Goal: Task Accomplishment & Management: Use online tool/utility

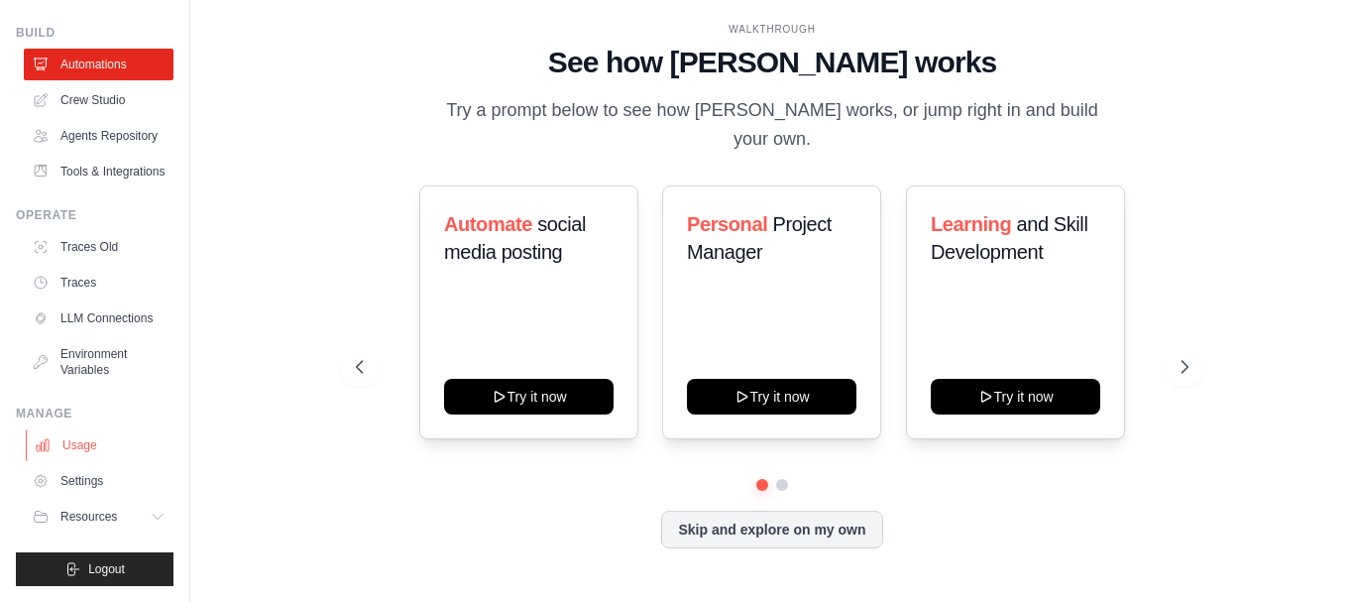
scroll to position [106, 0]
drag, startPoint x: 1111, startPoint y: 0, endPoint x: 872, endPoint y: 47, distance: 243.3
click at [872, 37] on div "WALKTHROUGH" at bounding box center [772, 29] width 832 height 15
drag, startPoint x: 1221, startPoint y: 107, endPoint x: 1222, endPoint y: 92, distance: 14.9
click at [1222, 107] on div "WALKTHROUGH See how [PERSON_NAME] works Try a prompt below to see how [PERSON_N…" at bounding box center [772, 301] width 1100 height 562
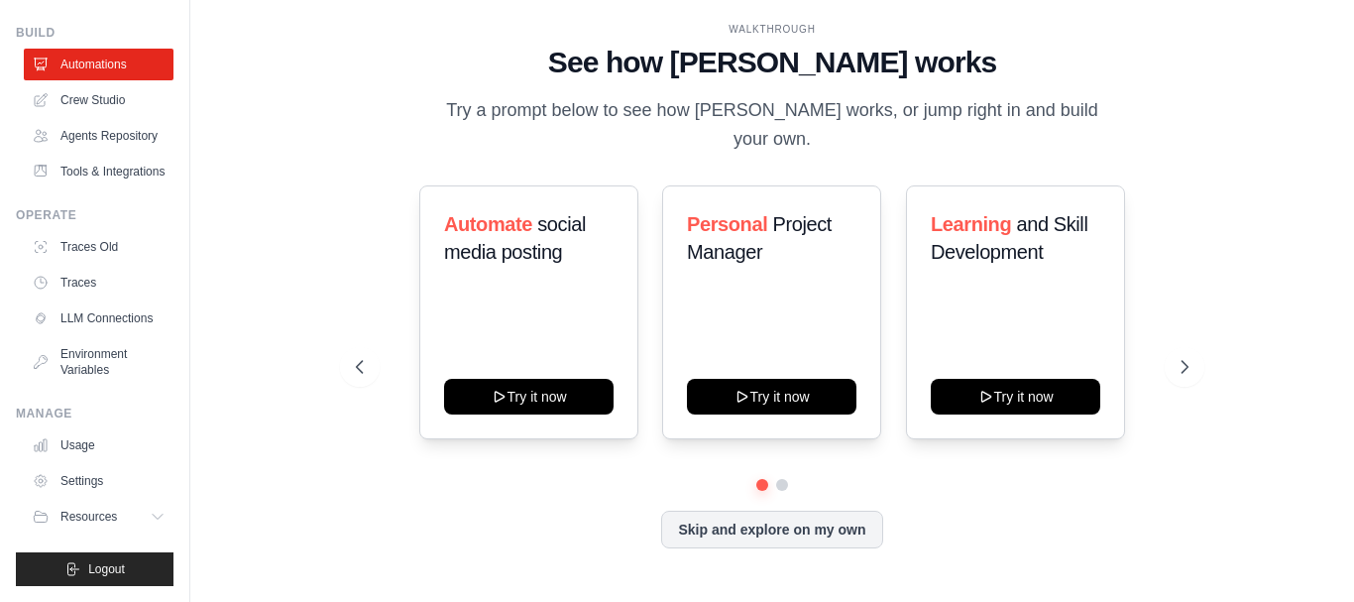
drag, startPoint x: 172, startPoint y: 154, endPoint x: 185, endPoint y: 26, distance: 128.5
click at [185, 26] on div "[EMAIL_ADDRESS][DOMAIN_NAME] Settings Build Automations" at bounding box center [95, 301] width 190 height 602
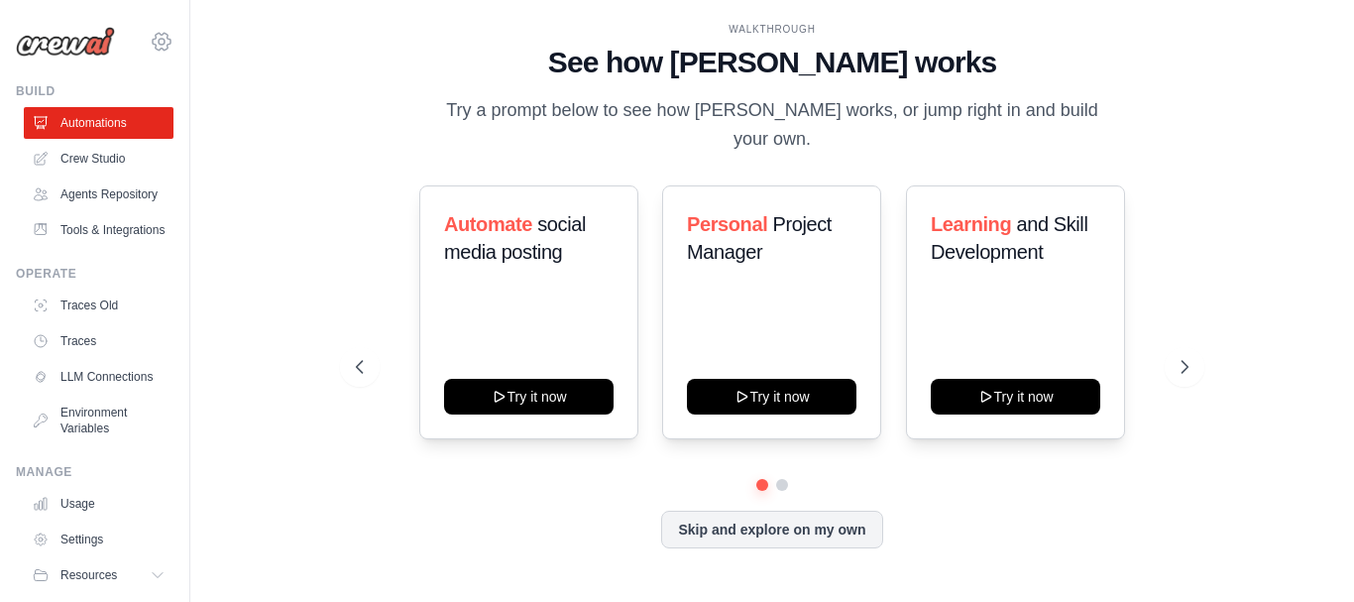
click at [150, 40] on icon at bounding box center [162, 42] width 24 height 24
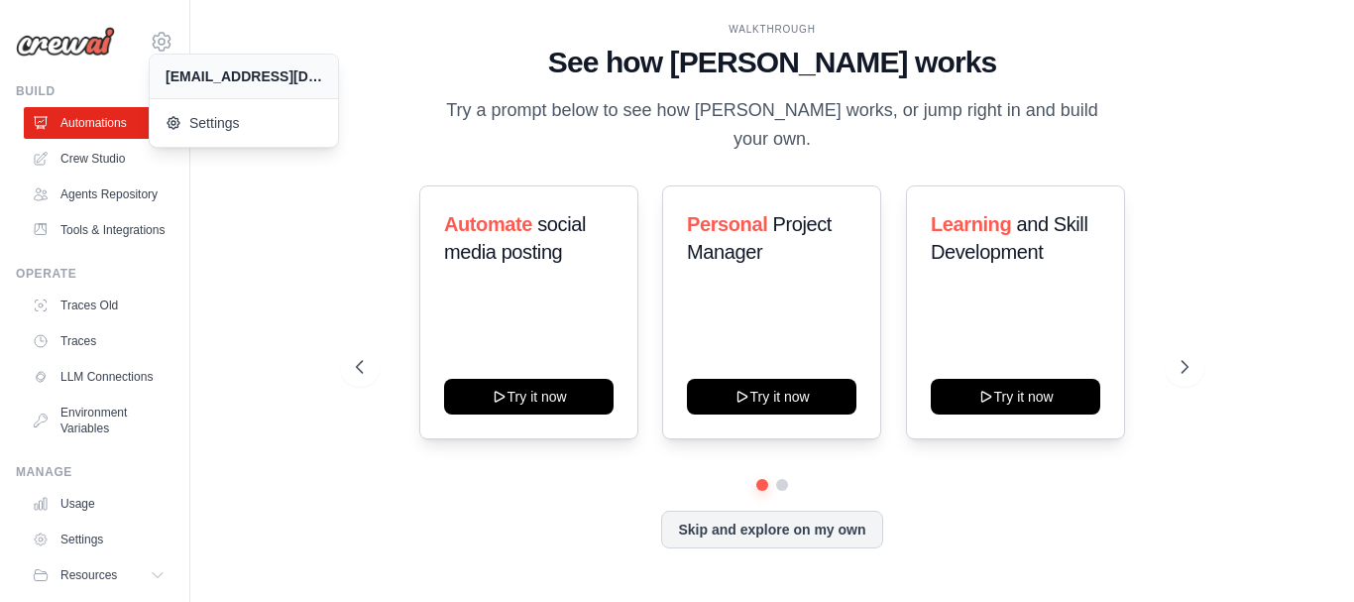
click at [449, 37] on div "WALKTHROUGH" at bounding box center [772, 29] width 832 height 15
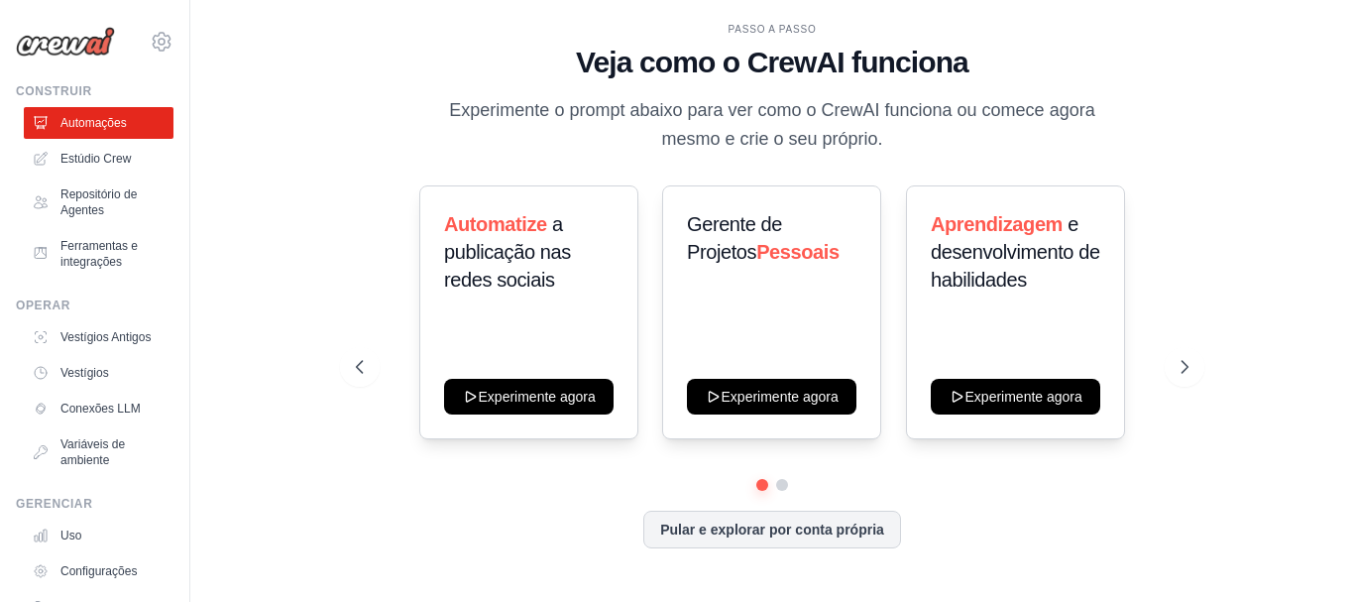
click at [1195, 132] on div "PASSO A PASSO Veja como o CrewAI funciona Experimente o prompt abaixo para ver …" at bounding box center [772, 301] width 880 height 559
click at [782, 483] on button at bounding box center [782, 485] width 16 height 16
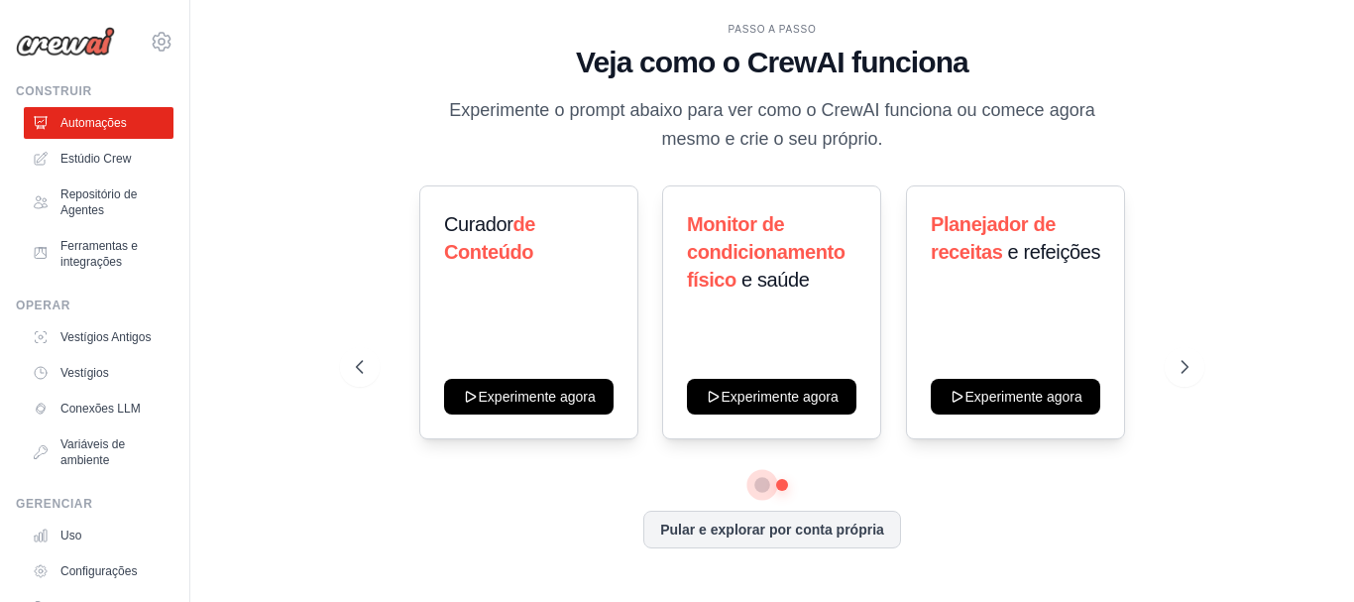
click at [756, 488] on button at bounding box center [762, 485] width 14 height 14
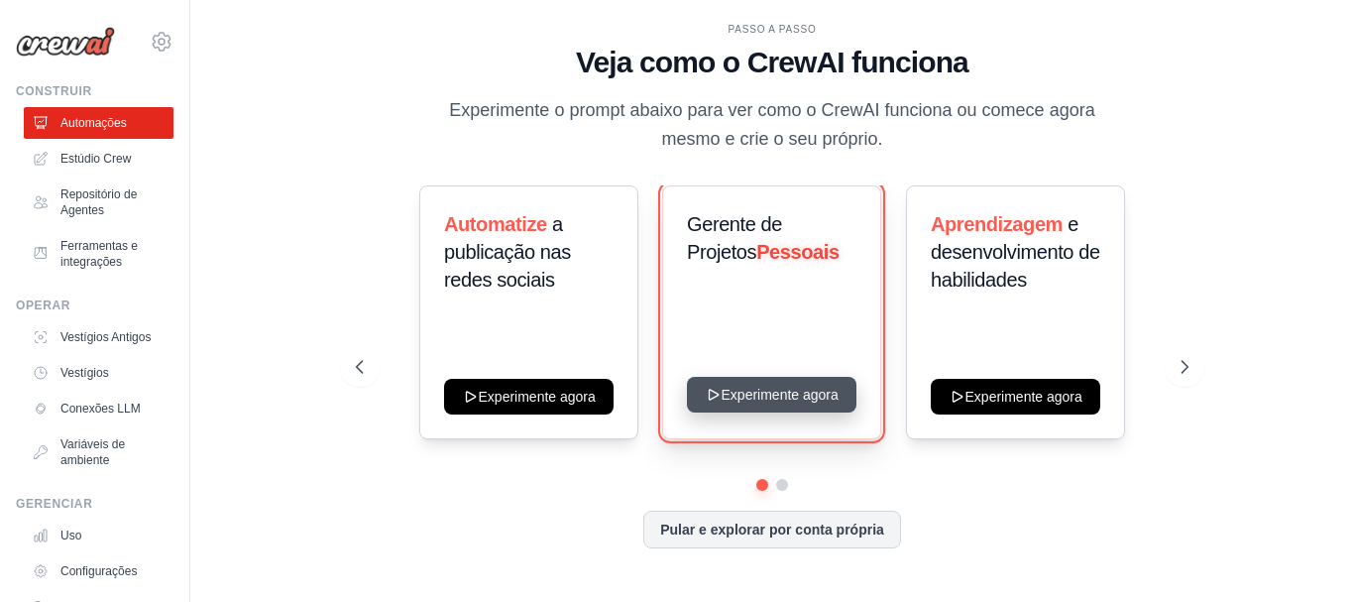
click at [786, 390] on button "Experimente agora" at bounding box center [771, 395] width 169 height 36
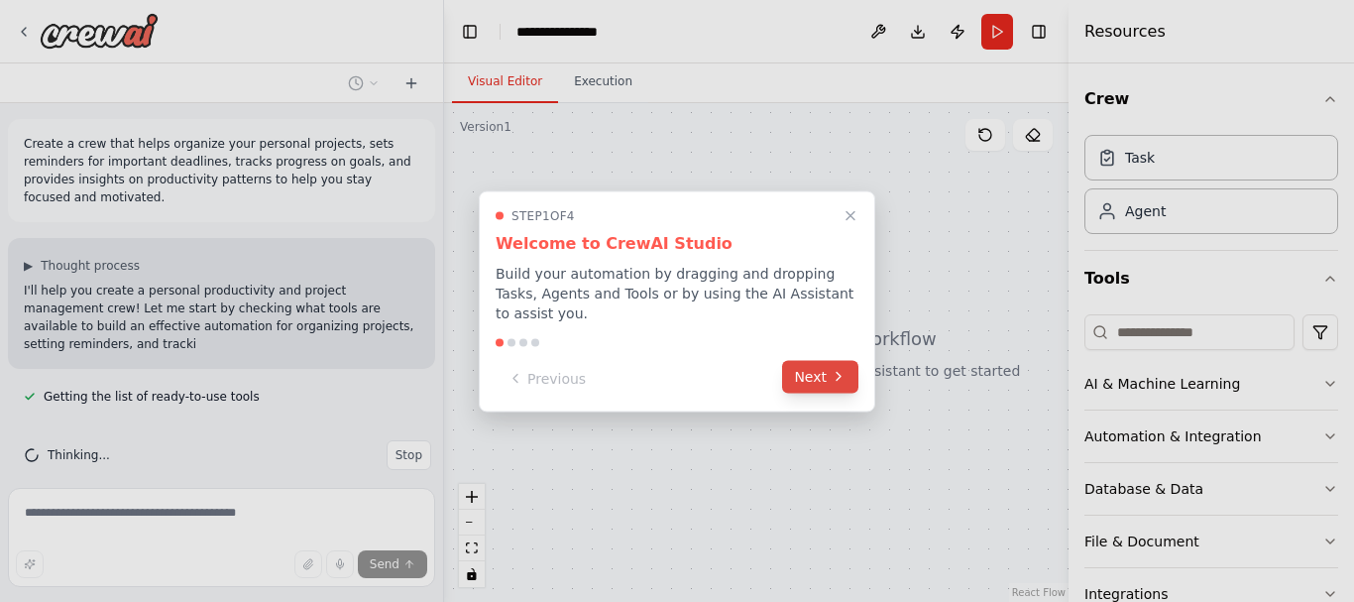
click at [837, 369] on icon at bounding box center [838, 377] width 16 height 16
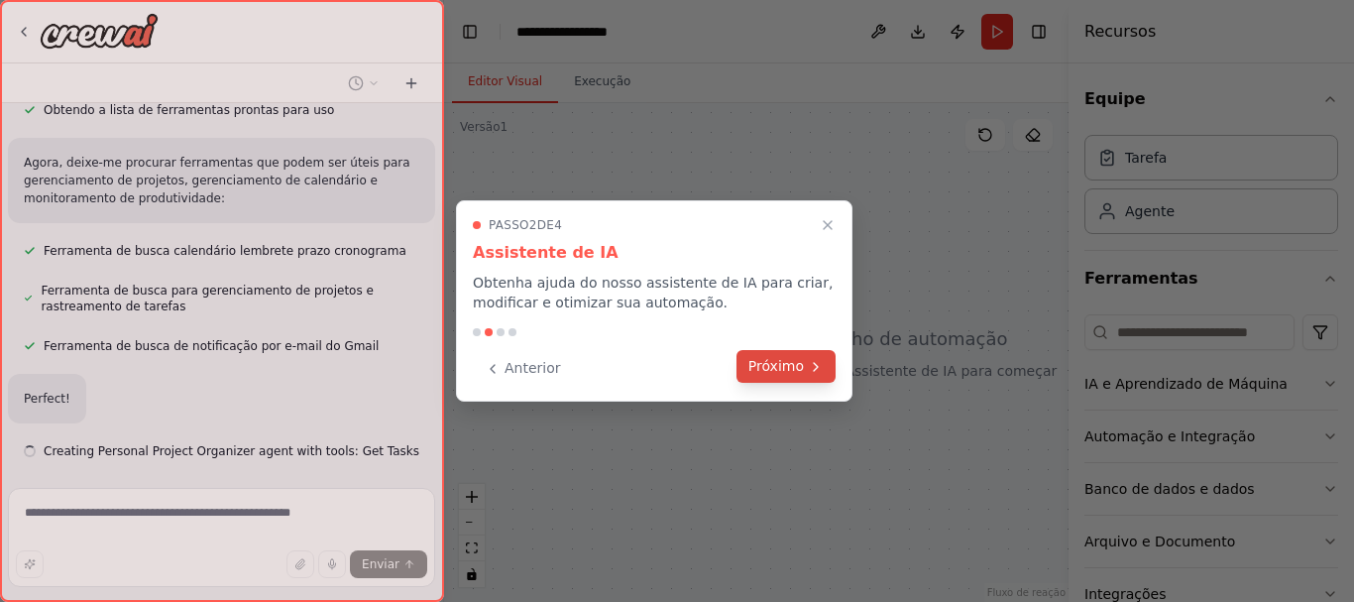
scroll to position [362, 0]
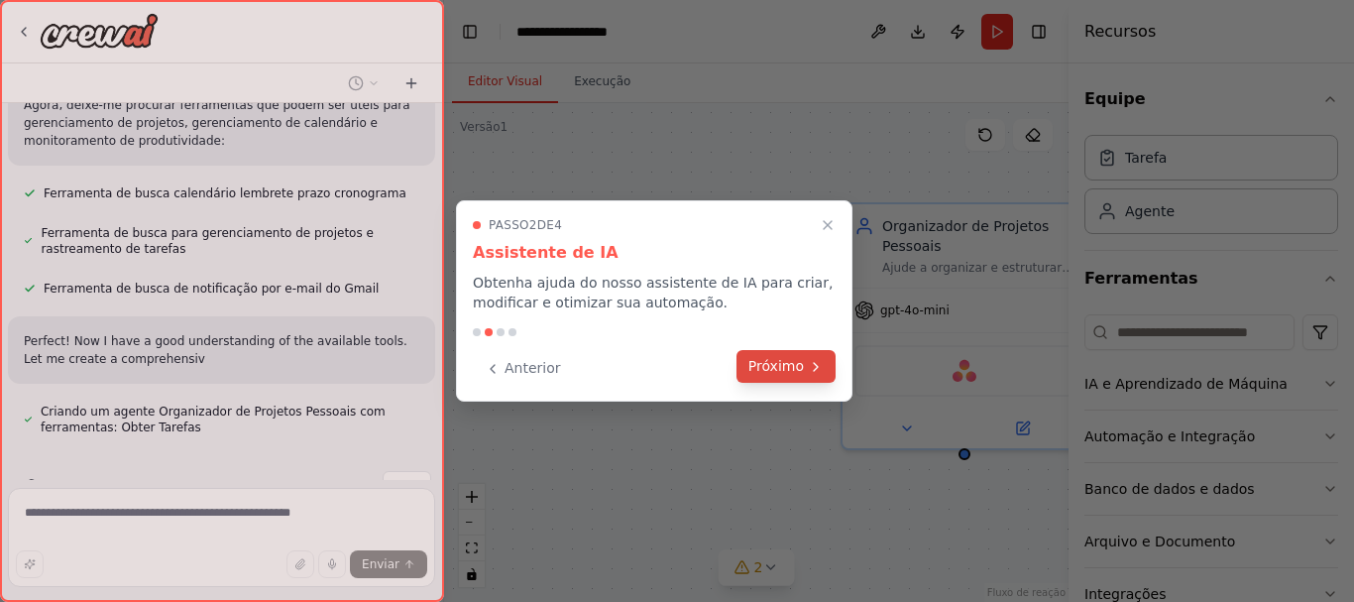
click at [782, 370] on font "Próximo" at bounding box center [775, 366] width 55 height 16
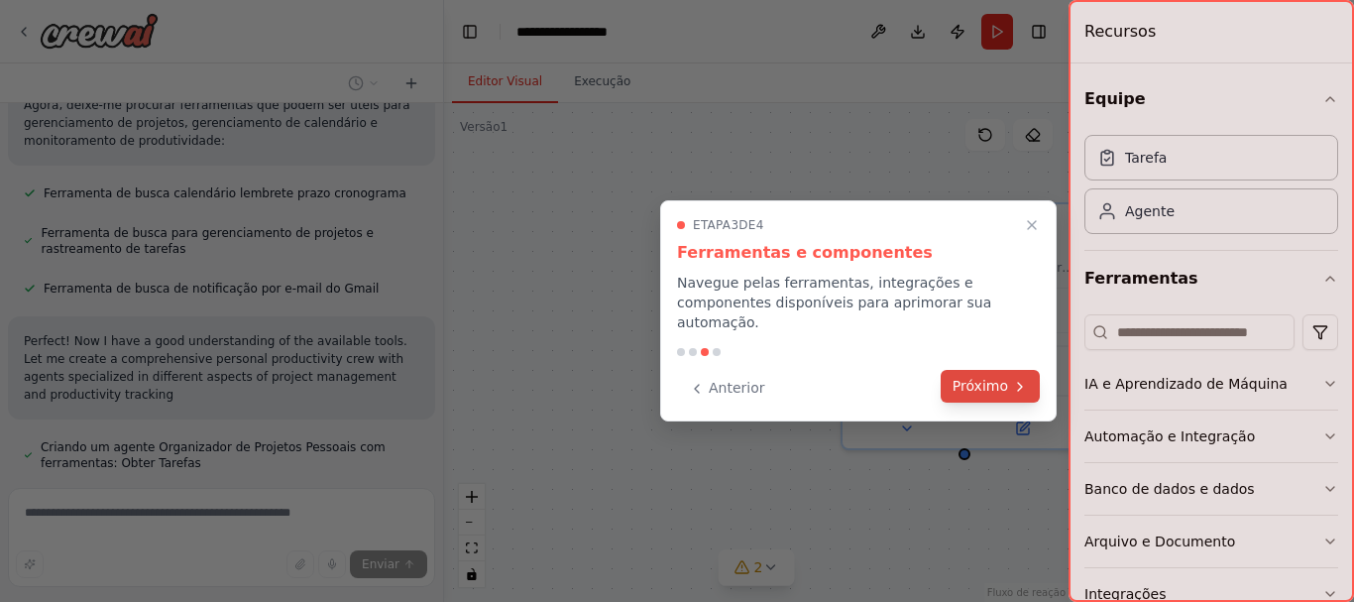
scroll to position [431, 0]
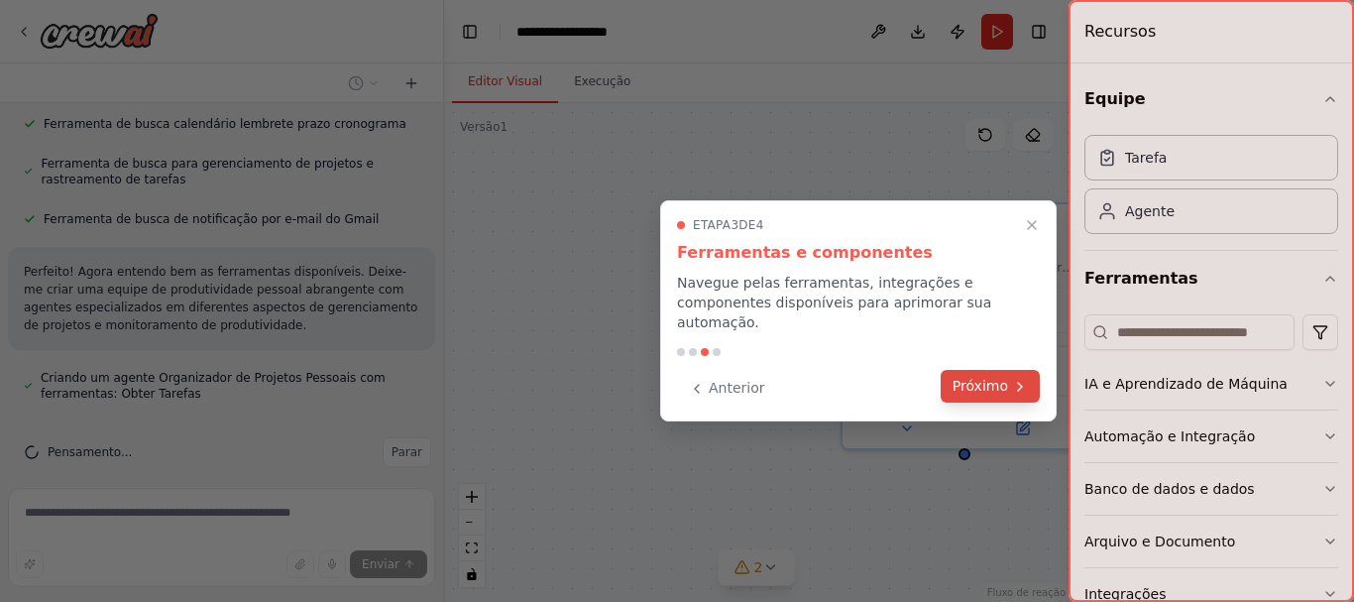
click at [1004, 376] on font "Próximo" at bounding box center [979, 386] width 55 height 21
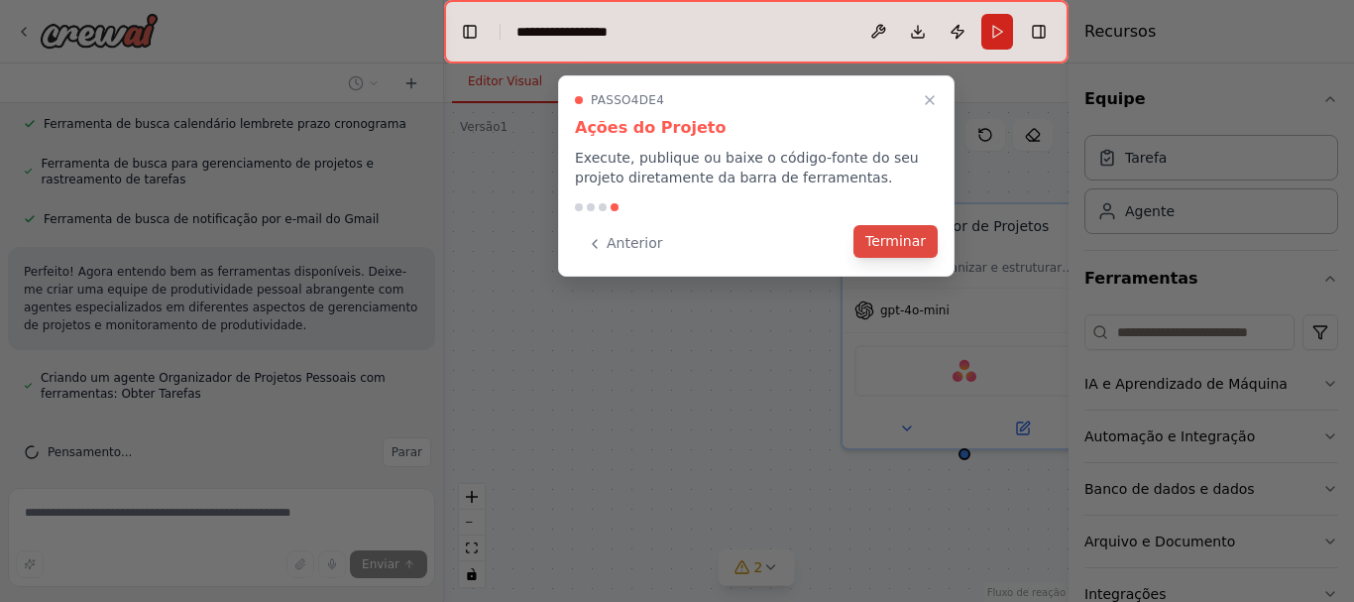
click at [903, 246] on font "Terminar" at bounding box center [895, 241] width 60 height 16
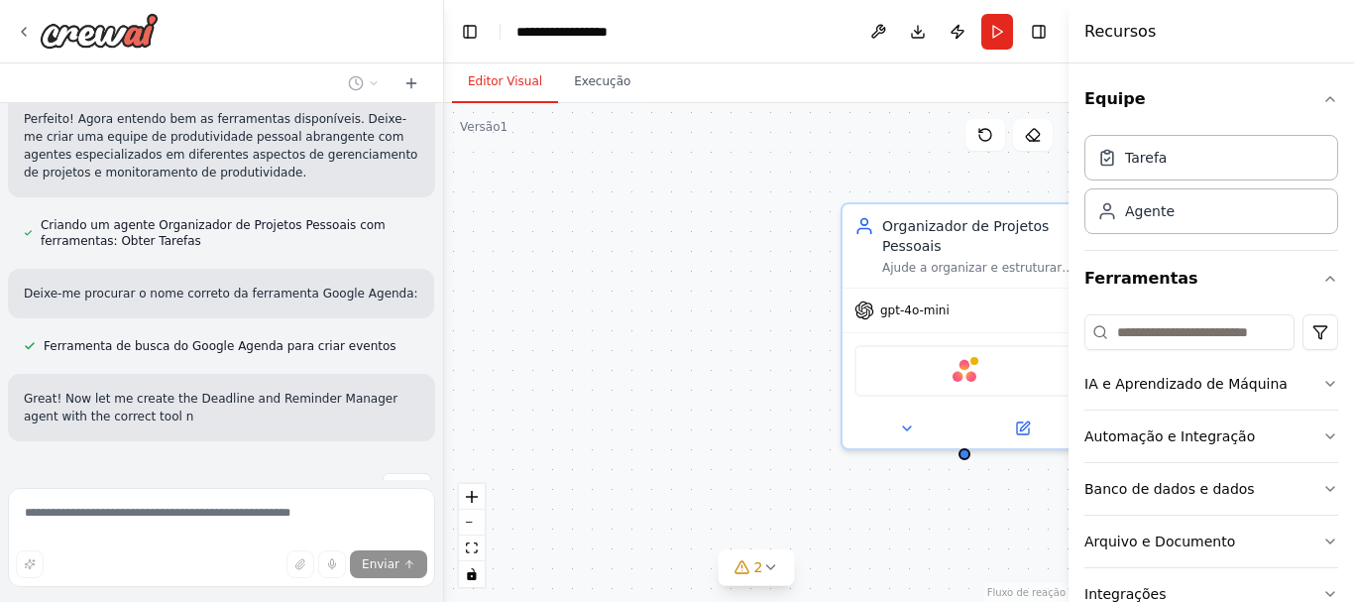
scroll to position [619, 0]
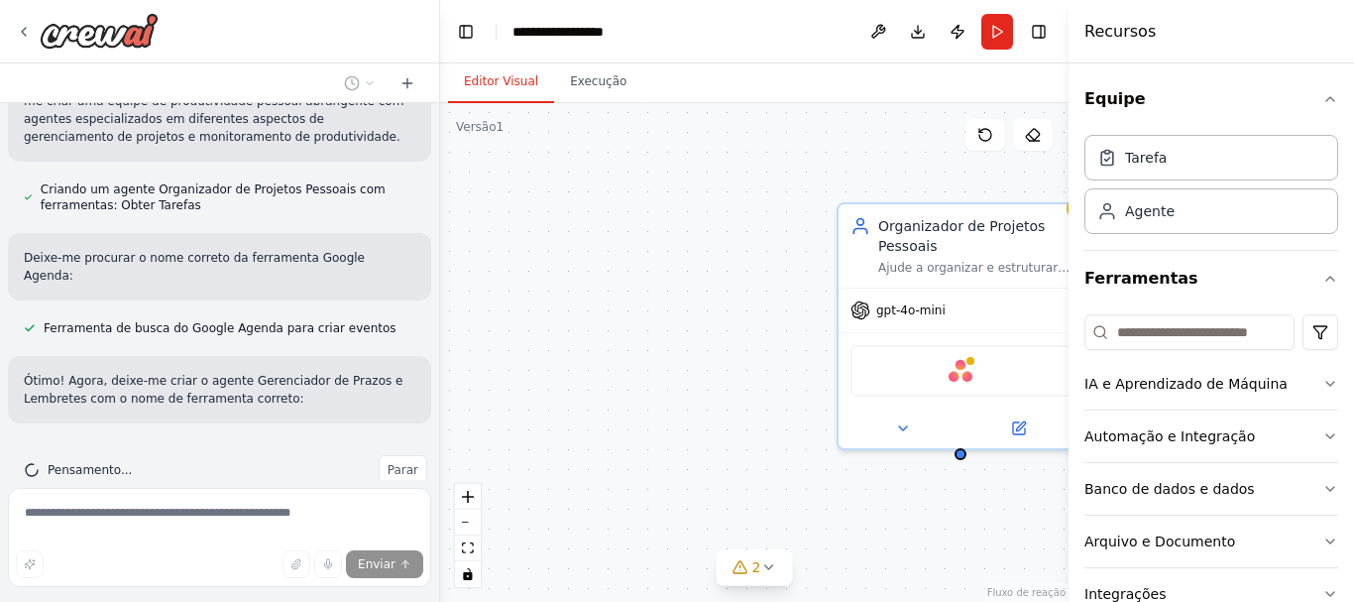
drag, startPoint x: 439, startPoint y: 391, endPoint x: 437, endPoint y: 298, distance: 93.2
click at [437, 298] on div "Crie uma equipe que ajude a organizar seus projetos pessoais, defina lembretes …" at bounding box center [677, 301] width 1354 height 602
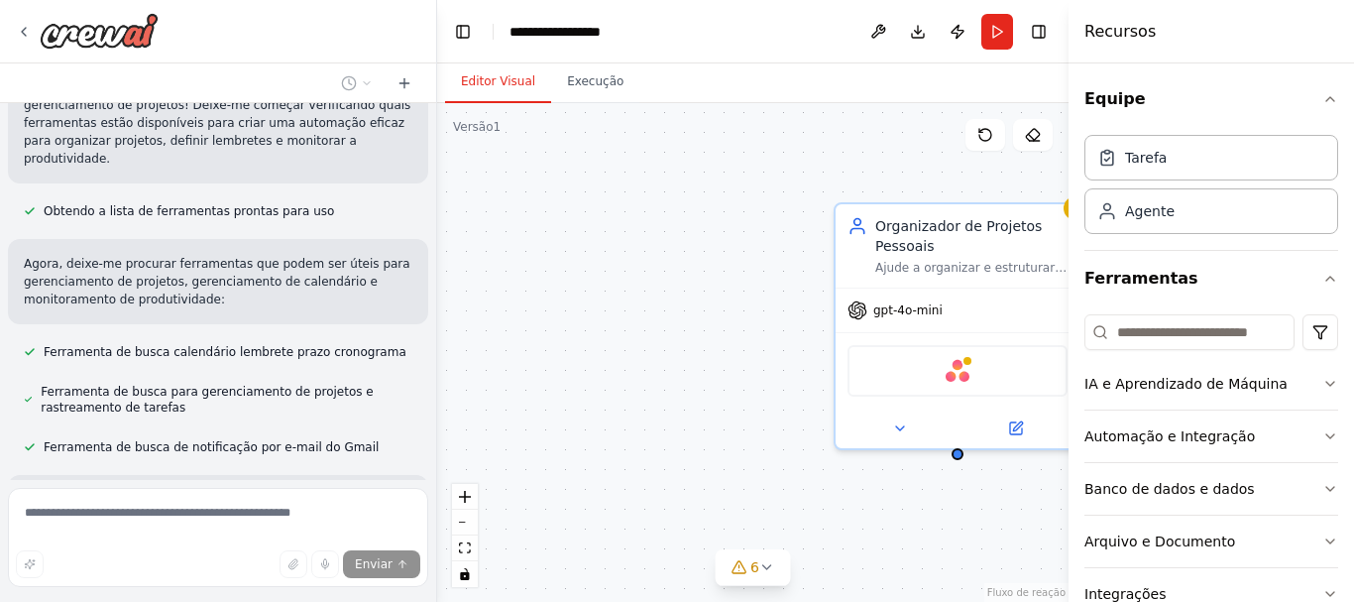
scroll to position [104, 0]
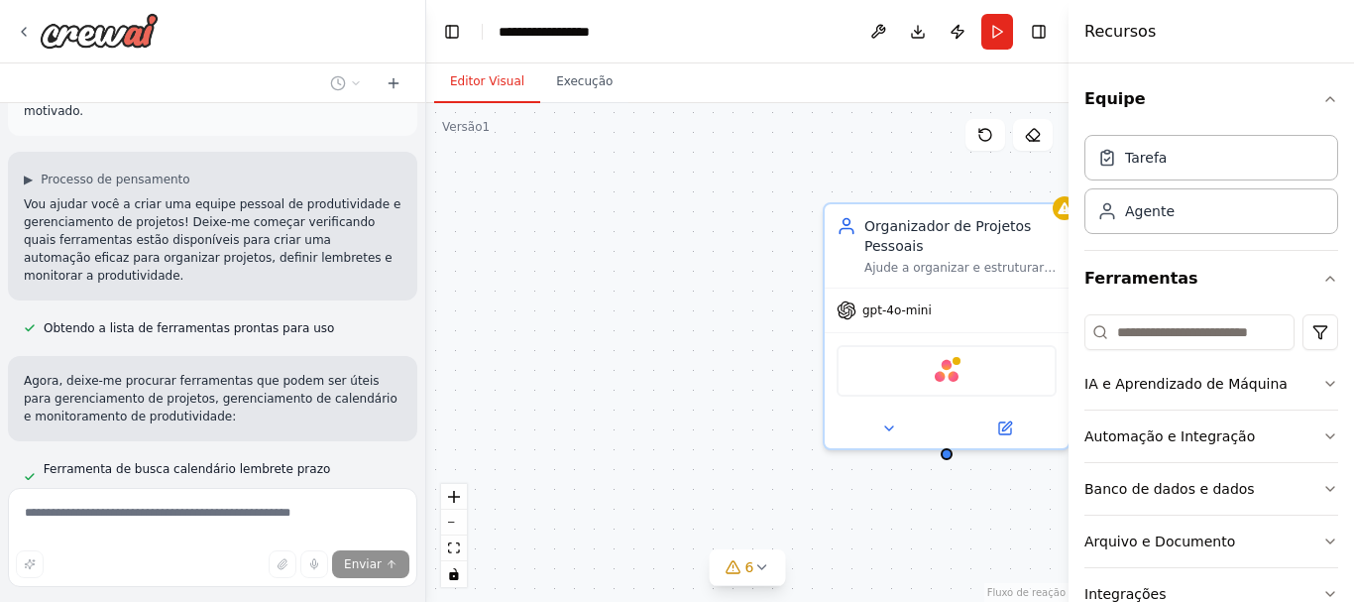
drag, startPoint x: 431, startPoint y: 200, endPoint x: 426, endPoint y: 182, distance: 18.5
click at [426, 182] on div "Crie uma equipe que ajude a organizar seus projetos pessoais, defina lembretes …" at bounding box center [677, 301] width 1354 height 602
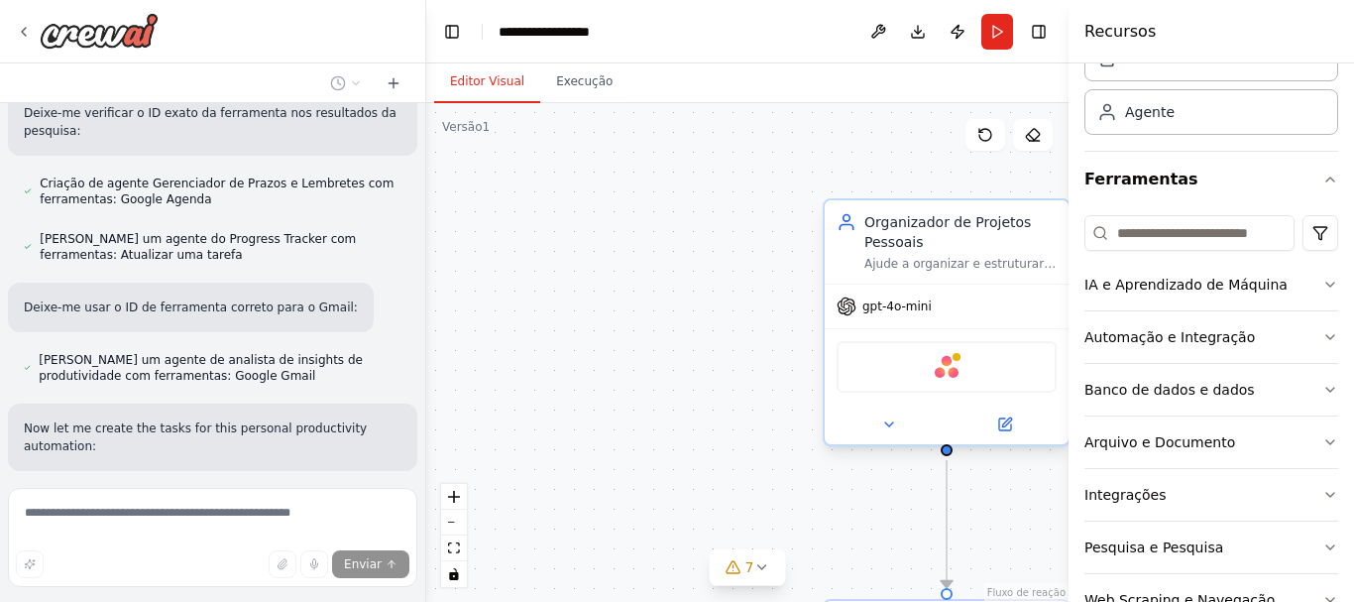
scroll to position [1057, 0]
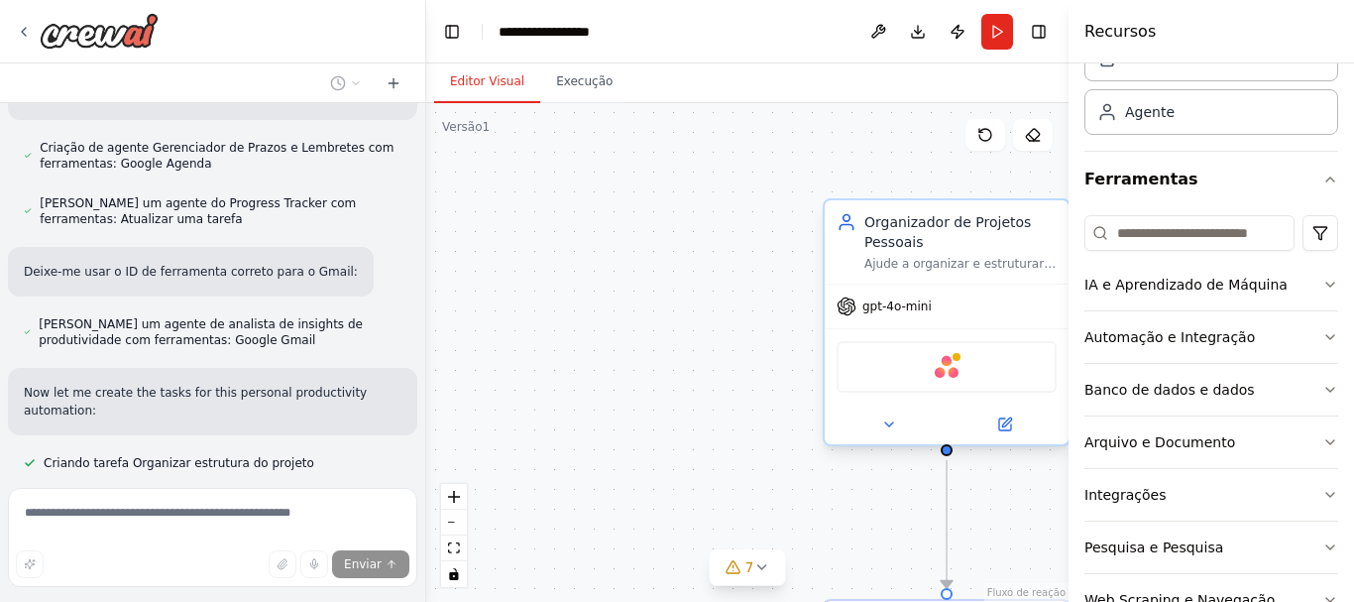
click at [900, 236] on font "Organizador de Projetos Pessoais" at bounding box center [947, 232] width 166 height 36
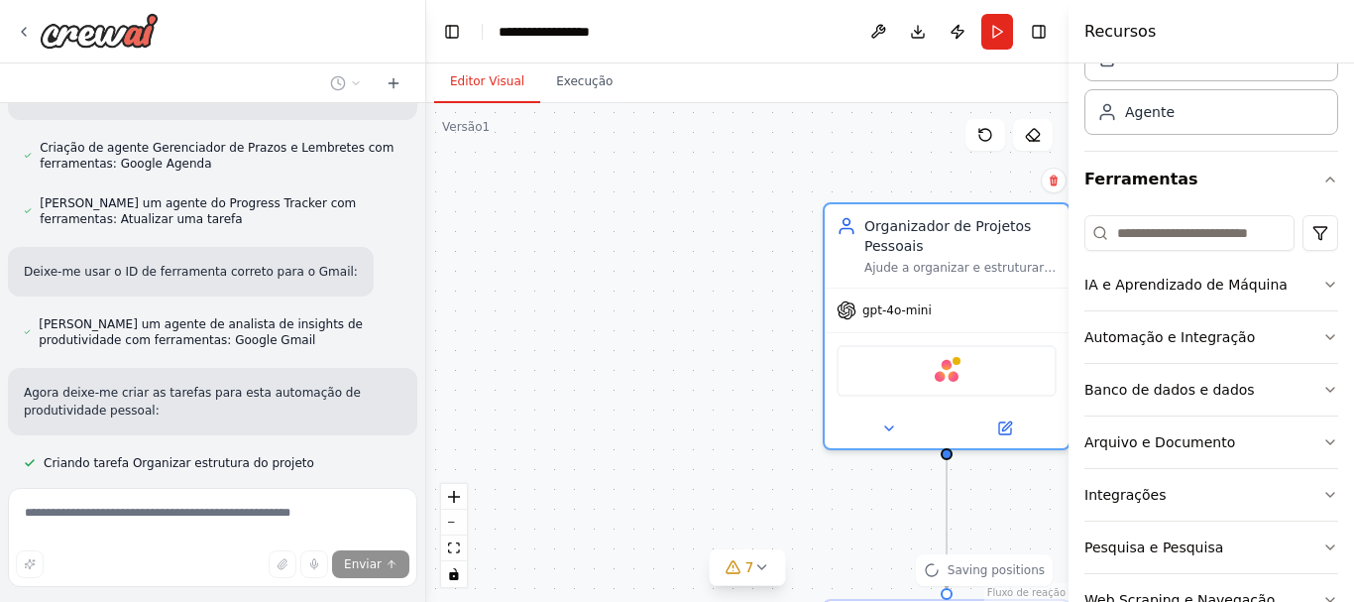
drag, startPoint x: 689, startPoint y: 471, endPoint x: 616, endPoint y: 395, distance: 104.4
click at [616, 395] on div ".deletable-edge-delete-btn { width: 20px; height: 20px; border: 0px solid #ffff…" at bounding box center [747, 352] width 642 height 498
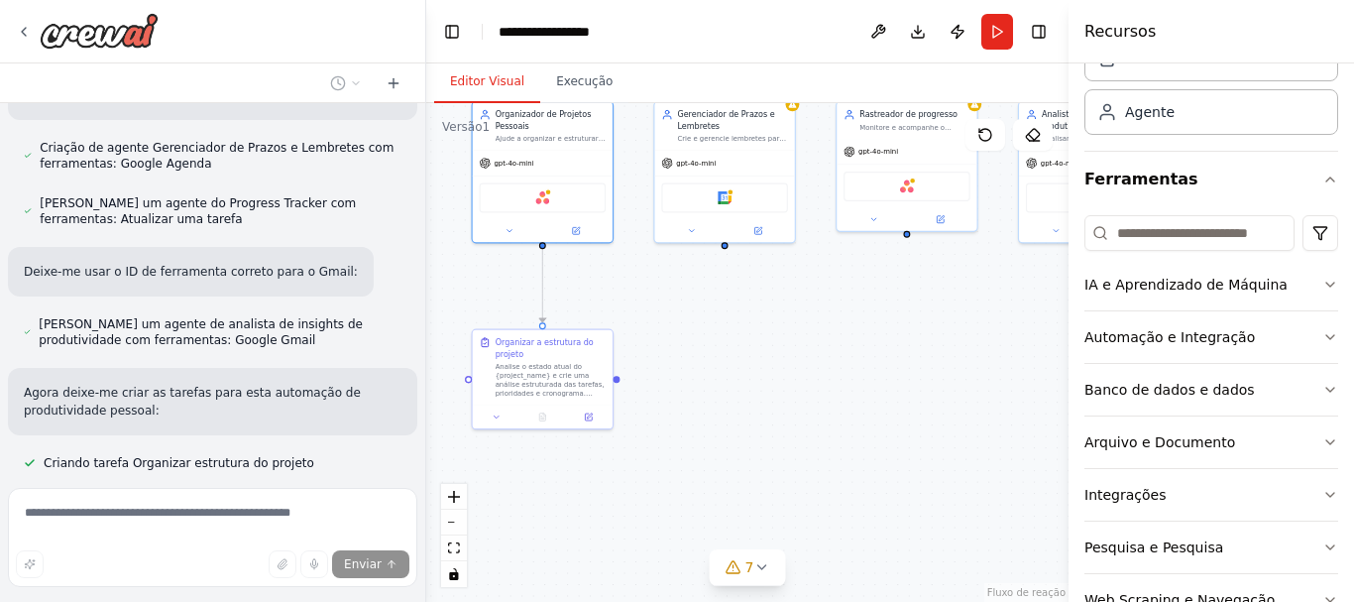
scroll to position [1097, 0]
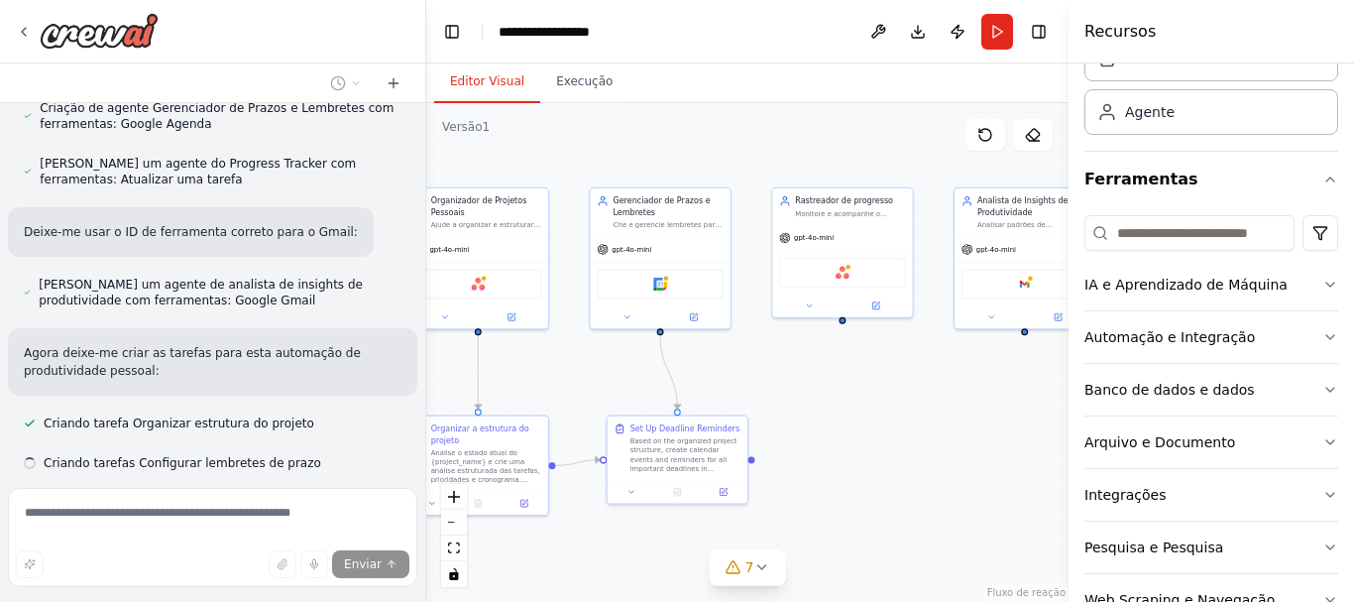
drag, startPoint x: 918, startPoint y: 444, endPoint x: 673, endPoint y: 414, distance: 246.6
click at [673, 414] on div ".deletable-edge-delete-btn { width: 20px; height: 20px; border: 0px solid #ffff…" at bounding box center [747, 352] width 642 height 498
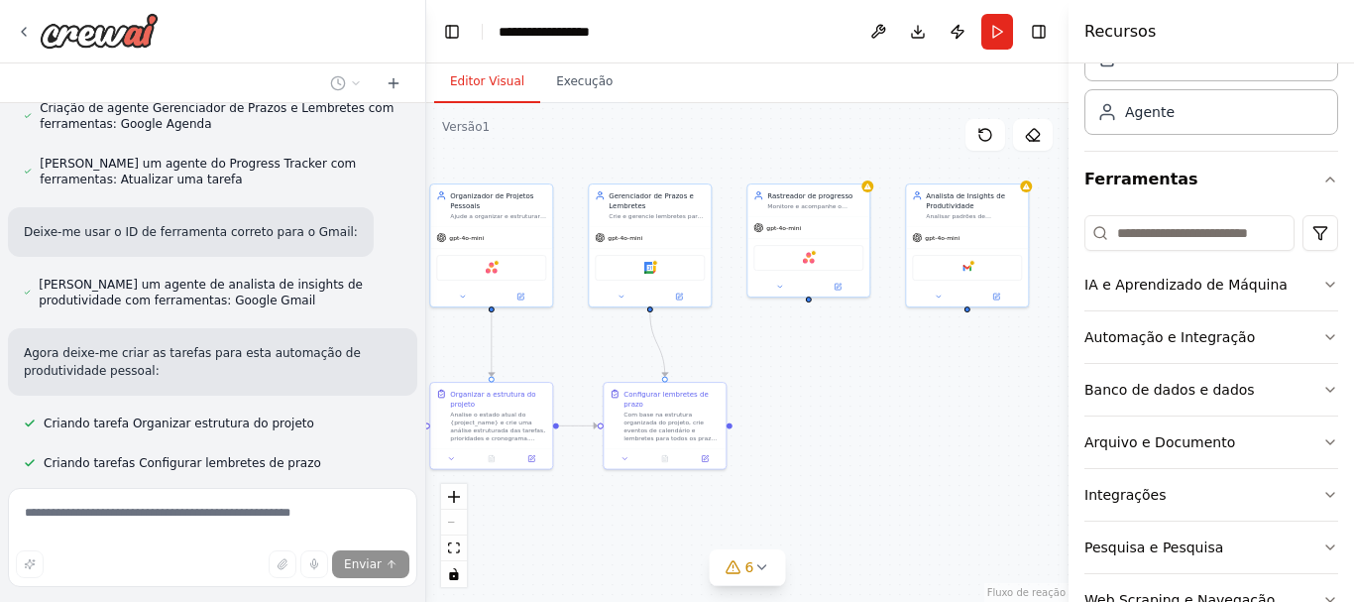
click at [871, 414] on div ".deletable-edge-delete-btn { width: 20px; height: 20px; border: 0px solid #ffff…" at bounding box center [747, 352] width 642 height 498
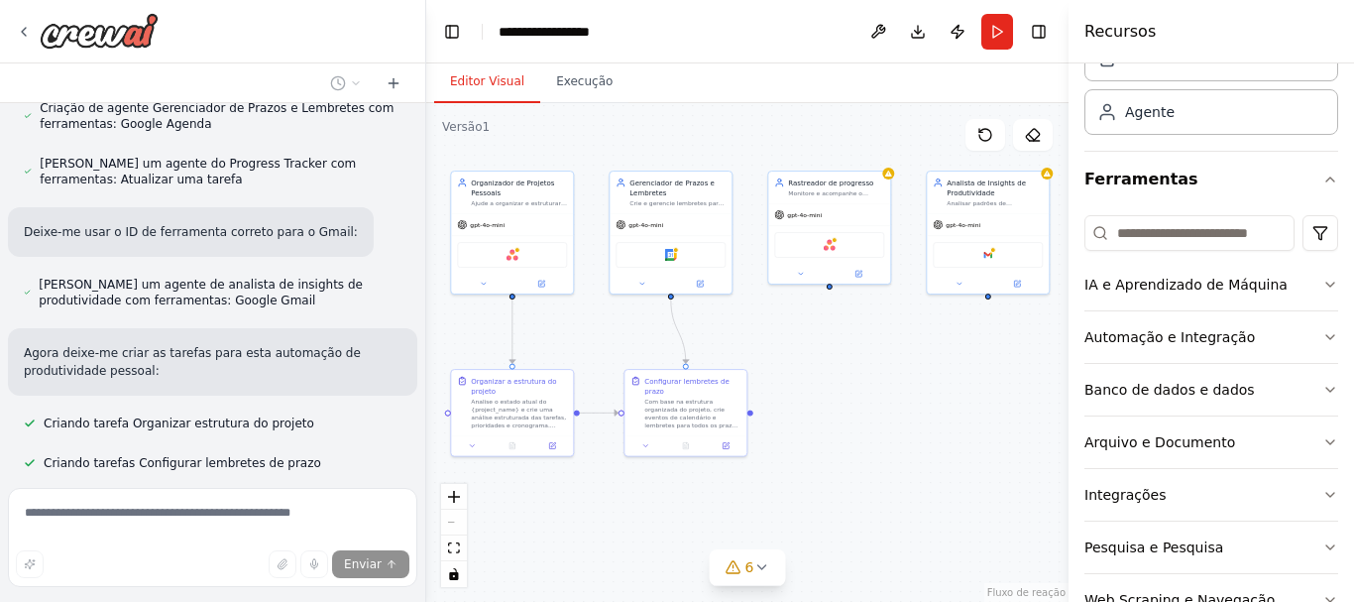
drag, startPoint x: 914, startPoint y: 412, endPoint x: 933, endPoint y: 399, distance: 23.6
click at [933, 399] on div ".deletable-edge-delete-btn { width: 20px; height: 20px; border: 0px solid #ffff…" at bounding box center [747, 352] width 642 height 498
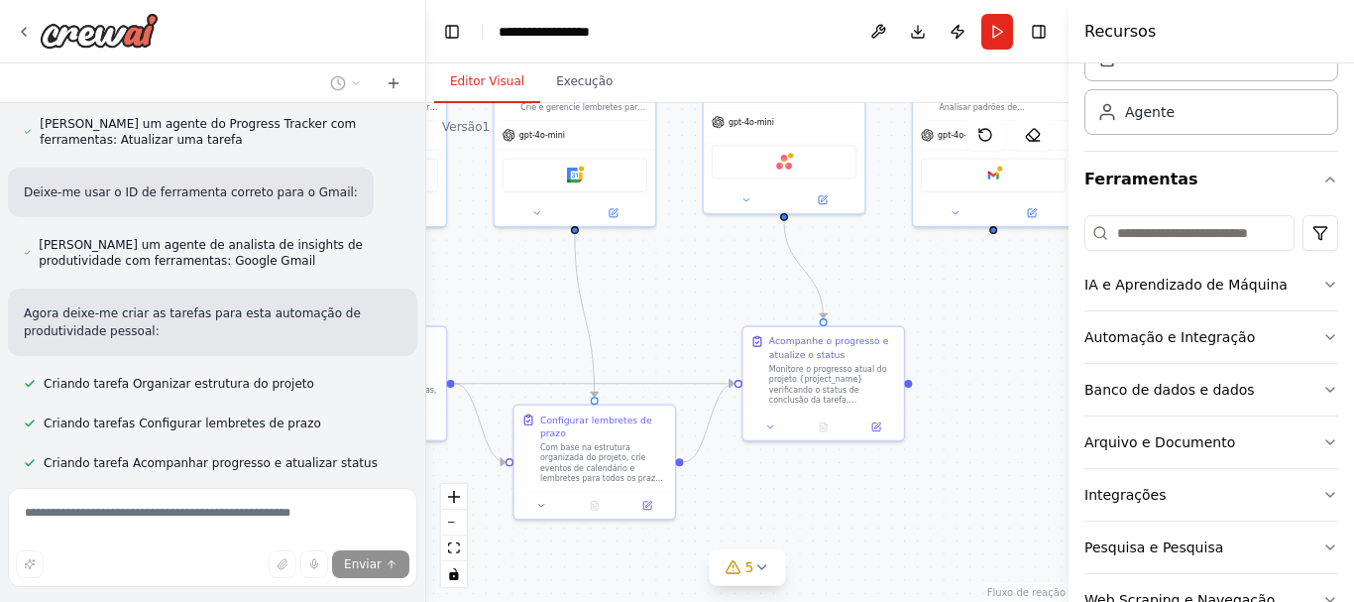
scroll to position [1176, 0]
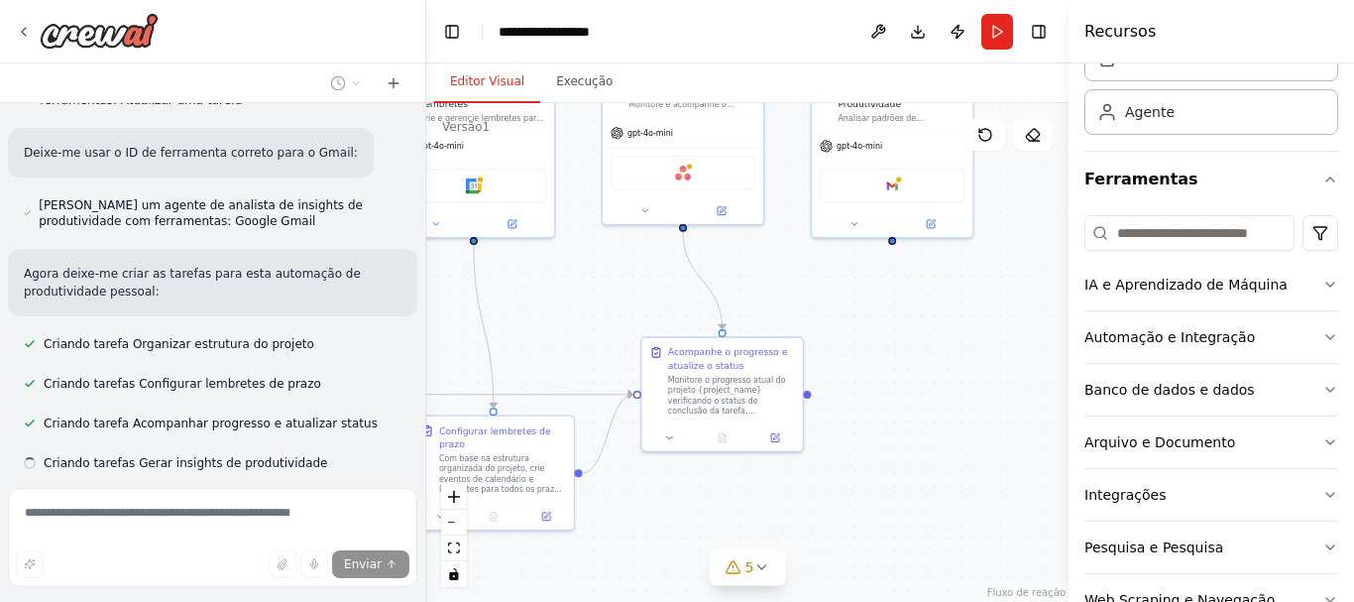
drag, startPoint x: 1026, startPoint y: 466, endPoint x: 893, endPoint y: 476, distance: 133.2
click at [893, 476] on div ".deletable-edge-delete-btn { width: 20px; height: 20px; border: 0px solid #ffff…" at bounding box center [747, 352] width 642 height 498
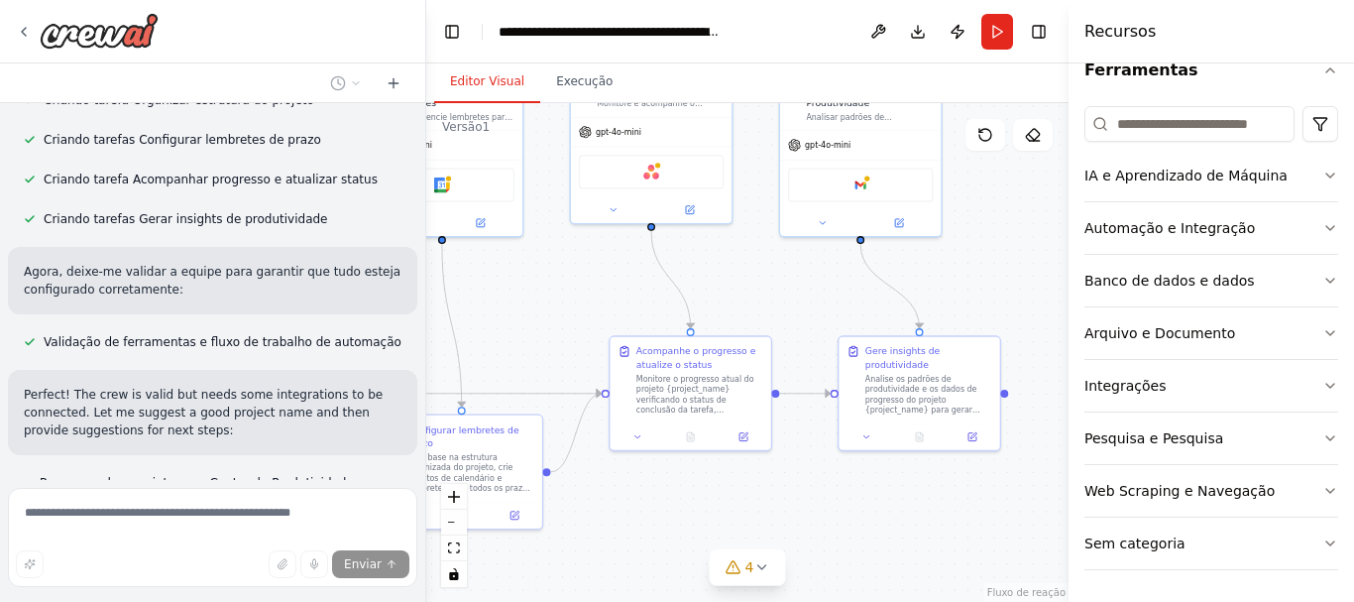
scroll to position [1456, 0]
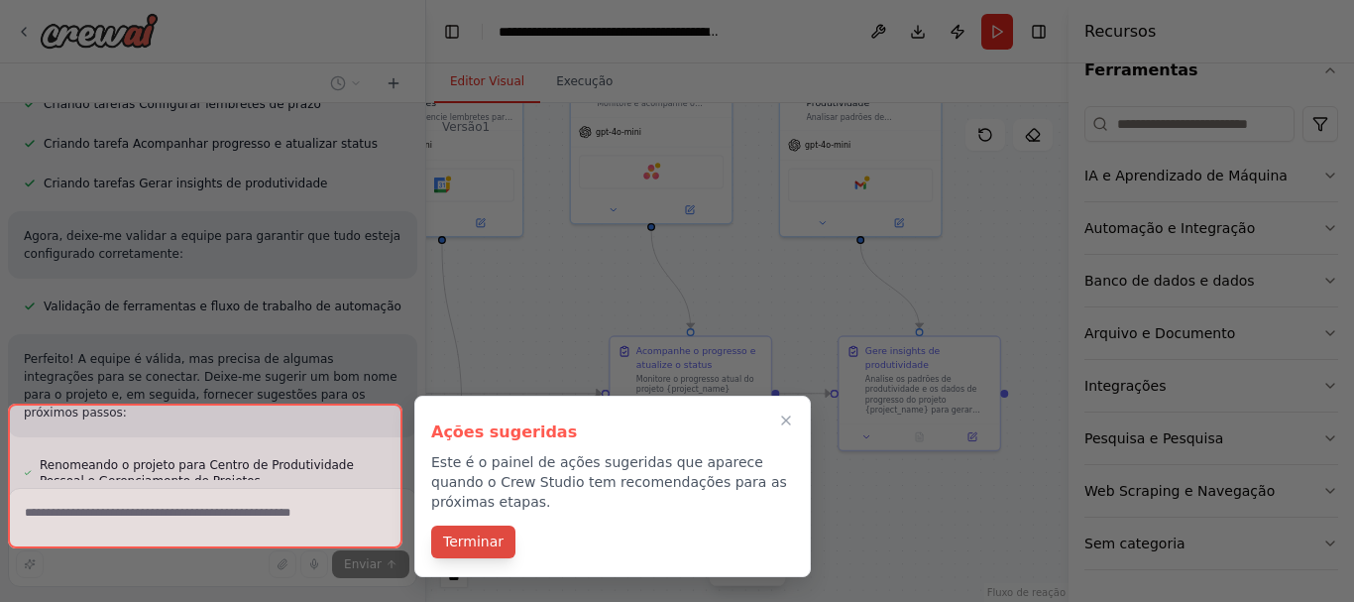
click at [485, 533] on font "Terminar" at bounding box center [473, 541] width 60 height 16
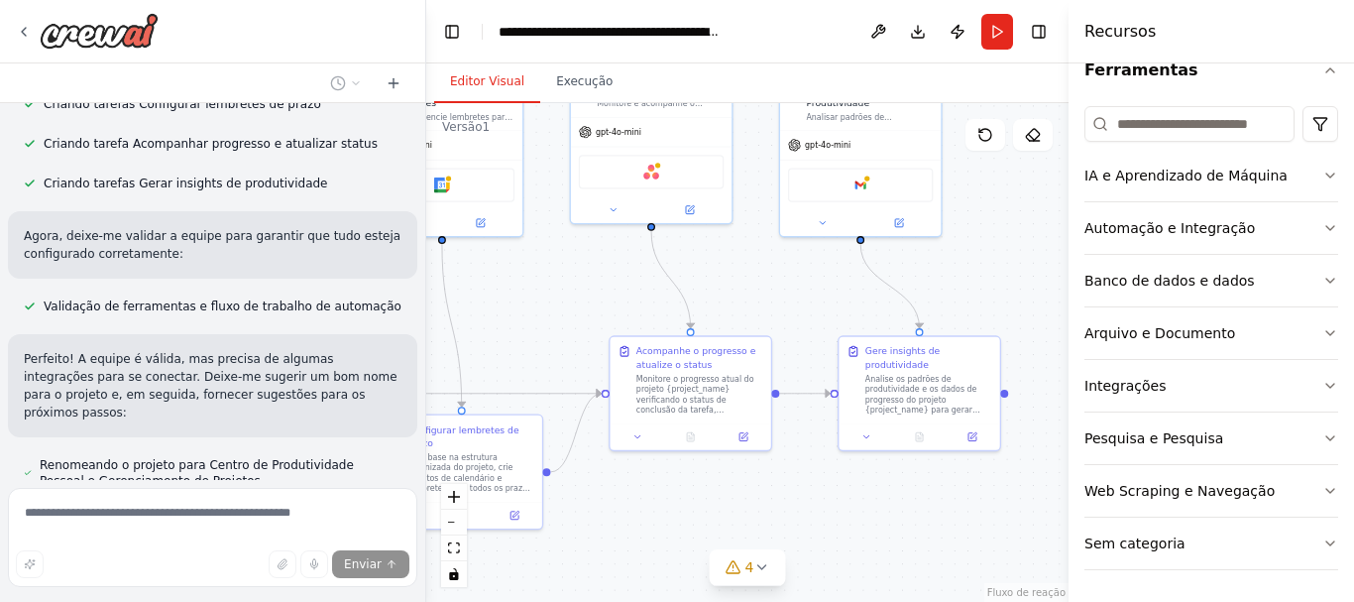
scroll to position [1555, 0]
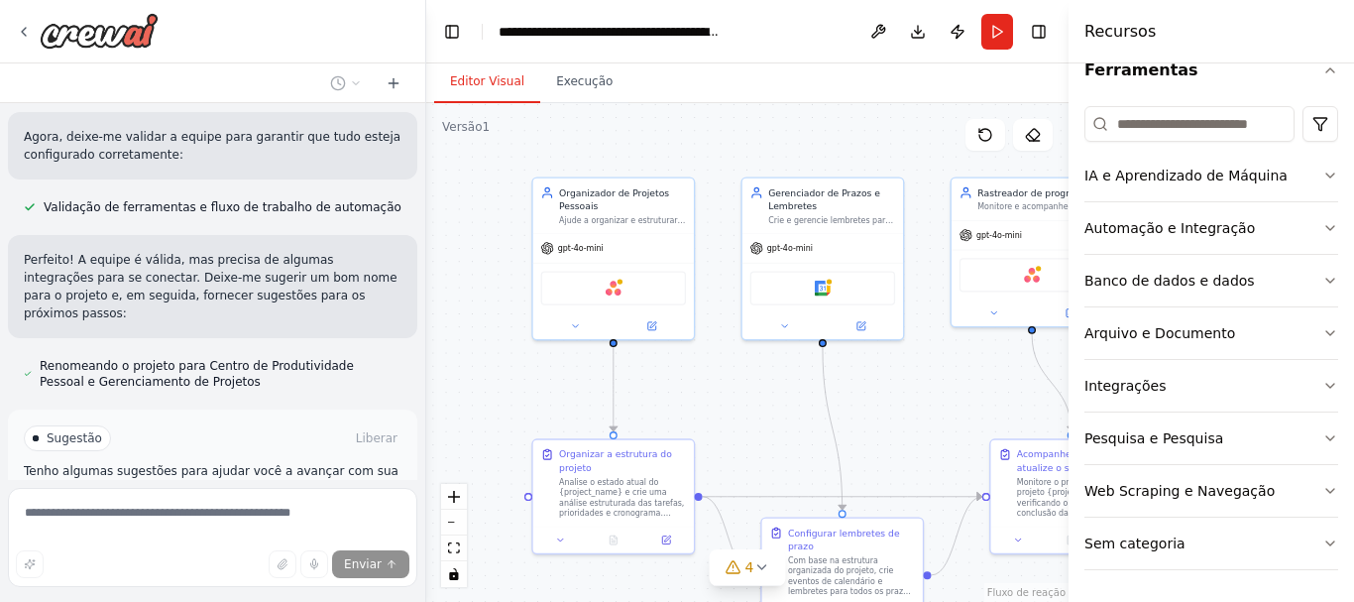
drag, startPoint x: 610, startPoint y: 303, endPoint x: 991, endPoint y: 406, distance: 394.2
click at [991, 406] on div ".deletable-edge-delete-btn { width: 20px; height: 20px; border: 0px solid #ffff…" at bounding box center [747, 352] width 642 height 498
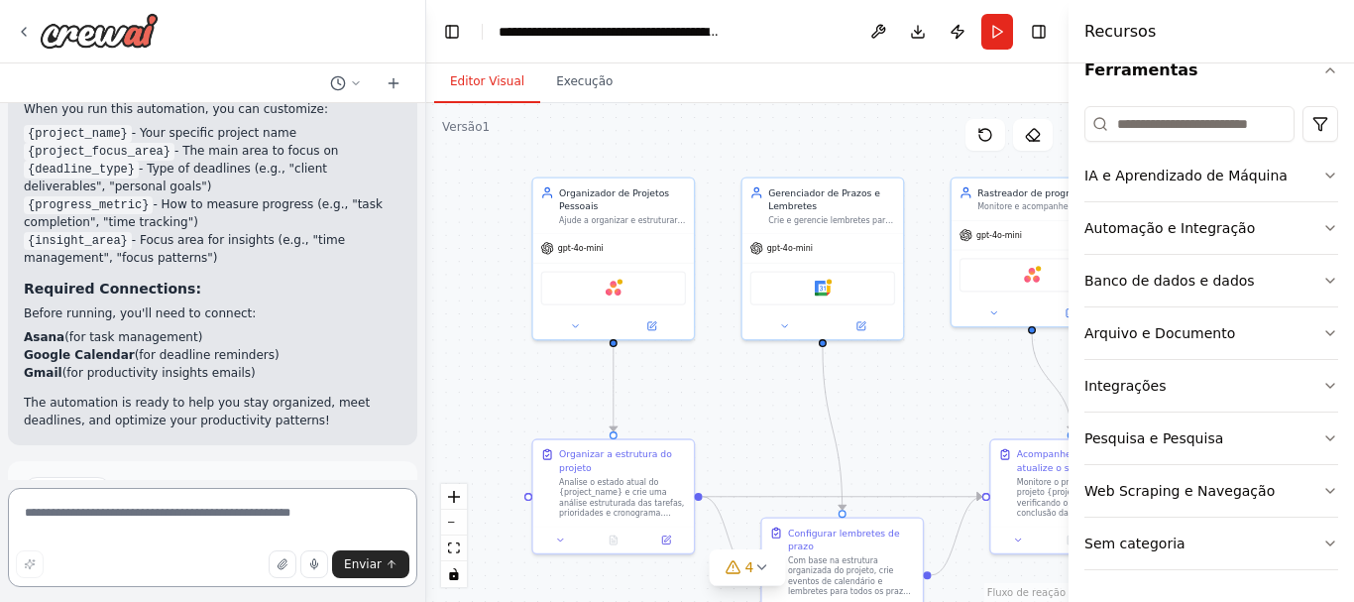
scroll to position [2356, 0]
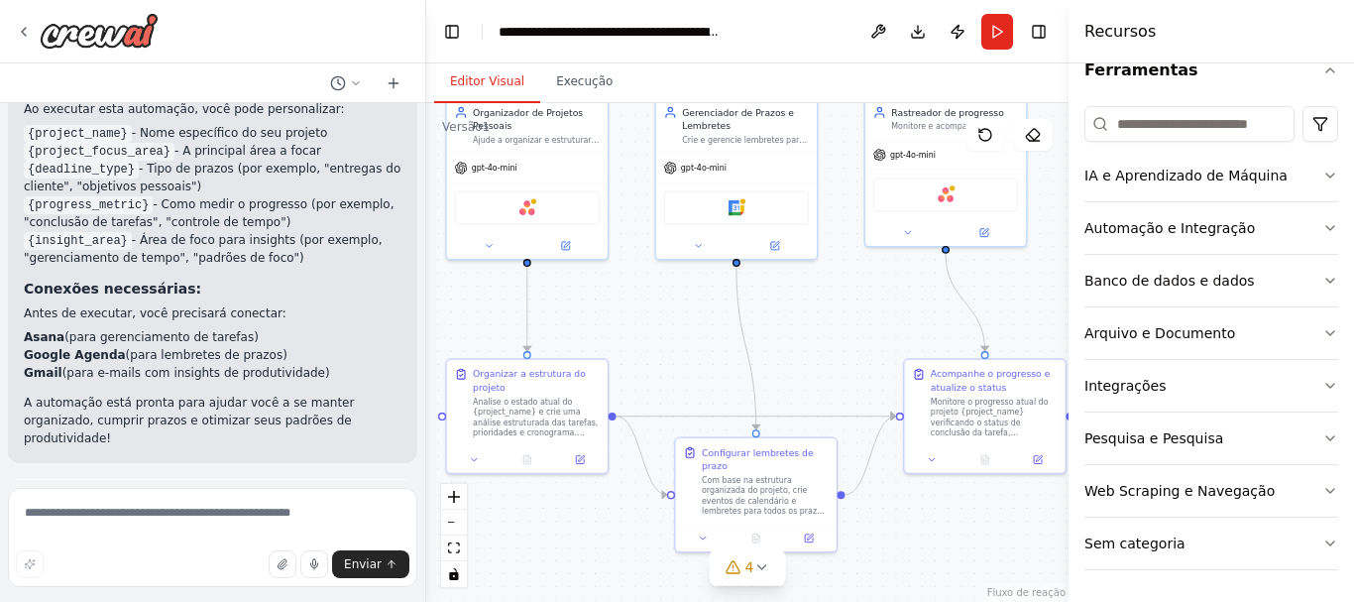
drag, startPoint x: 941, startPoint y: 430, endPoint x: 869, endPoint y: 356, distance: 103.7
click at [868, 356] on div ".deletable-edge-delete-btn { width: 20px; height: 20px; border: 0px solid #ffff…" at bounding box center [747, 352] width 642 height 498
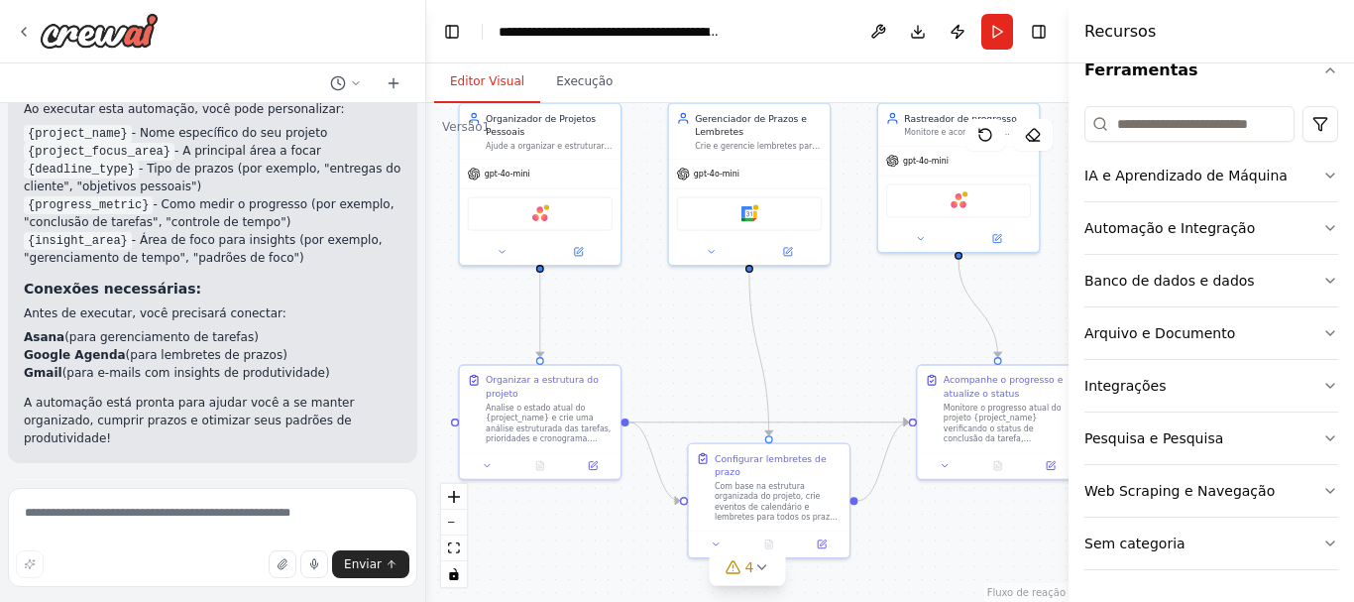
click at [236, 585] on font "Executar automação" at bounding box center [221, 592] width 123 height 14
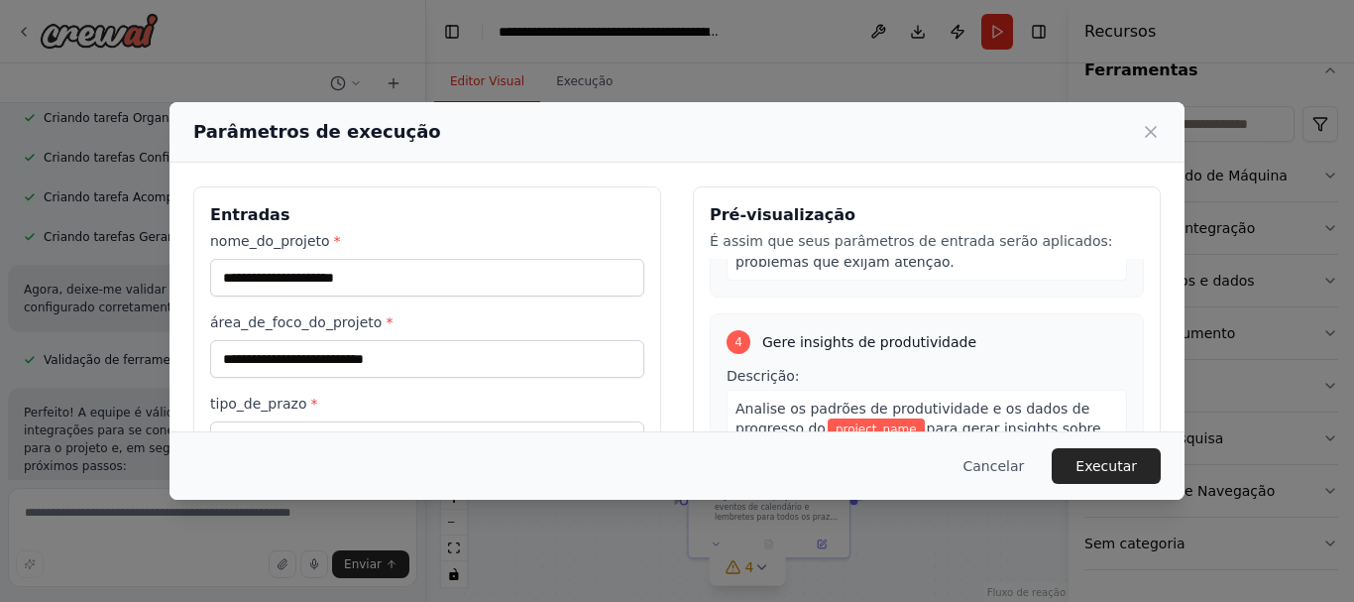
scroll to position [1257, 0]
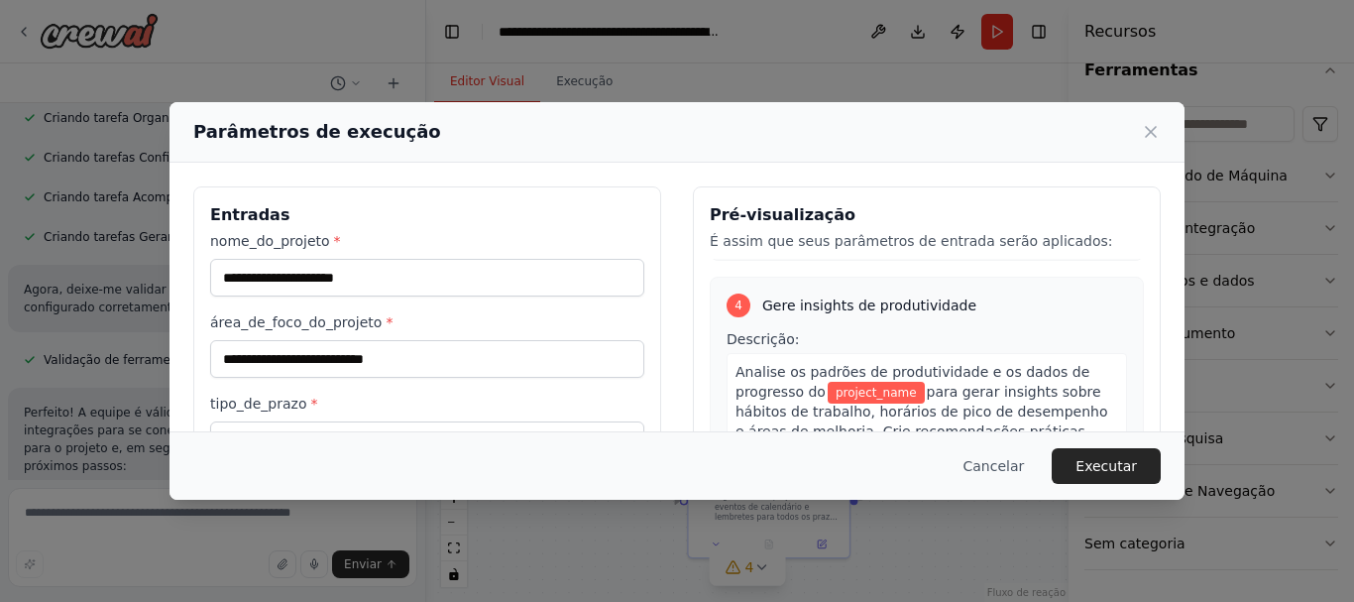
click at [1009, 480] on button "Cancelar" at bounding box center [993, 466] width 93 height 36
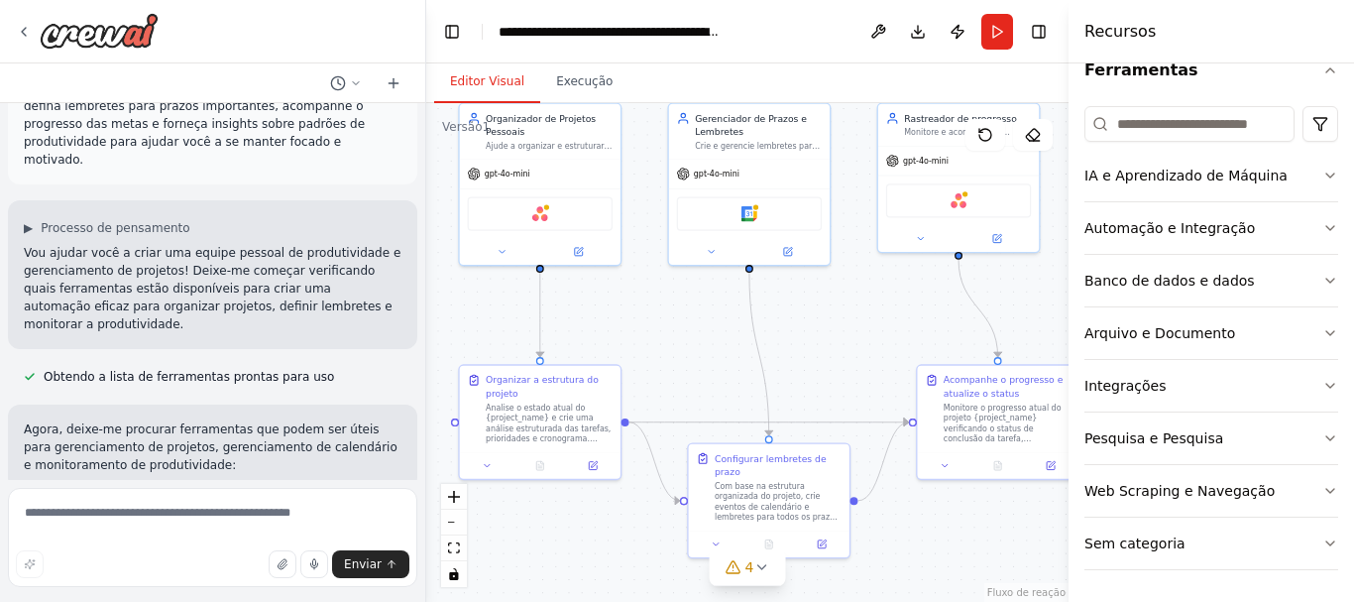
scroll to position [0, 0]
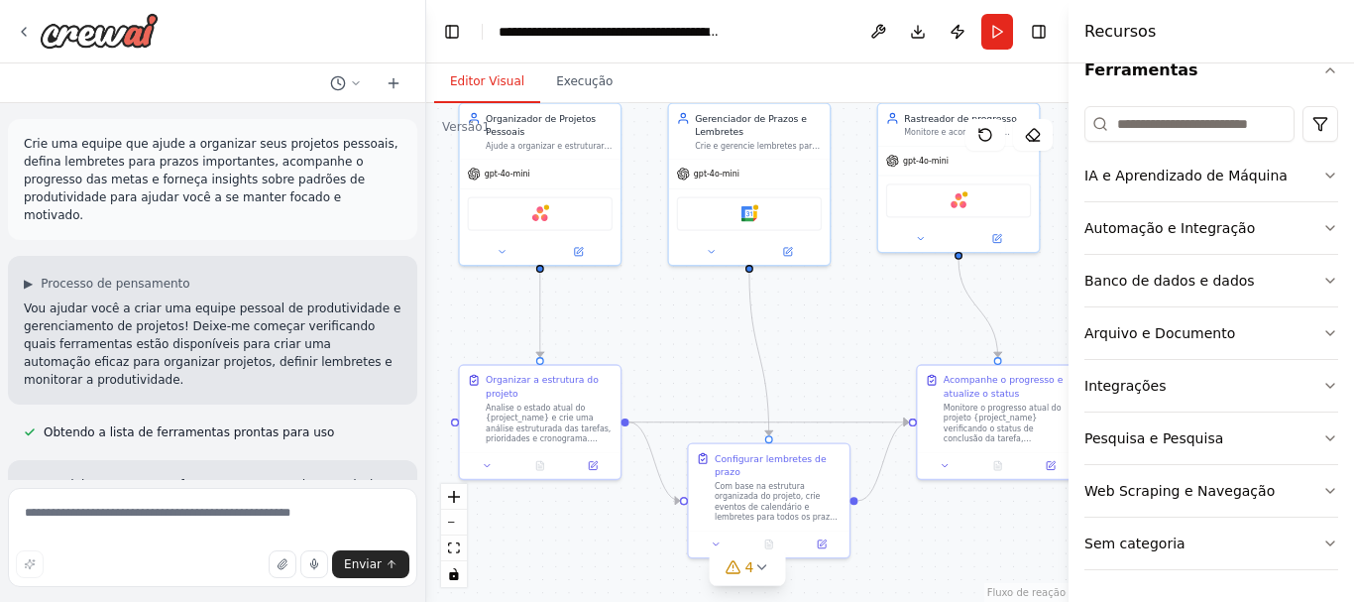
click at [411, 85] on div at bounding box center [212, 83] width 425 height 40
click at [392, 86] on icon at bounding box center [393, 83] width 16 height 16
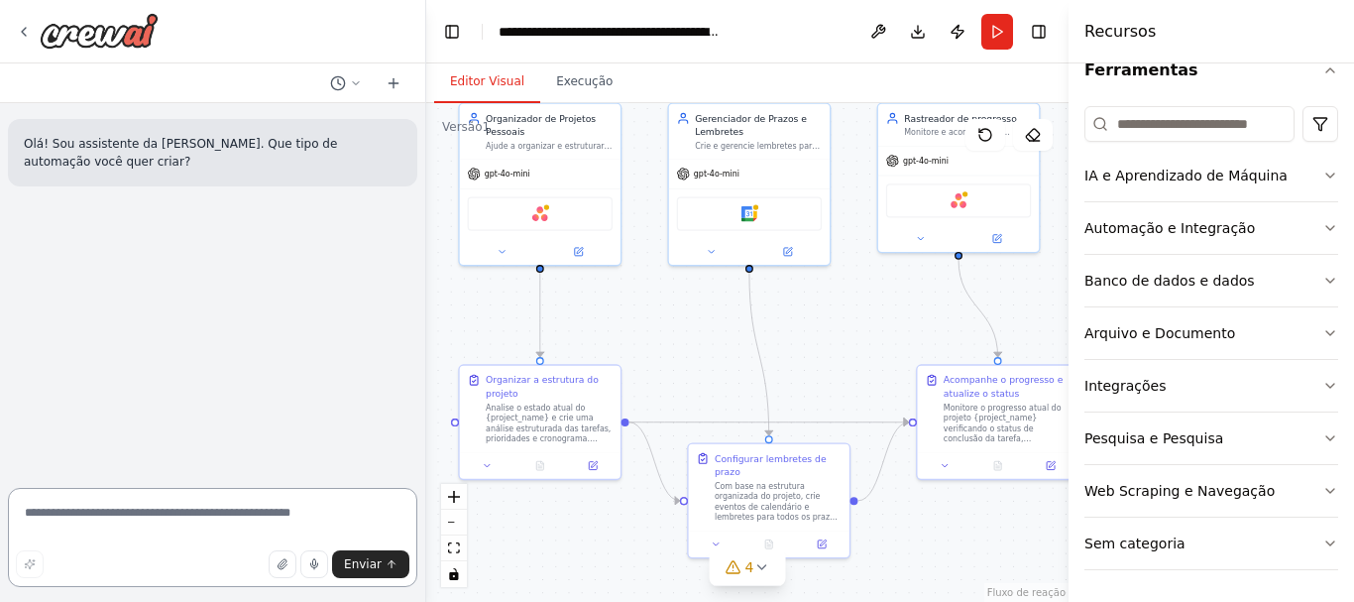
click at [192, 514] on textarea at bounding box center [212, 537] width 409 height 99
type textarea "**********"
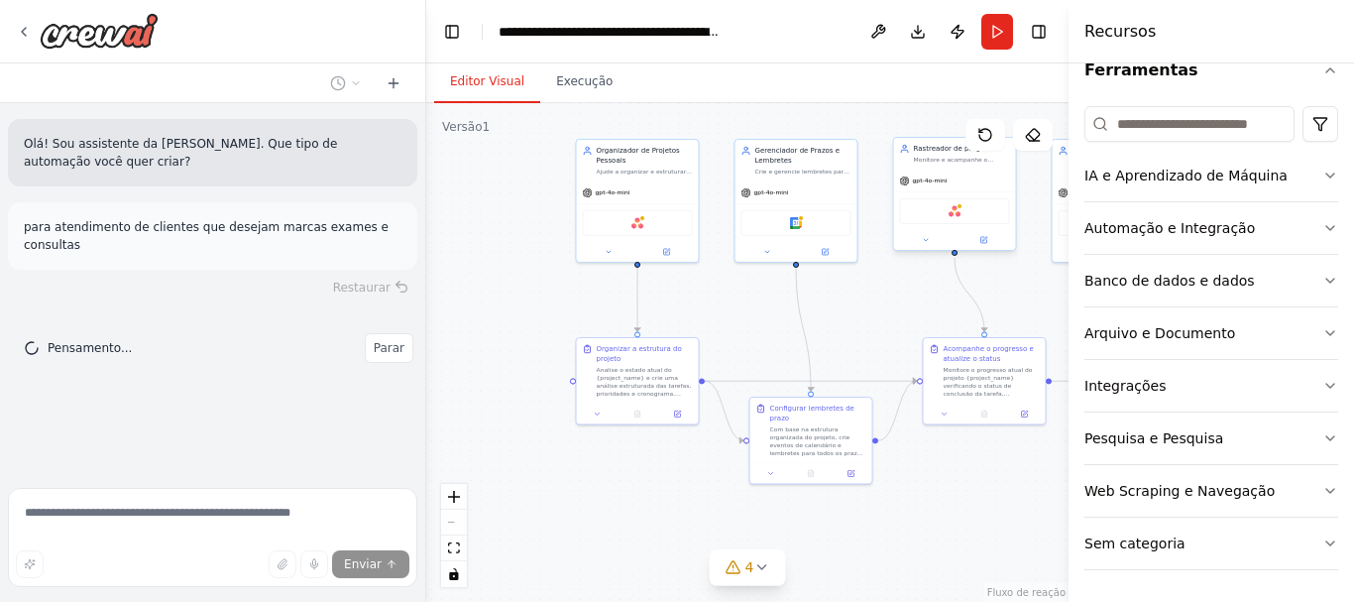
drag, startPoint x: 1032, startPoint y: 137, endPoint x: 986, endPoint y: 214, distance: 89.7
click at [986, 214] on div "Versão 1 Mostrar ferramentas Ocultar agentes .deletable-edge-delete-btn { width…" at bounding box center [747, 352] width 642 height 498
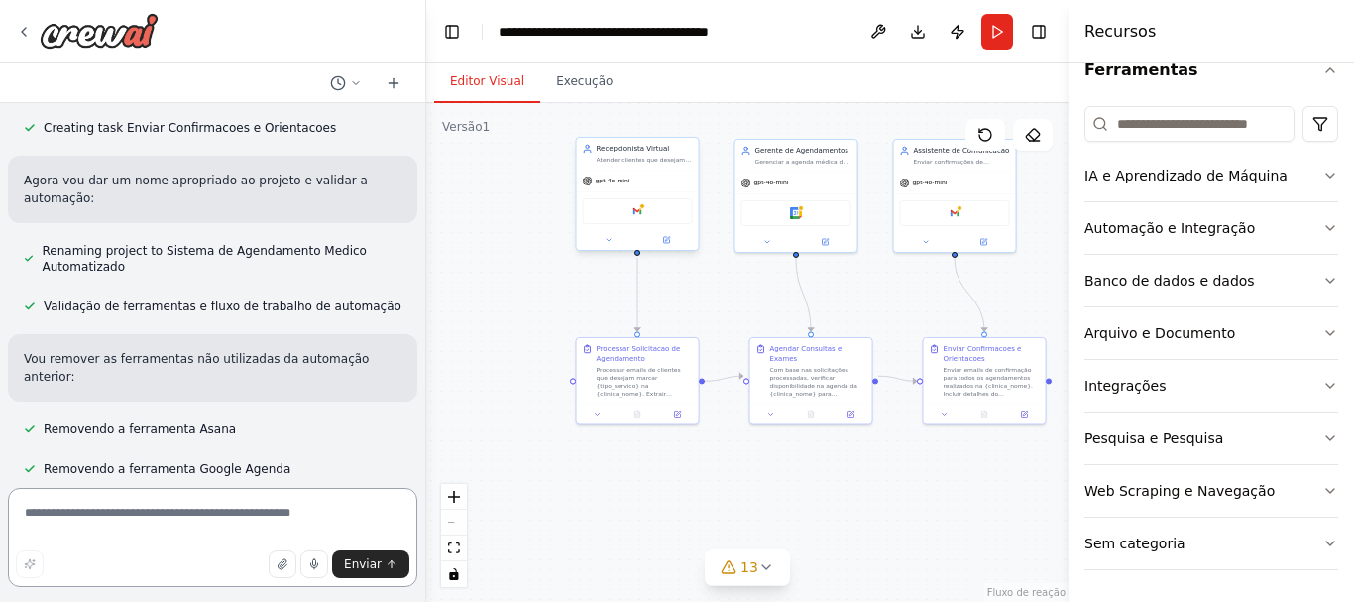
scroll to position [2046, 0]
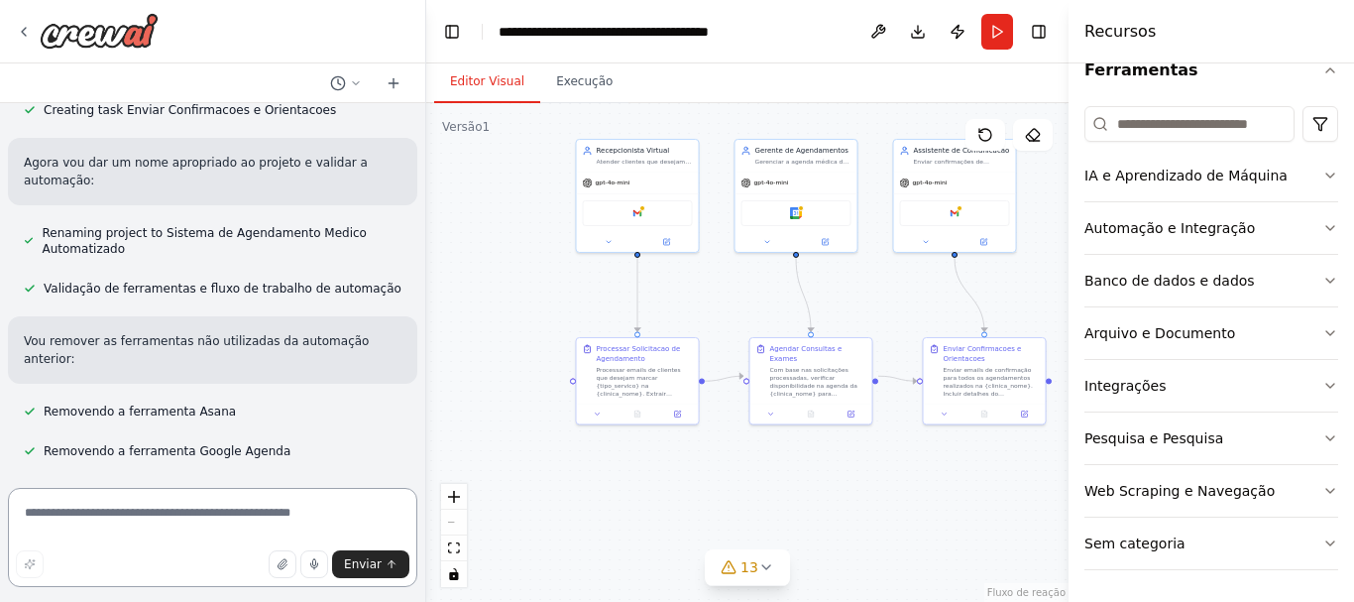
click at [135, 508] on textarea at bounding box center [212, 537] width 409 height 99
type textarea "********"
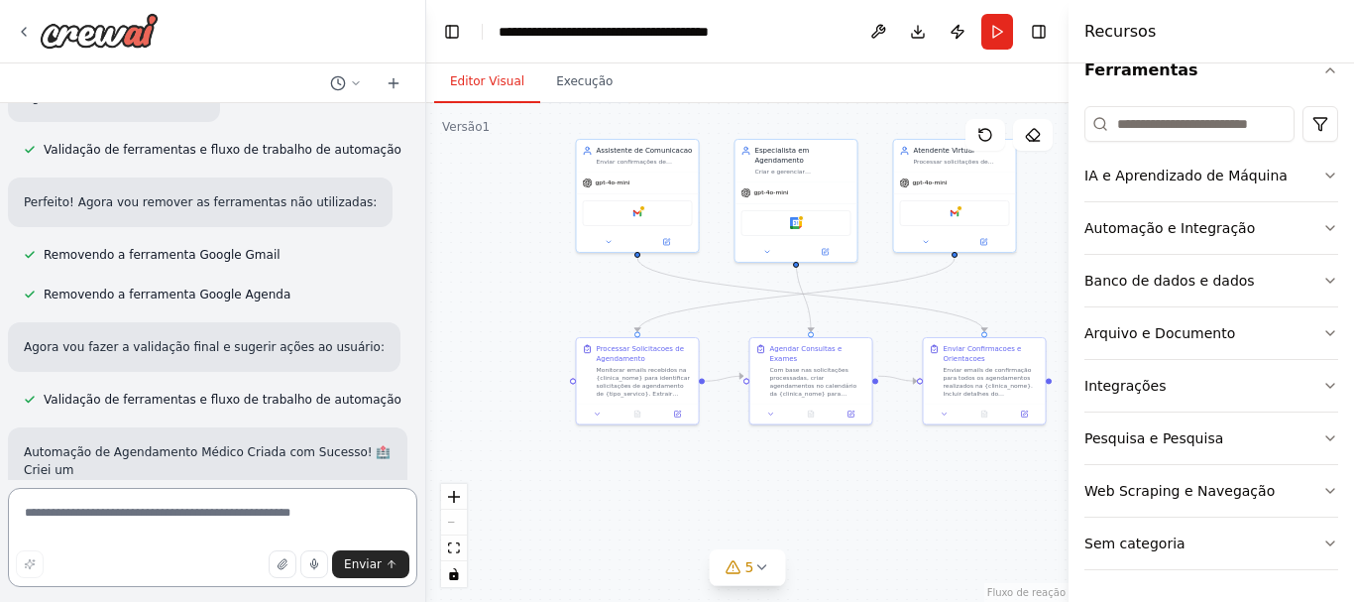
scroll to position [4074, 0]
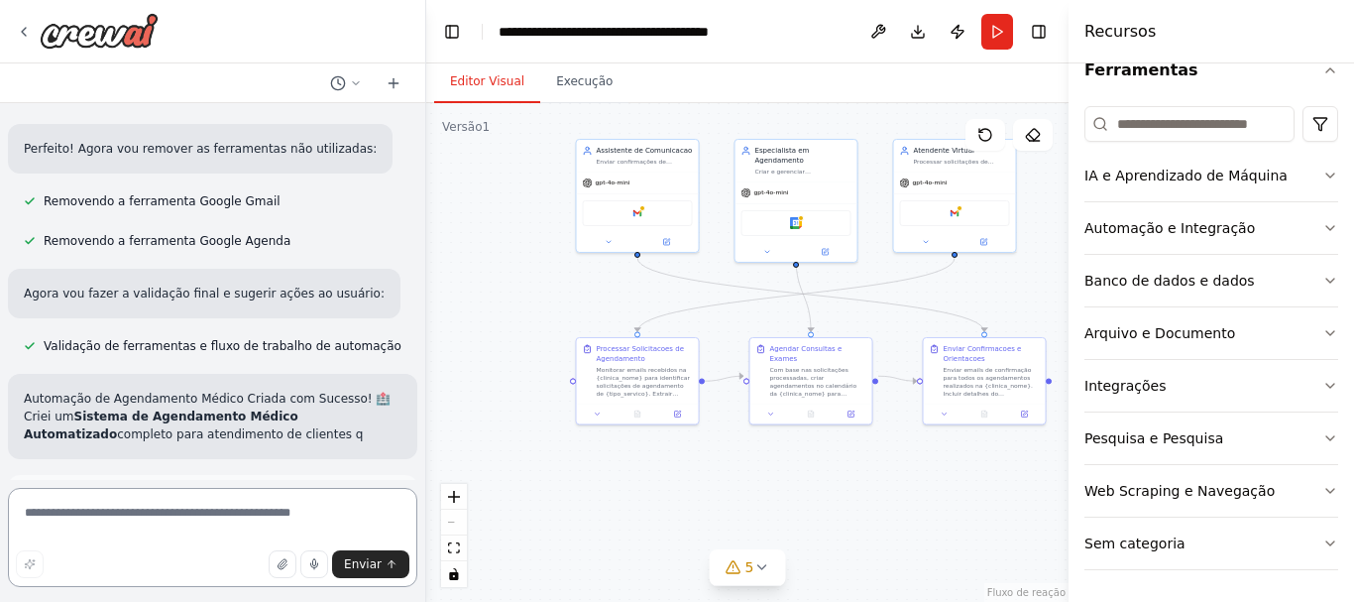
drag, startPoint x: 420, startPoint y: 453, endPoint x: 419, endPoint y: 435, distance: 17.9
click at [419, 435] on div "Olá! Sou assistente da CrewAI. Que tipo de automação você quer criar? para aten…" at bounding box center [677, 301] width 1354 height 602
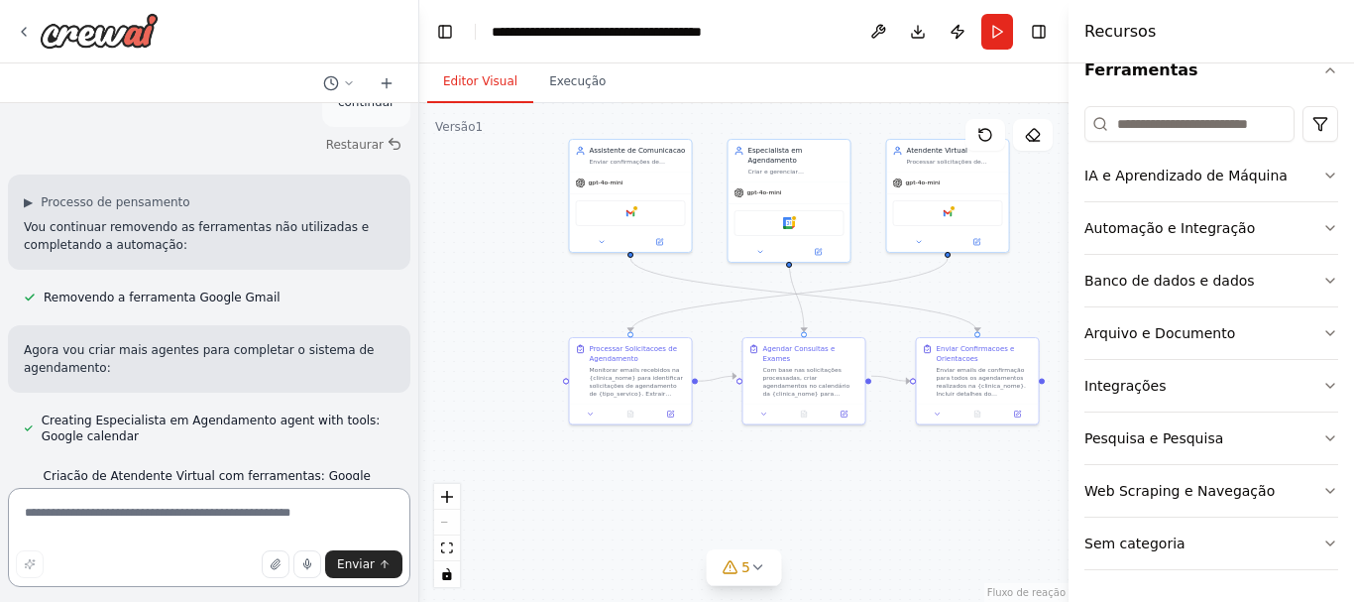
scroll to position [4129, 0]
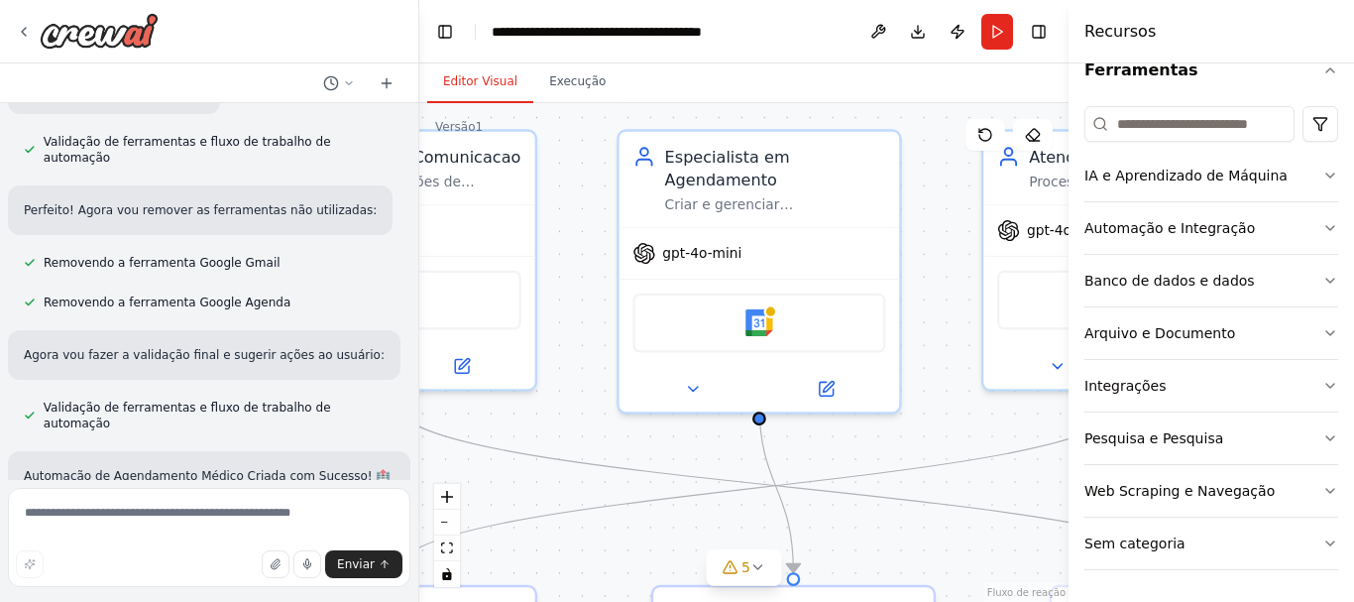
drag, startPoint x: 800, startPoint y: 308, endPoint x: 629, endPoint y: 467, distance: 232.8
click at [595, 482] on div ".deletable-edge-delete-btn { width: 20px; height: 20px; border: 0px solid #ffff…" at bounding box center [743, 352] width 649 height 498
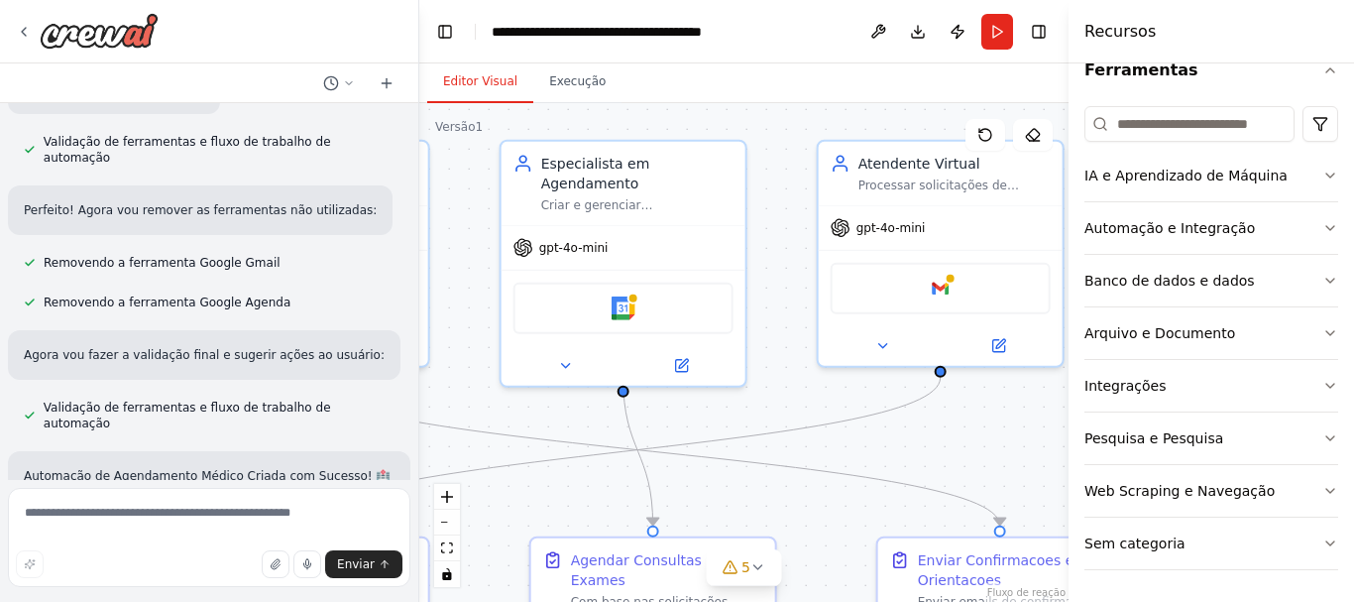
drag, startPoint x: 804, startPoint y: 460, endPoint x: 761, endPoint y: 422, distance: 56.9
click at [761, 422] on div ".deletable-edge-delete-btn { width: 20px; height: 20px; border: 0px solid #ffff…" at bounding box center [743, 352] width 649 height 498
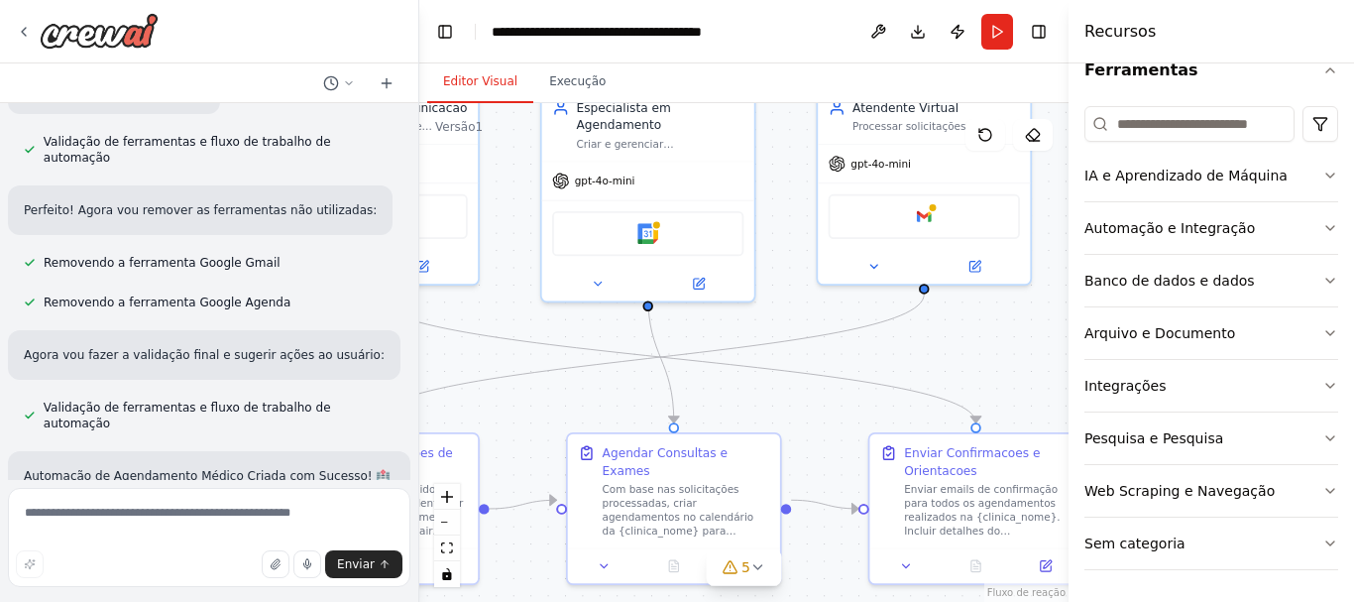
drag, startPoint x: 880, startPoint y: 430, endPoint x: 889, endPoint y: 342, distance: 88.6
click at [888, 336] on div ".deletable-edge-delete-btn { width: 20px; height: 20px; border: 0px solid #ffff…" at bounding box center [743, 352] width 649 height 498
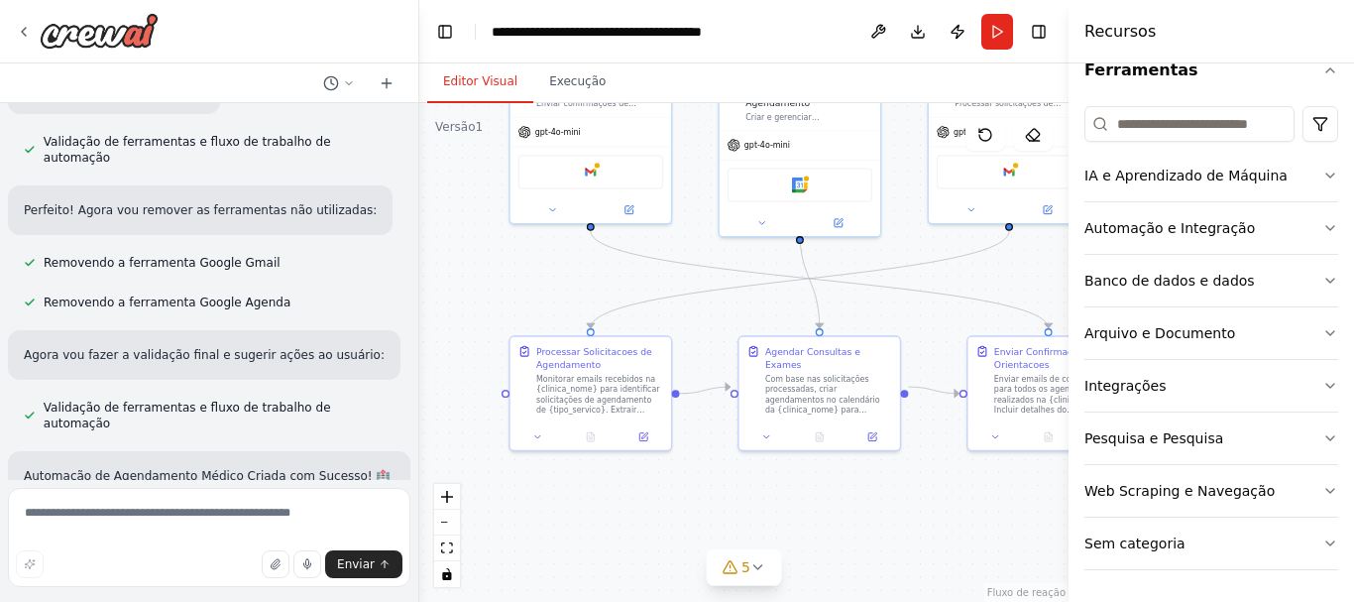
drag, startPoint x: 866, startPoint y: 348, endPoint x: 958, endPoint y: 277, distance: 115.9
click at [958, 277] on div ".deletable-edge-delete-btn { width: 20px; height: 20px; border: 0px solid #ffff…" at bounding box center [743, 352] width 649 height 498
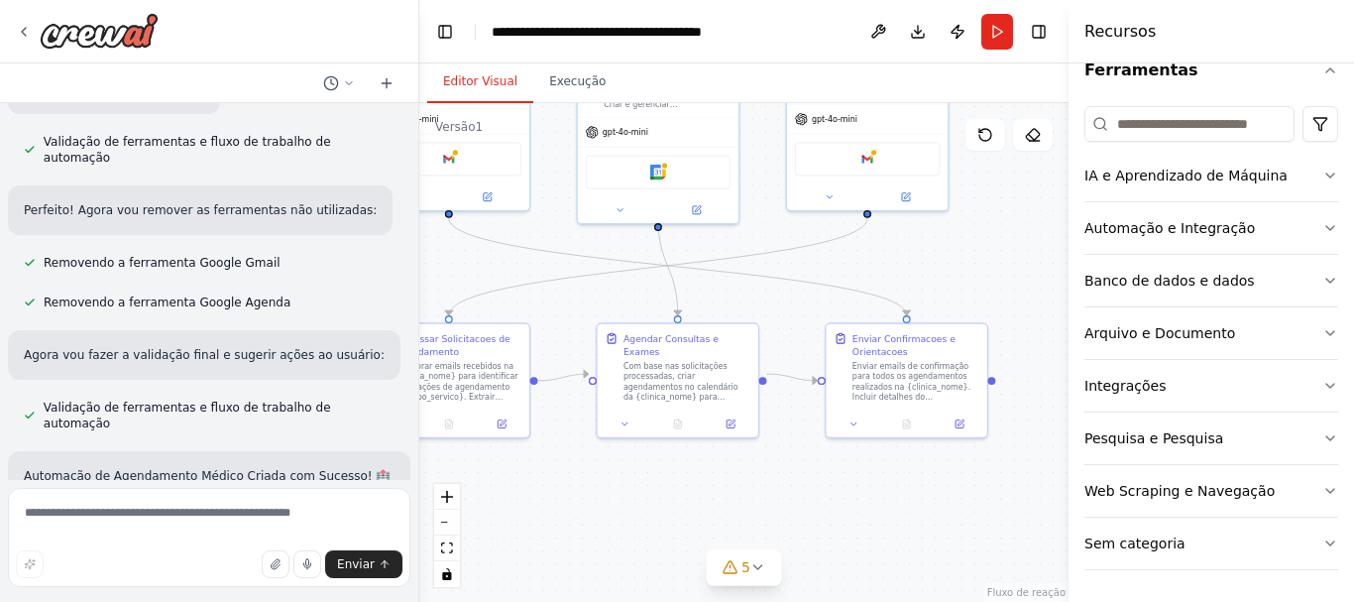
drag, startPoint x: 916, startPoint y: 498, endPoint x: 774, endPoint y: 486, distance: 142.3
click at [774, 486] on div ".deletable-edge-delete-btn { width: 20px; height: 20px; border: 0px solid #ffff…" at bounding box center [743, 352] width 649 height 498
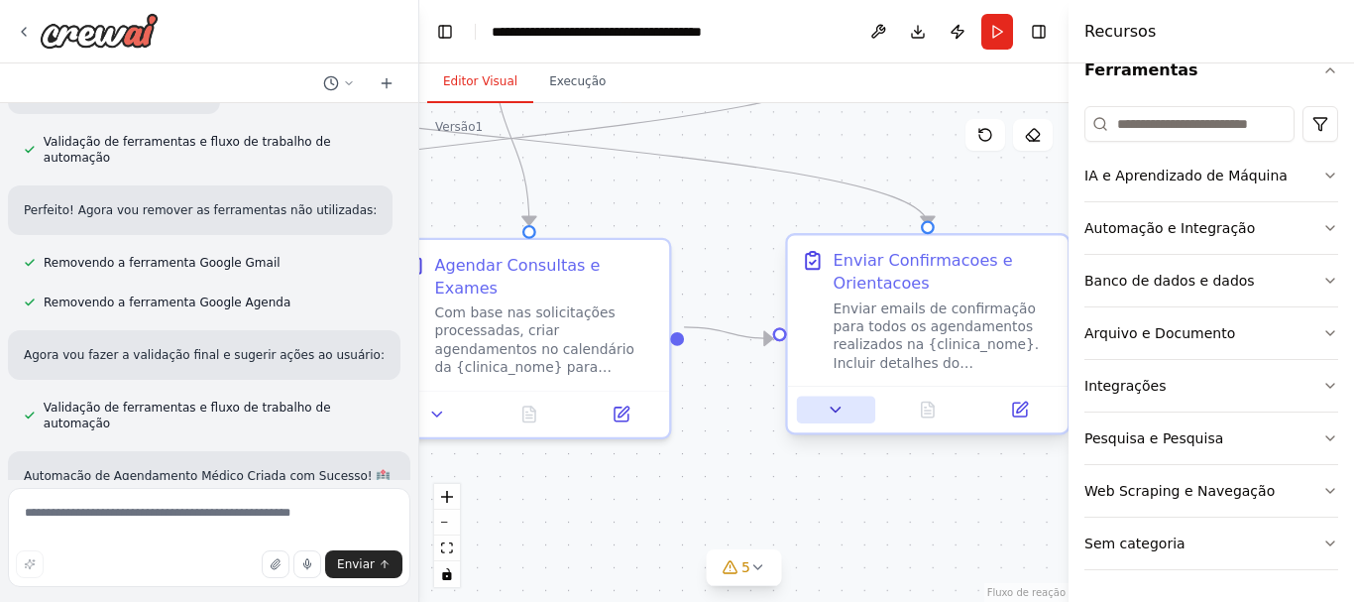
click at [833, 404] on icon at bounding box center [835, 409] width 18 height 18
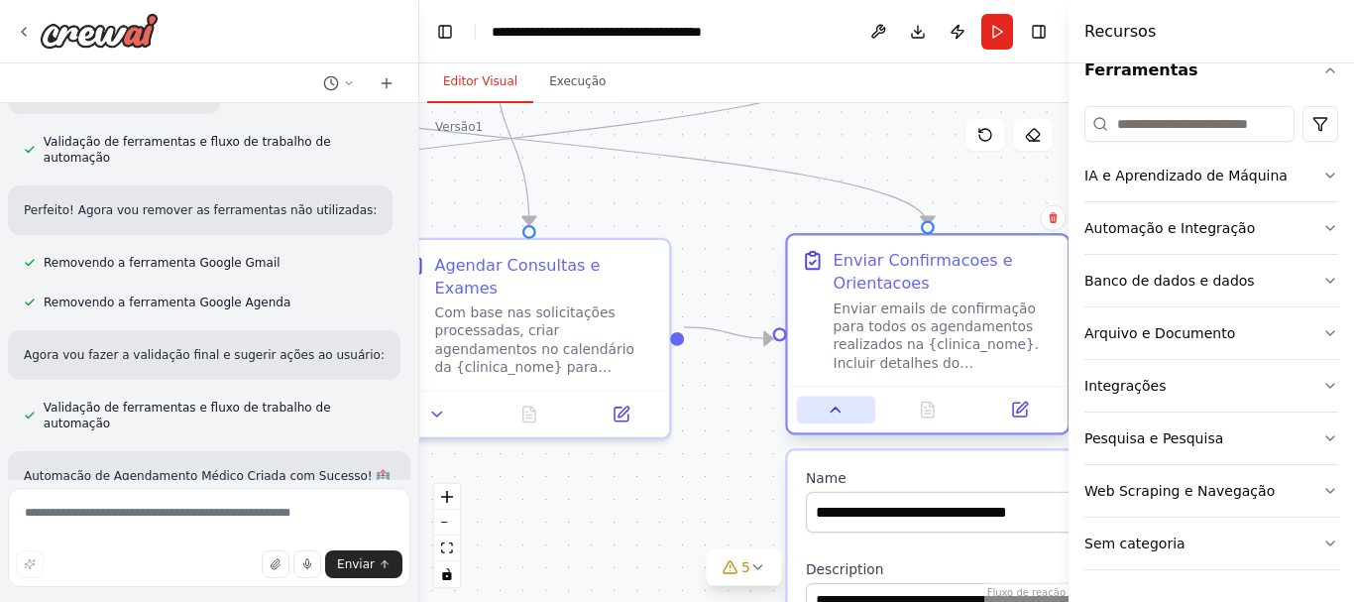
click at [836, 405] on icon at bounding box center [835, 409] width 18 height 18
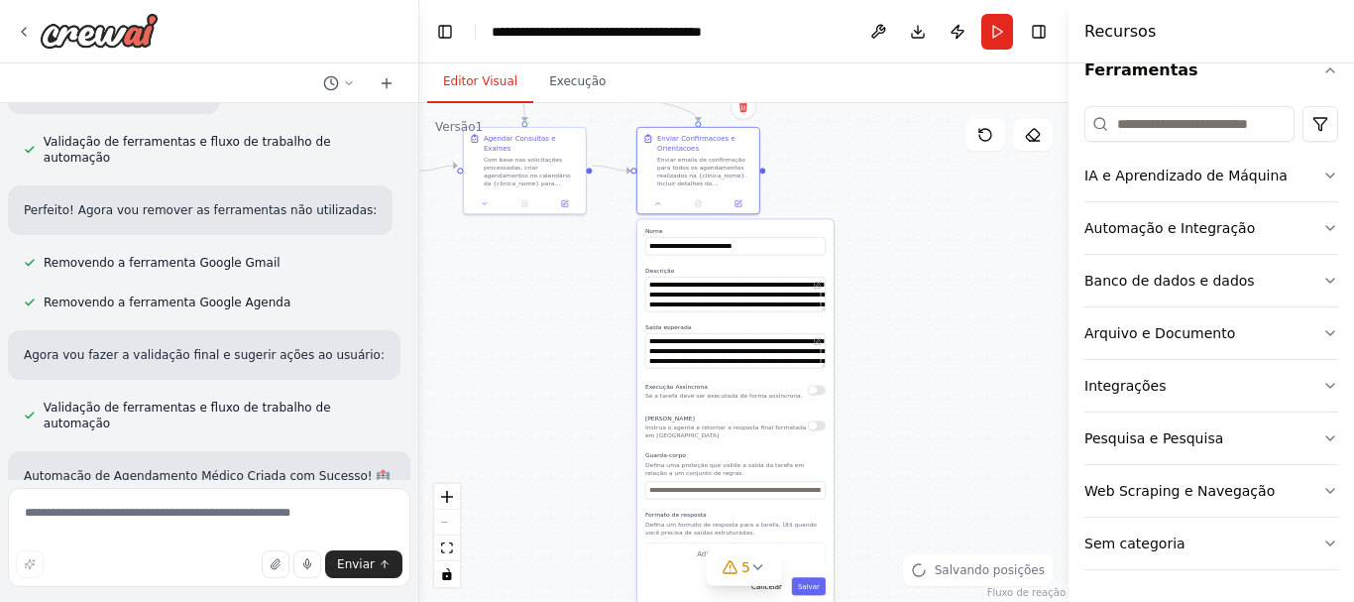
drag, startPoint x: 764, startPoint y: 476, endPoint x: 610, endPoint y: 267, distance: 259.4
click at [610, 267] on div ".deletable-edge-delete-btn { width: 20px; height: 20px; border: 0px solid #ffff…" at bounding box center [743, 352] width 649 height 498
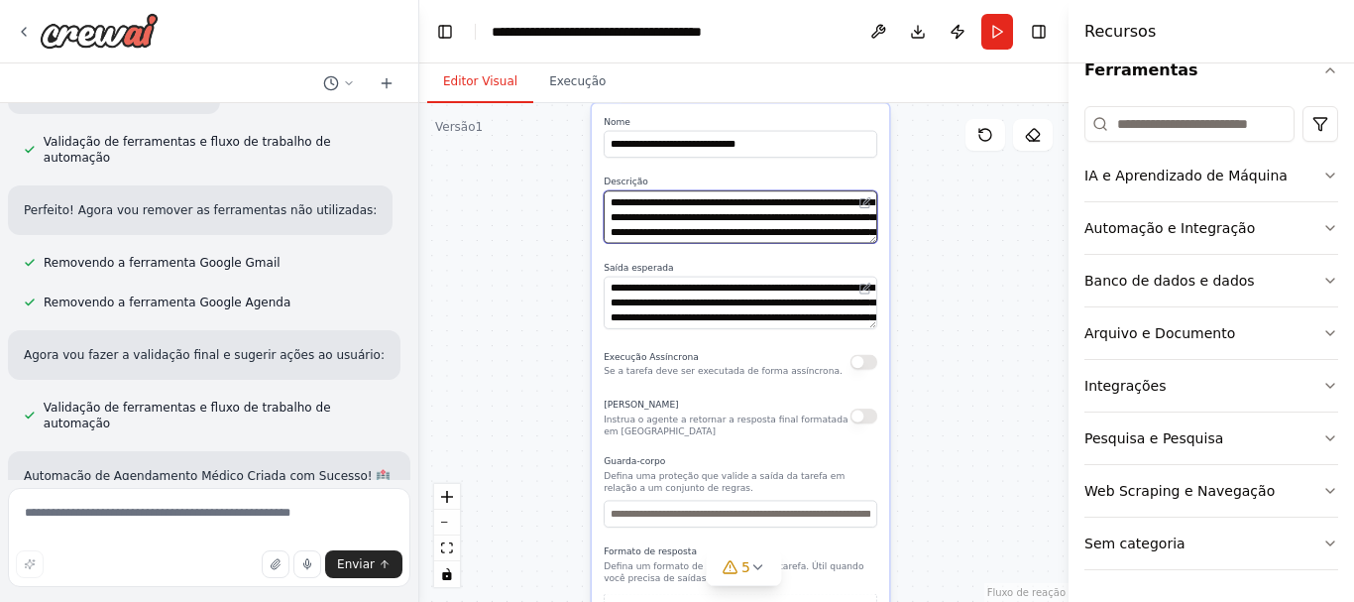
drag, startPoint x: 869, startPoint y: 214, endPoint x: 873, endPoint y: 233, distance: 19.2
click at [873, 232] on textarea "**********" at bounding box center [740, 216] width 274 height 53
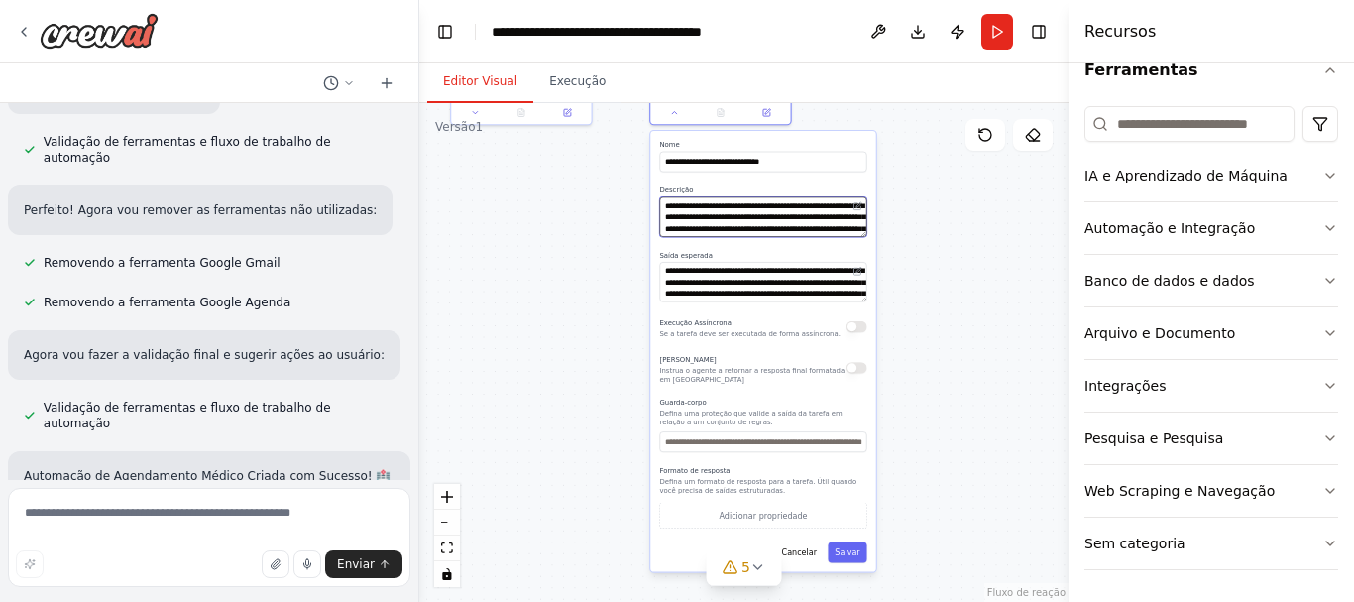
click at [828, 224] on textarea "**********" at bounding box center [762, 217] width 207 height 40
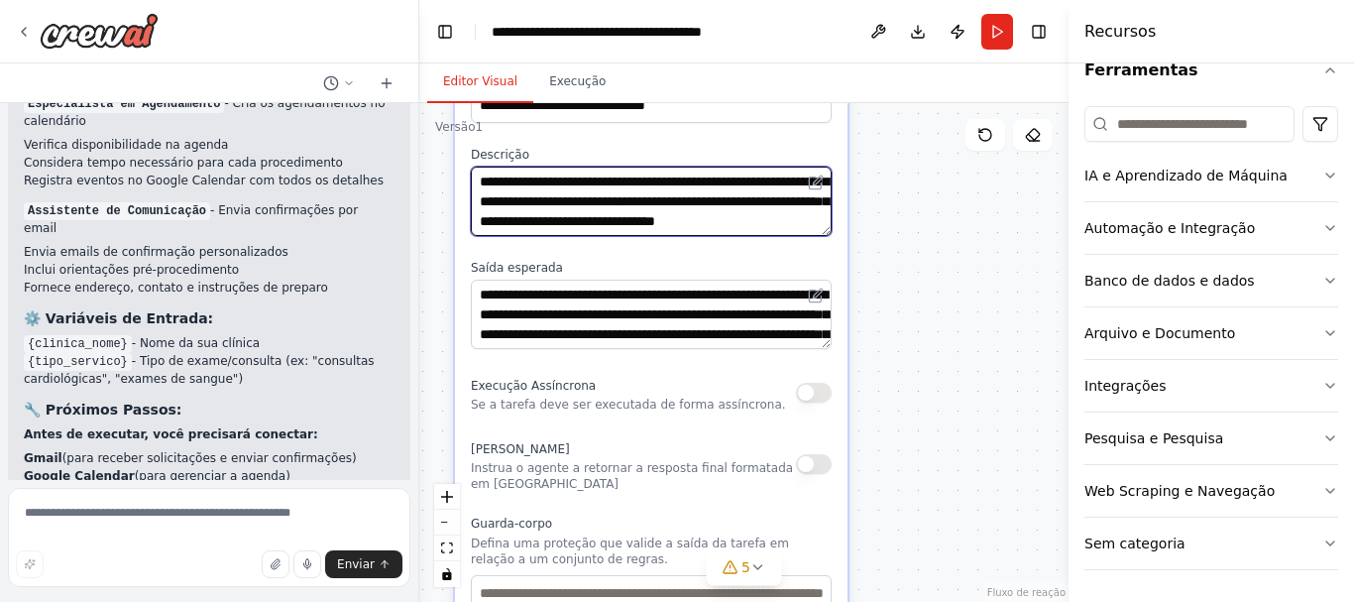
scroll to position [74, 0]
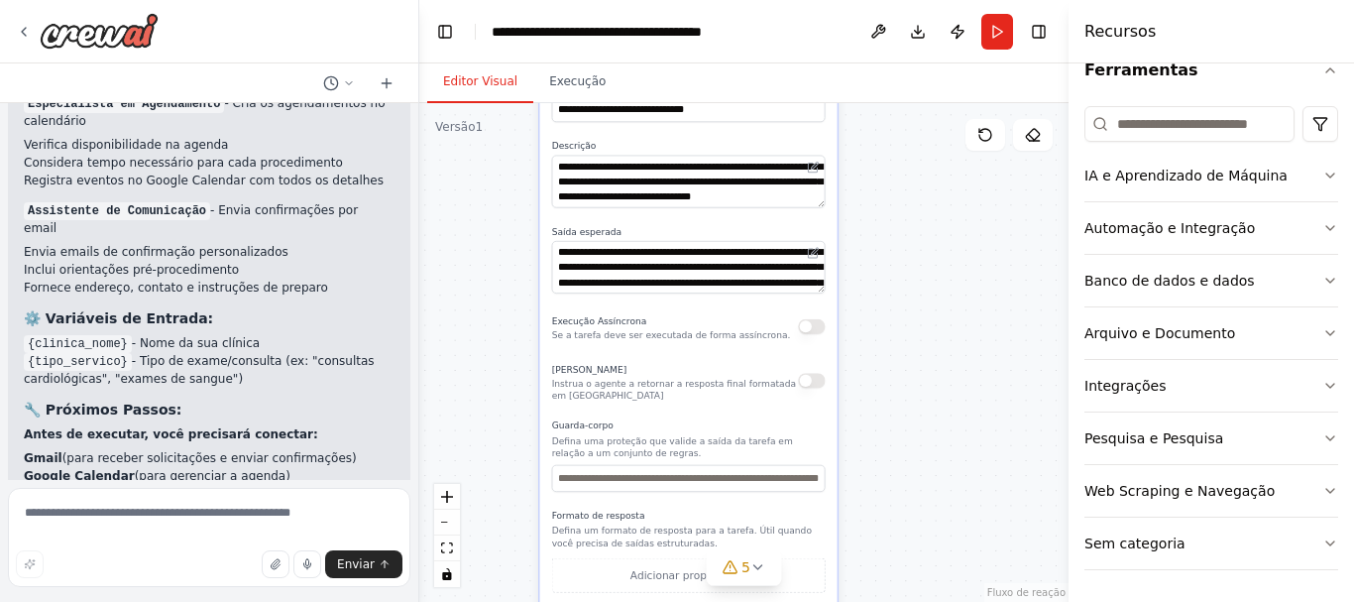
click at [929, 469] on div ".deletable-edge-delete-btn { width: 20px; height: 20px; border: 0px solid #ffff…" at bounding box center [743, 352] width 649 height 498
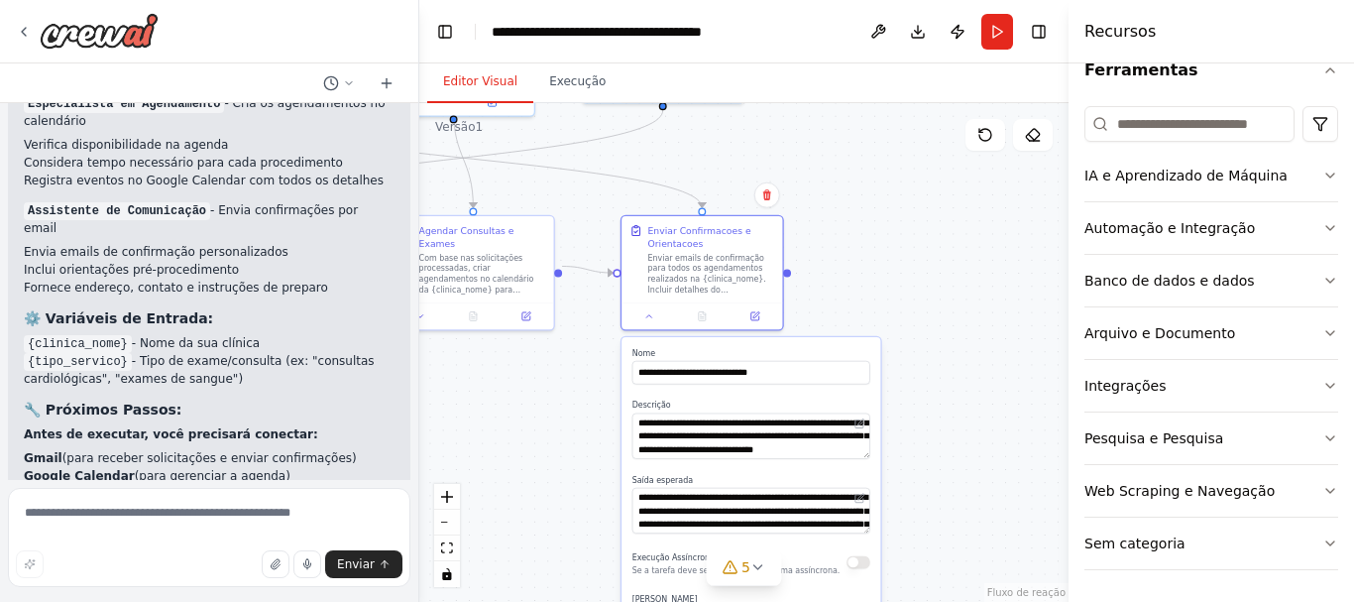
drag, startPoint x: 926, startPoint y: 494, endPoint x: 918, endPoint y: 524, distance: 30.8
click at [945, 571] on div ".deletable-edge-delete-btn { width: 20px; height: 20px; border: 0px solid #ffff…" at bounding box center [743, 352] width 649 height 498
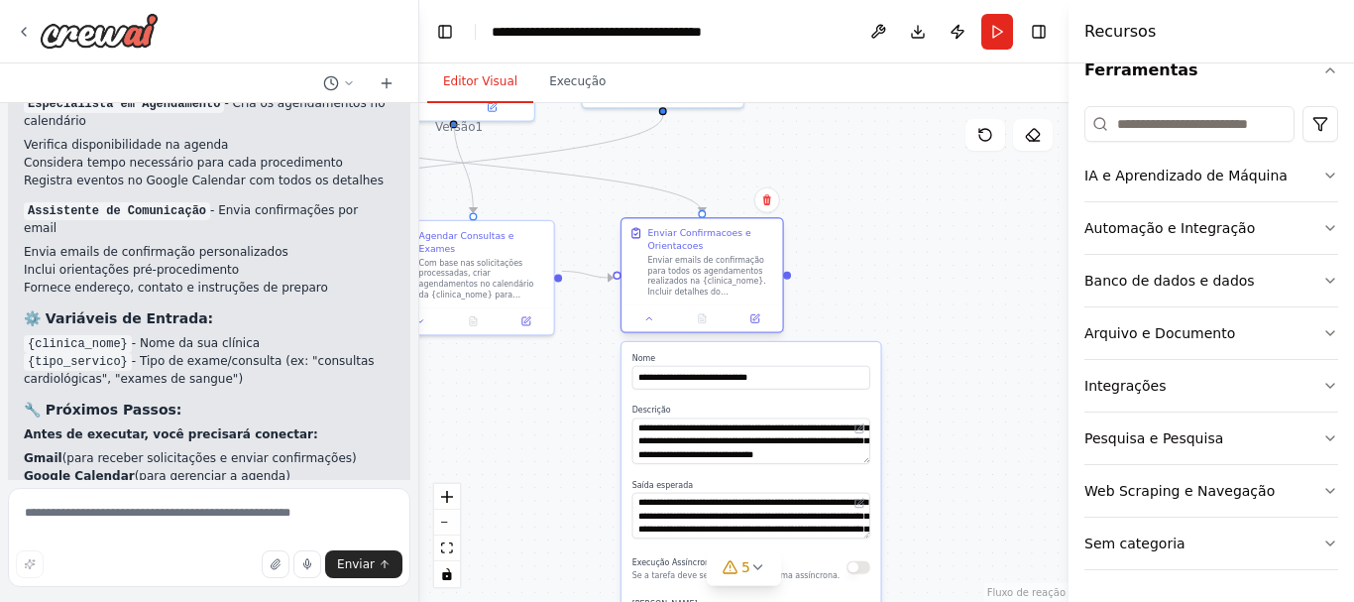
click at [686, 254] on div "Enviar Confirmacoes e Orientacoes Enviar emails de confirmação para todos os ag…" at bounding box center [711, 261] width 127 height 70
click at [650, 321] on icon at bounding box center [649, 318] width 11 height 11
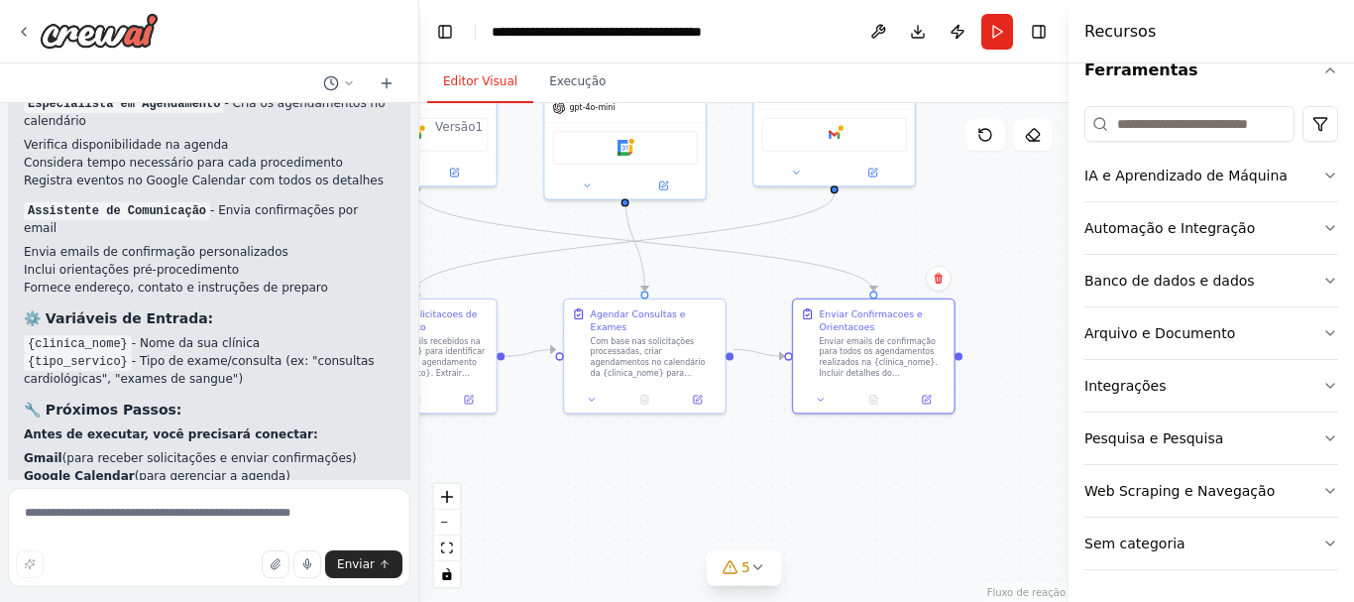
drag, startPoint x: 715, startPoint y: 421, endPoint x: 782, endPoint y: 449, distance: 72.0
click at [799, 470] on div ".deletable-edge-delete-btn { width: 20px; height: 20px; border: 0px solid #ffff…" at bounding box center [743, 352] width 649 height 498
click at [644, 335] on div "Com base nas solicitações processadas, criar agendamentos no calendário da {cli…" at bounding box center [655, 354] width 127 height 42
click at [592, 403] on div ".deletable-edge-delete-btn { width: 20px; height: 20px; border: 0px solid #ffff…" at bounding box center [743, 352] width 649 height 498
click at [589, 390] on button at bounding box center [593, 396] width 45 height 16
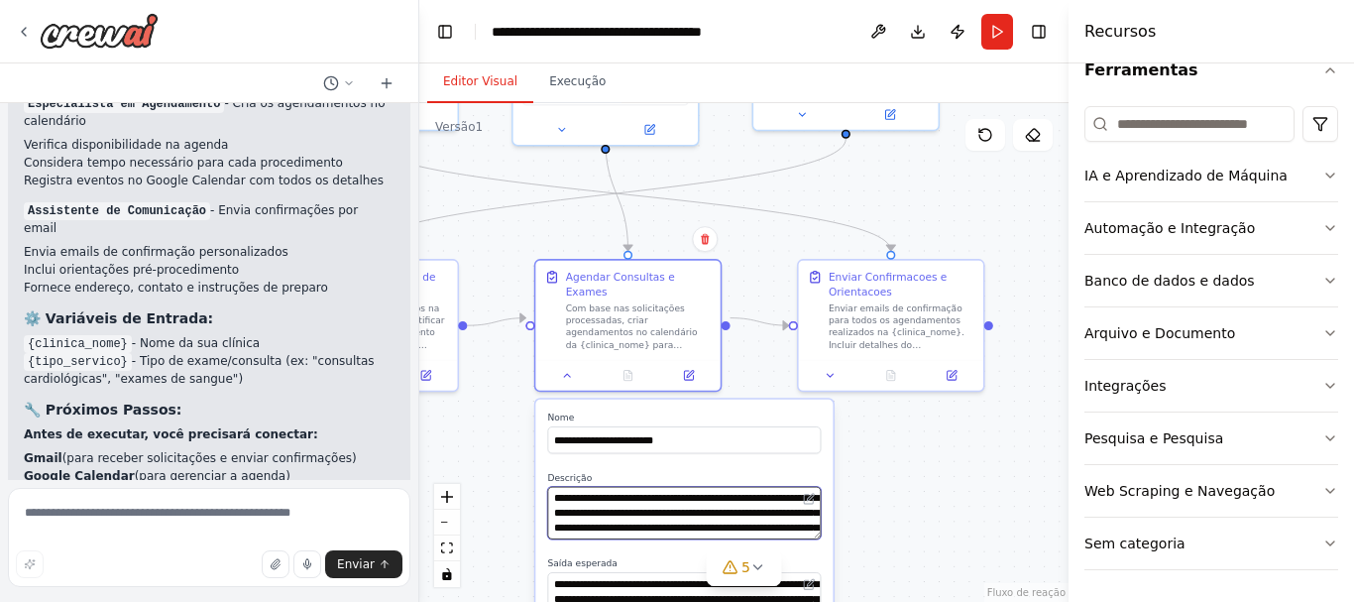
click at [741, 508] on textarea "**********" at bounding box center [684, 513] width 274 height 53
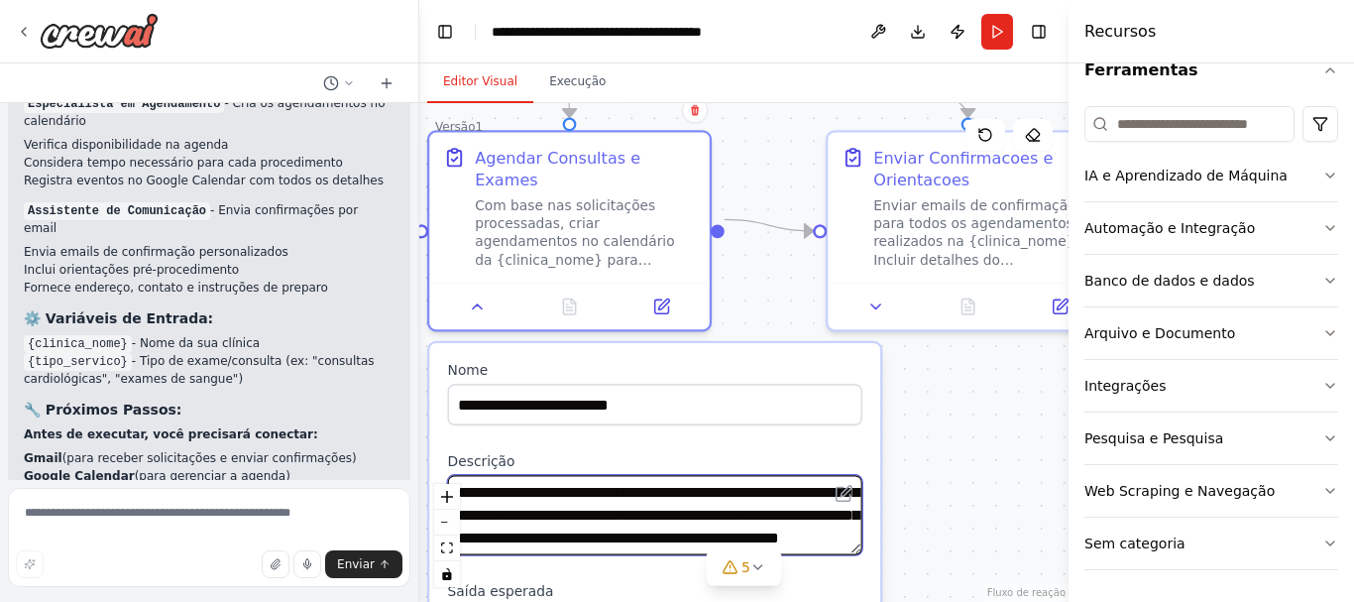
scroll to position [79, 0]
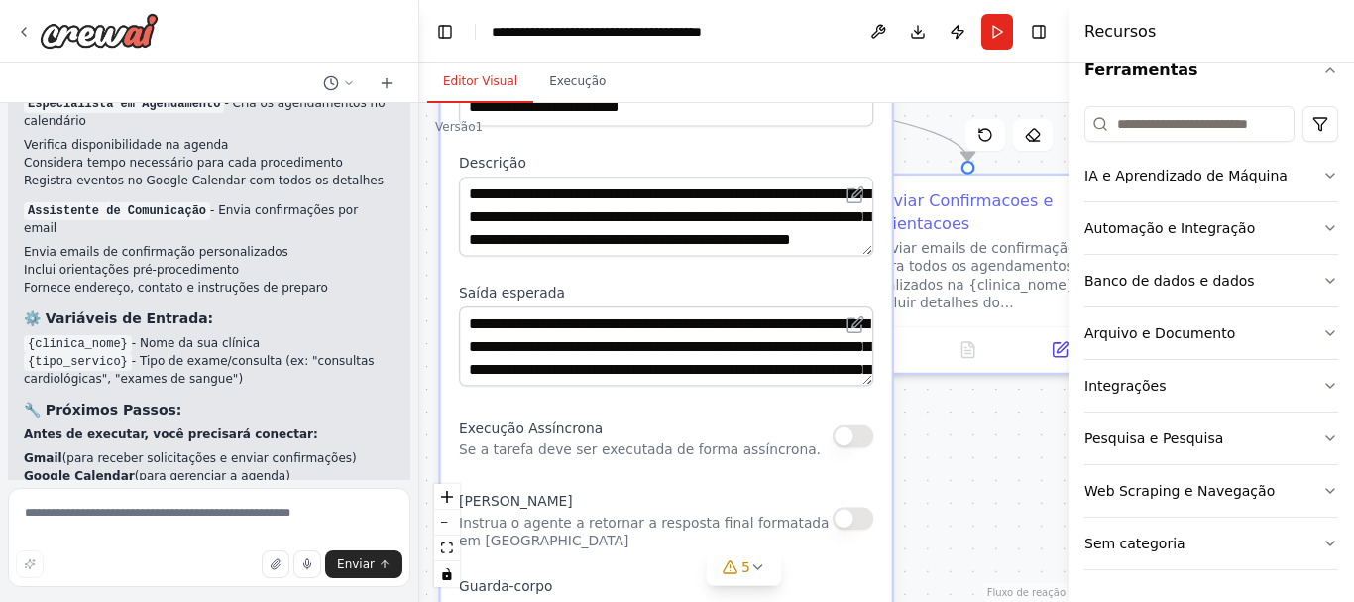
drag, startPoint x: 778, startPoint y: 422, endPoint x: 795, endPoint y: 128, distance: 294.8
click at [795, 128] on div "**********" at bounding box center [666, 485] width 451 height 881
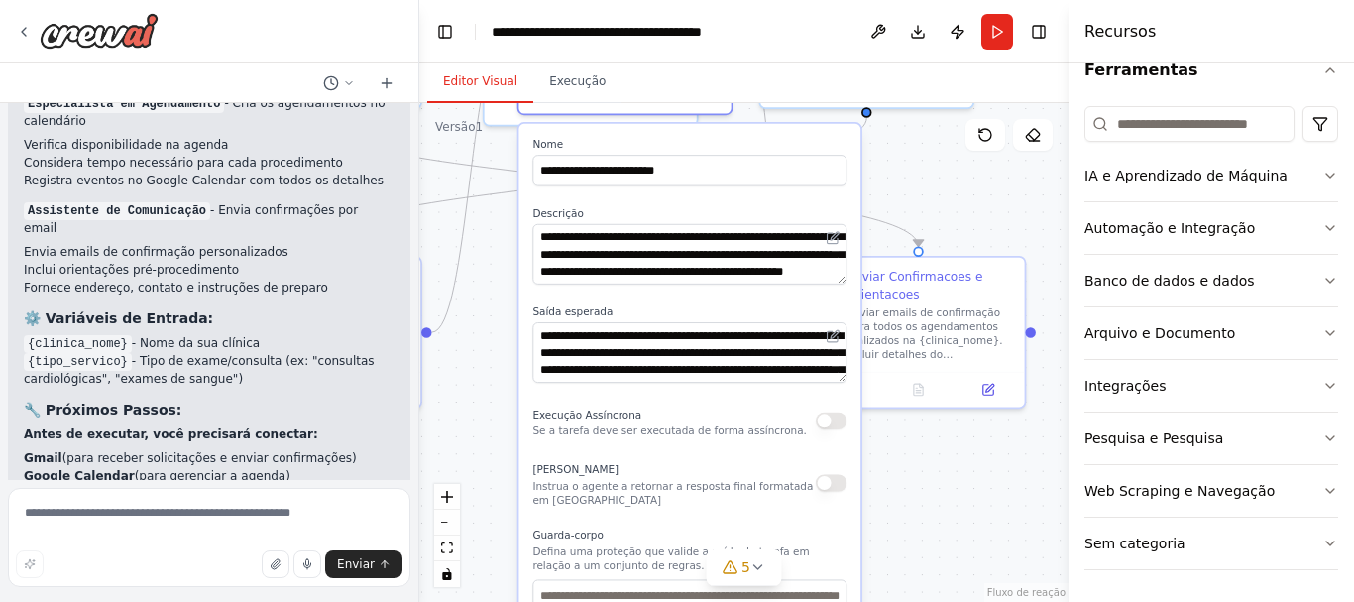
click at [842, 337] on button at bounding box center [832, 336] width 21 height 21
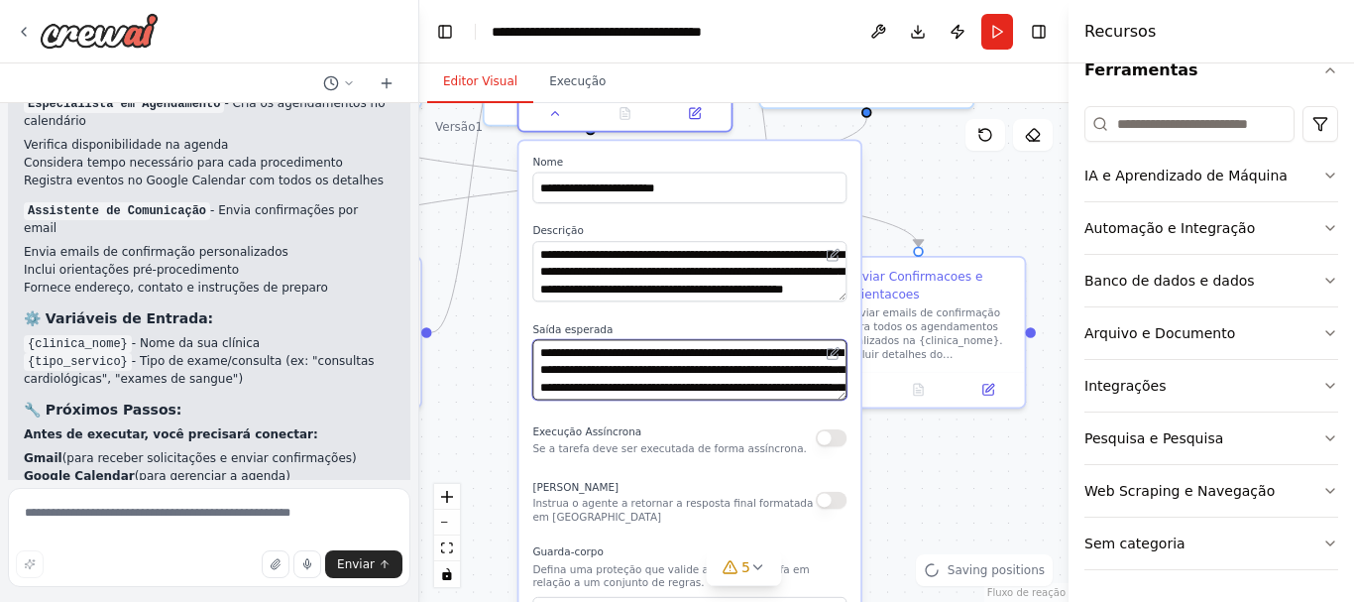
drag, startPoint x: 837, startPoint y: 349, endPoint x: 817, endPoint y: 360, distance: 23.5
click at [838, 361] on textarea "**********" at bounding box center [689, 369] width 314 height 60
click at [772, 355] on textarea "**********" at bounding box center [689, 369] width 314 height 60
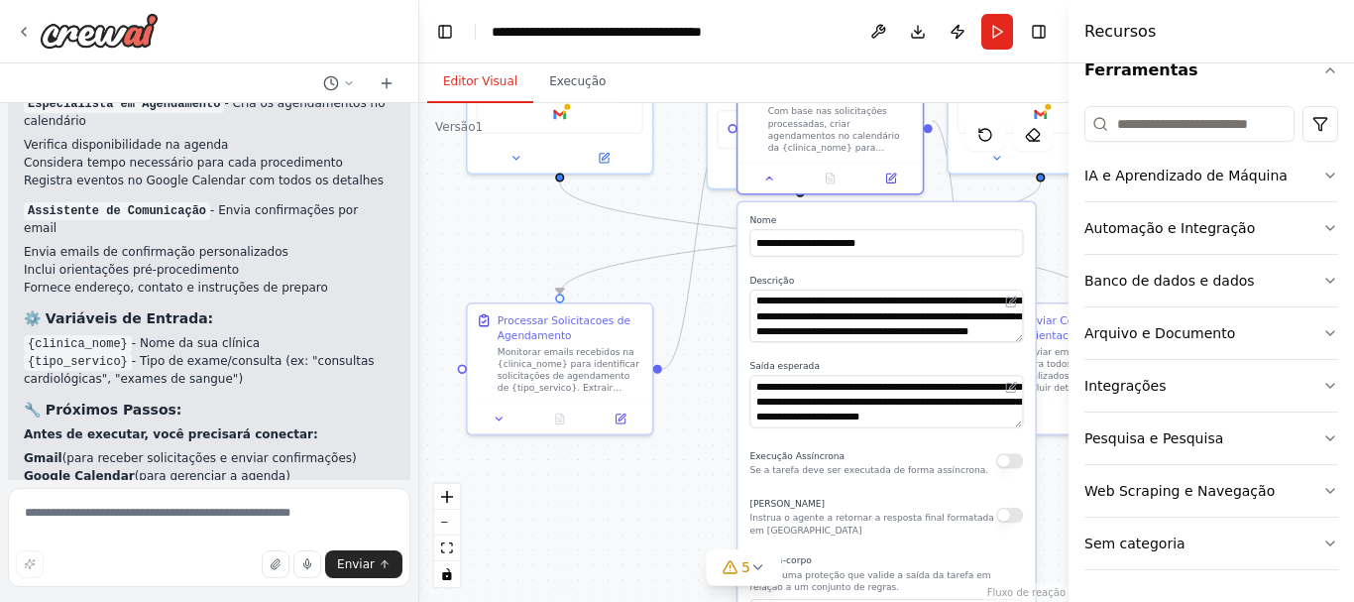
drag, startPoint x: 470, startPoint y: 416, endPoint x: 688, endPoint y: 465, distance: 223.4
click at [682, 453] on div ".deletable-edge-delete-btn { width: 20px; height: 20px; border: 0px solid #ffff…" at bounding box center [743, 352] width 649 height 498
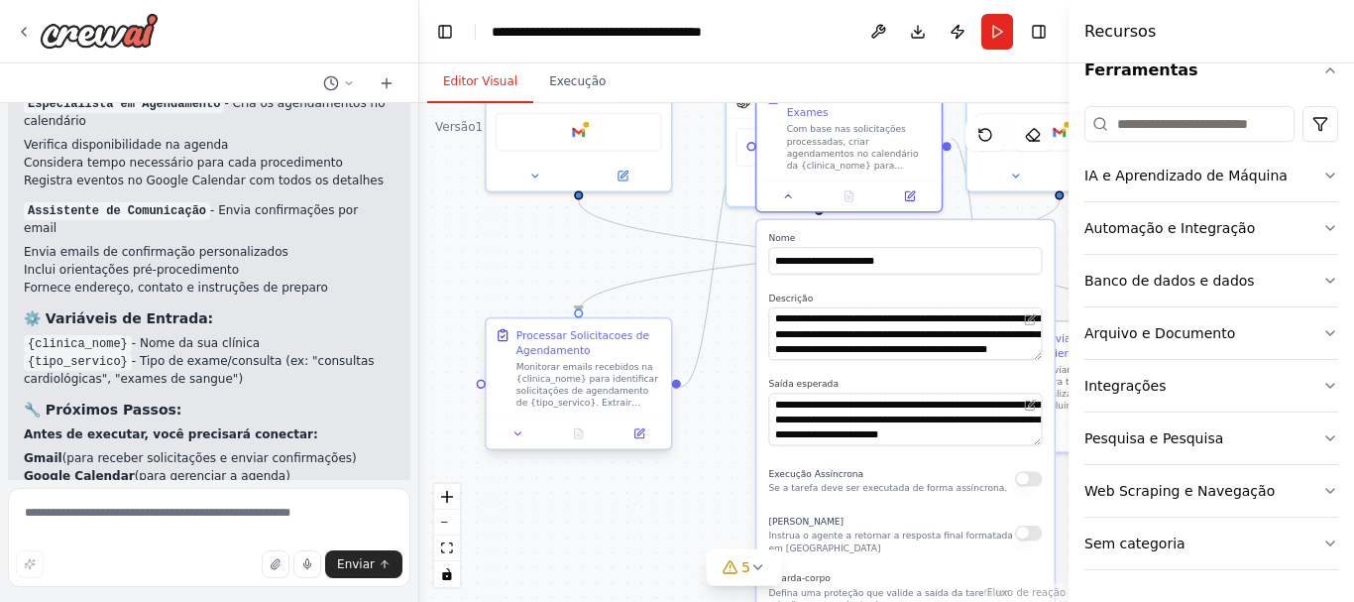
click at [629, 395] on div "Monitorar emails recebidos na {clinica_nome} para identificar solicitações de a…" at bounding box center [589, 385] width 146 height 49
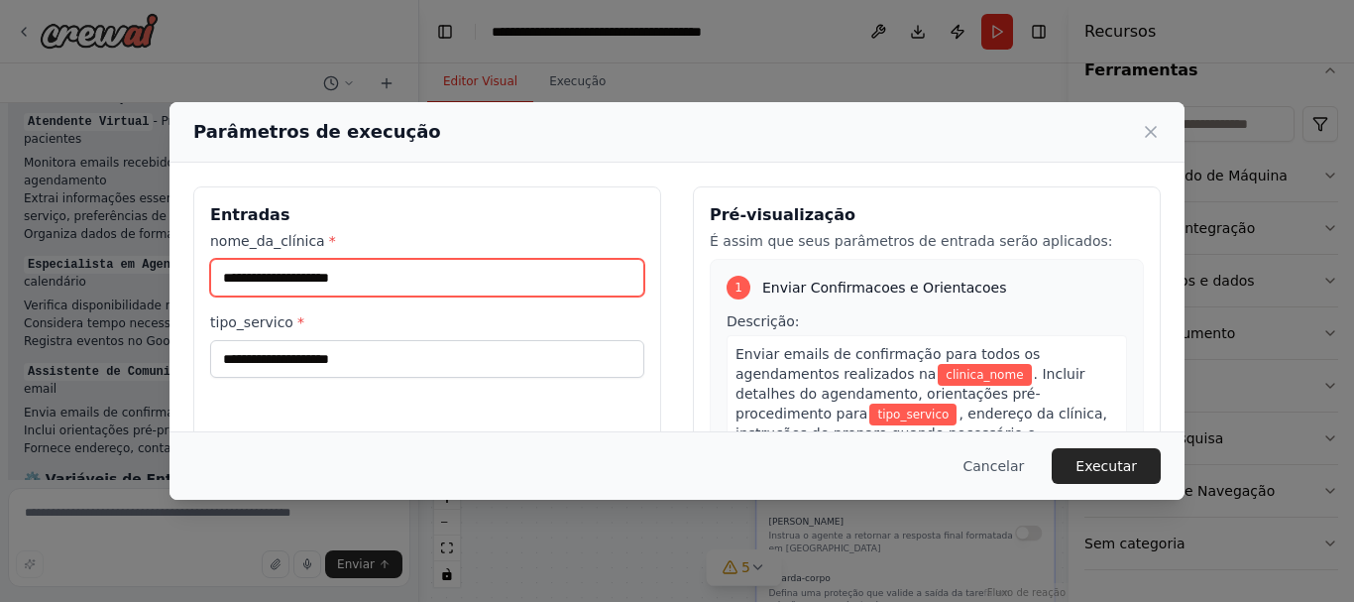
click at [355, 284] on input "nome_da_clínica *" at bounding box center [427, 278] width 434 height 38
type input "*"
type input "**********"
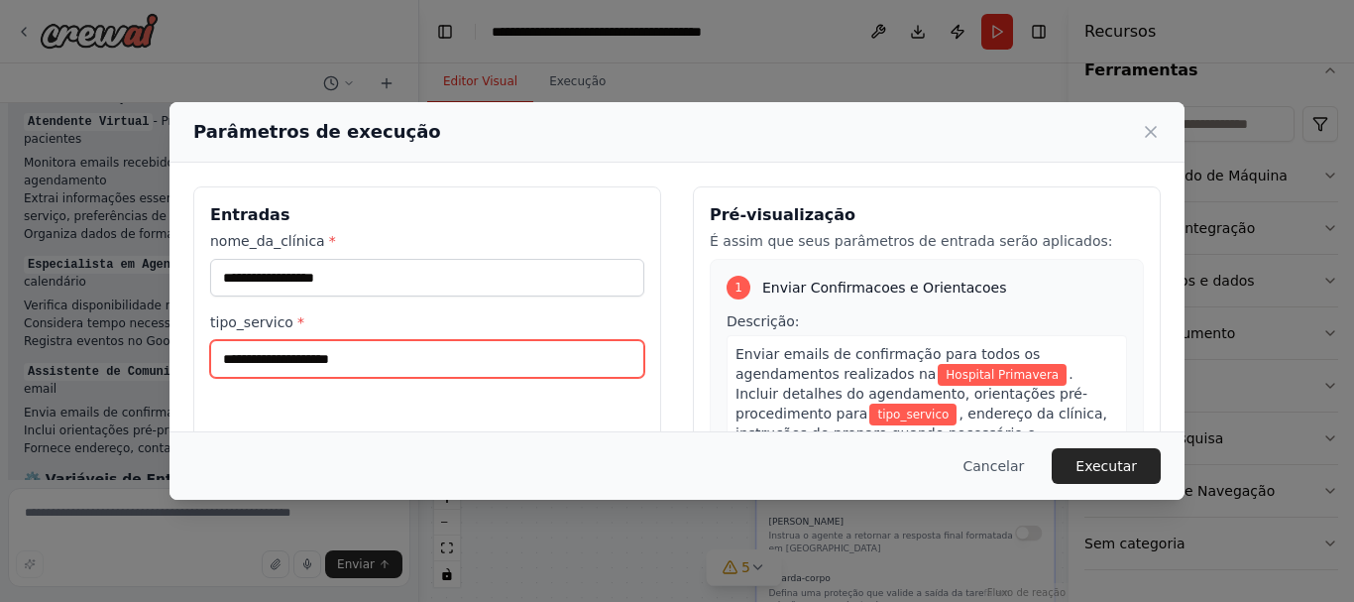
click at [293, 355] on input "tipo_servico *" at bounding box center [427, 359] width 434 height 38
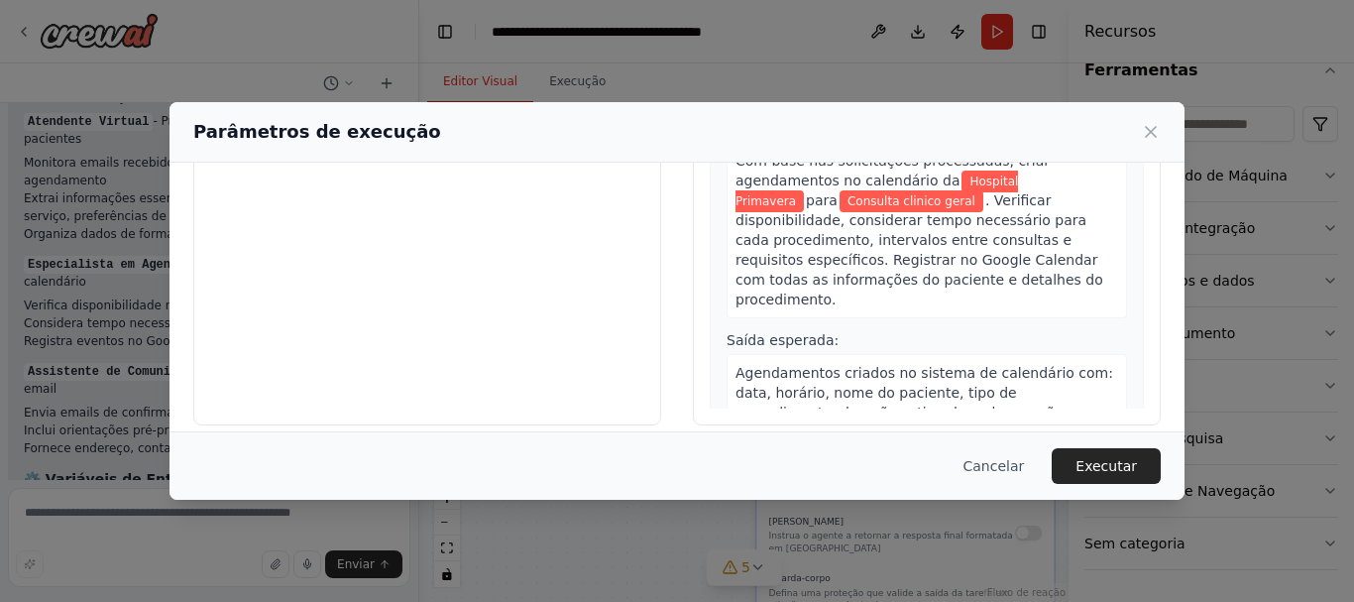
scroll to position [249, 0]
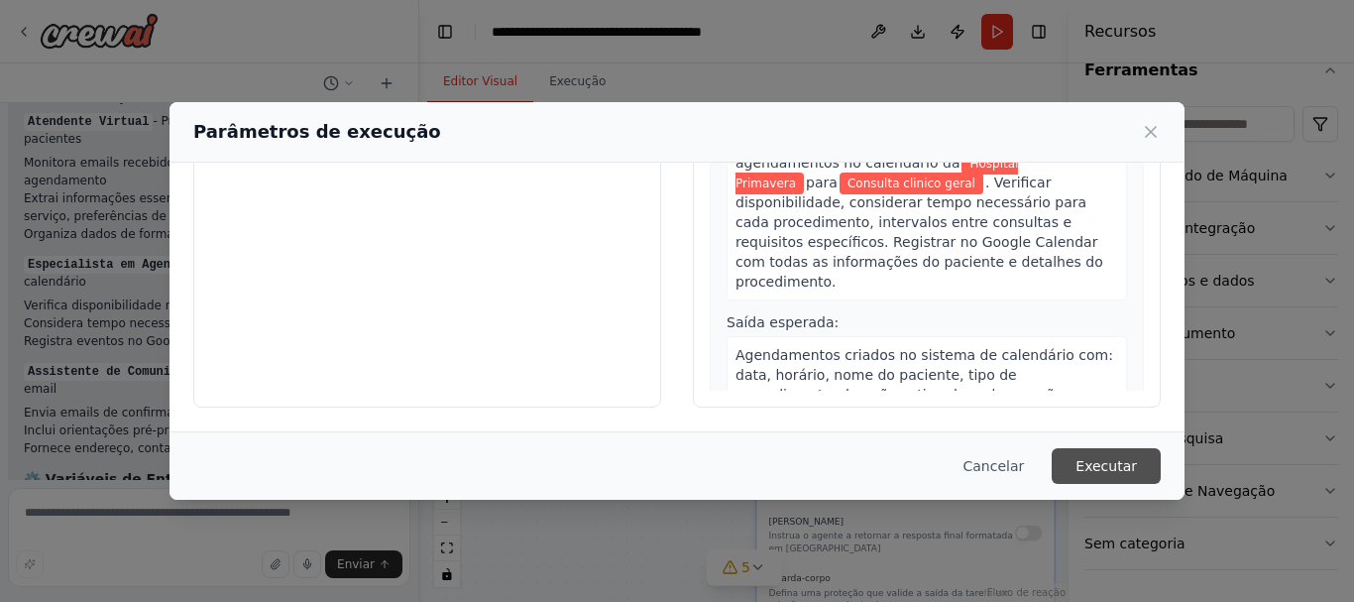
type input "**********"
click at [1103, 460] on font "Executar" at bounding box center [1105, 466] width 61 height 16
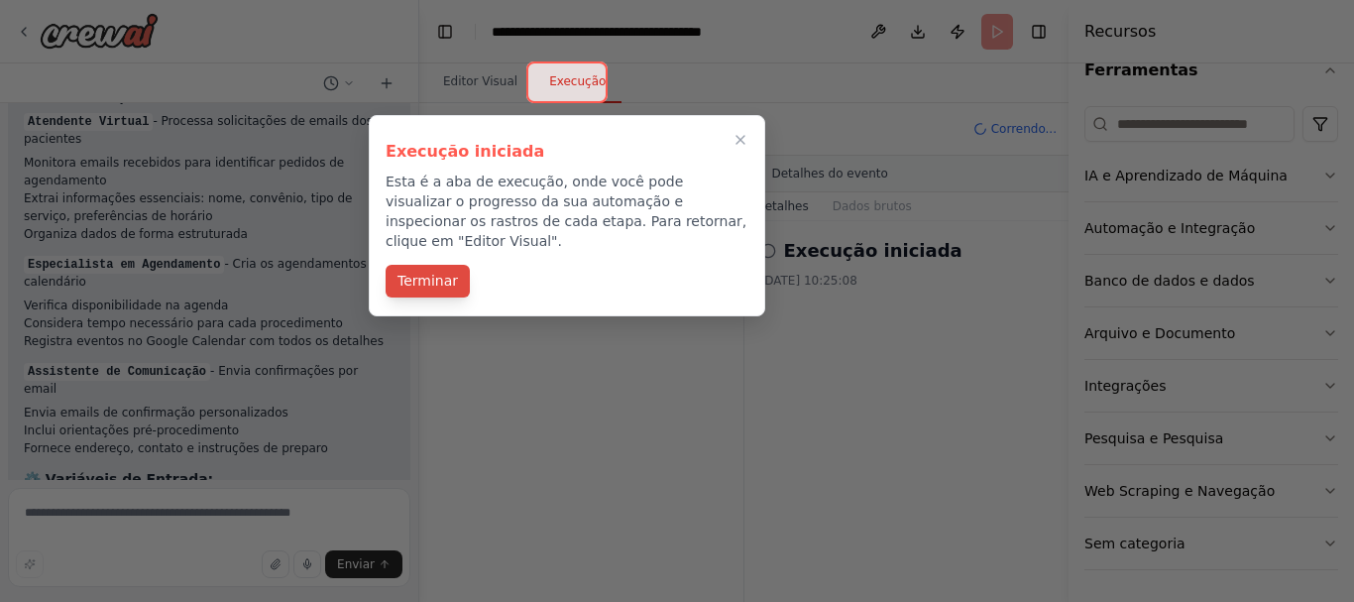
click at [426, 273] on font "Terminar" at bounding box center [427, 281] width 60 height 16
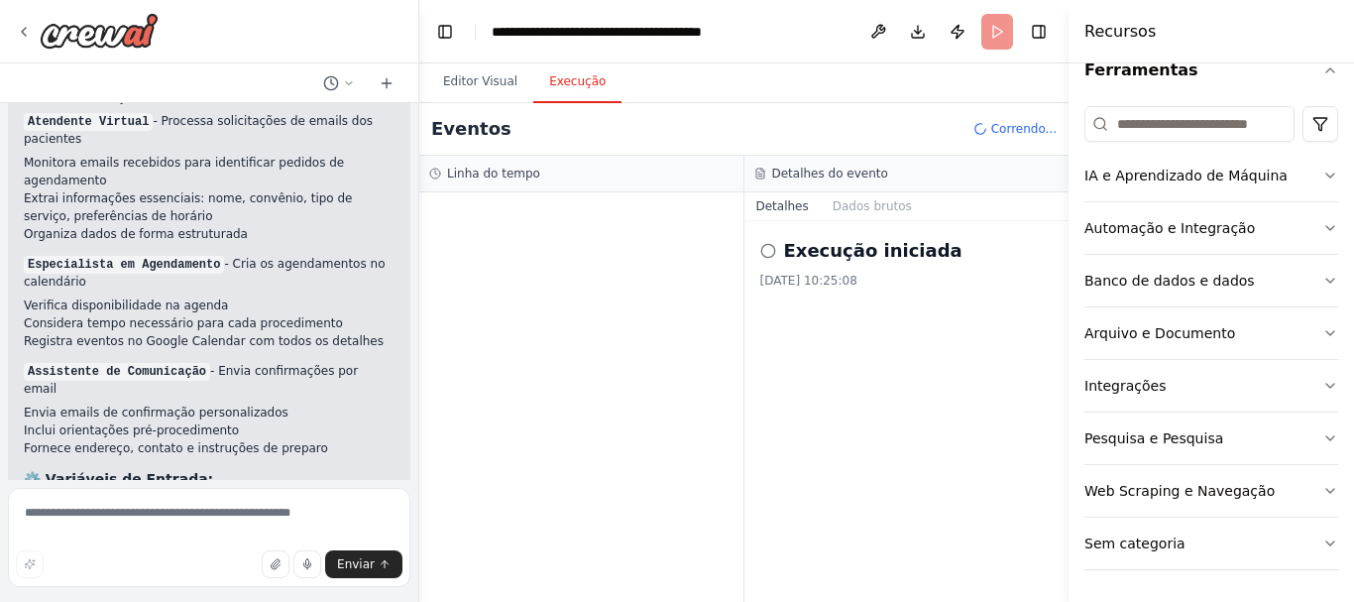
click at [763, 250] on icon at bounding box center [768, 251] width 16 height 16
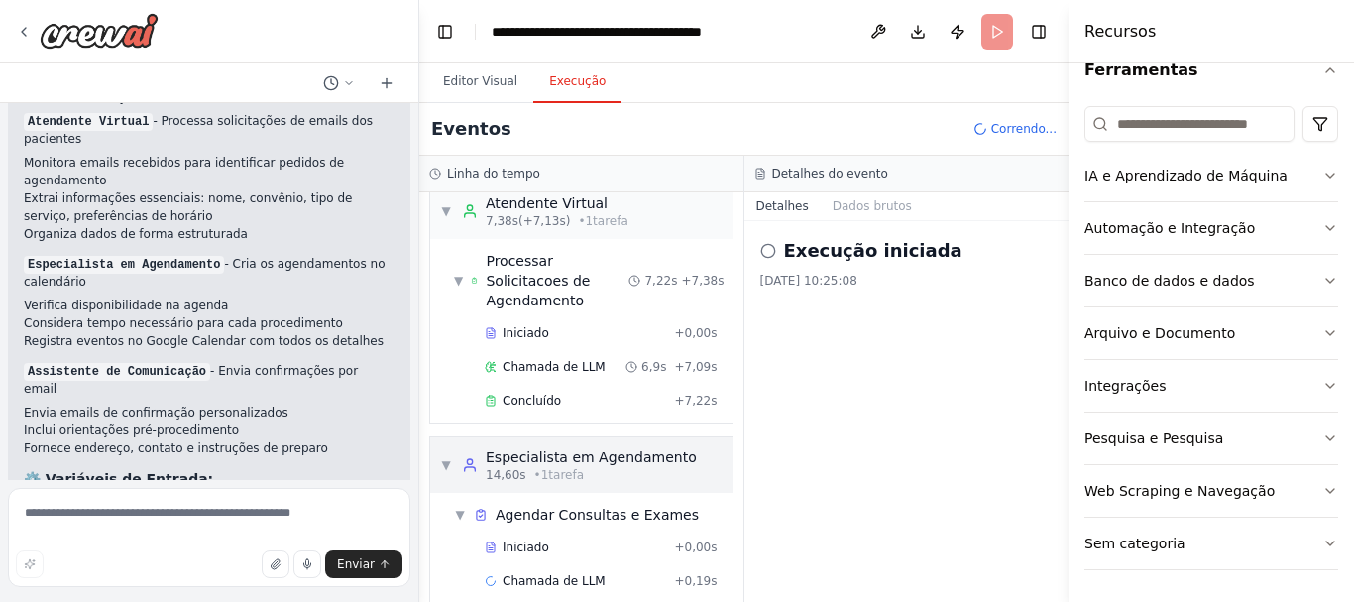
scroll to position [25, 0]
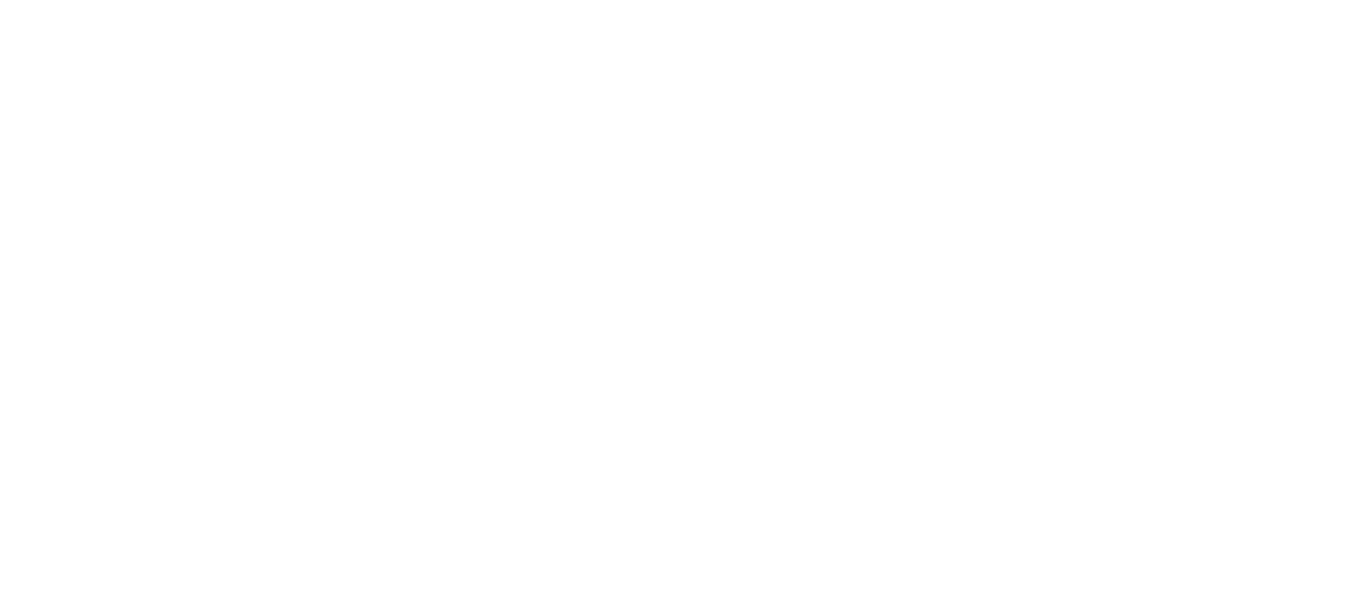
click at [876, 0] on html "Texto original Avalie a tradução O feedback vai ser usado para ajudar a melhora…" at bounding box center [677, 0] width 1354 height 0
drag, startPoint x: 866, startPoint y: 171, endPoint x: 842, endPoint y: 263, distance: 94.2
click at [852, 0] on html "Texto original Avalie a tradução O feedback vai ser usado para ajudar a melhora…" at bounding box center [677, 0] width 1354 height 0
click at [822, 0] on html "Texto original Avalie a tradução O feedback vai ser usado para ajudar a melhora…" at bounding box center [677, 0] width 1354 height 0
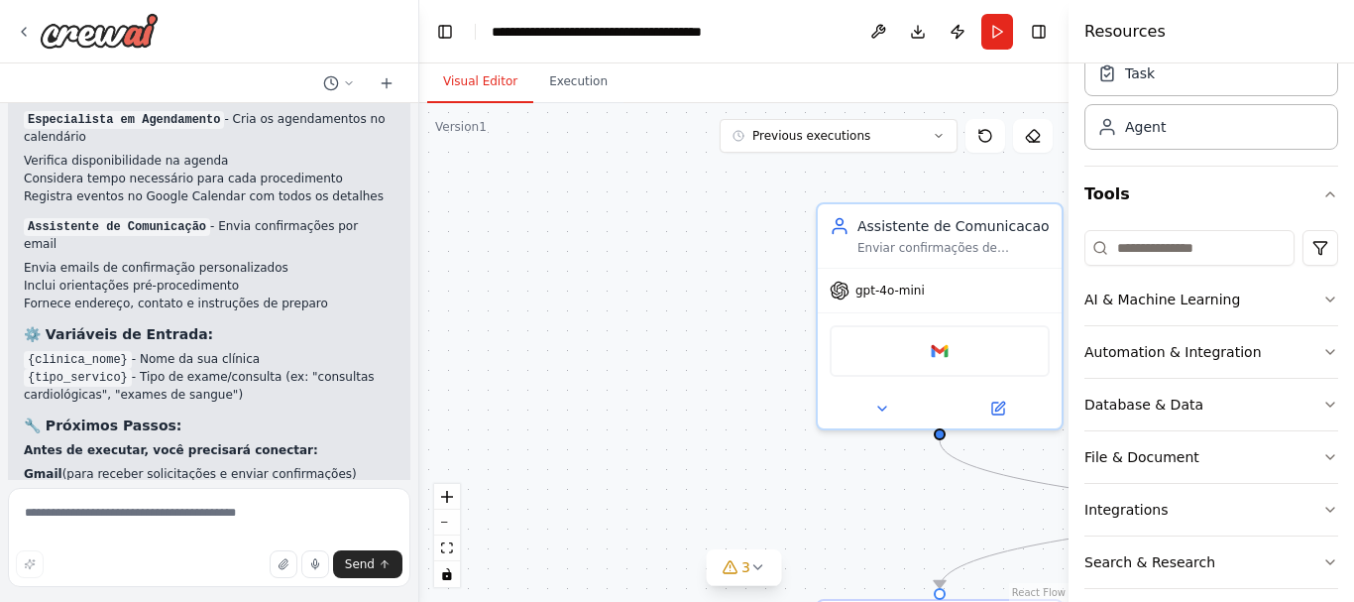
scroll to position [102, 0]
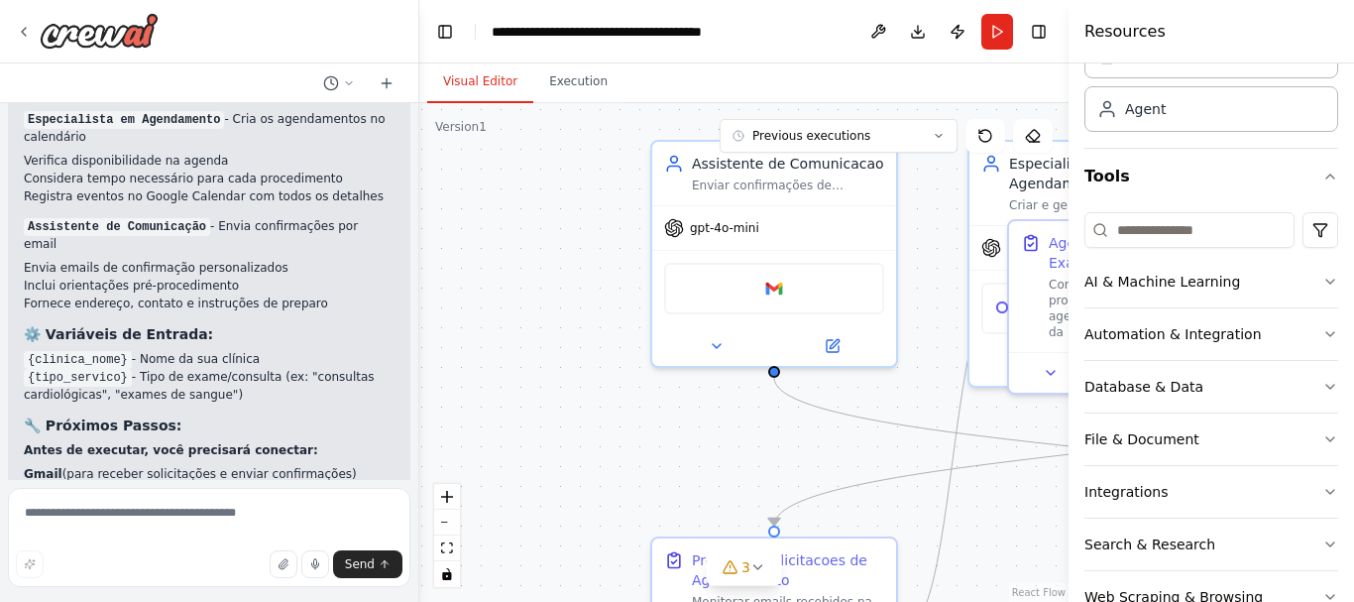
drag, startPoint x: 698, startPoint y: 425, endPoint x: 495, endPoint y: 353, distance: 214.7
click at [495, 353] on div ".deletable-edge-delete-btn { width: 20px; height: 20px; border: 0px solid #ffff…" at bounding box center [743, 352] width 649 height 498
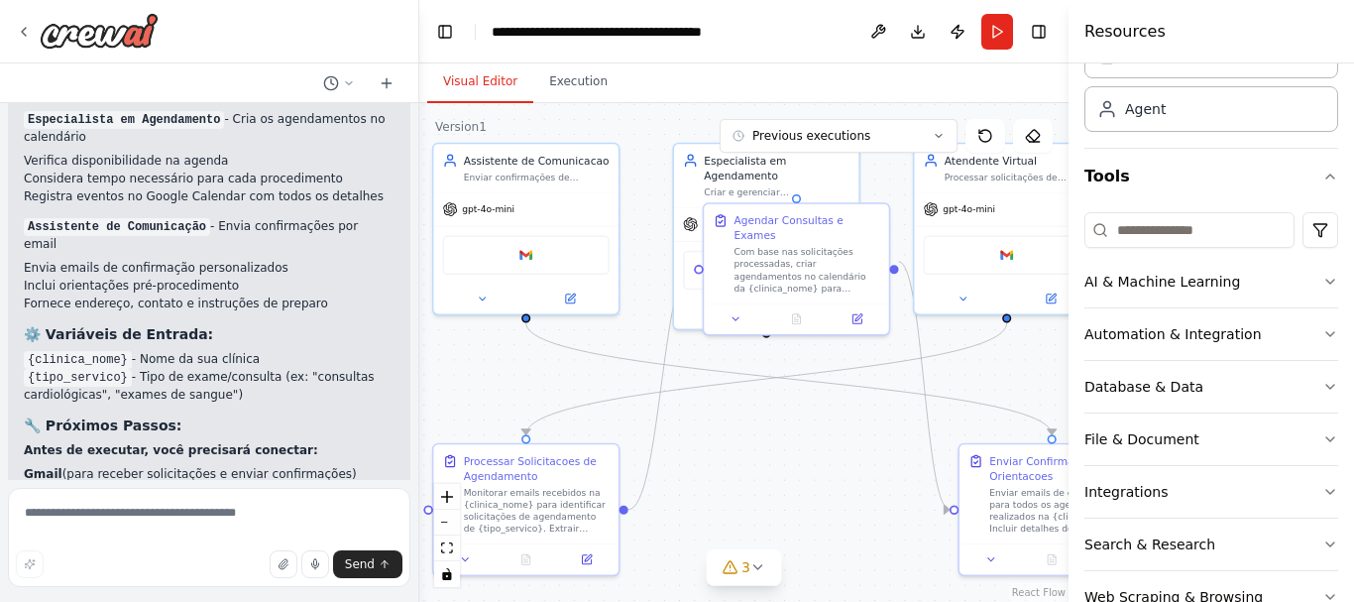
drag, startPoint x: 889, startPoint y: 456, endPoint x: 694, endPoint y: 407, distance: 201.2
click at [694, 407] on div ".deletable-edge-delete-btn { width: 20px; height: 20px; border: 0px solid #ffff…" at bounding box center [743, 352] width 649 height 498
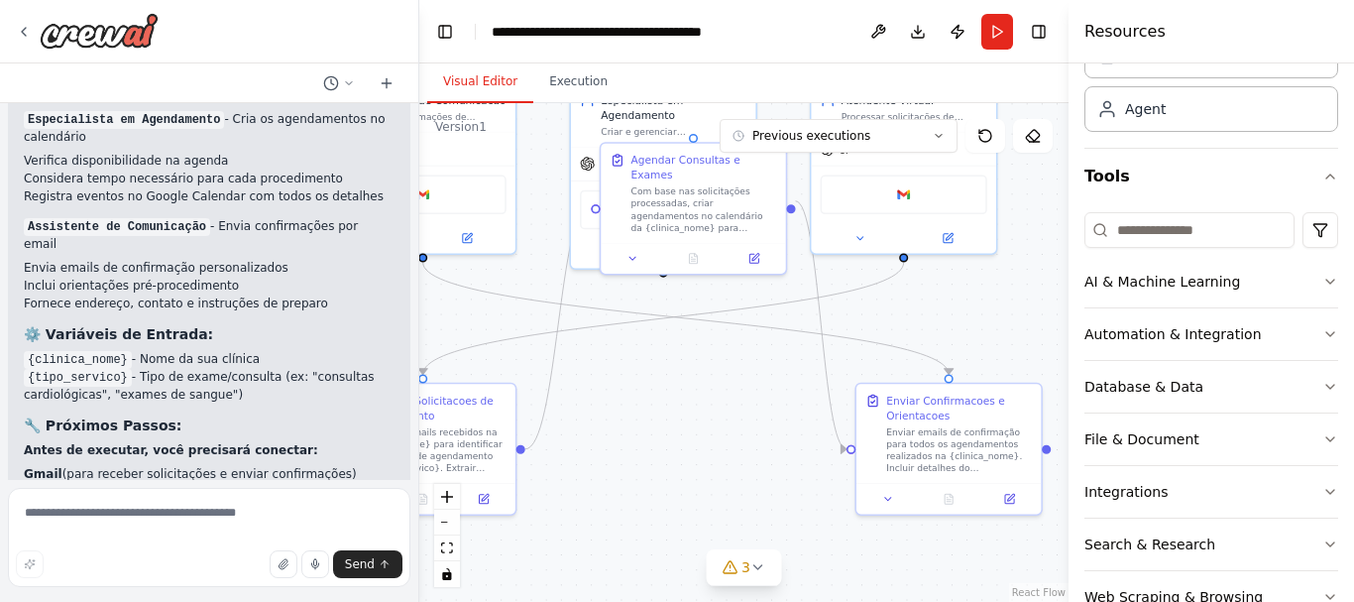
drag, startPoint x: 715, startPoint y: 378, endPoint x: 803, endPoint y: 367, distance: 87.9
click at [803, 367] on div ".deletable-edge-delete-btn { width: 20px; height: 20px; border: 0px solid #ffff…" at bounding box center [743, 352] width 649 height 498
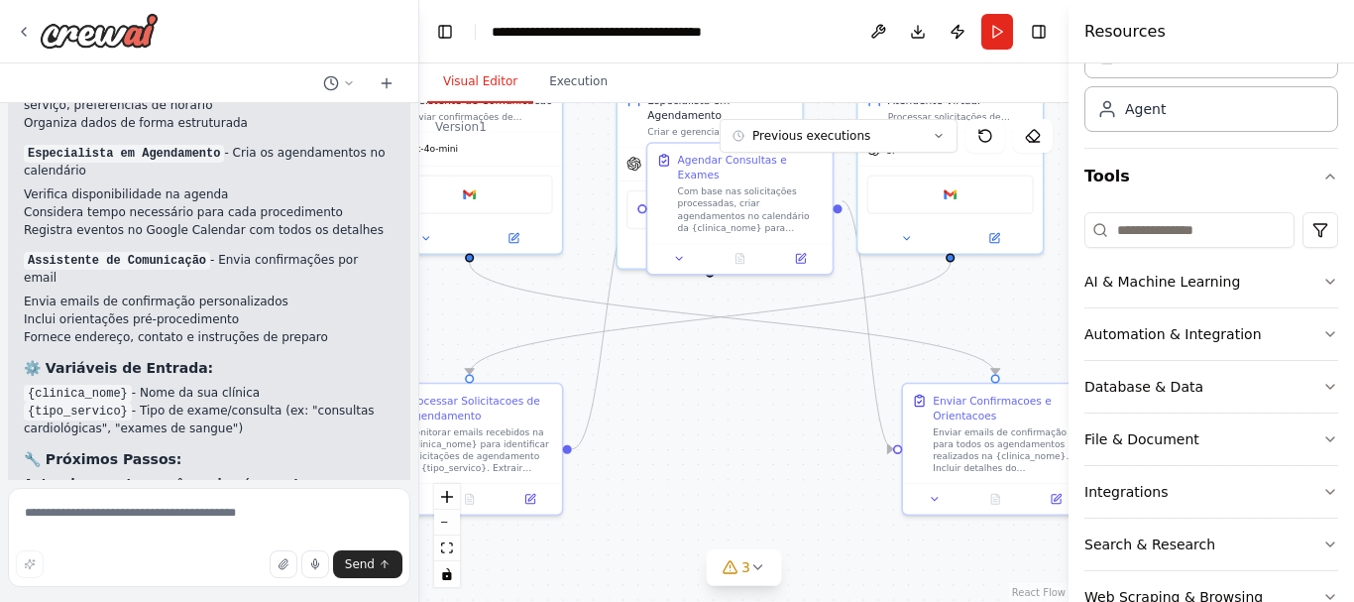
scroll to position [4583, 0]
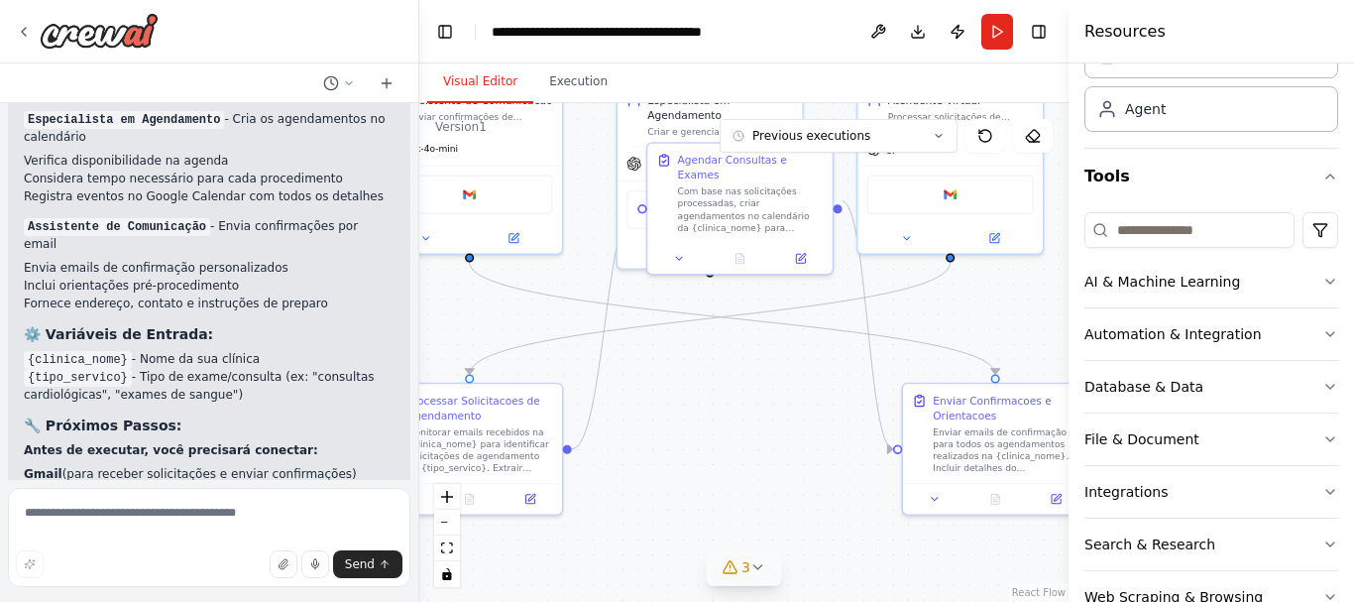
click at [757, 575] on button "3" at bounding box center [744, 567] width 76 height 37
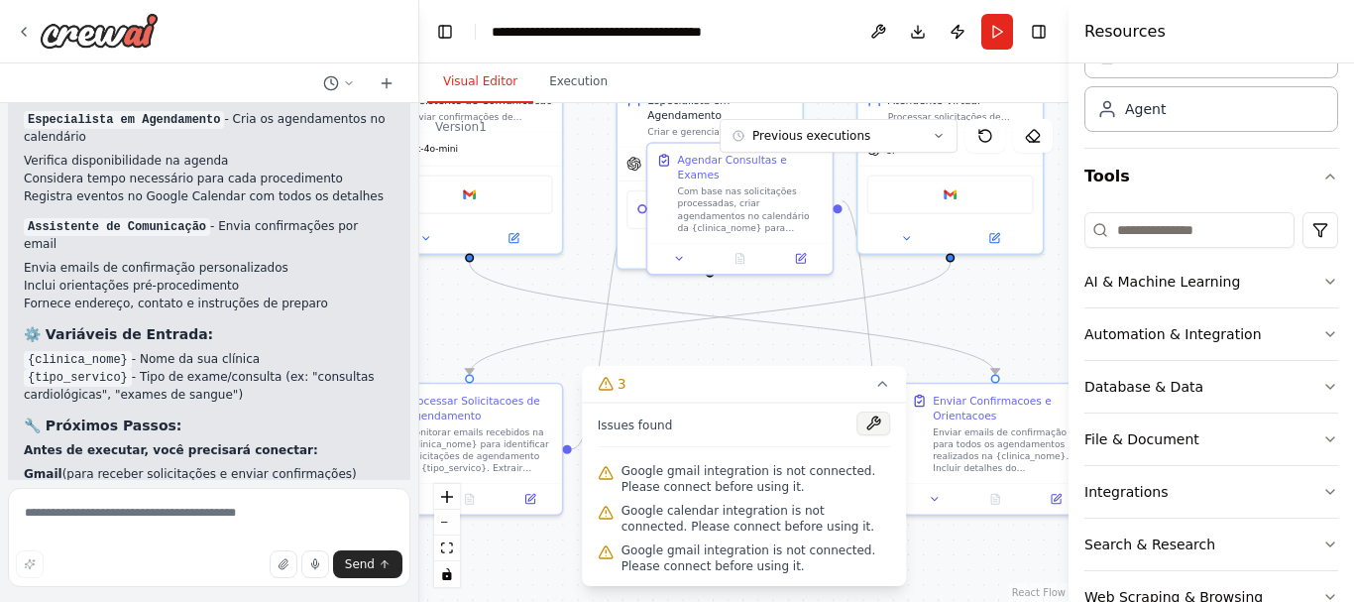
click at [865, 422] on button at bounding box center [873, 423] width 34 height 24
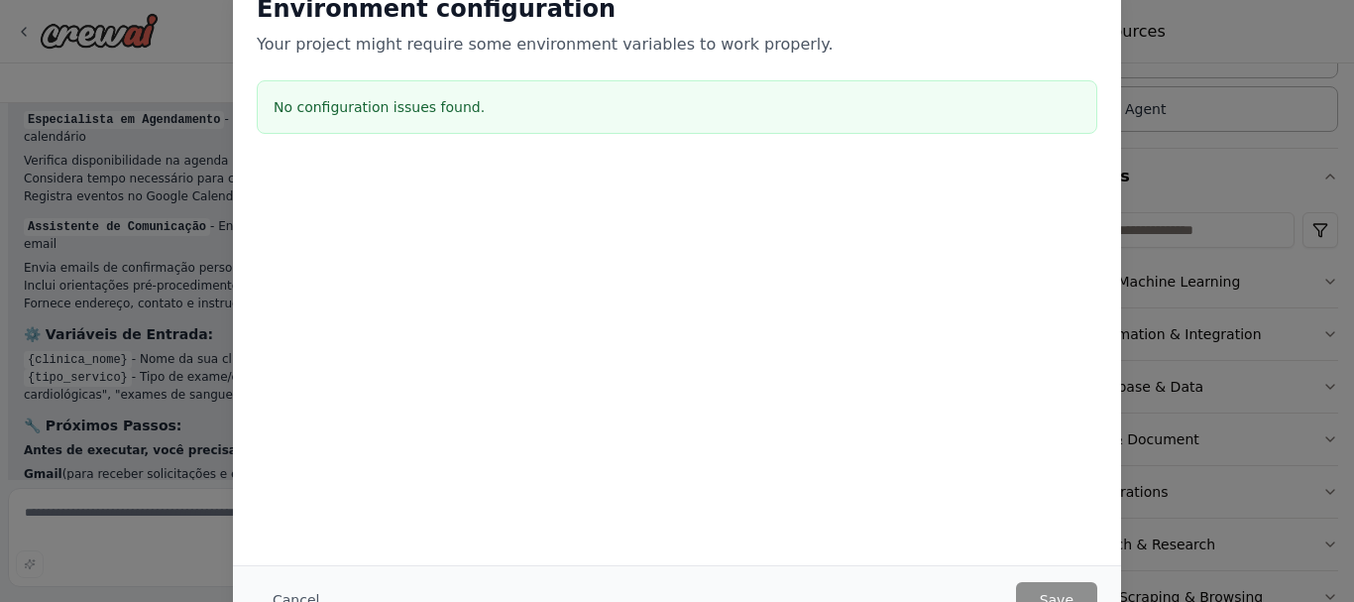
click at [685, 396] on div "Environment configuration Your project might require some environment variables…" at bounding box center [677, 267] width 888 height 596
click at [380, 94] on div "No configuration issues found." at bounding box center [677, 107] width 840 height 54
click at [353, 89] on div "No configuration issues found." at bounding box center [677, 107] width 840 height 54
click at [336, 92] on div "No configuration issues found." at bounding box center [677, 107] width 840 height 54
click at [320, 26] on div "Environment configuration Your project might require some environment variables…" at bounding box center [677, 24] width 840 height 63
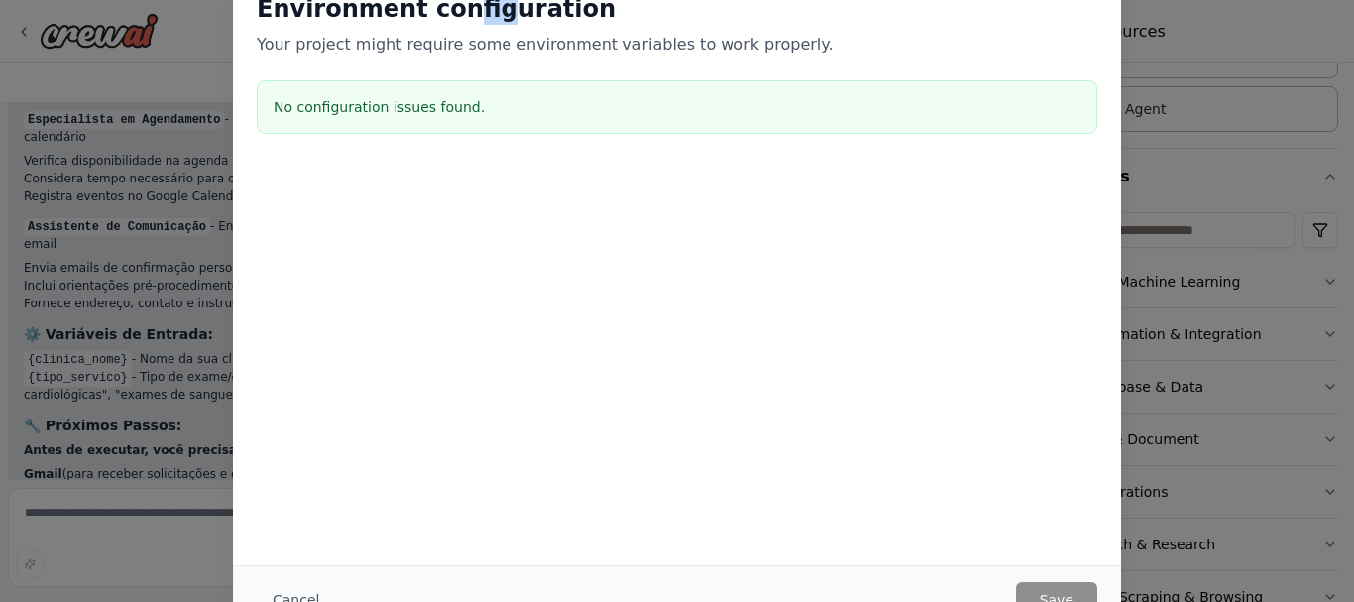
drag, startPoint x: 451, startPoint y: 16, endPoint x: 576, endPoint y: 91, distance: 145.8
click at [491, 28] on div "Environment configuration Your project might require some environment variables…" at bounding box center [677, 24] width 840 height 63
click at [1157, 545] on div "Environment configuration Your project might require some environment variables…" at bounding box center [677, 301] width 1354 height 602
click at [306, 597] on button "Cancel" at bounding box center [296, 600] width 78 height 36
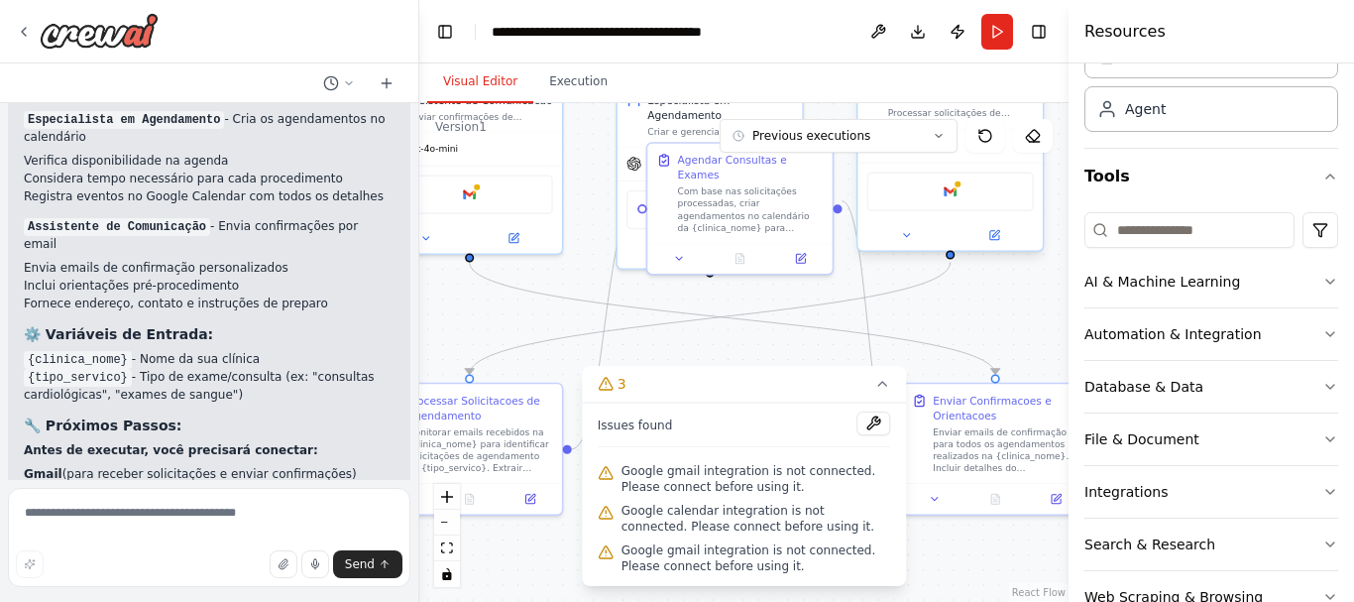
click at [965, 197] on div "Google gmail" at bounding box center [950, 191] width 166 height 39
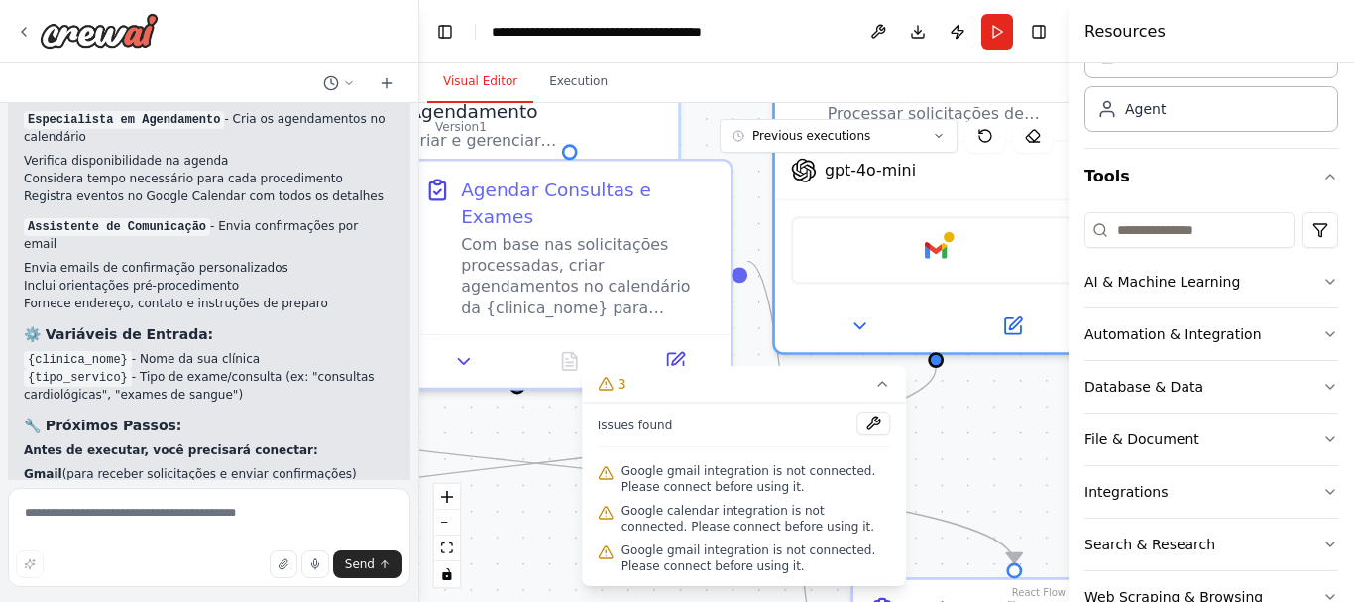
drag, startPoint x: 959, startPoint y: 315, endPoint x: 948, endPoint y: 509, distance: 194.5
click at [952, 508] on div ".deletable-edge-delete-btn { width: 20px; height: 20px; border: 0px solid #ffff…" at bounding box center [743, 352] width 649 height 498
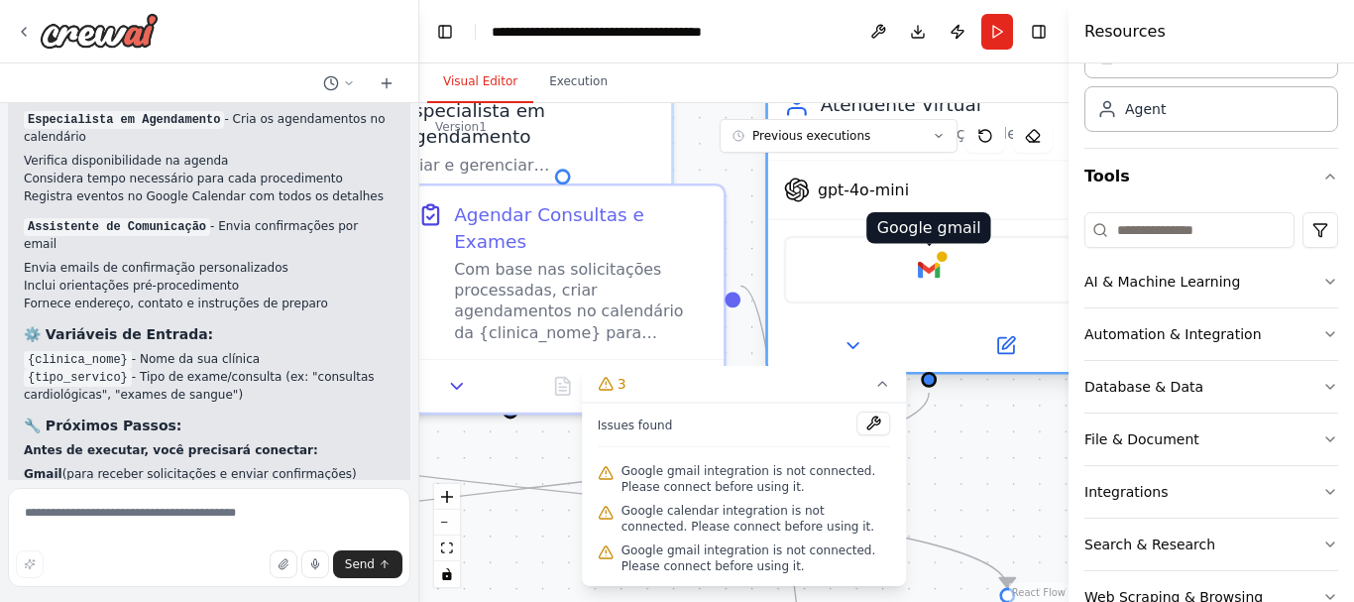
click at [940, 262] on div at bounding box center [941, 257] width 16 height 16
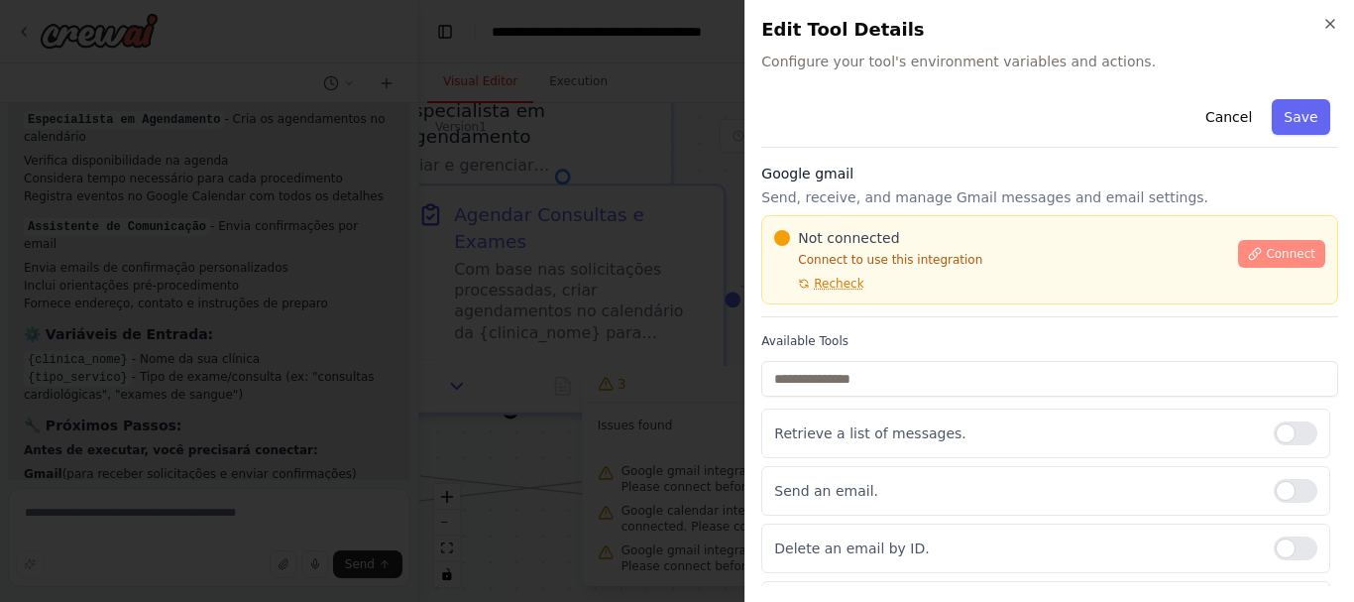
click at [1273, 249] on span "Connect" at bounding box center [1290, 254] width 50 height 16
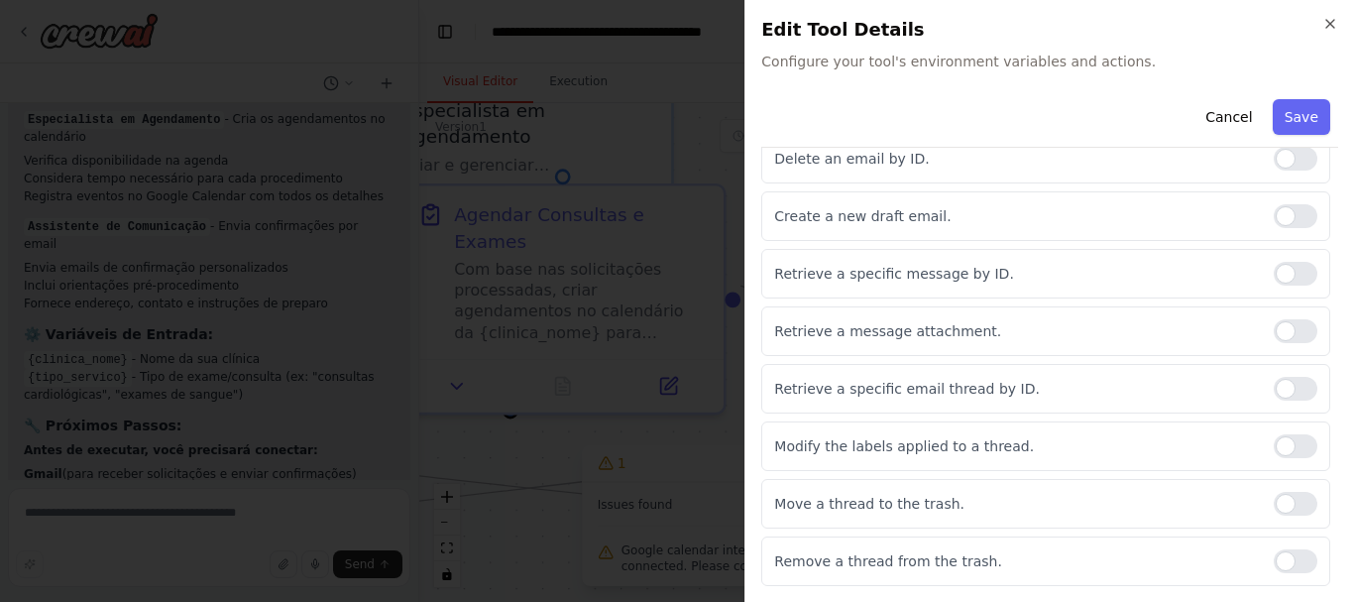
scroll to position [0, 0]
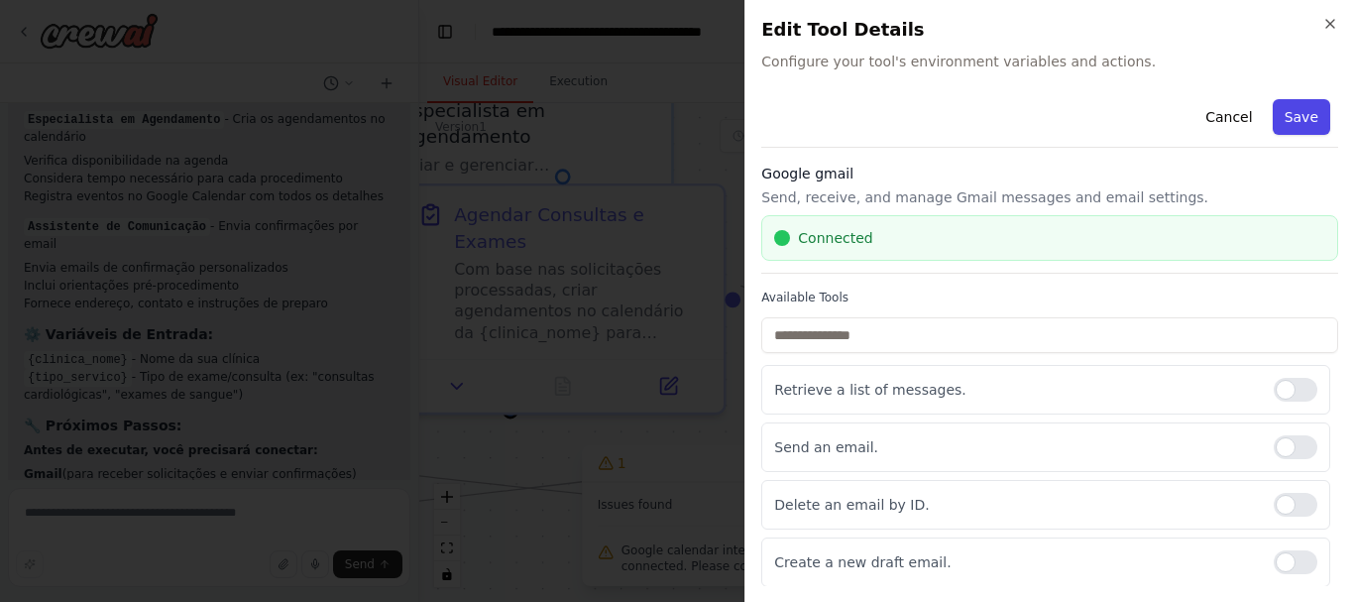
click at [1287, 121] on button "Save" at bounding box center [1300, 117] width 57 height 36
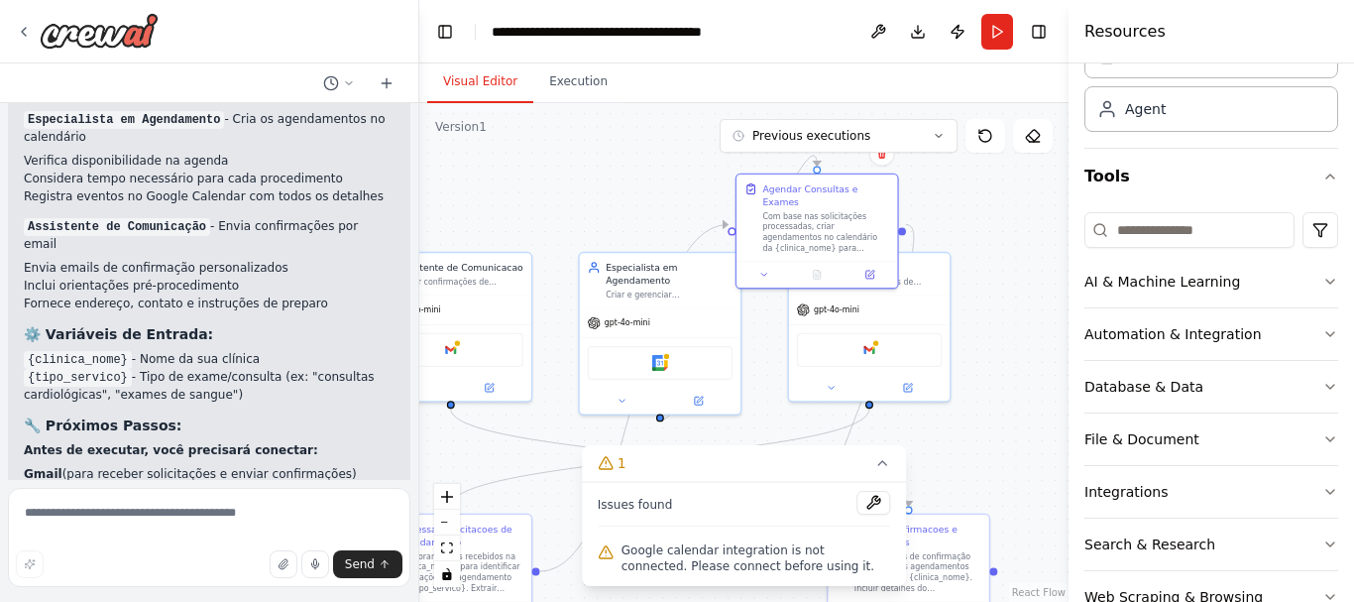
drag, startPoint x: 682, startPoint y: 369, endPoint x: 816, endPoint y: 274, distance: 163.6
click at [816, 274] on div "Agendar Consultas e Exames Com base nas solicitações processadas, criar agendam…" at bounding box center [817, 231] width 164 height 116
drag, startPoint x: 525, startPoint y: 481, endPoint x: 663, endPoint y: 318, distance: 213.0
click at [535, 318] on div ".deletable-edge-delete-btn { width: 20px; height: 20px; border: 0px solid #ffff…" at bounding box center [321, 350] width 428 height 329
click at [663, 352] on img at bounding box center [660, 360] width 16 height 16
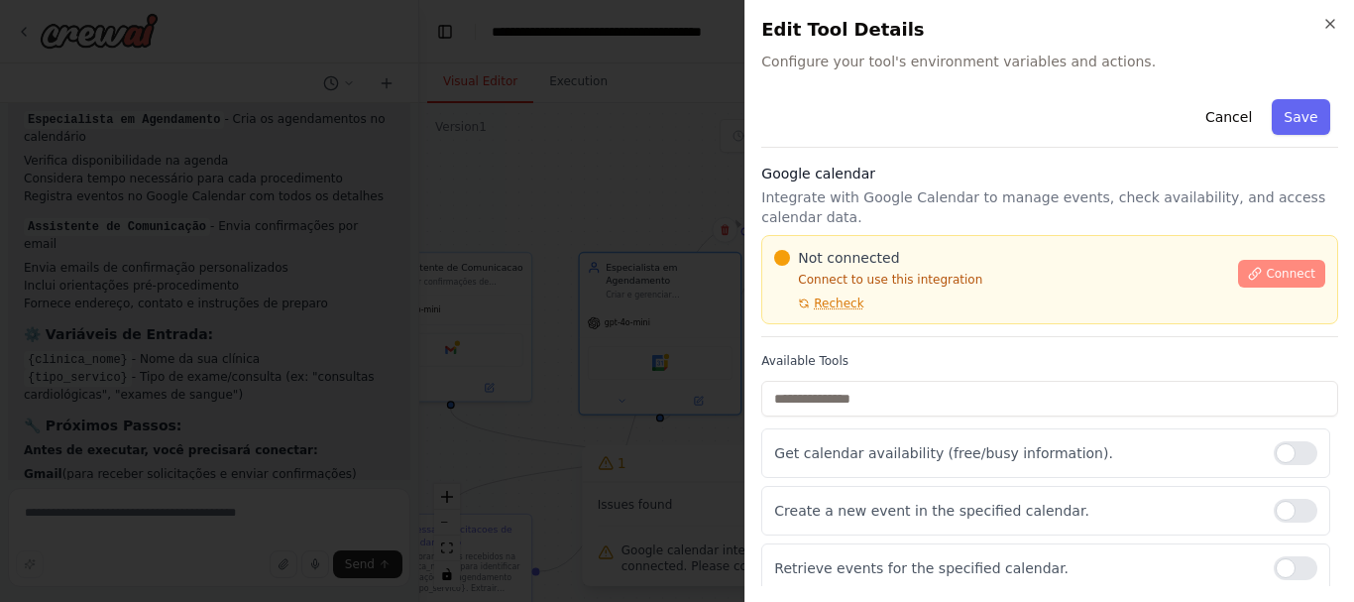
click at [1297, 270] on span "Connect" at bounding box center [1290, 274] width 50 height 16
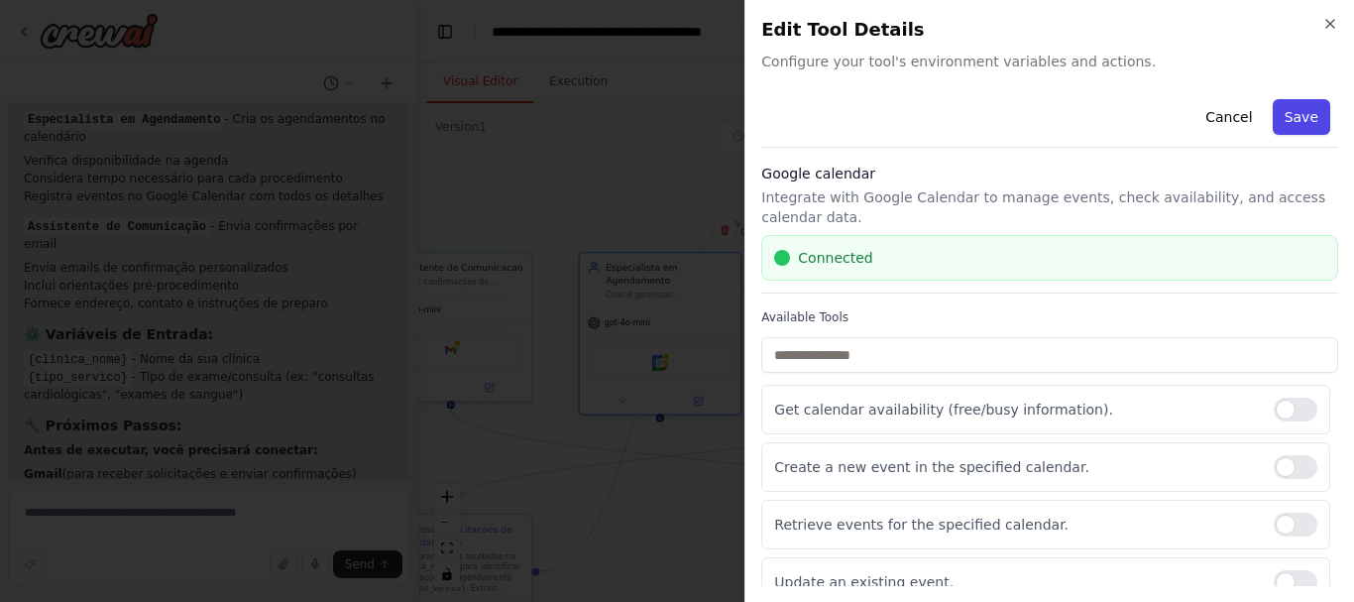
click at [1276, 111] on button "Save" at bounding box center [1300, 117] width 57 height 36
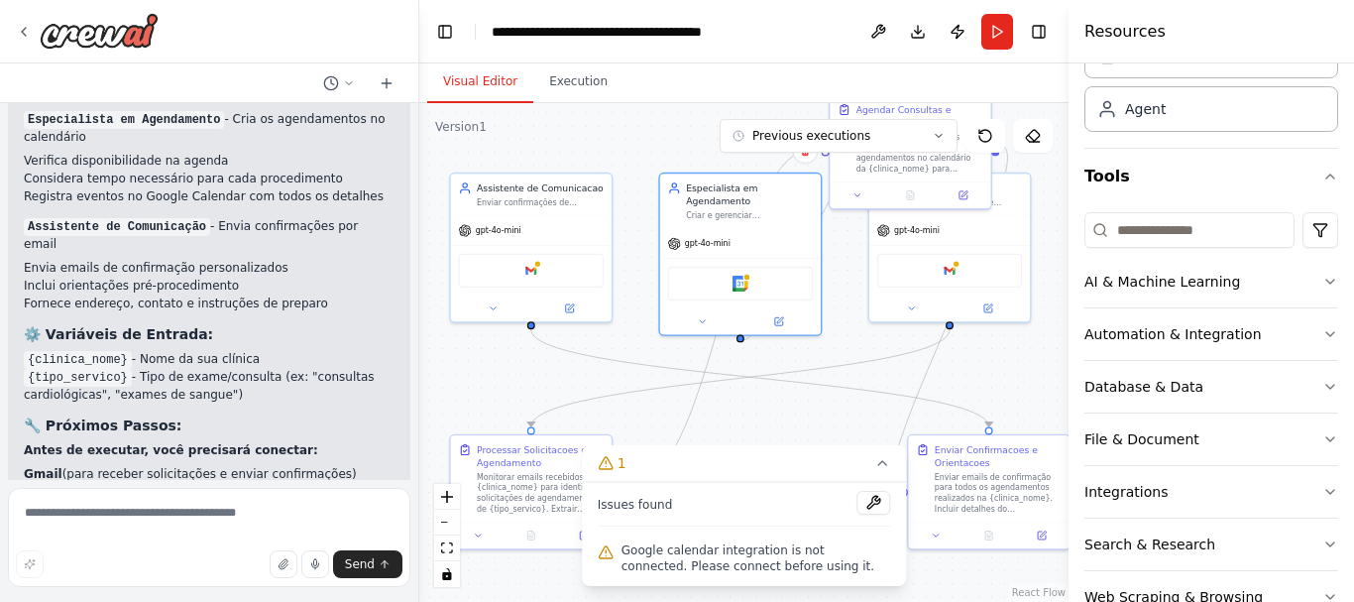
drag, startPoint x: 773, startPoint y: 366, endPoint x: 894, endPoint y: 219, distance: 190.1
click at [890, 219] on div ".deletable-edge-delete-btn { width: 20px; height: 20px; border: 0px solid #ffff…" at bounding box center [743, 352] width 649 height 498
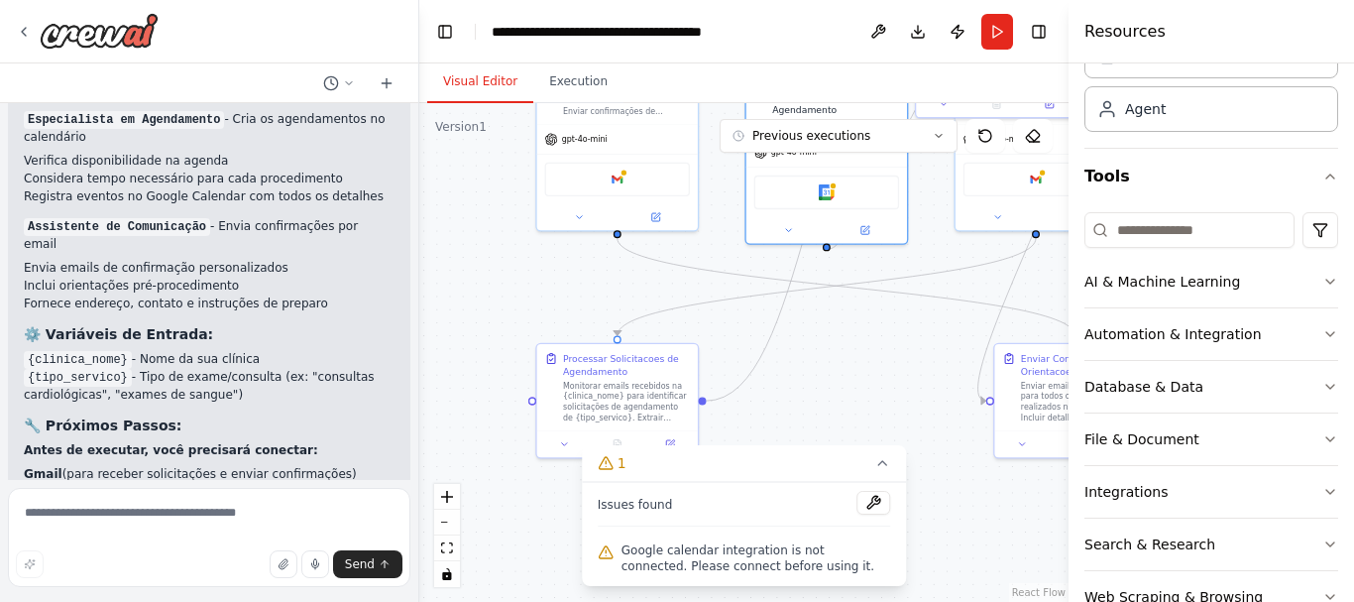
drag, startPoint x: 835, startPoint y: 356, endPoint x: 876, endPoint y: 335, distance: 45.6
click at [876, 336] on div ".deletable-edge-delete-btn { width: 20px; height: 20px; border: 0px solid #ffff…" at bounding box center [743, 352] width 649 height 498
click at [878, 503] on button at bounding box center [873, 503] width 34 height 24
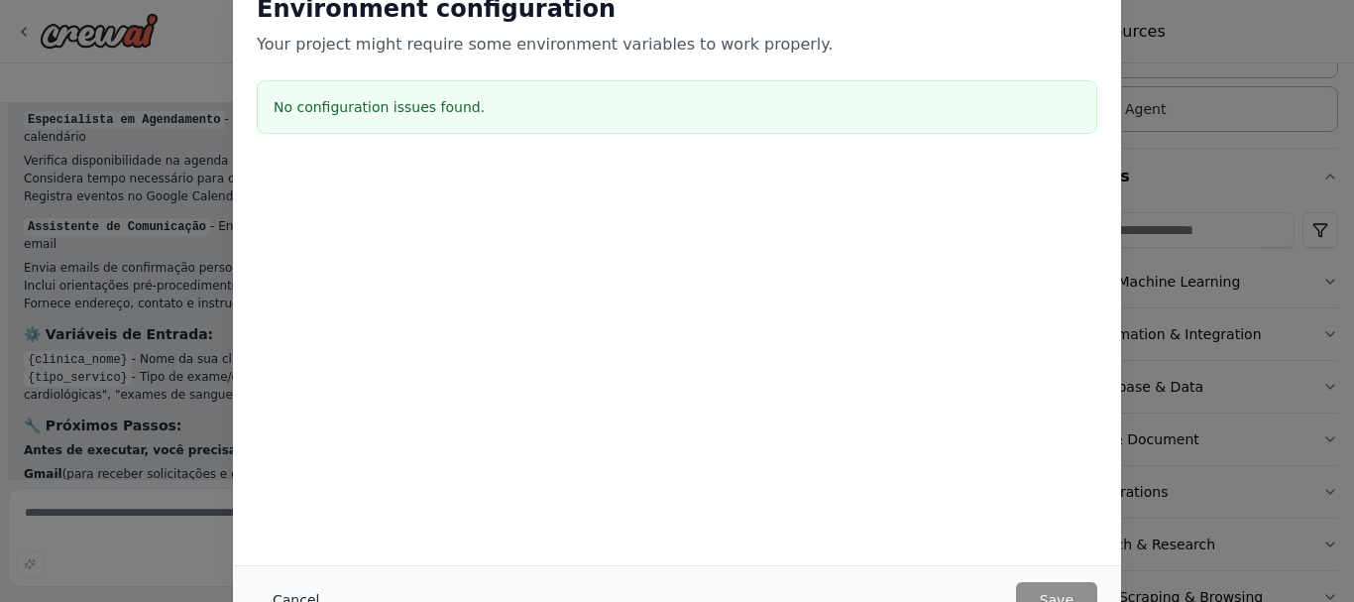
click at [286, 584] on button "Cancel" at bounding box center [296, 600] width 78 height 36
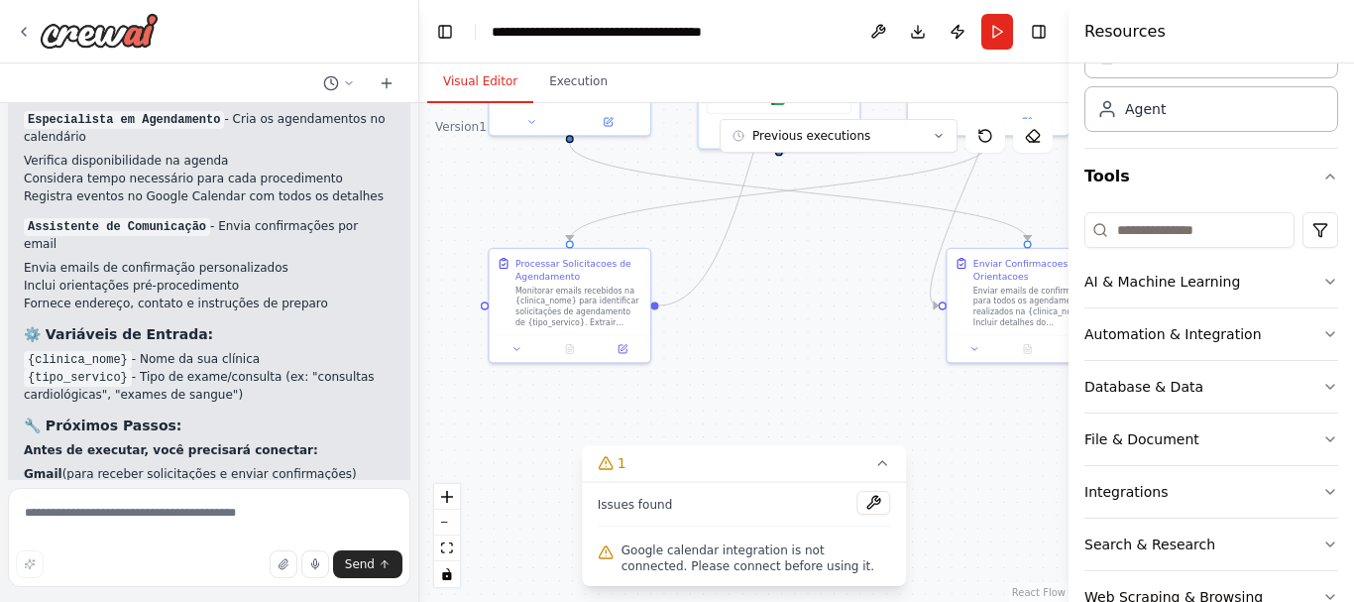
drag, startPoint x: 797, startPoint y: 370, endPoint x: 730, endPoint y: 304, distance: 93.2
click at [730, 304] on div ".deletable-edge-delete-btn { width: 20px; height: 20px; border: 0px solid #ffff…" at bounding box center [743, 352] width 649 height 498
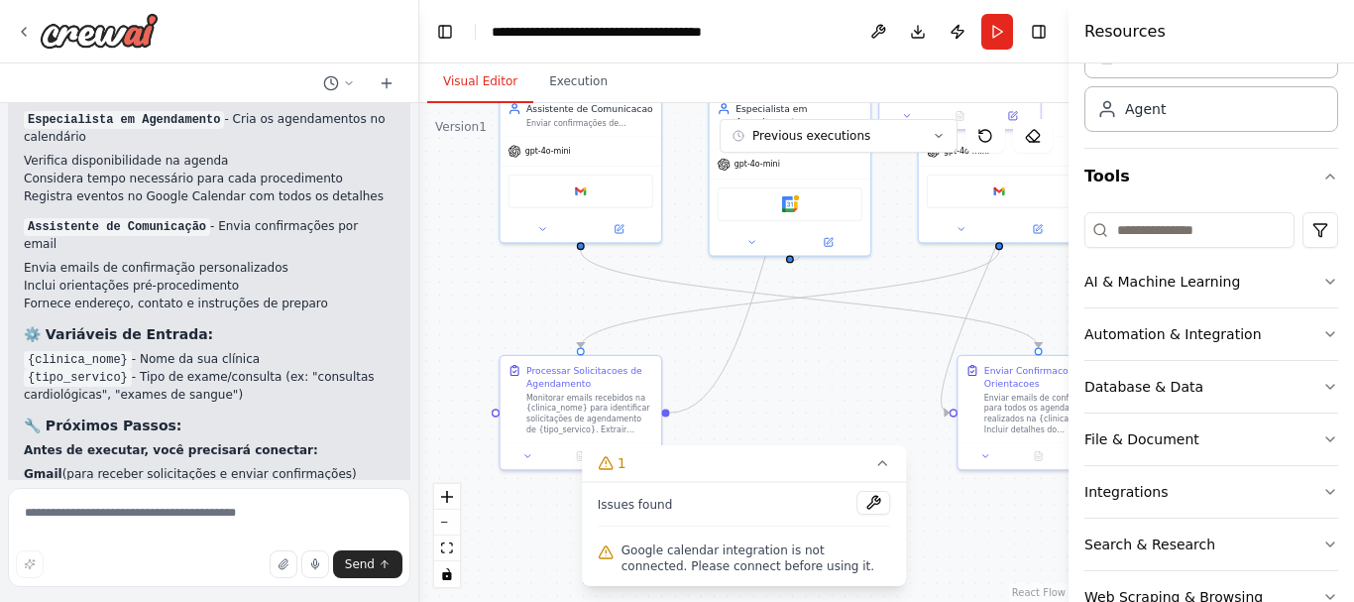
drag, startPoint x: 955, startPoint y: 498, endPoint x: 956, endPoint y: 640, distance: 141.7
click at [956, 601] on html "Hello! I'm the CrewAI assistant. What kind of automation do you want to build? …" at bounding box center [677, 301] width 1354 height 602
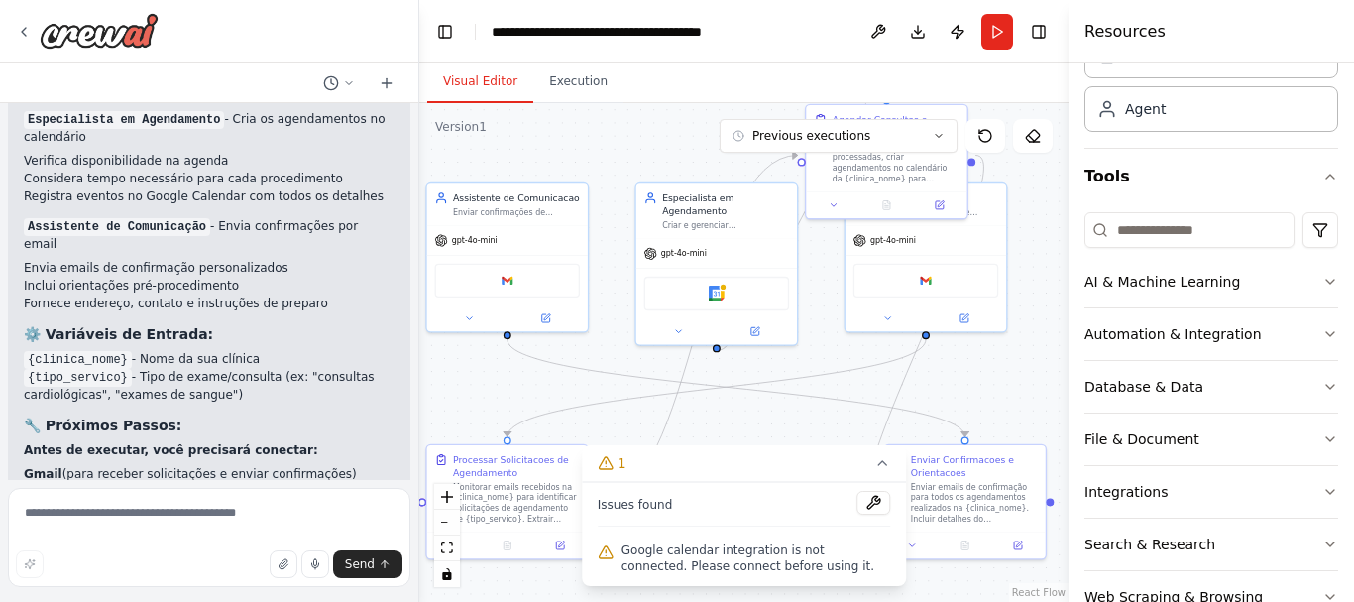
drag, startPoint x: 821, startPoint y: 363, endPoint x: 757, endPoint y: 416, distance: 83.0
click at [757, 416] on div ".deletable-edge-delete-btn { width: 20px; height: 20px; border: 0px solid #ffff…" at bounding box center [743, 352] width 649 height 498
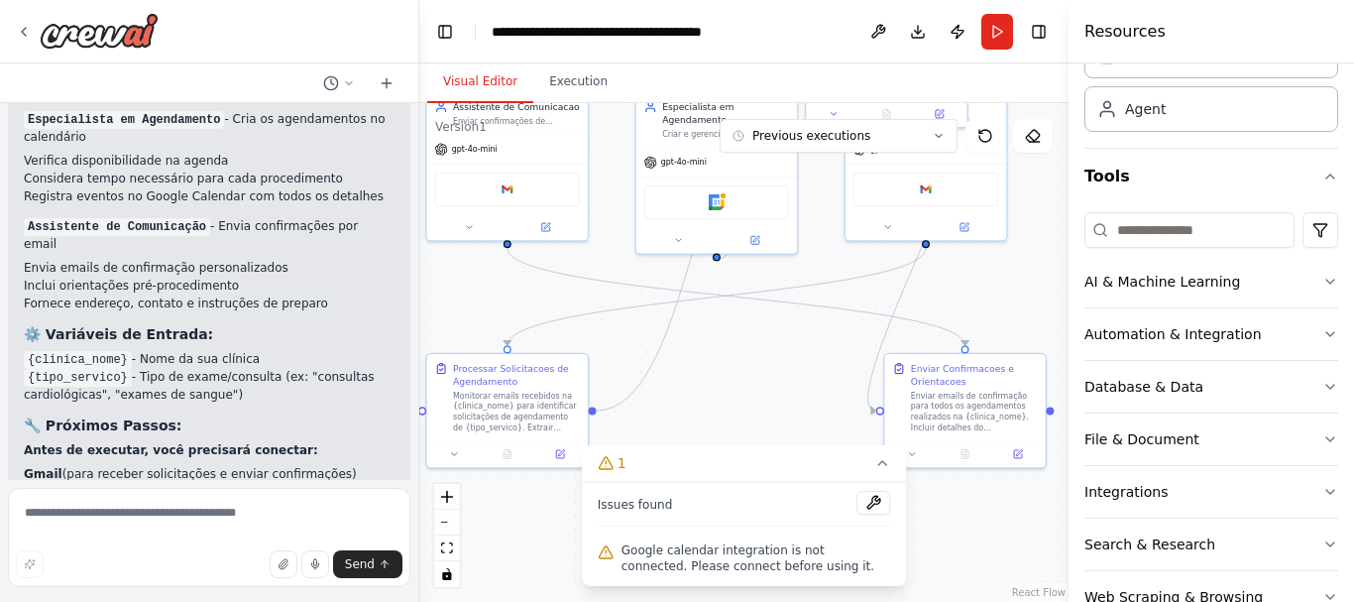
drag, startPoint x: 794, startPoint y: 419, endPoint x: 779, endPoint y: 345, distance: 75.8
click at [788, 344] on div ".deletable-edge-delete-btn { width: 20px; height: 20px; border: 0px solid #ffff…" at bounding box center [743, 352] width 649 height 498
click at [75, 515] on textarea at bounding box center [209, 537] width 402 height 99
type textarea "***"
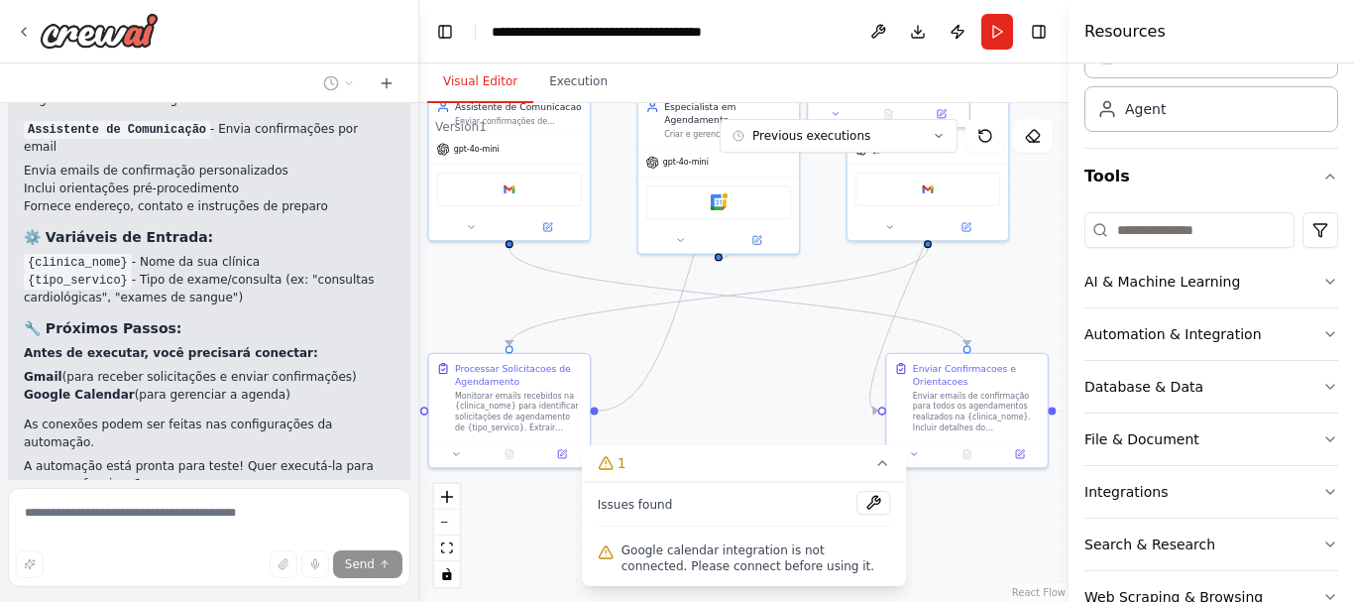
scroll to position [4758, 0]
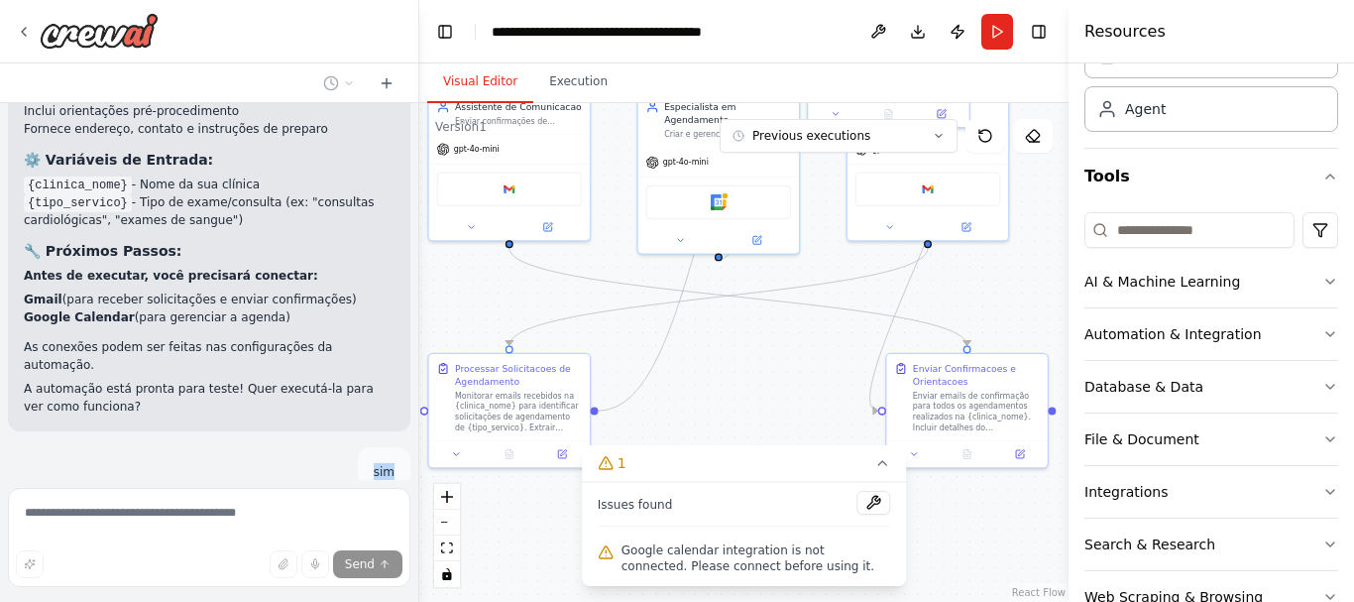
drag, startPoint x: 259, startPoint y: 317, endPoint x: 292, endPoint y: 440, distance: 127.4
click at [292, 440] on div "Hello! I'm the CrewAI assistant. What kind of automation do you want to build? …" at bounding box center [209, 291] width 418 height 377
click at [284, 544] on div "Thinking... Stop" at bounding box center [209, 574] width 402 height 61
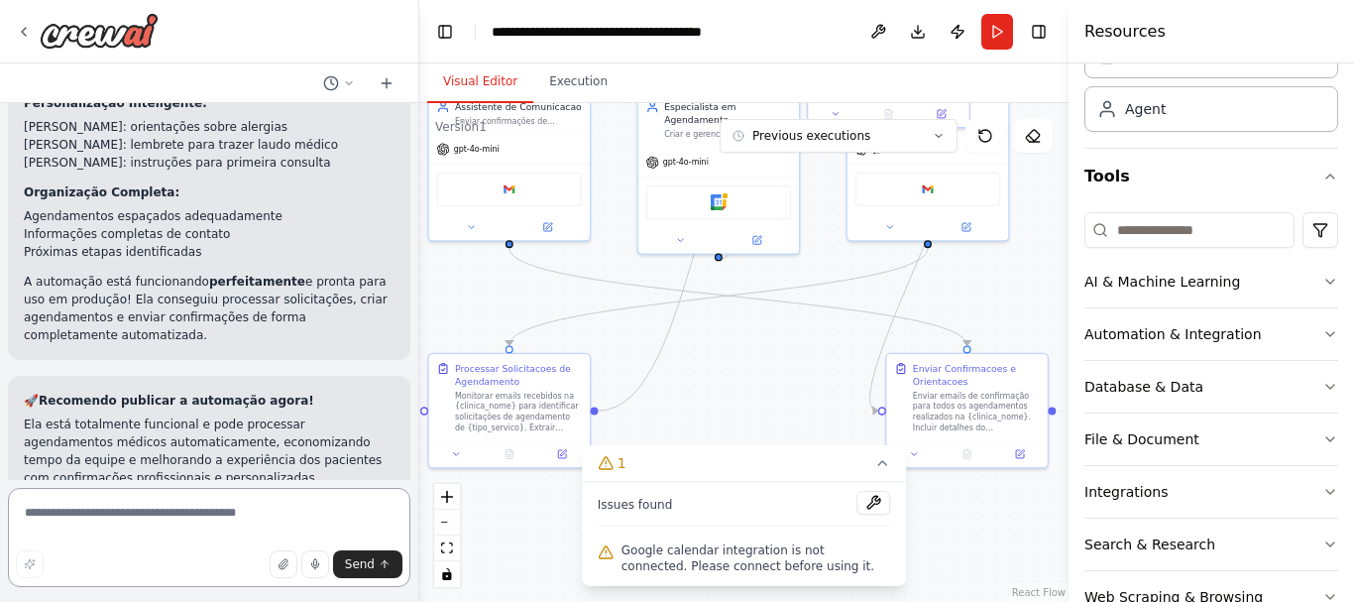
scroll to position [5640, 0]
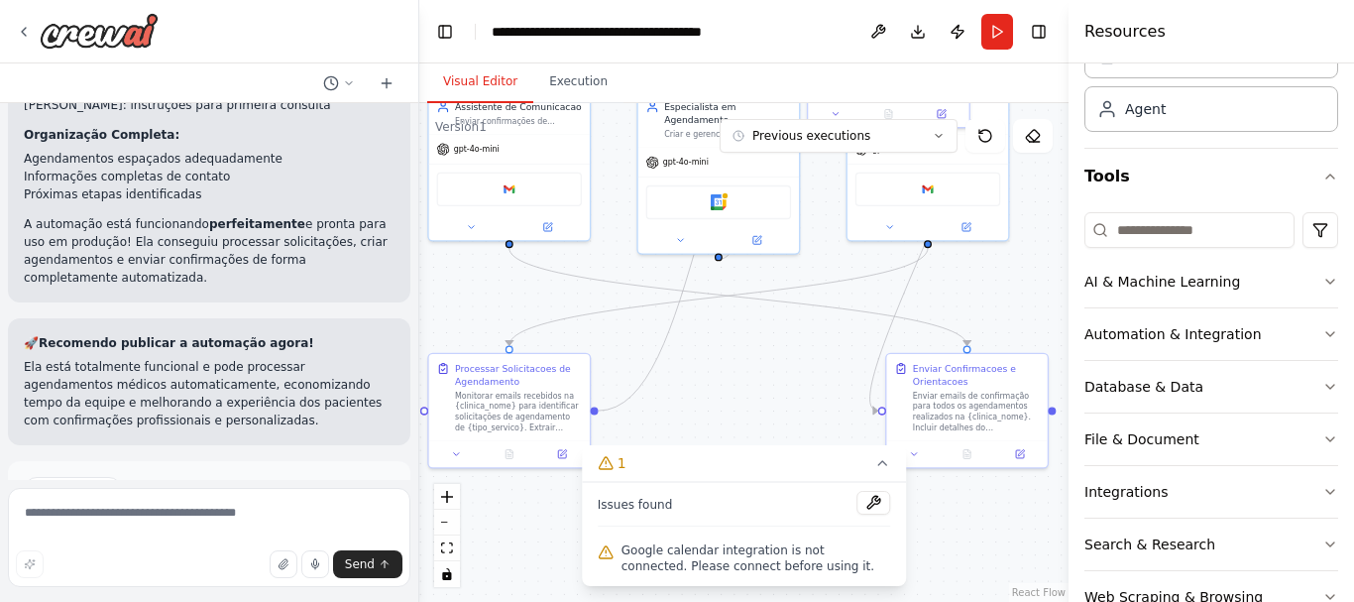
click at [224, 566] on span "Publish Automation" at bounding box center [218, 574] width 115 height 16
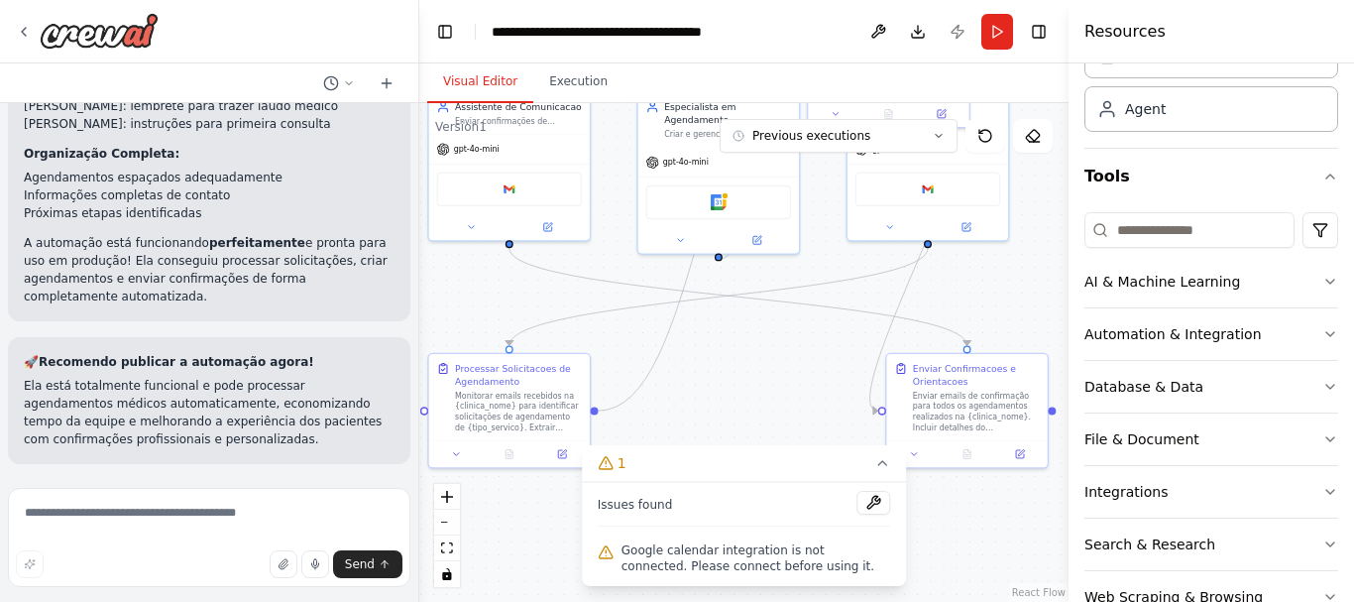
scroll to position [5479, 0]
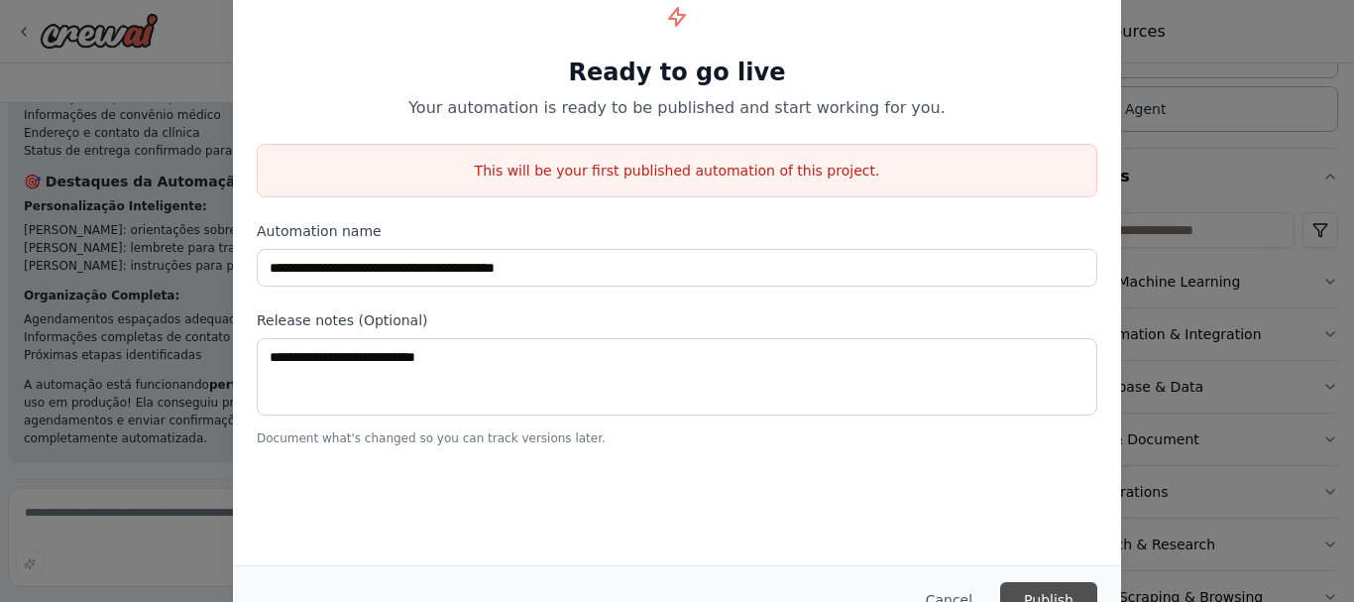
click at [1066, 591] on button "Publish" at bounding box center [1048, 600] width 97 height 36
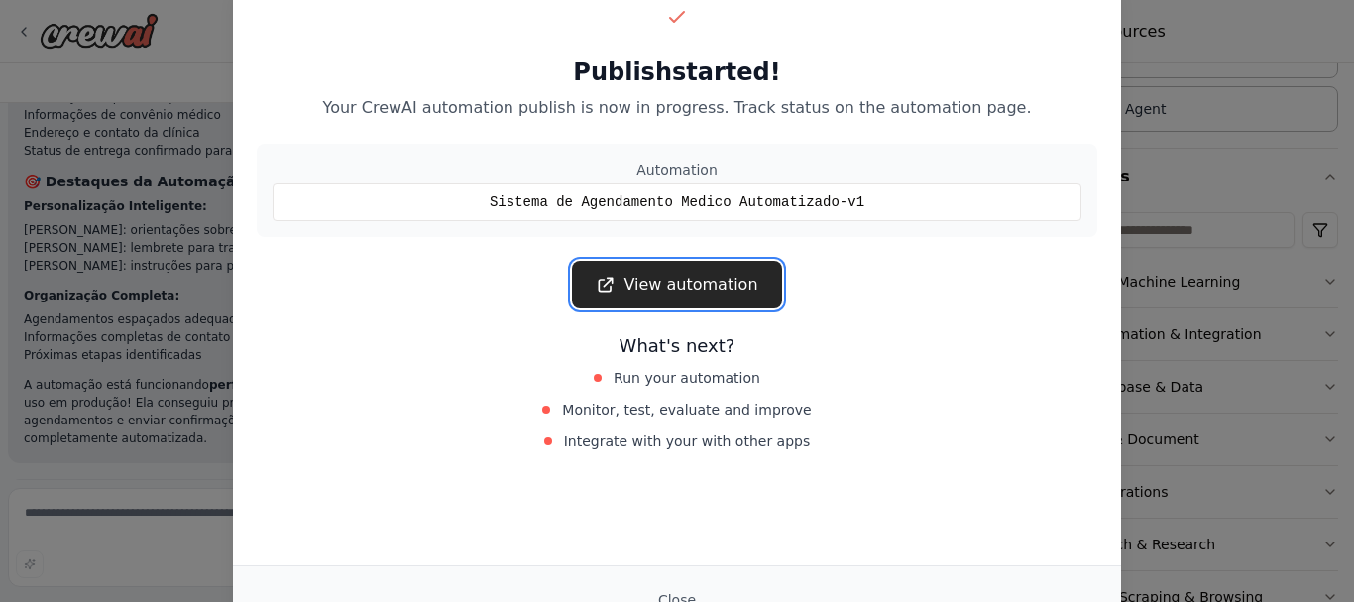
click at [713, 280] on link "View automation" at bounding box center [676, 285] width 209 height 48
click at [672, 597] on button "Close" at bounding box center [676, 600] width 69 height 36
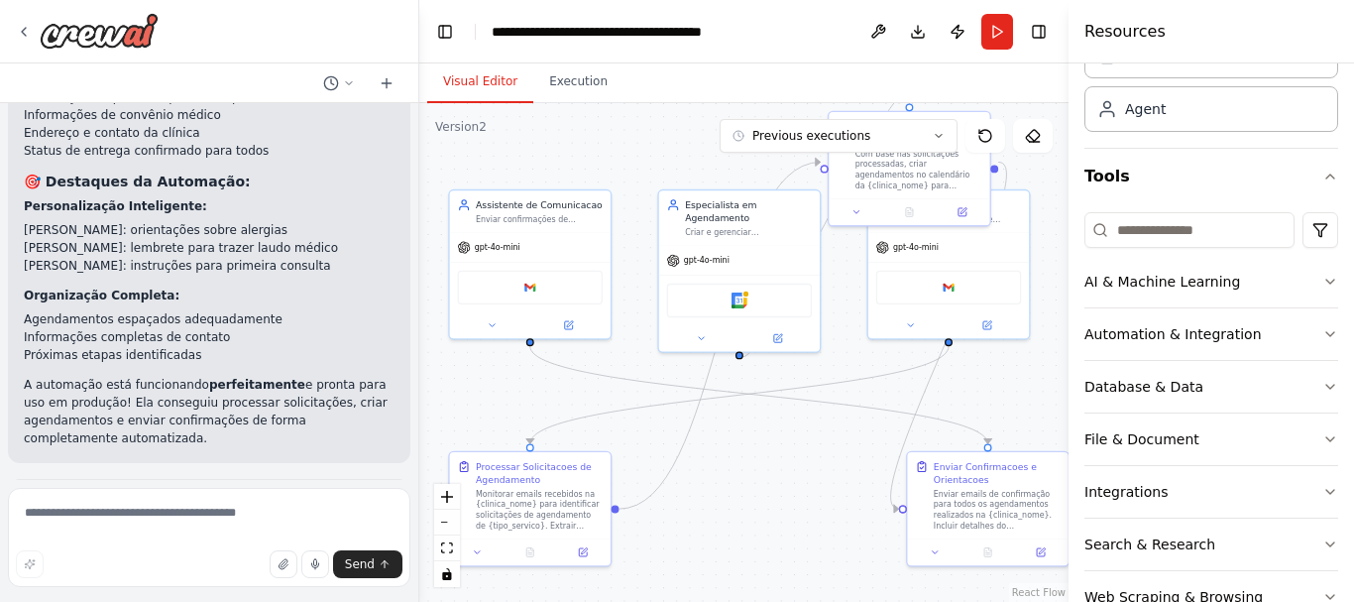
drag, startPoint x: 772, startPoint y: 433, endPoint x: 828, endPoint y: 440, distance: 56.9
click at [798, 477] on div ".deletable-edge-delete-btn { width: 20px; height: 20px; border: 0px solid #ffff…" at bounding box center [743, 352] width 649 height 498
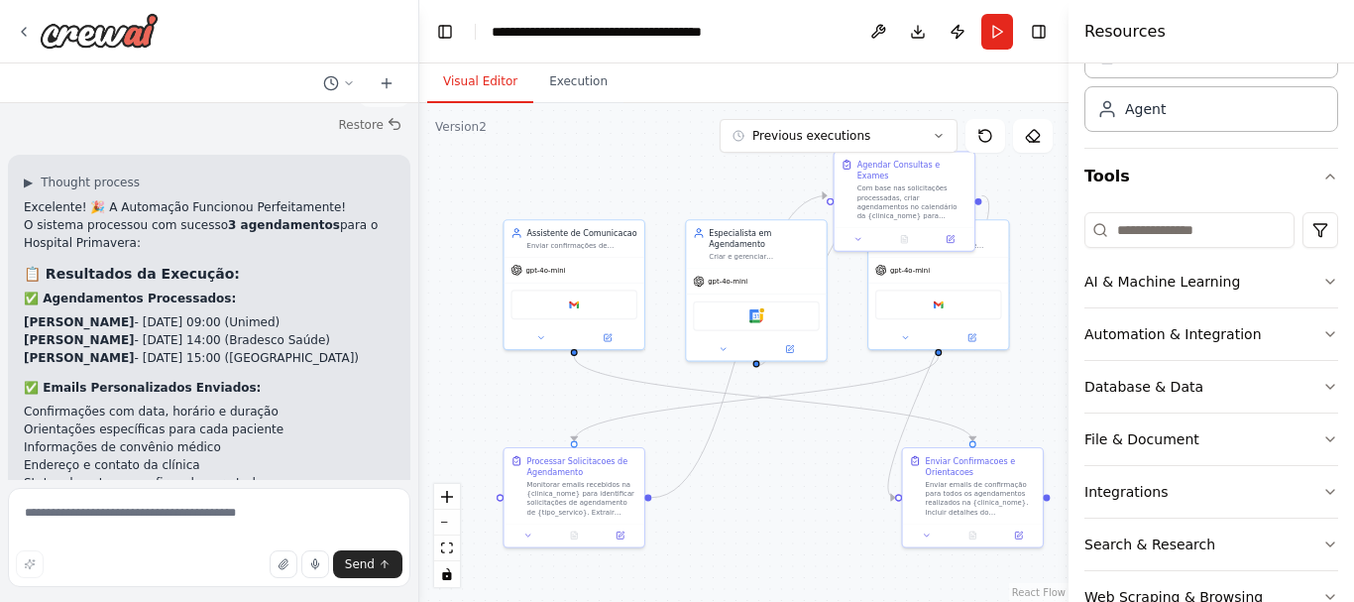
scroll to position [5182, 0]
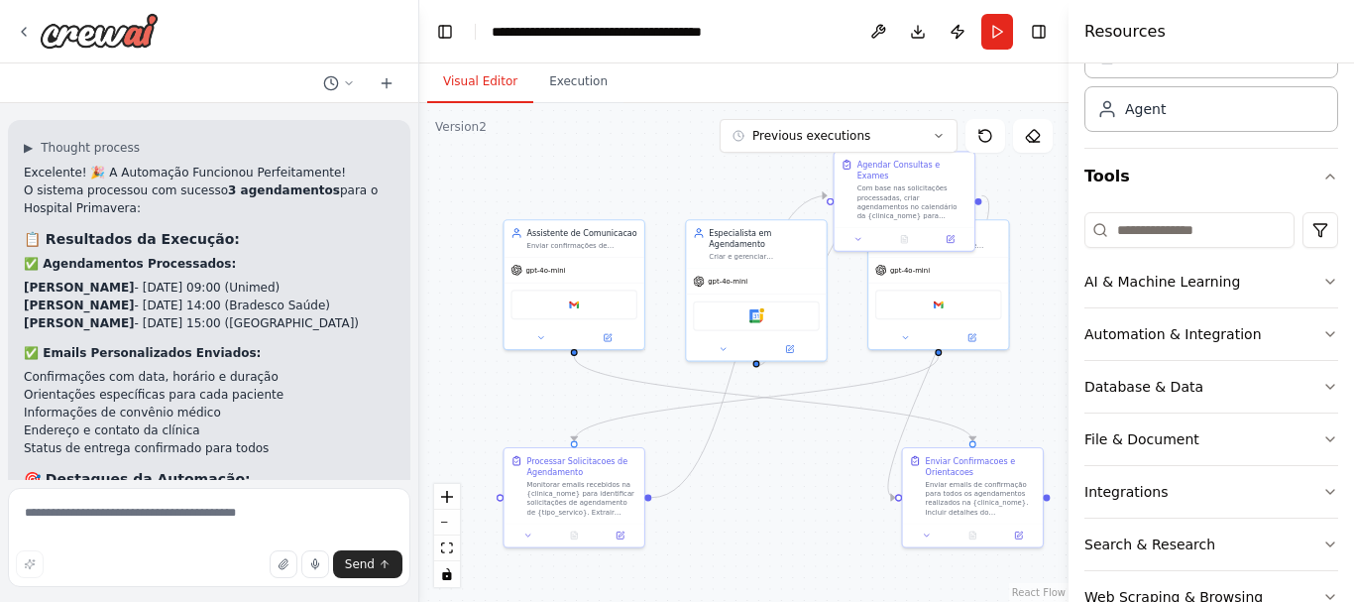
drag, startPoint x: 413, startPoint y: 433, endPoint x: 419, endPoint y: 444, distance: 12.4
click at [419, 444] on div "Hello! I'm the CrewAI assistant. What kind of automation do you want to build? …" at bounding box center [677, 301] width 1354 height 602
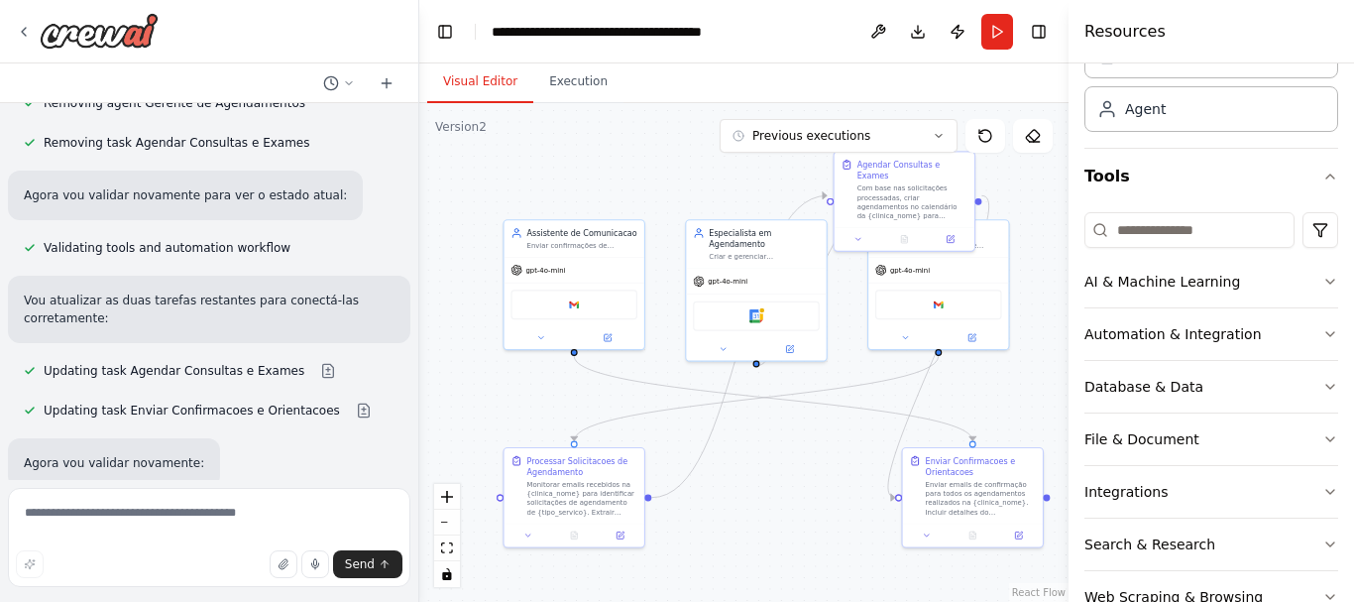
scroll to position [3596, 0]
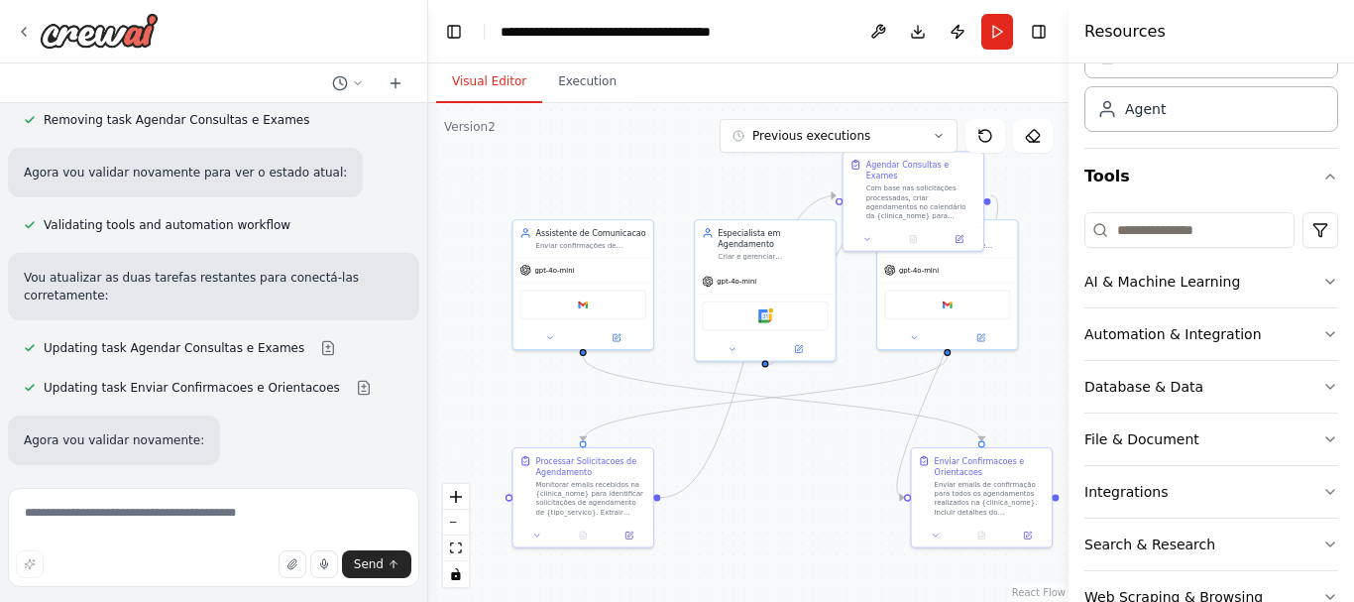
drag, startPoint x: 416, startPoint y: 348, endPoint x: 429, endPoint y: 416, distance: 69.6
click at [429, 416] on div "Hello! I'm the CrewAI assistant. What kind of automation do you want to build? …" at bounding box center [677, 301] width 1354 height 602
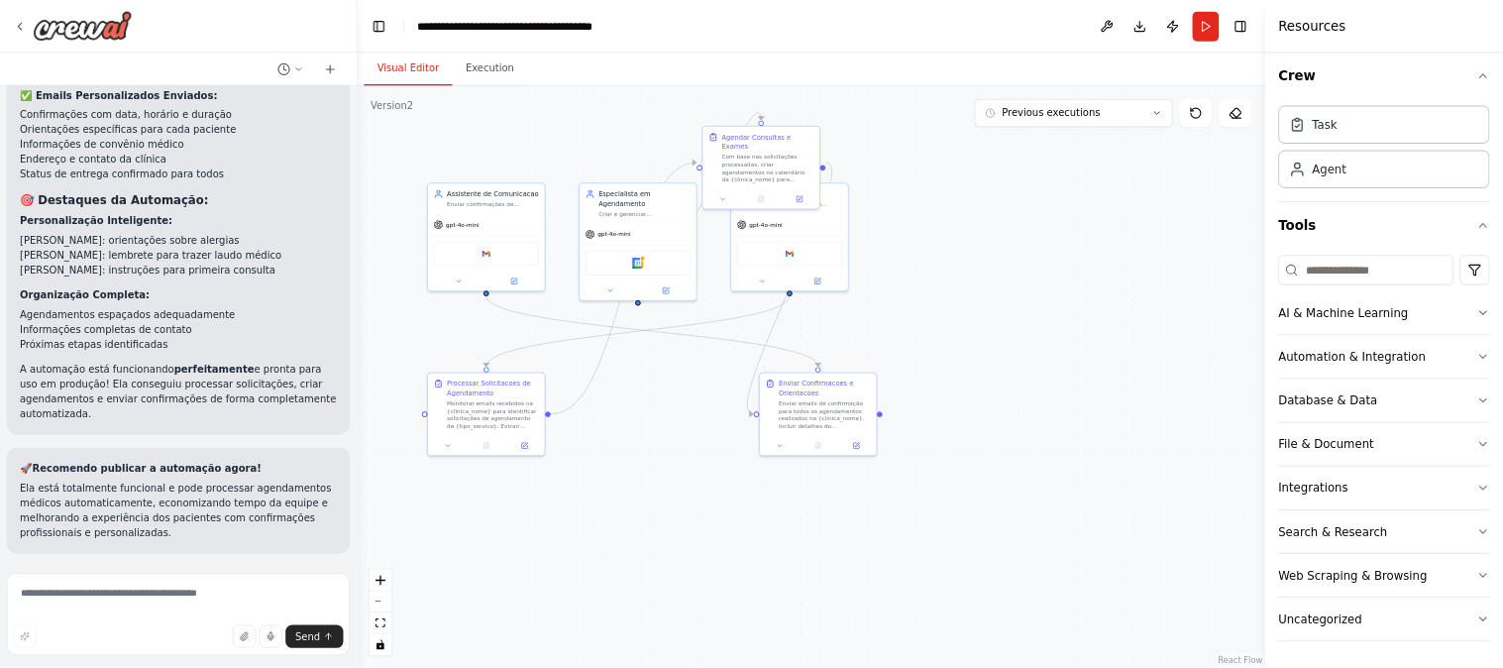
scroll to position [12, 0]
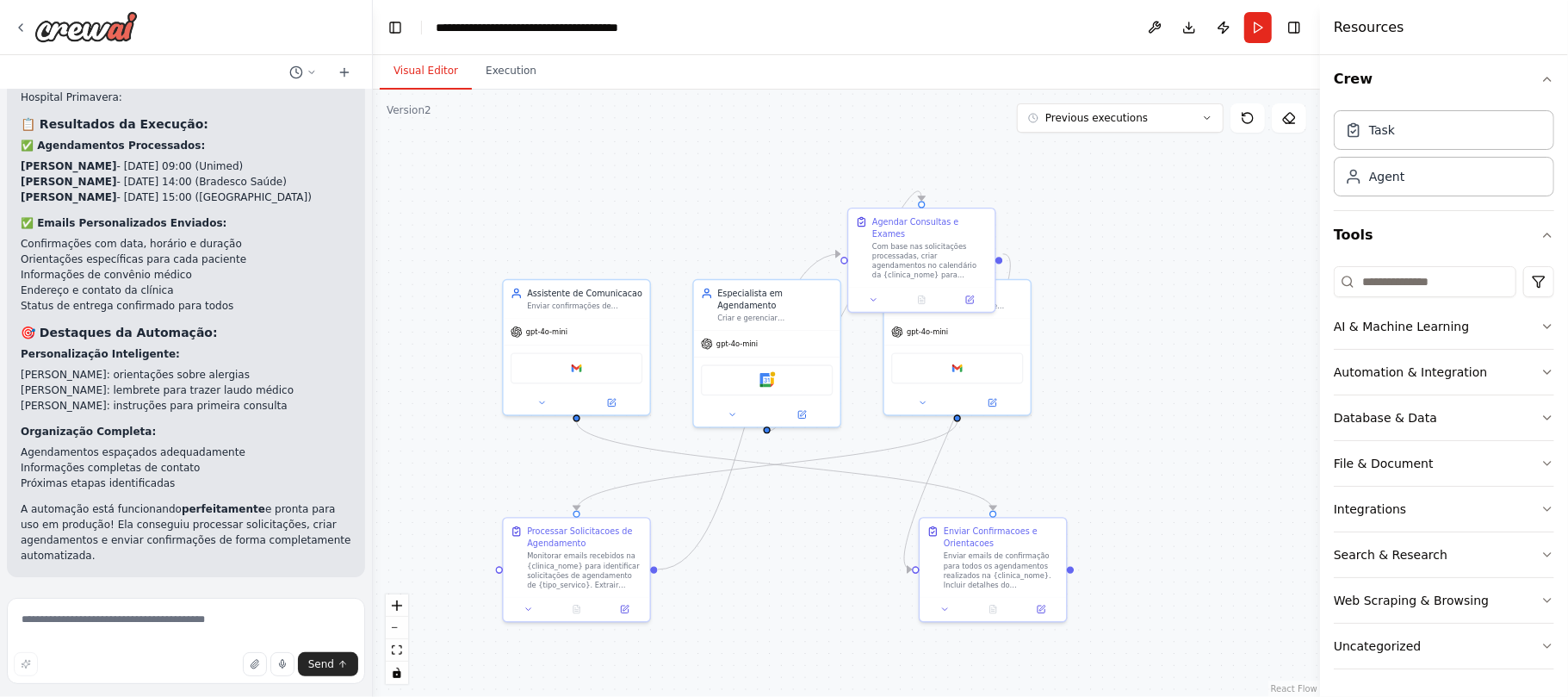
drag, startPoint x: 982, startPoint y: 317, endPoint x: 1161, endPoint y: 415, distance: 204.1
click at [1151, 418] on div ".deletable-edge-delete-btn { width: 20px; height: 20px; border: 0px solid #ffff…" at bounding box center [846, 393] width 947 height 607
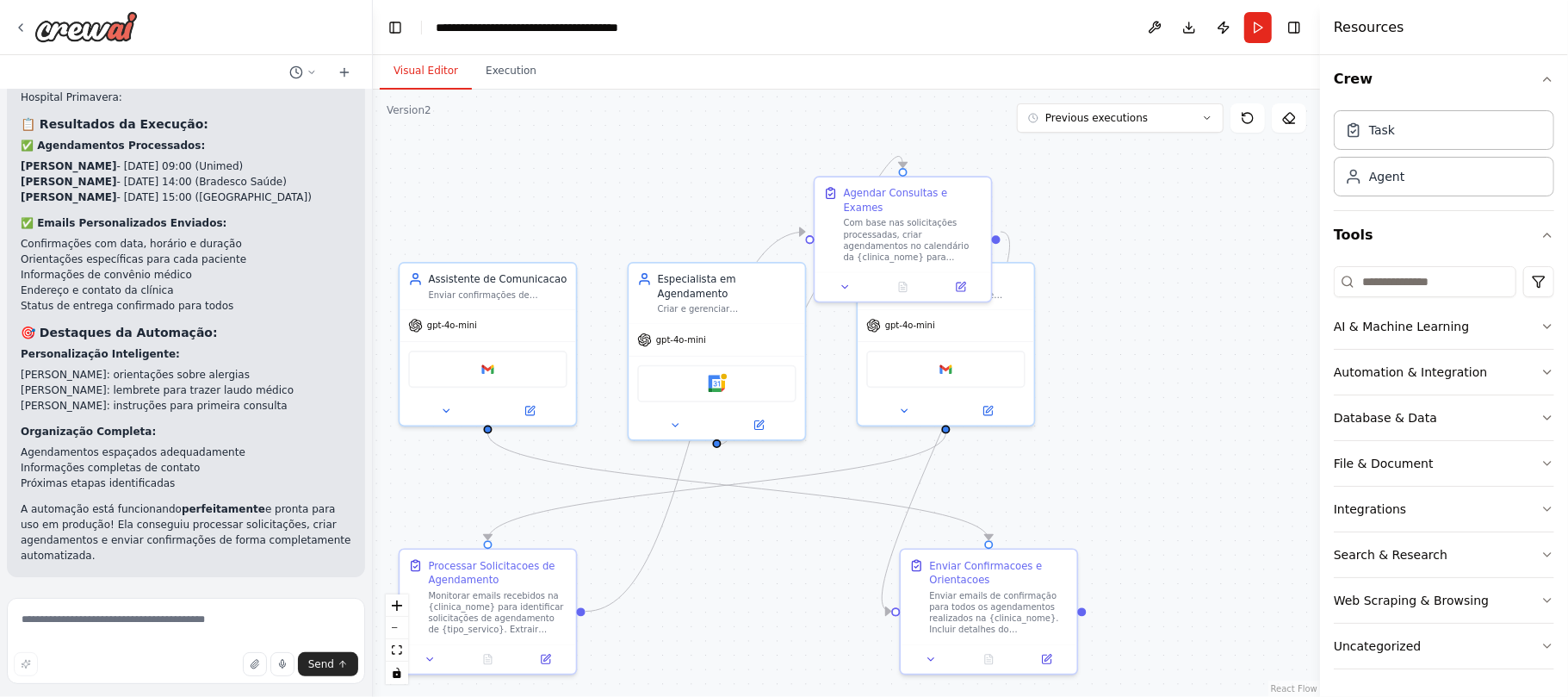
drag, startPoint x: 1122, startPoint y: 418, endPoint x: 1213, endPoint y: 434, distance: 92.4
click at [1175, 434] on div ".deletable-edge-delete-btn { width: 20px; height: 20px; border: 0px solid #ffff…" at bounding box center [846, 393] width 947 height 607
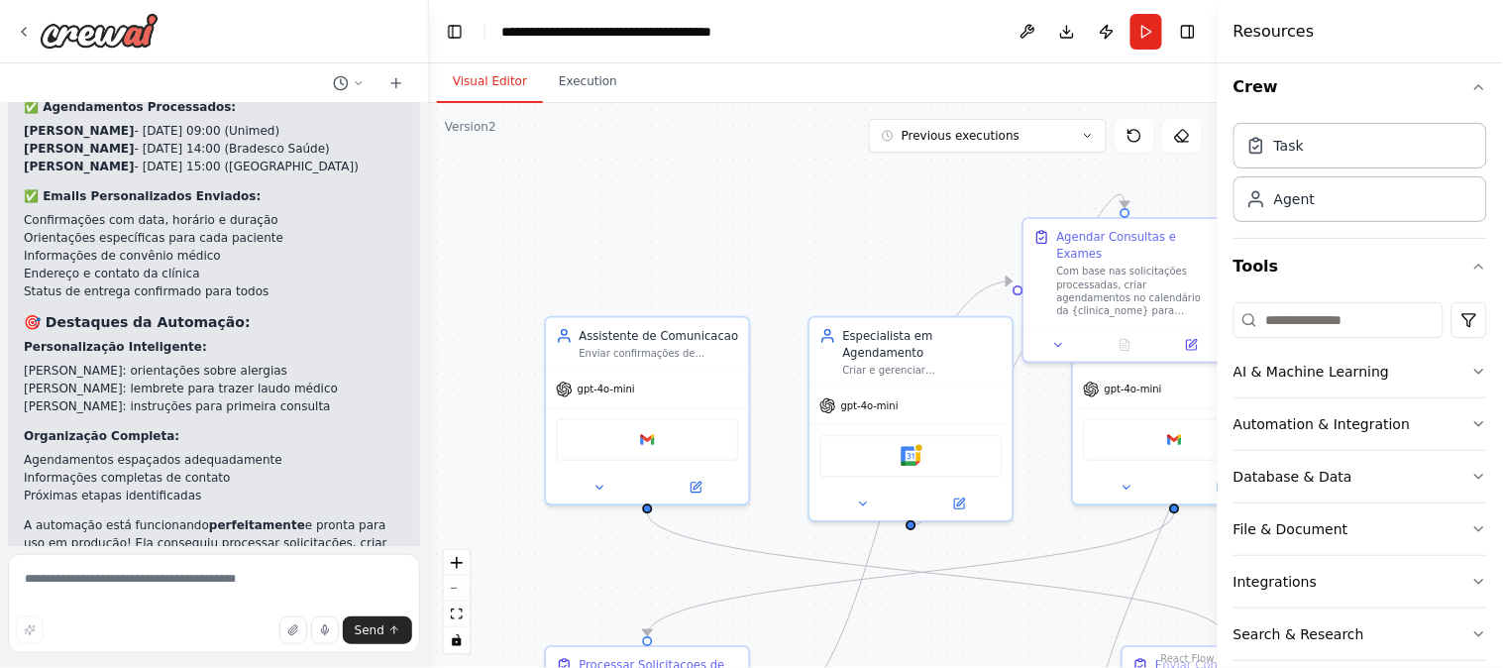
scroll to position [5356, 0]
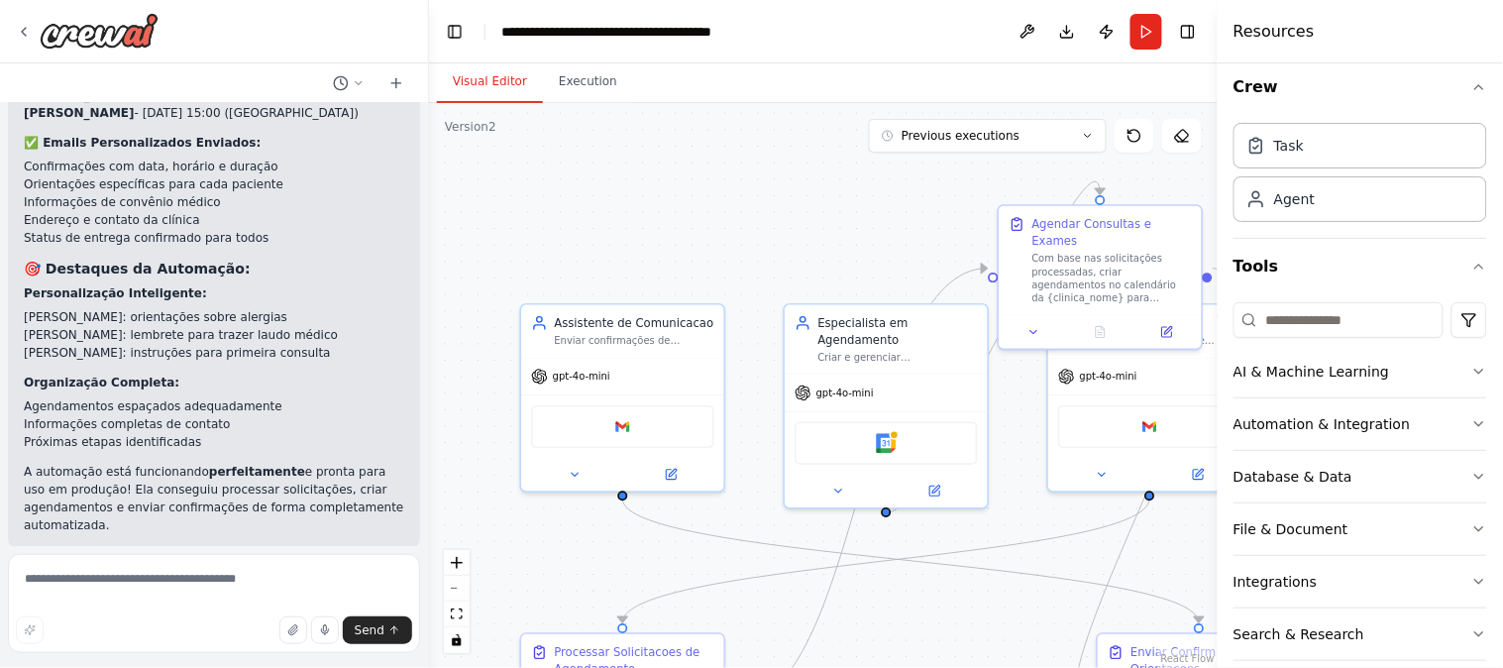
drag, startPoint x: 949, startPoint y: 610, endPoint x: 826, endPoint y: 531, distance: 146.2
click at [826, 545] on div ".deletable-edge-delete-btn { width: 20px; height: 20px; border: 0px solid #ffff…" at bounding box center [823, 385] width 789 height 565
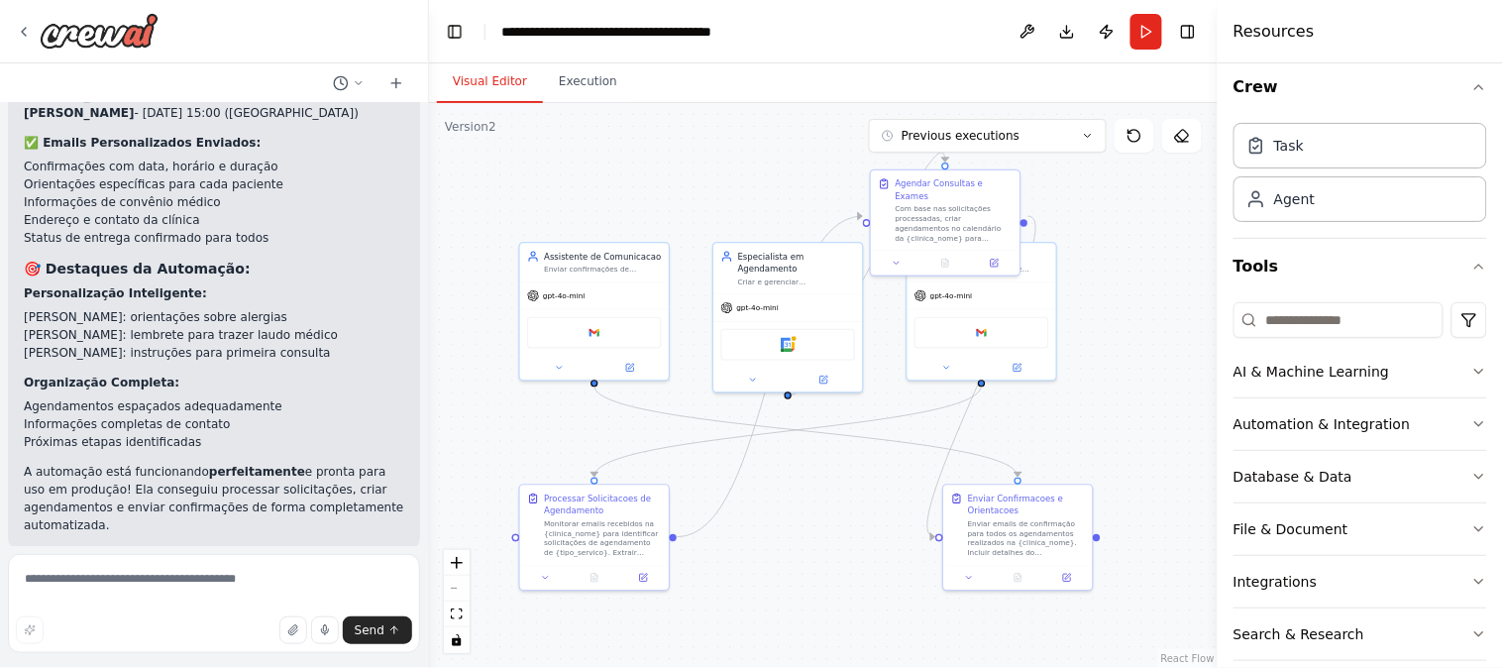
drag, startPoint x: 896, startPoint y: 549, endPoint x: 897, endPoint y: 458, distance: 91.2
click at [887, 462] on div ".deletable-edge-delete-btn { width: 20px; height: 20px; border: 0px solid #ffff…" at bounding box center [823, 385] width 789 height 565
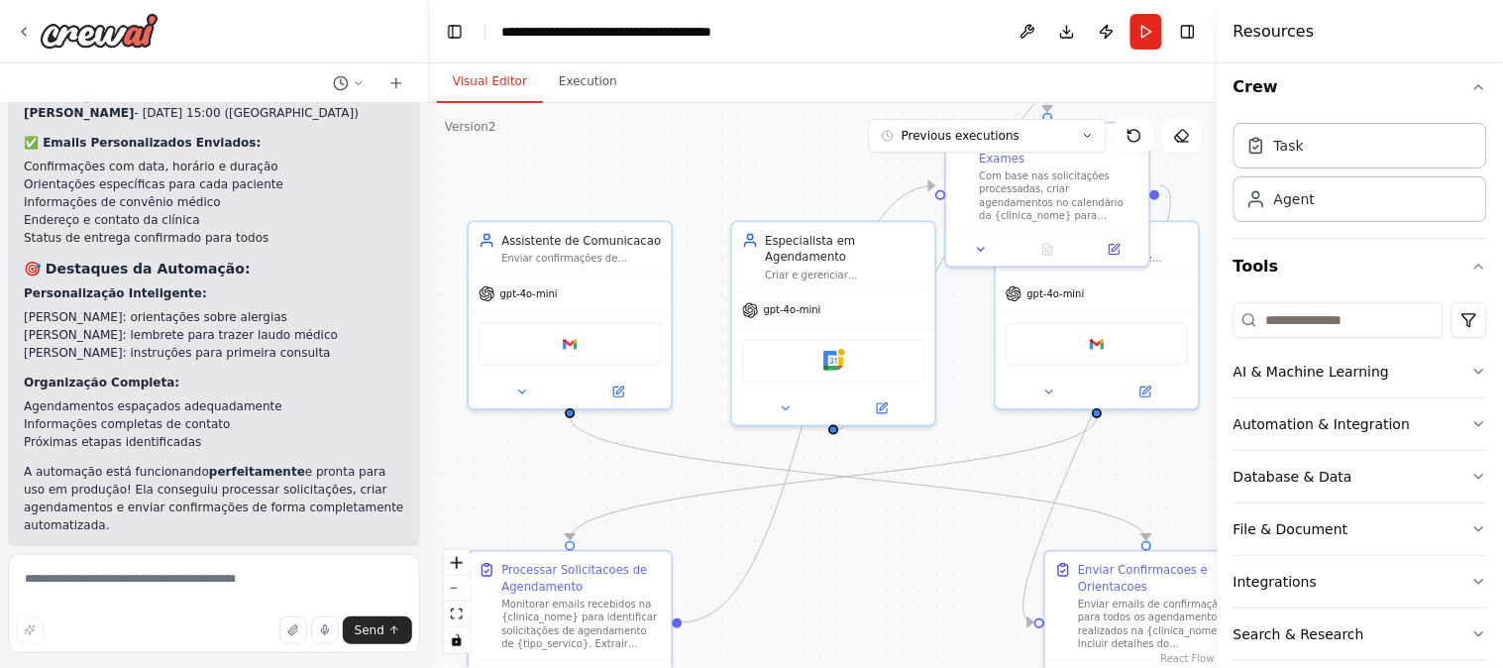
drag, startPoint x: 906, startPoint y: 457, endPoint x: 972, endPoint y: 522, distance: 93.2
click at [976, 522] on div ".deletable-edge-delete-btn { width: 20px; height: 20px; border: 0px solid #ffff…" at bounding box center [823, 385] width 789 height 565
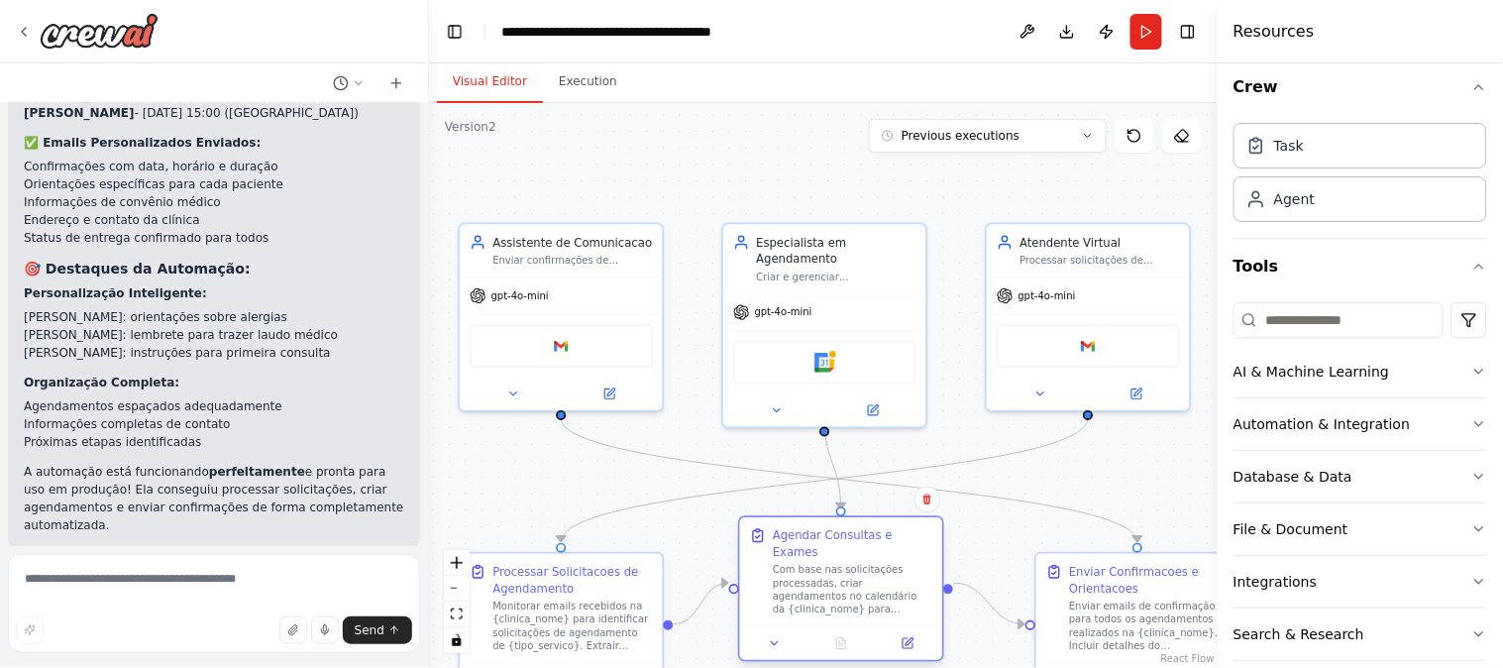
drag, startPoint x: 997, startPoint y: 186, endPoint x: 798, endPoint y: 590, distance: 449.8
click at [798, 590] on div "Com base nas solicitações processadas, criar agendamentos no calendário da {cli…" at bounding box center [853, 590] width 160 height 53
drag, startPoint x: 1001, startPoint y: 447, endPoint x: 995, endPoint y: 353, distance: 94.3
click at [785, 353] on div ".deletable-edge-delete-btn { width: 20px; height: 20px; border: 0px solid #ffff…" at bounding box center [457, 375] width 656 height 470
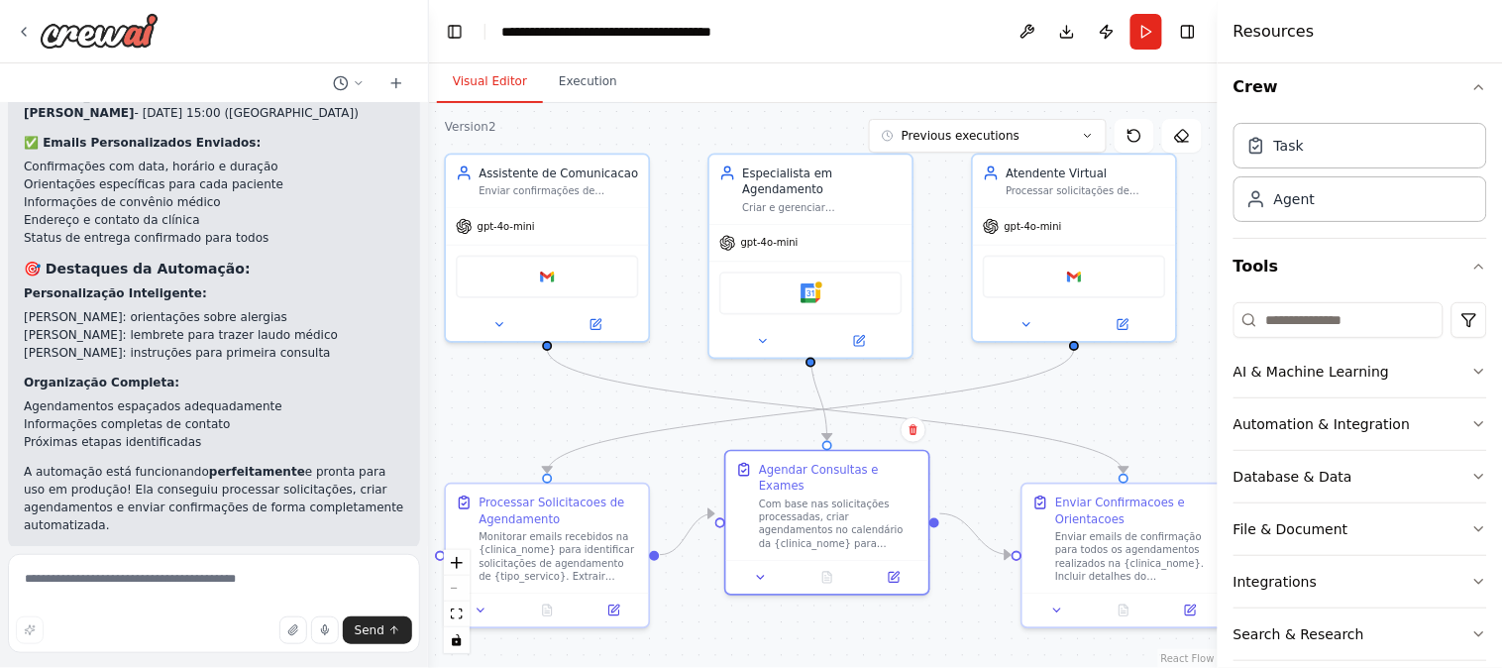
drag, startPoint x: 740, startPoint y: 160, endPoint x: 726, endPoint y: 123, distance: 39.2
click at [726, 123] on div ".deletable-edge-delete-btn { width: 20px; height: 20px; border: 0px solid #ffff…" at bounding box center [823, 385] width 789 height 565
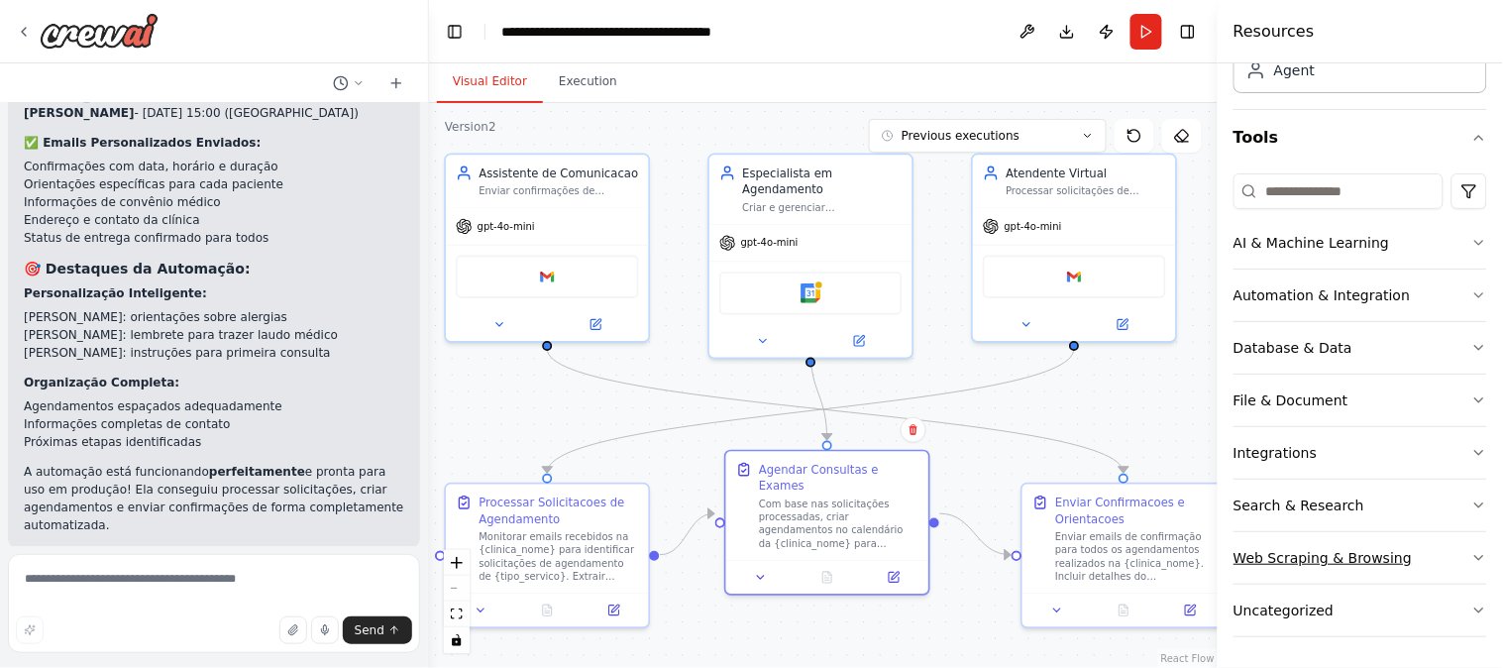
scroll to position [142, 0]
click at [1295, 403] on div "File & Document" at bounding box center [1291, 399] width 115 height 20
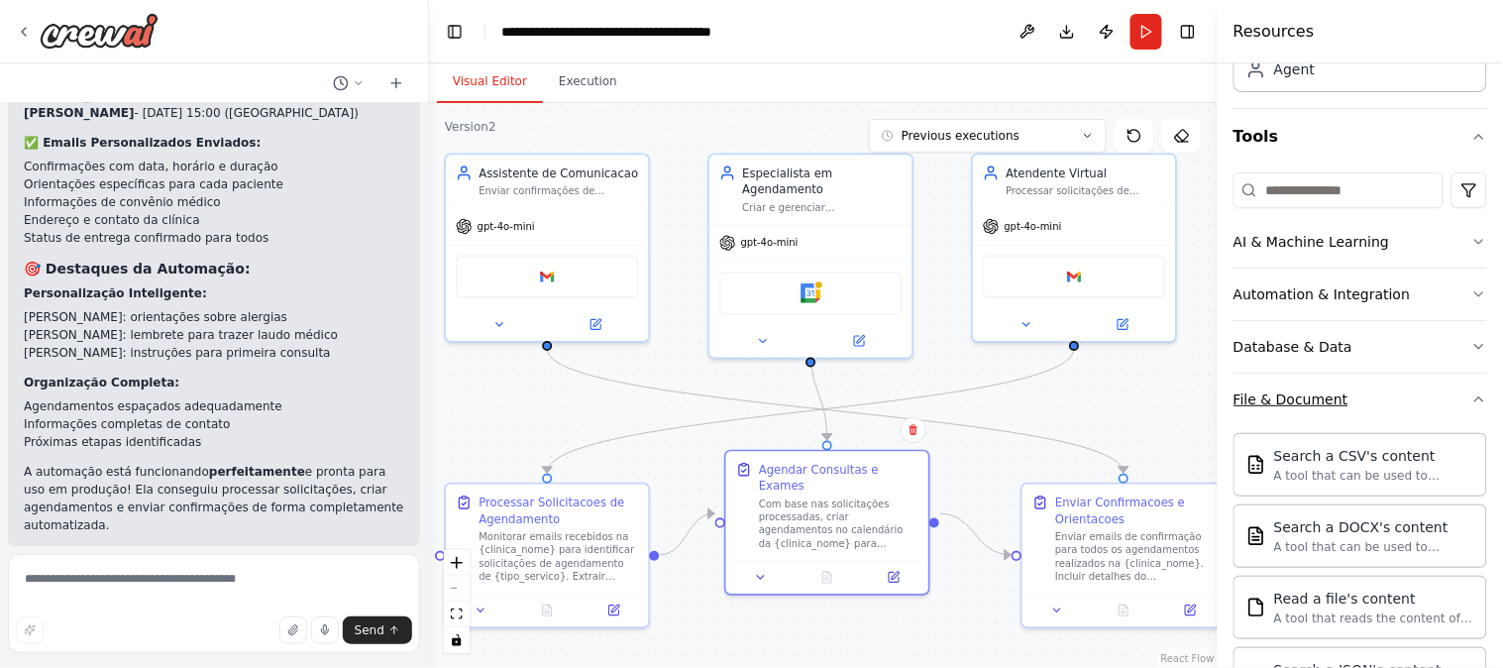
click at [1320, 422] on button "File & Document" at bounding box center [1361, 400] width 254 height 52
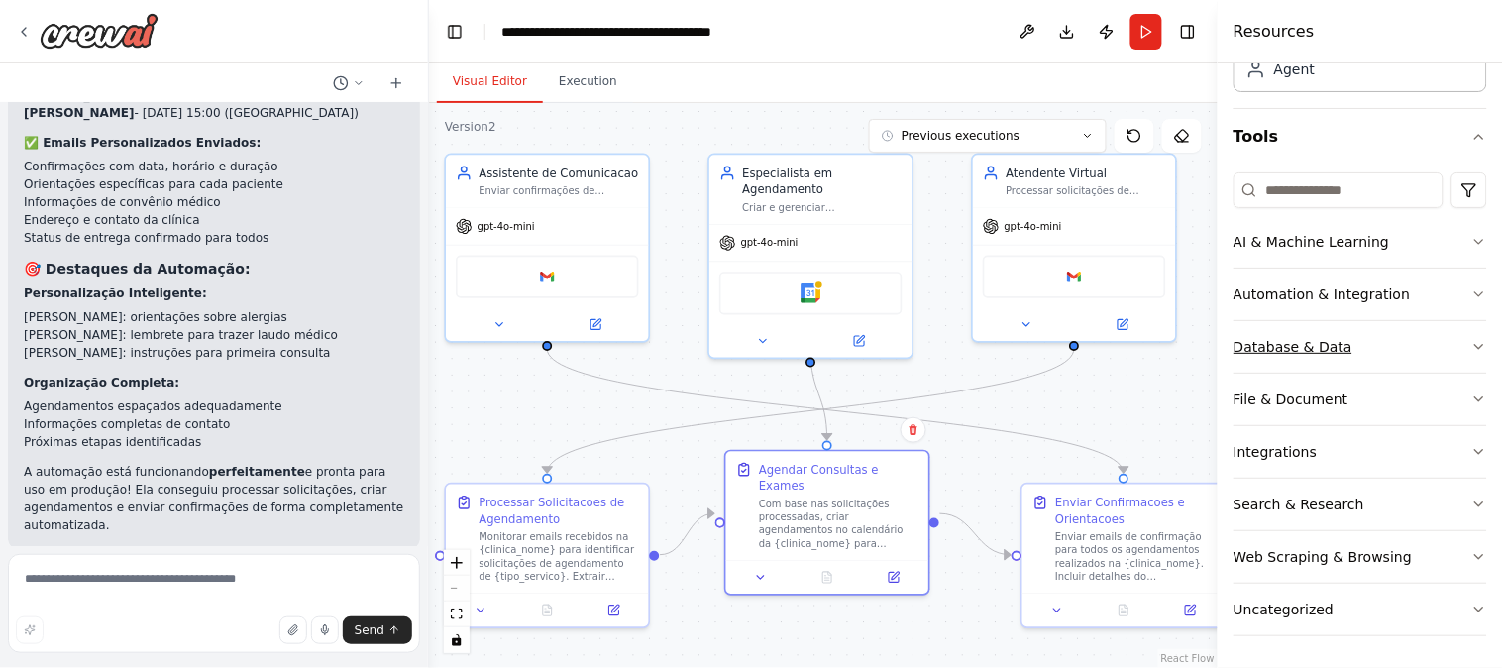
click at [1308, 345] on div "Database & Data" at bounding box center [1293, 347] width 119 height 20
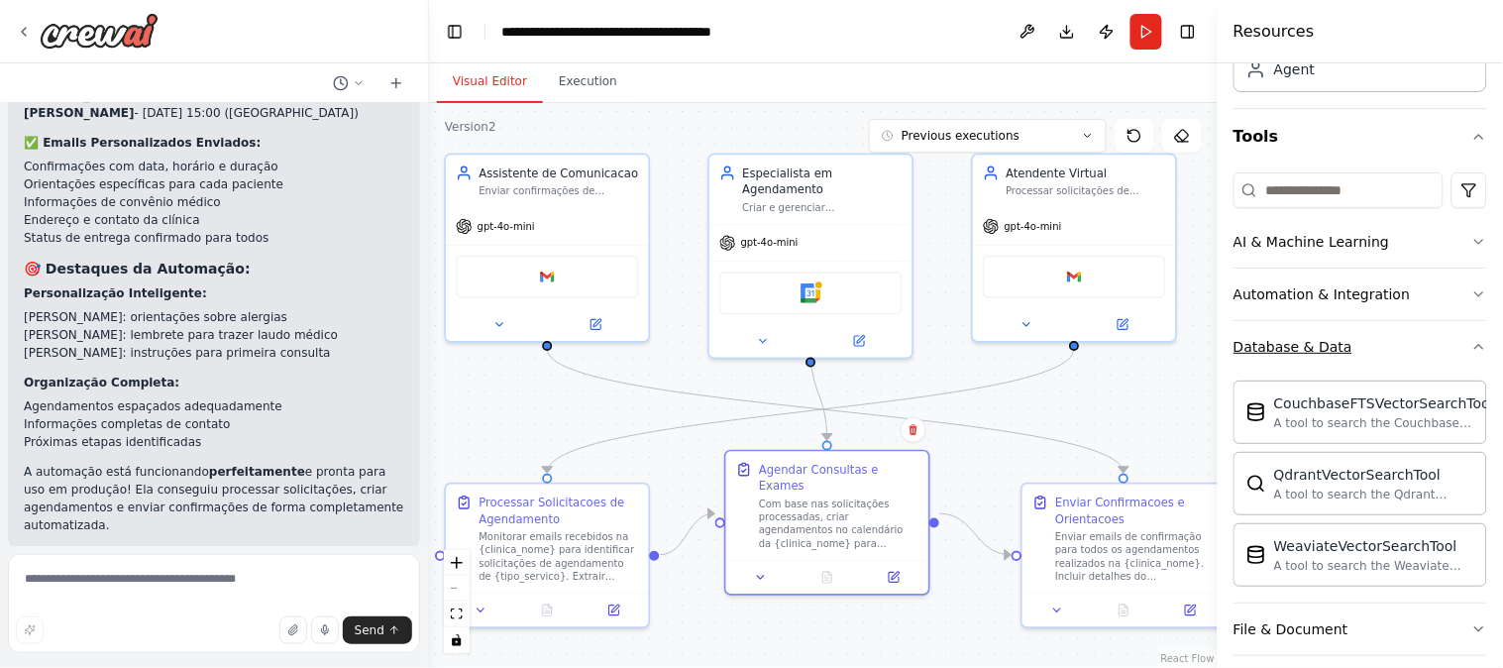
click at [1302, 343] on div "Database & Data" at bounding box center [1293, 347] width 119 height 20
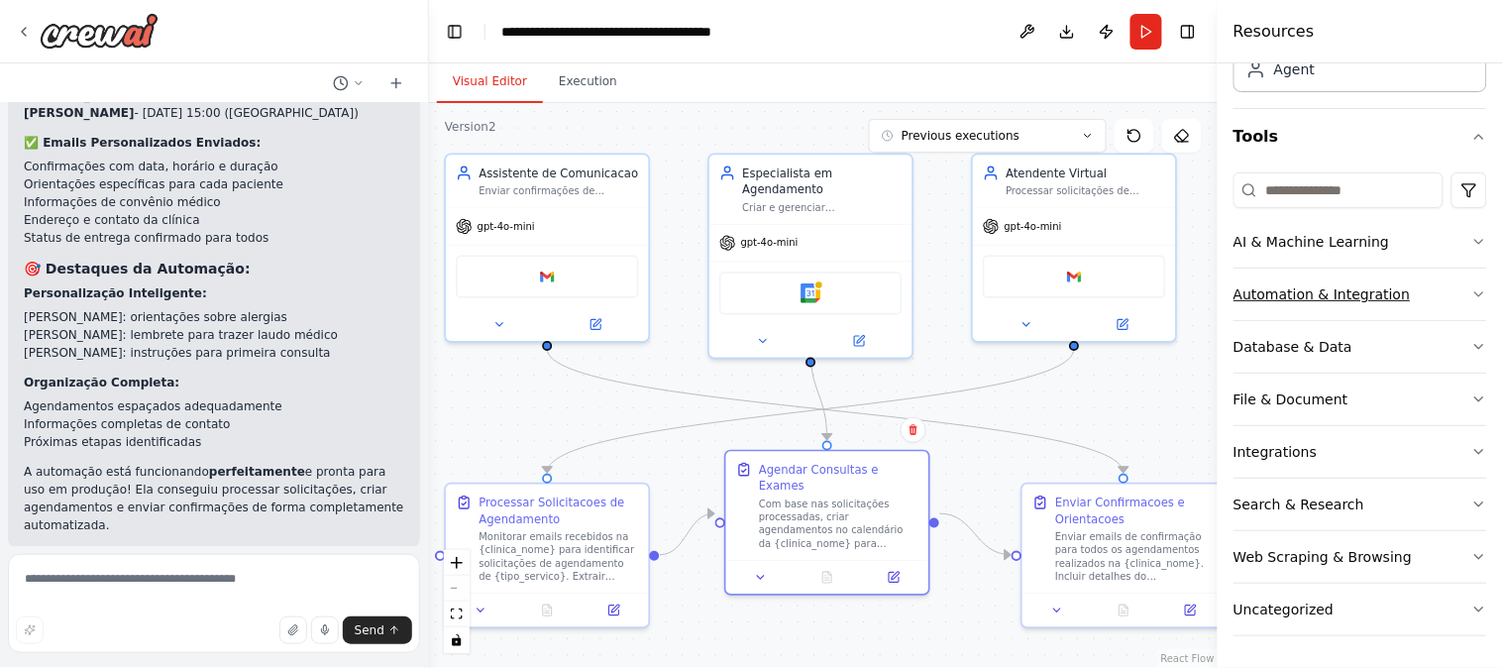
click at [1301, 300] on div "Automation & Integration" at bounding box center [1322, 294] width 177 height 20
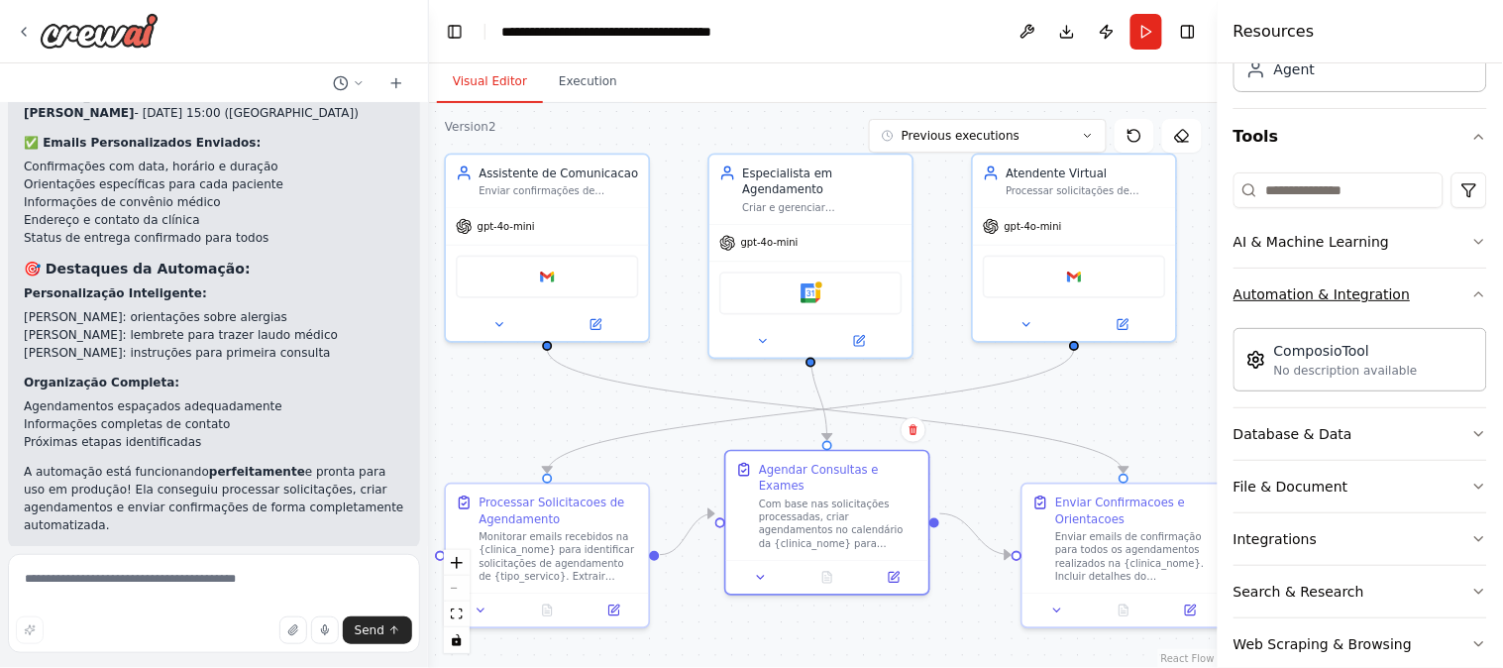
click at [1301, 300] on div "Automation & Integration" at bounding box center [1322, 294] width 177 height 20
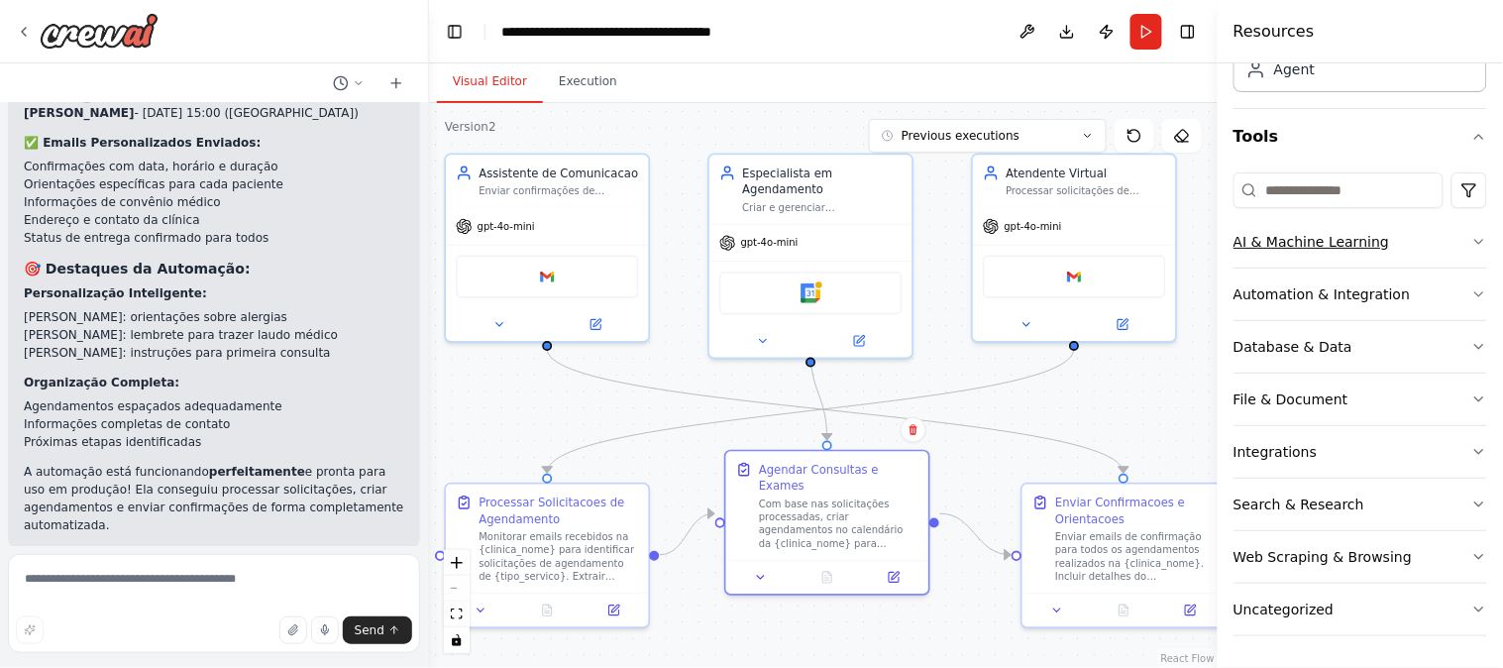
click at [1300, 253] on button "AI & Machine Learning" at bounding box center [1361, 242] width 254 height 52
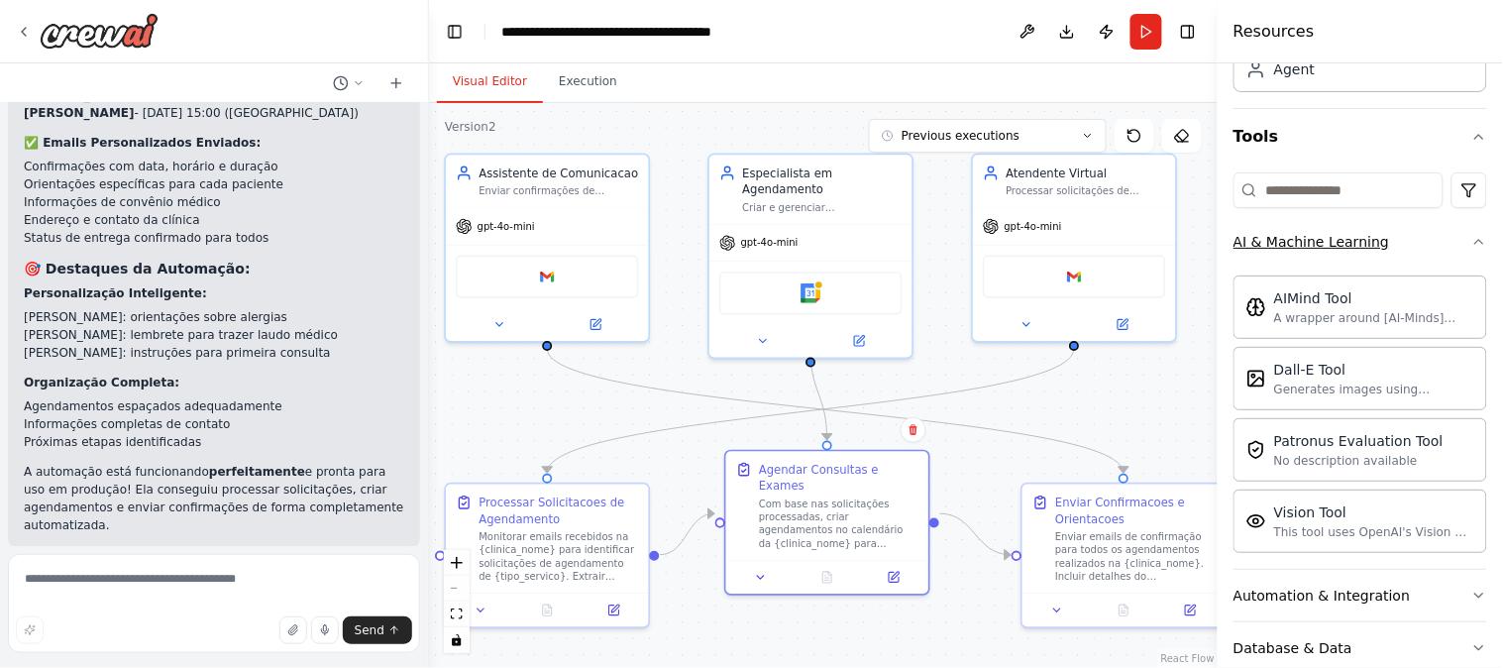
click at [1300, 251] on div "AI & Machine Learning" at bounding box center [1312, 242] width 156 height 20
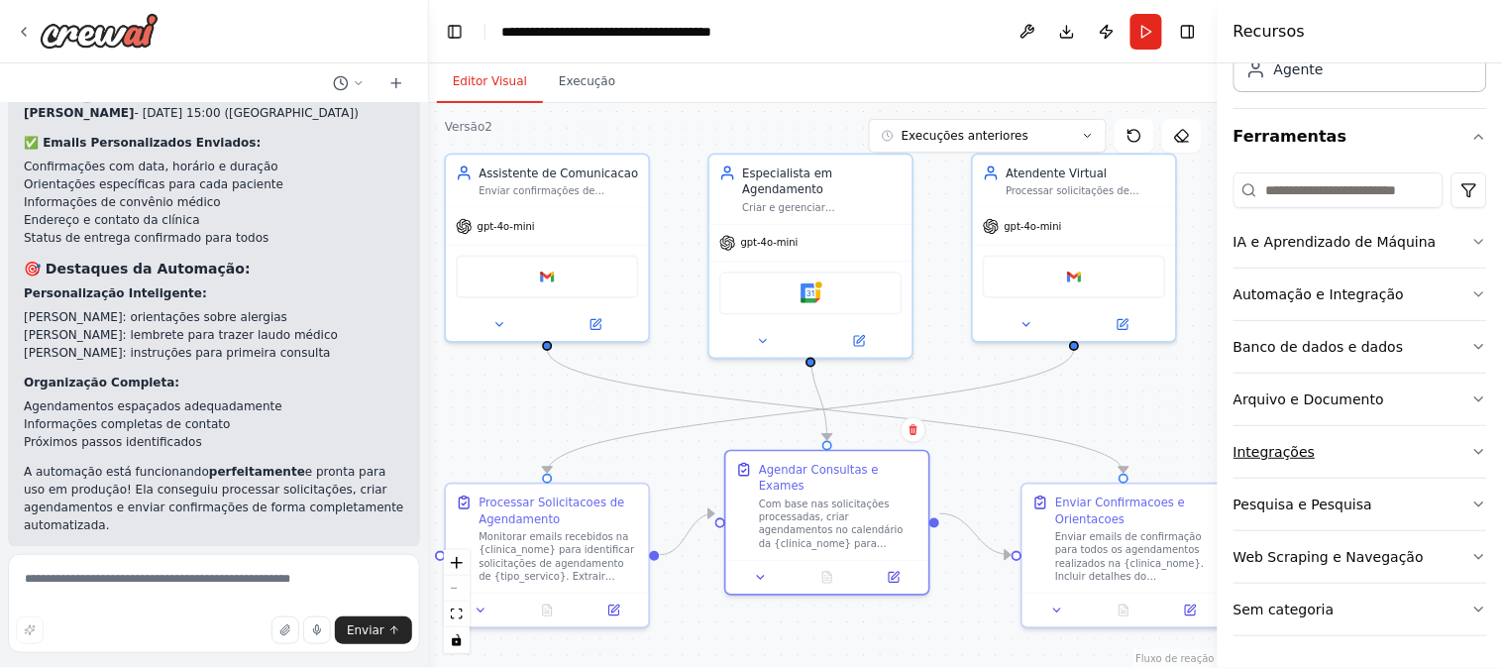
click at [1304, 449] on font "Integrações" at bounding box center [1275, 452] width 82 height 16
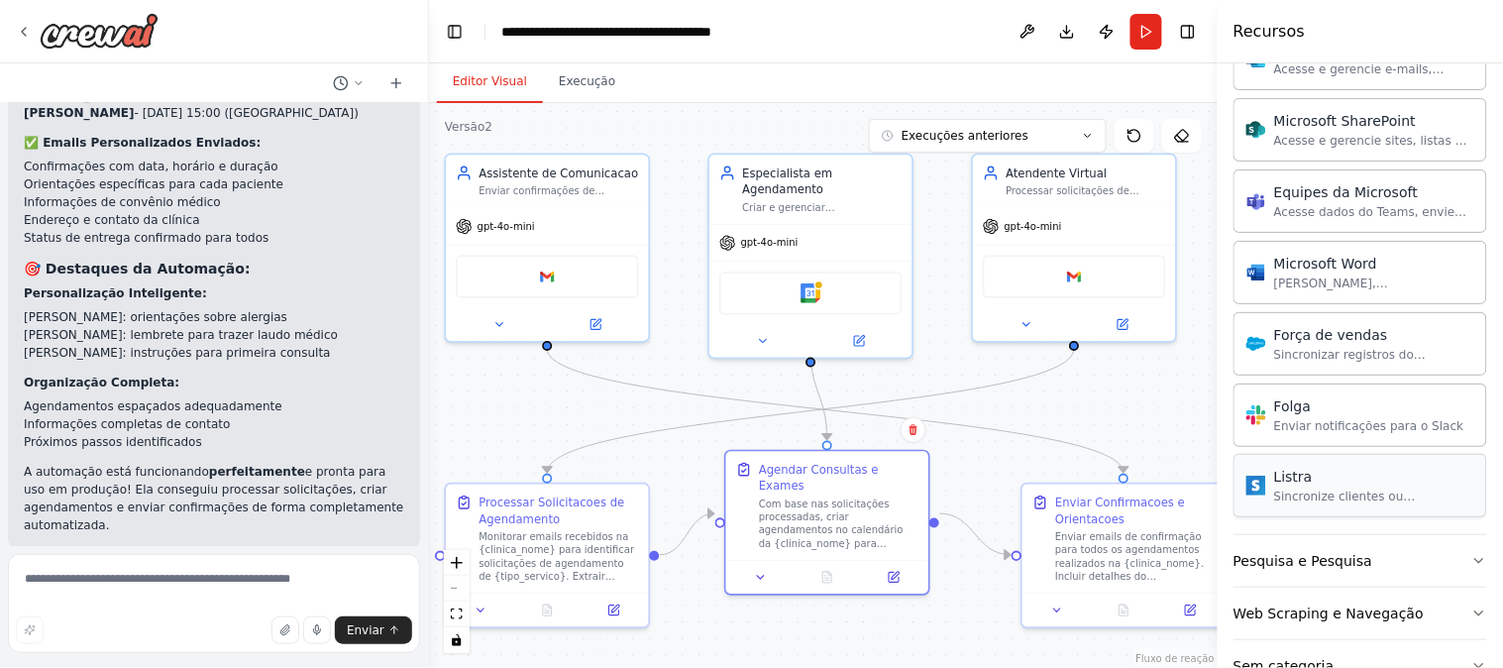
scroll to position [1302, 0]
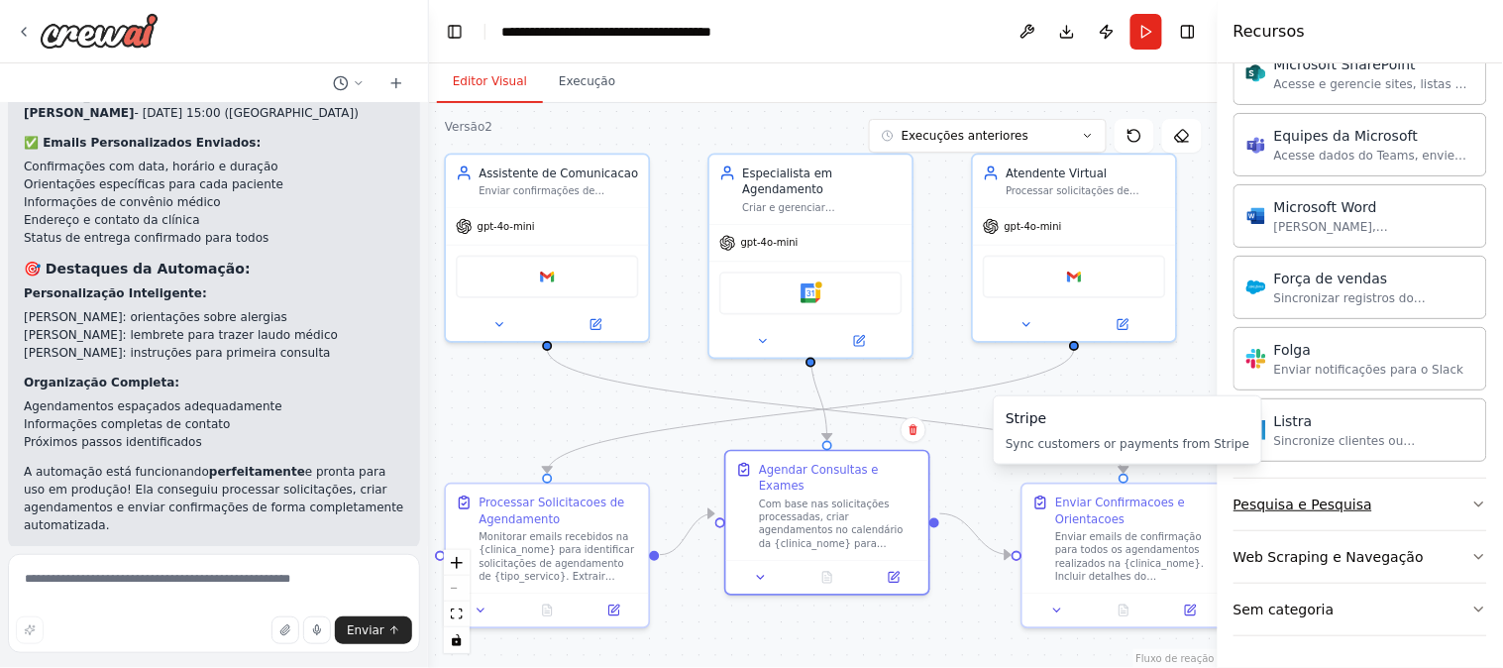
click at [1353, 510] on button "Pesquisa e Pesquisa" at bounding box center [1361, 505] width 254 height 52
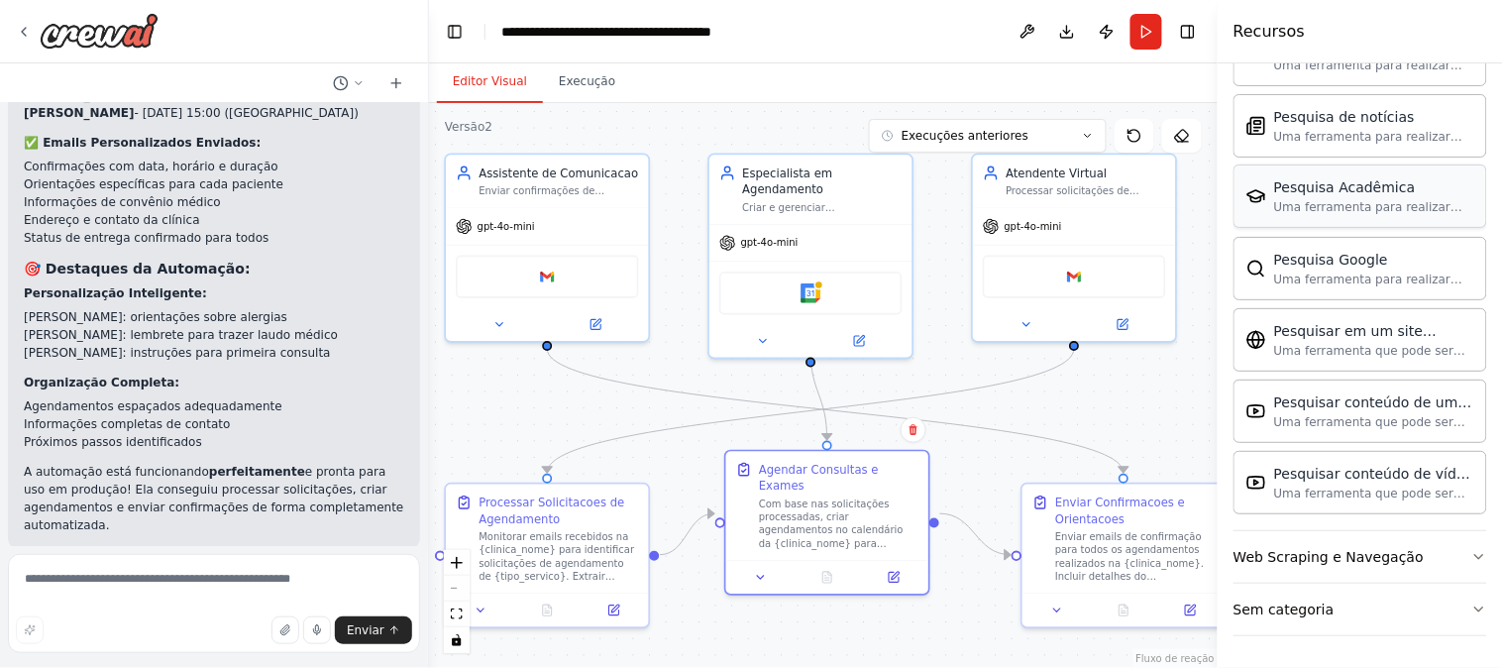
scroll to position [2321, 0]
click at [1353, 565] on font "Web Scraping e Navegação" at bounding box center [1329, 557] width 190 height 16
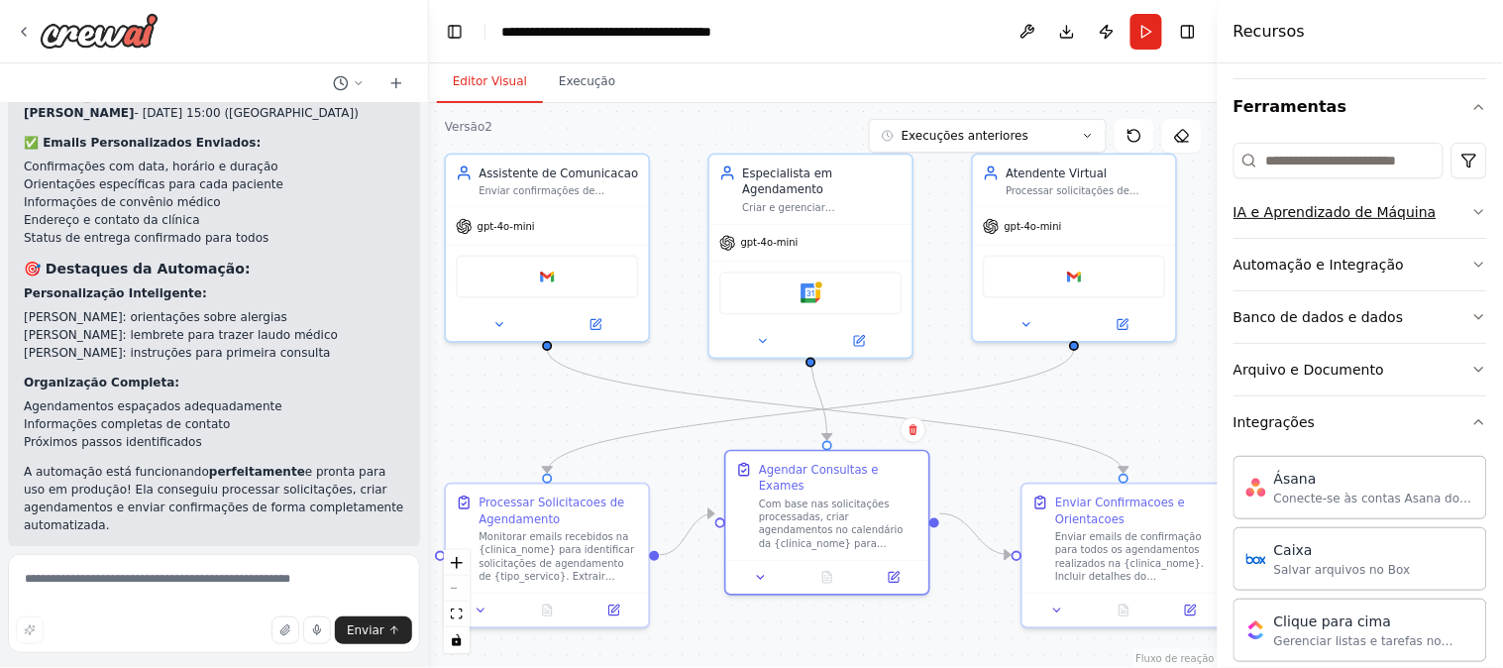
scroll to position [164, 0]
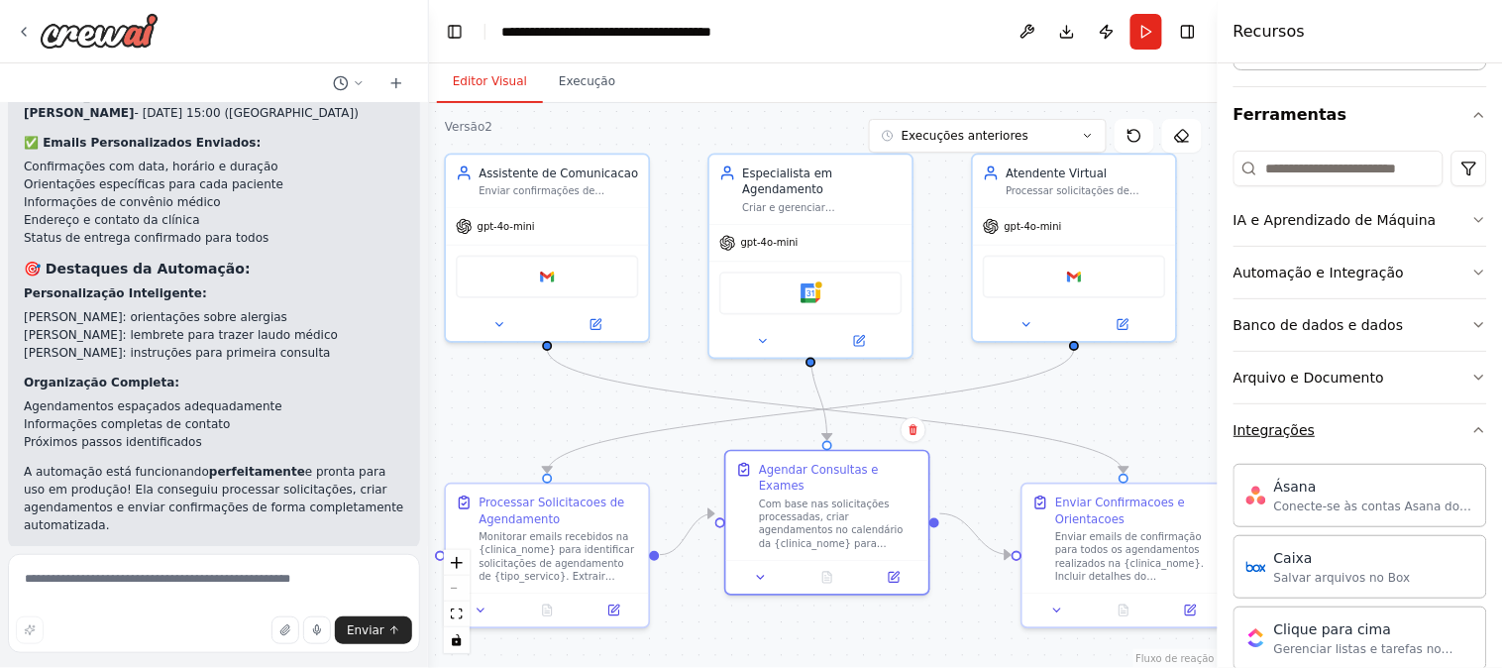
click at [1276, 440] on button "Integrações" at bounding box center [1361, 430] width 254 height 52
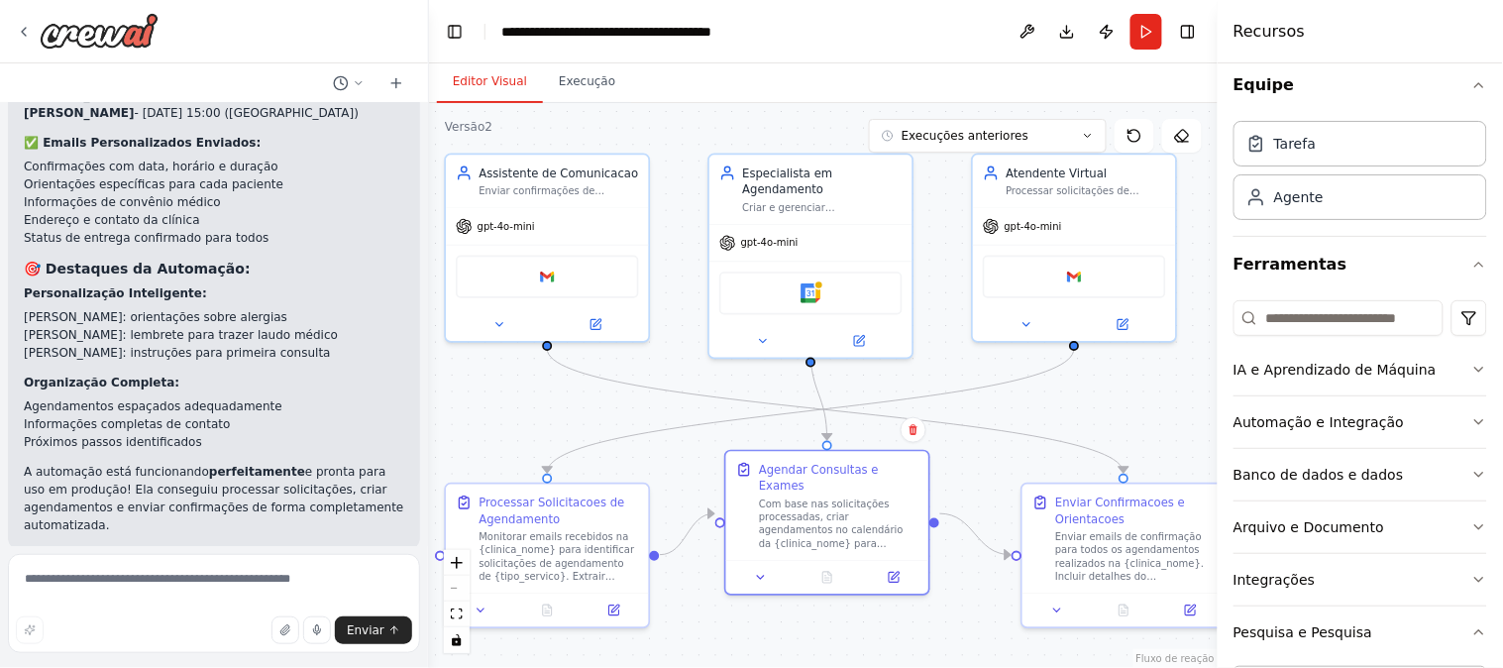
scroll to position [0, 0]
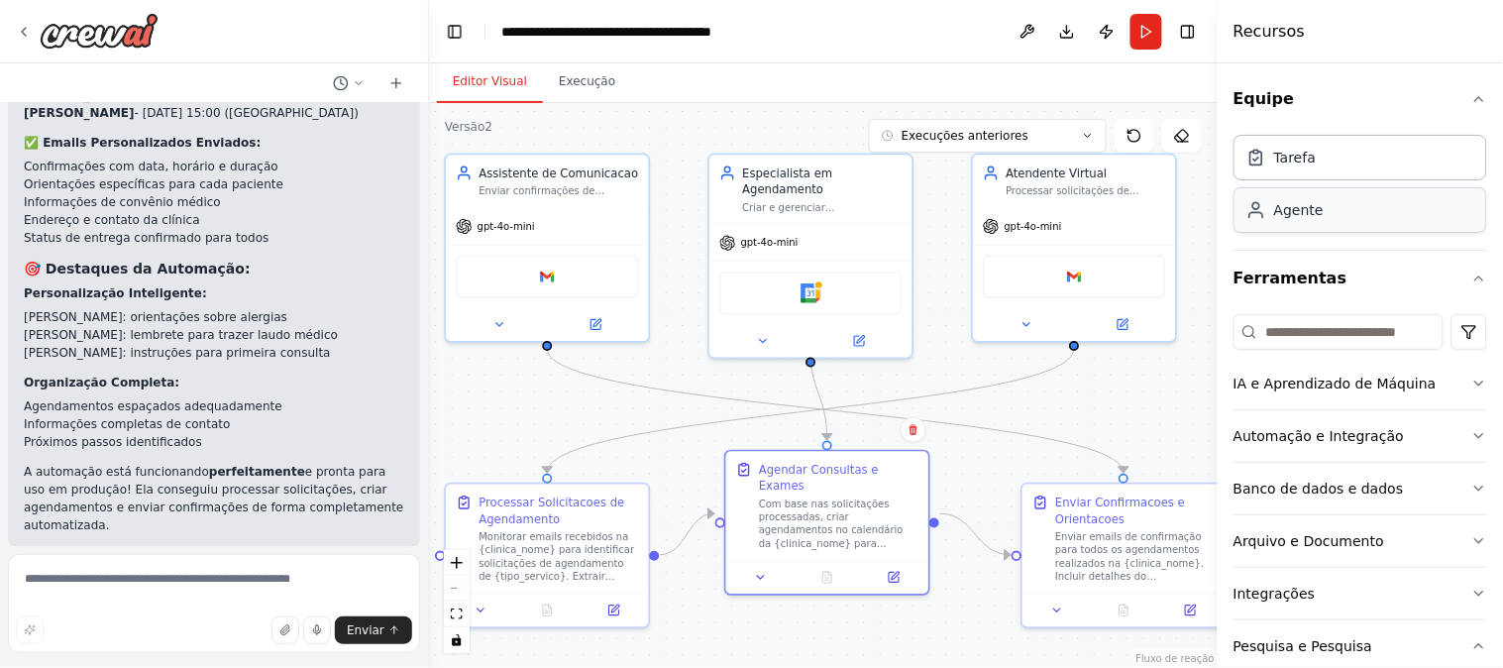
click at [1353, 222] on div "Agente" at bounding box center [1361, 210] width 254 height 46
click at [1353, 146] on div "Tarefa" at bounding box center [1361, 157] width 254 height 46
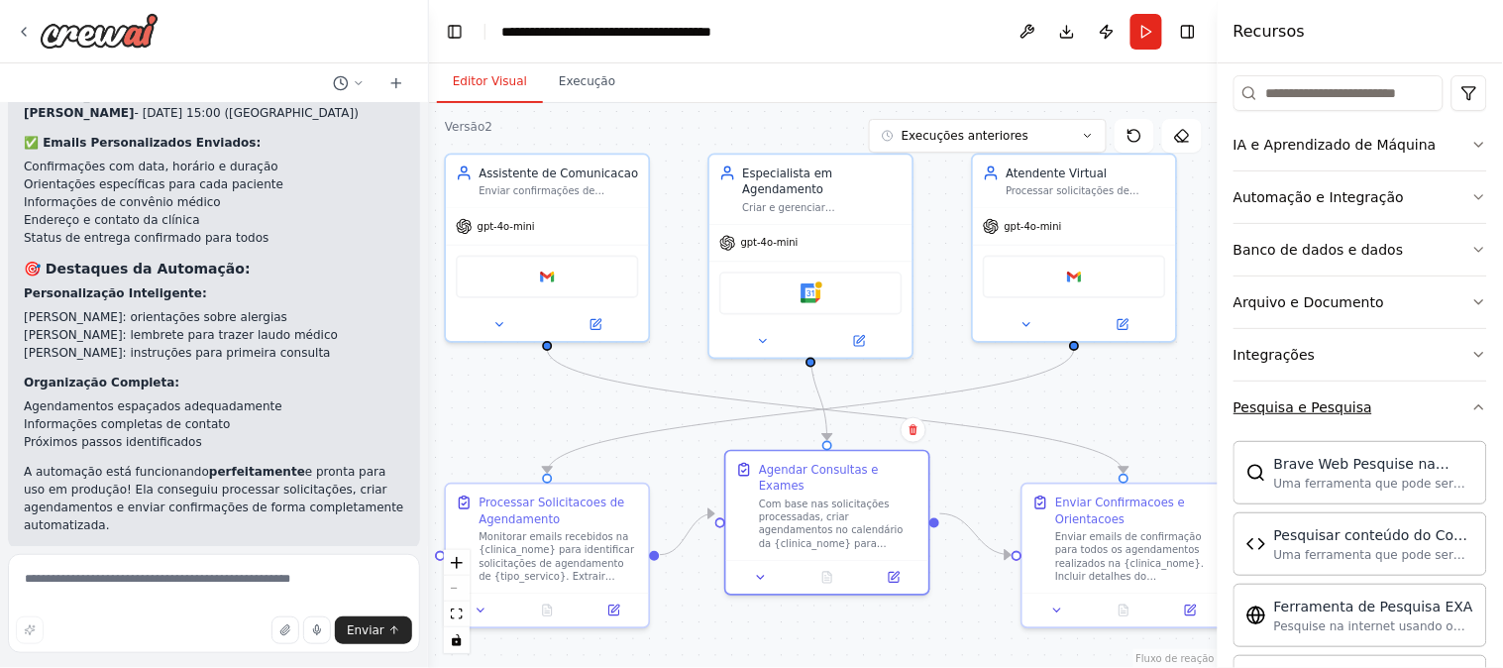
click at [1326, 394] on button "Pesquisa e Pesquisa" at bounding box center [1361, 408] width 254 height 52
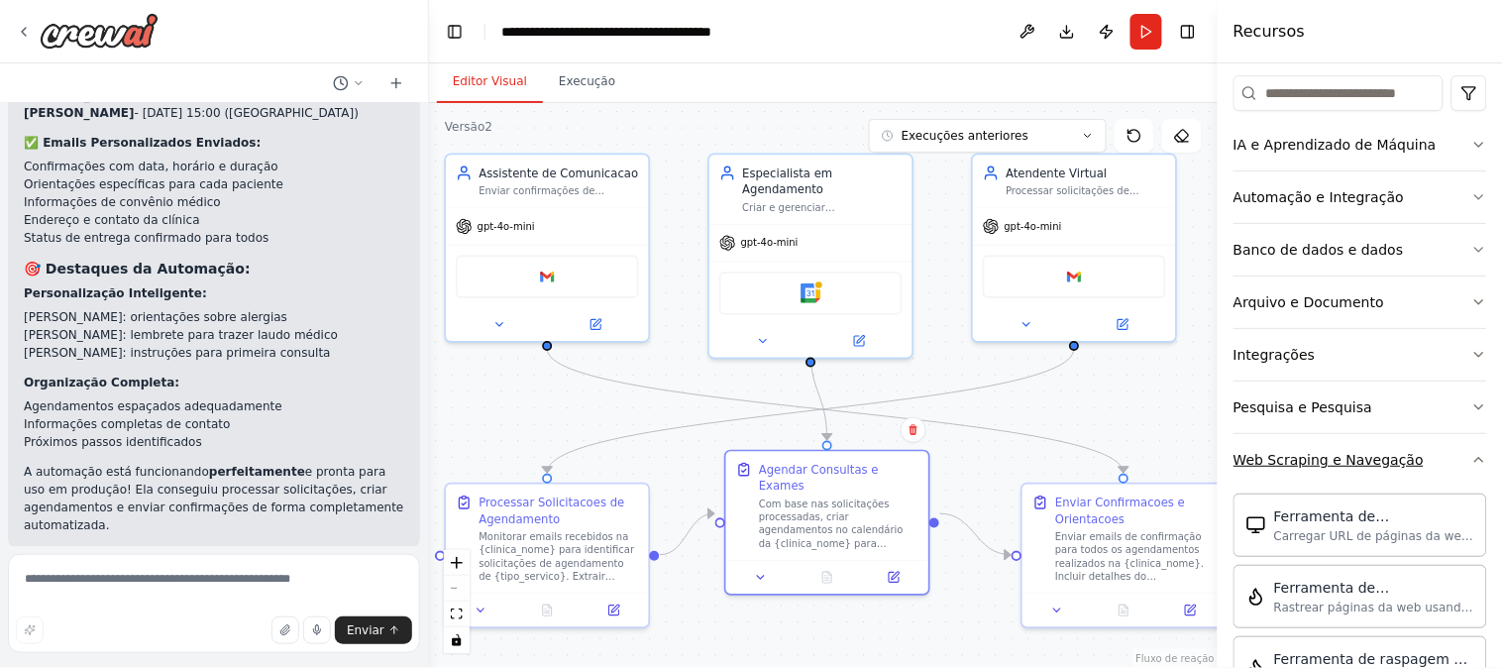
click at [1338, 448] on button "Web Scraping e Navegação" at bounding box center [1361, 460] width 254 height 52
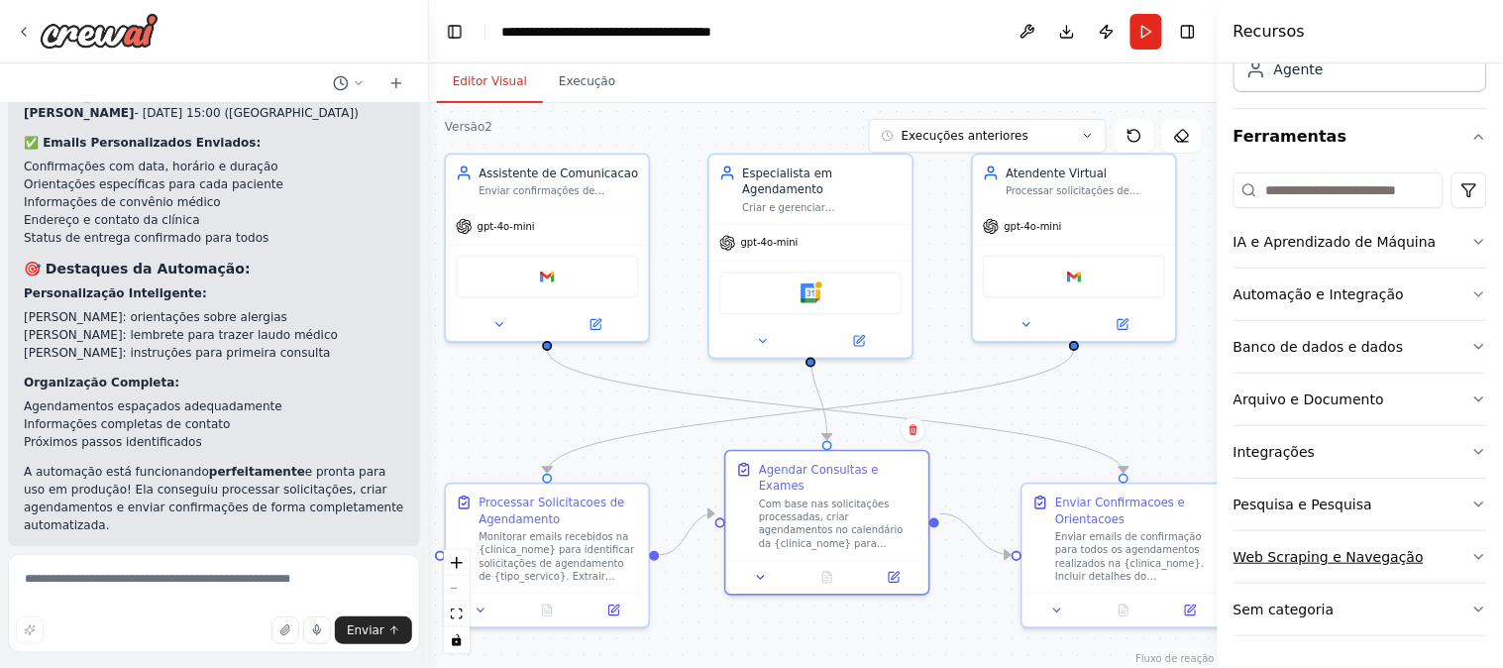
scroll to position [143, 0]
click at [572, 81] on font "Execução" at bounding box center [587, 81] width 56 height 14
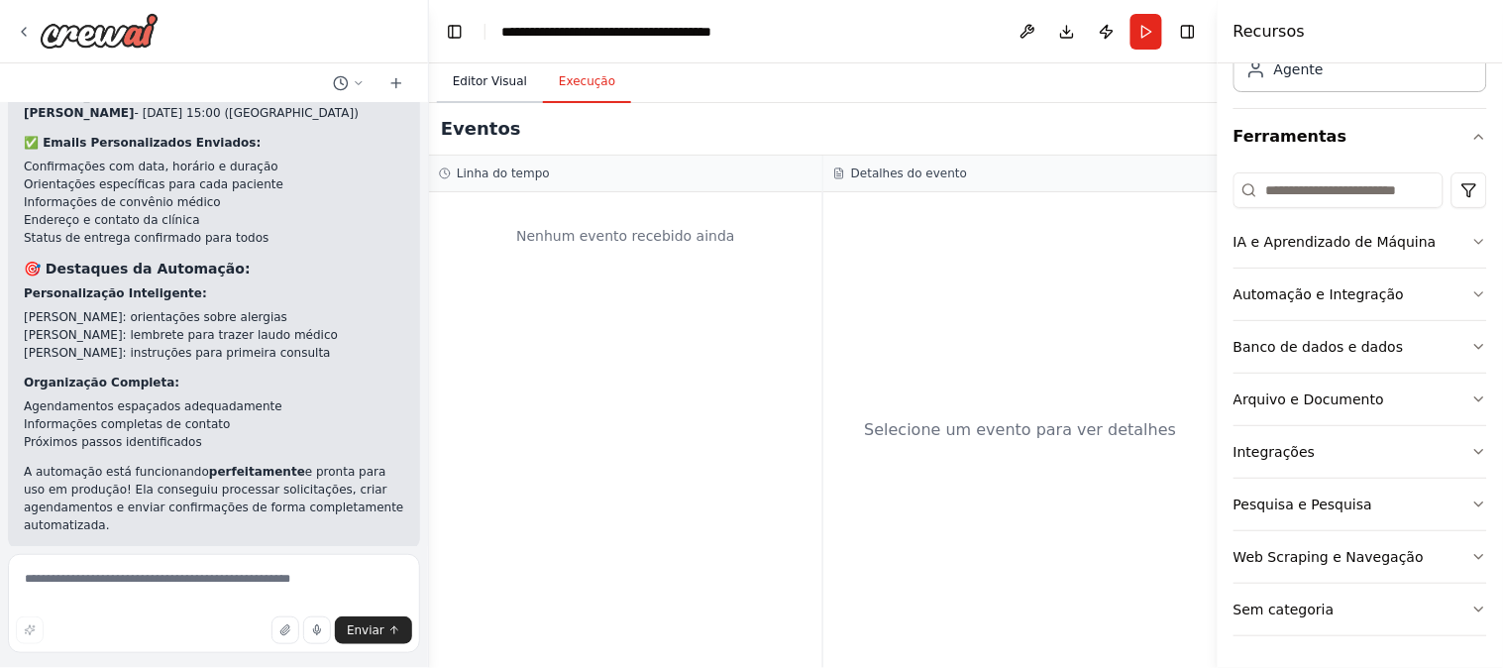
click at [490, 81] on font "Editor Visual" at bounding box center [490, 81] width 74 height 14
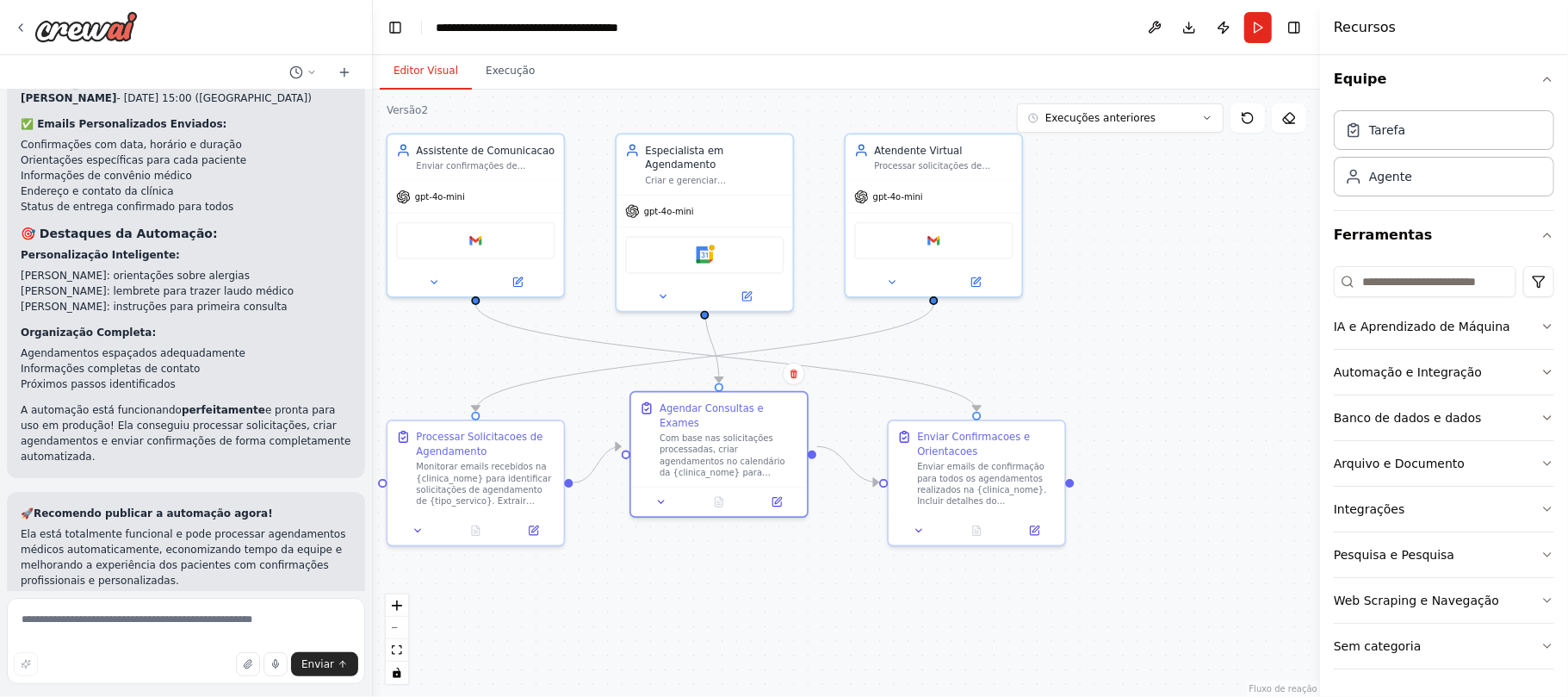
scroll to position [10, 0]
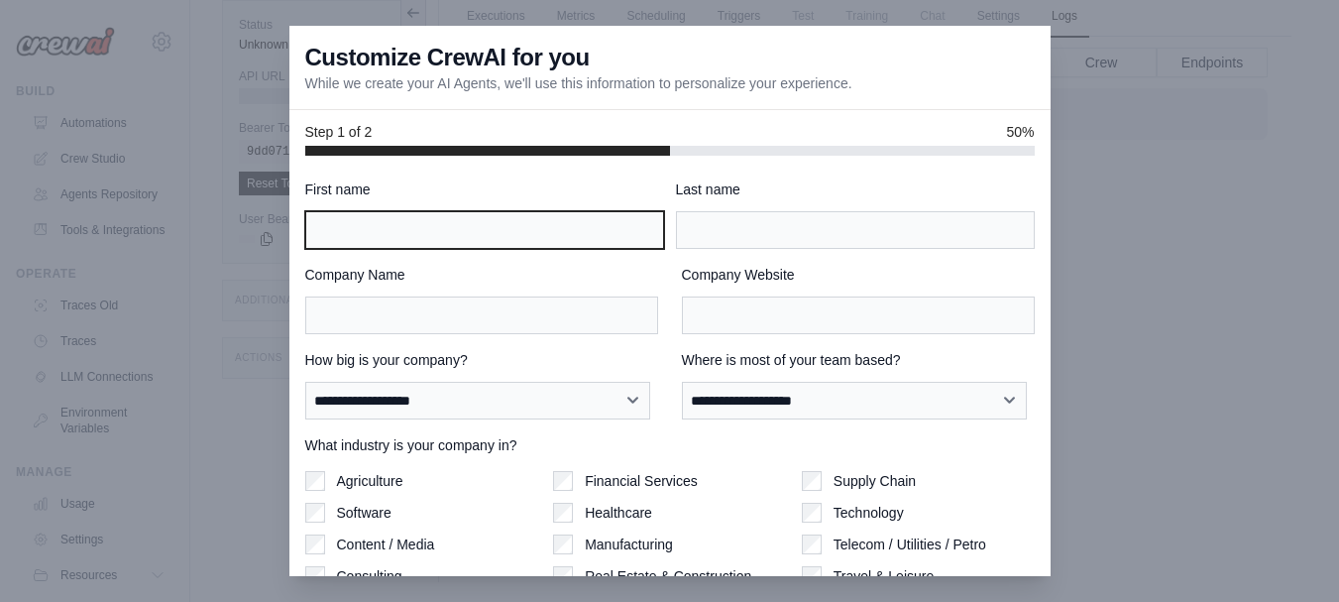
click at [446, 236] on input "First name" at bounding box center [484, 230] width 359 height 38
type input "******"
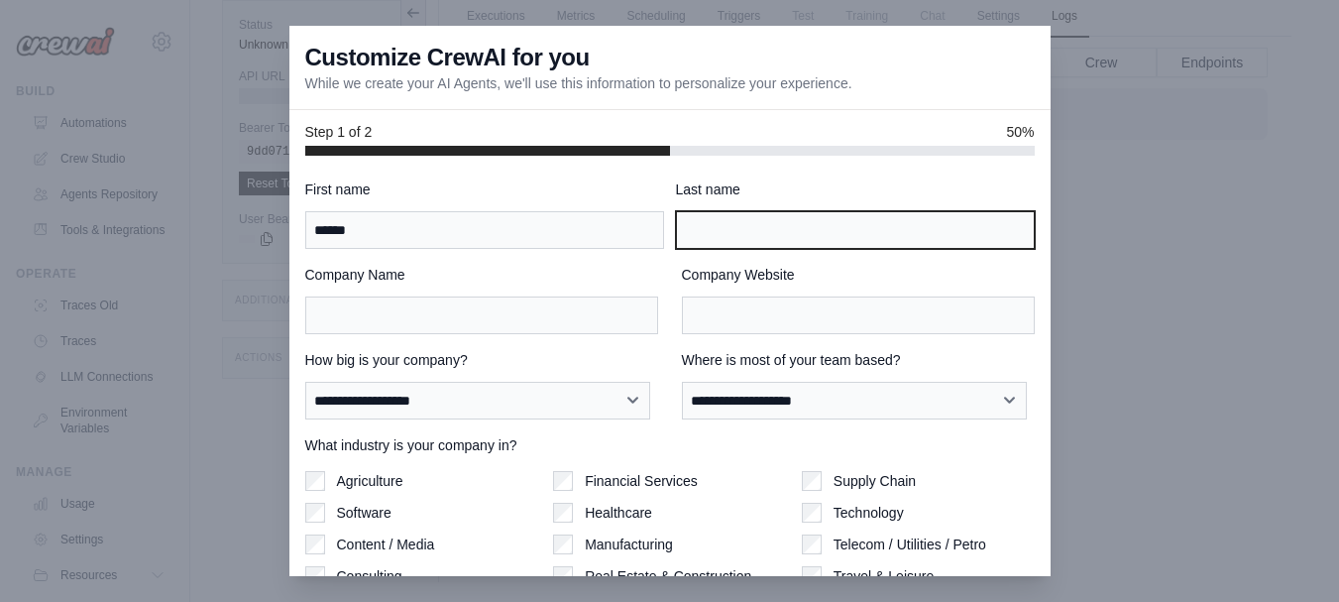
type input "****"
type input "*********"
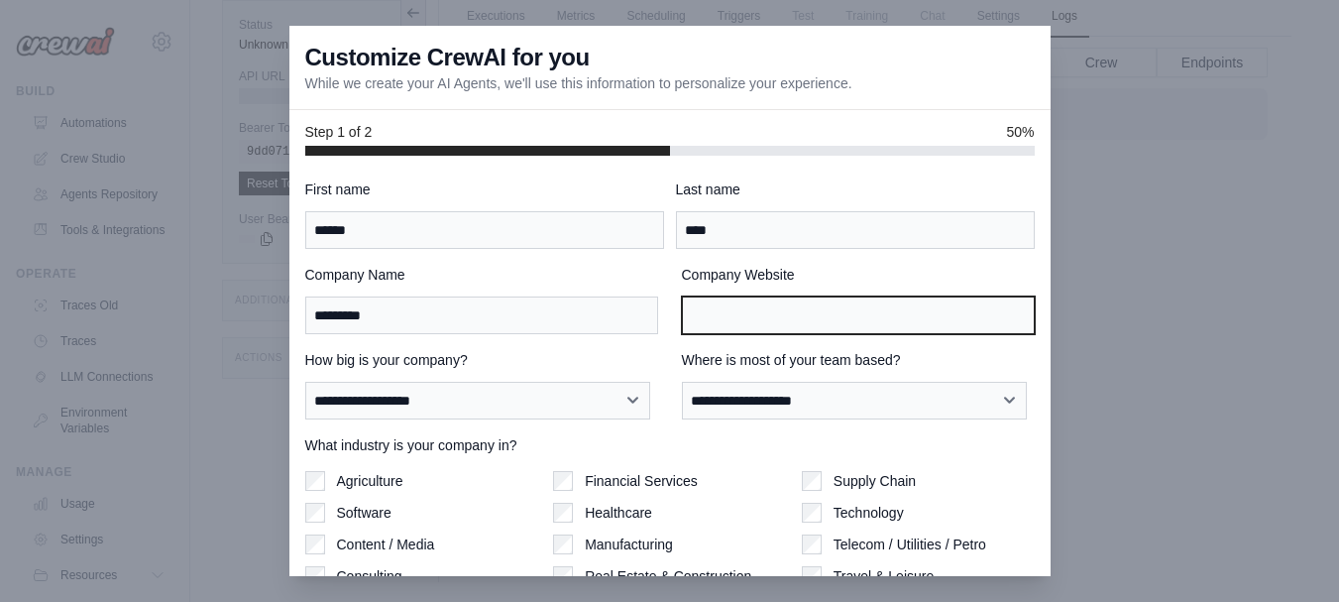
type input "*********"
drag, startPoint x: 788, startPoint y: 317, endPoint x: 613, endPoint y: 308, distance: 174.6
click at [613, 308] on div "Company Name ********* Company Website *********" at bounding box center [669, 299] width 729 height 69
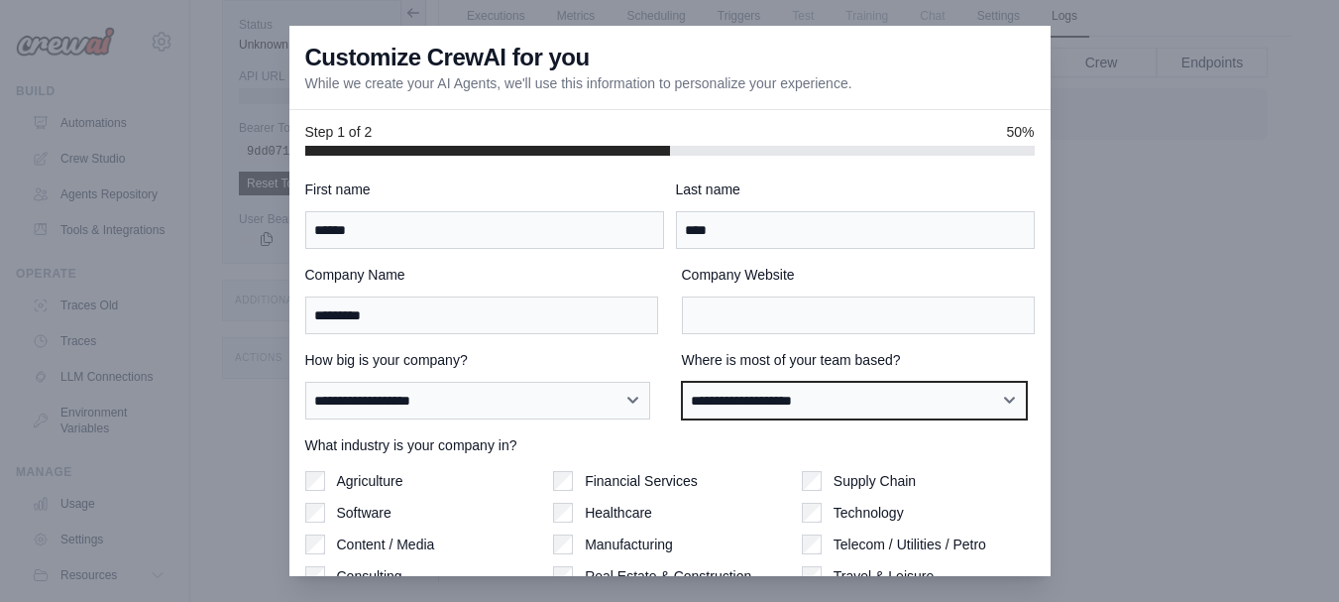
click at [809, 410] on select "**********" at bounding box center [855, 401] width 346 height 38
select select "**********"
click at [682, 382] on select "**********" at bounding box center [855, 401] width 346 height 38
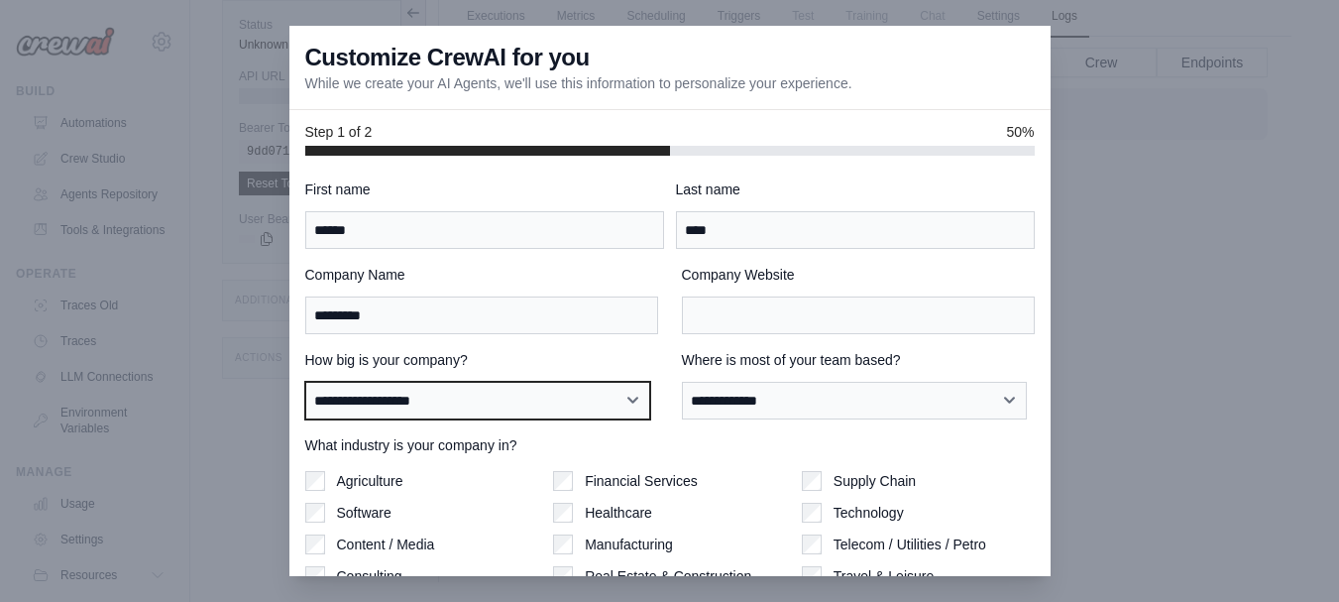
click at [518, 391] on select "**********" at bounding box center [478, 401] width 346 height 38
select select "**********"
click at [305, 382] on select "**********" at bounding box center [478, 401] width 346 height 38
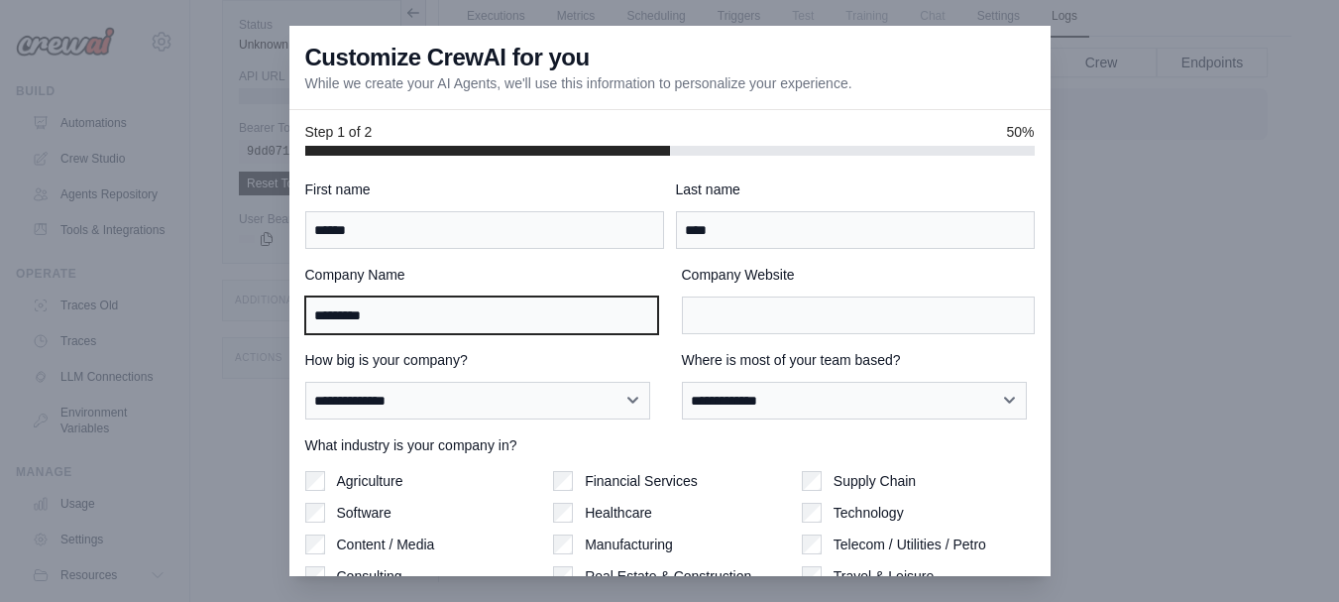
click at [510, 313] on input "*********" at bounding box center [481, 315] width 353 height 38
drag, startPoint x: 510, startPoint y: 313, endPoint x: 498, endPoint y: 313, distance: 11.9
click at [510, 313] on input "*********" at bounding box center [481, 315] width 353 height 38
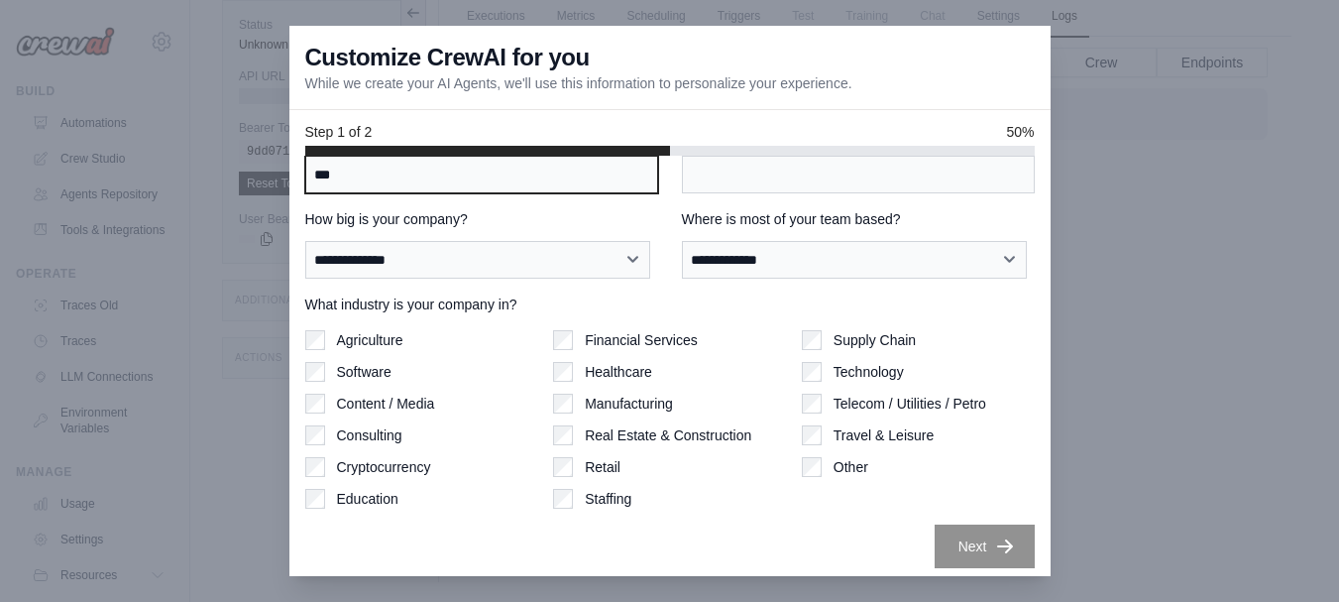
scroll to position [148, 0]
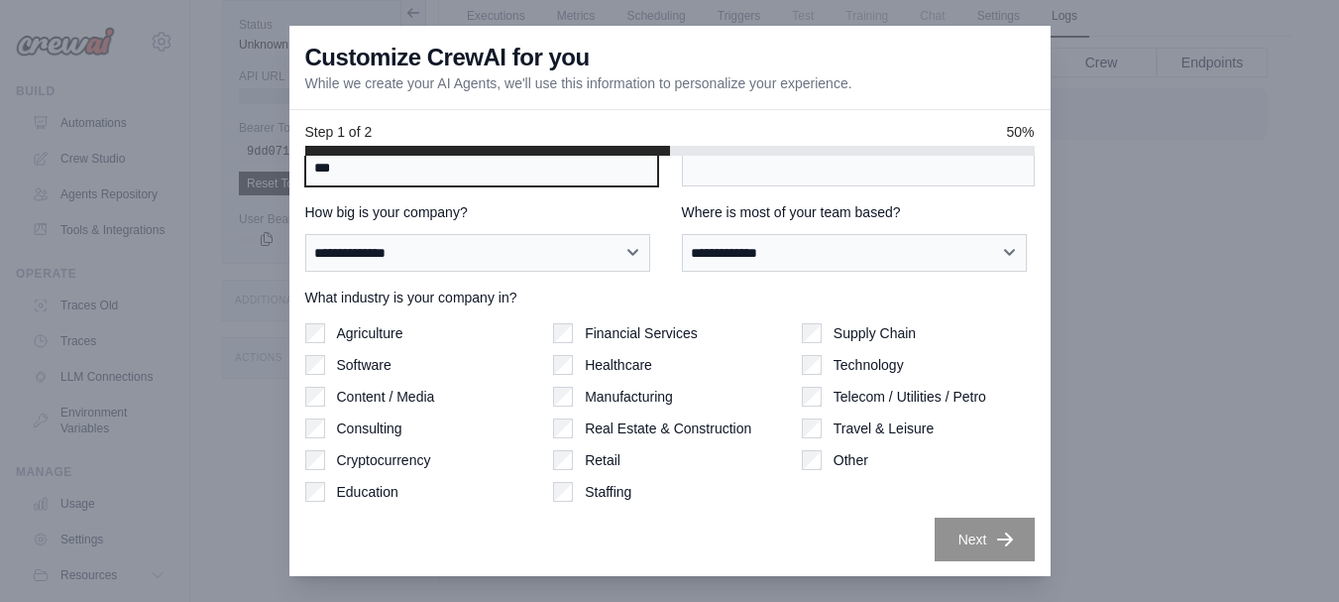
type input "***"
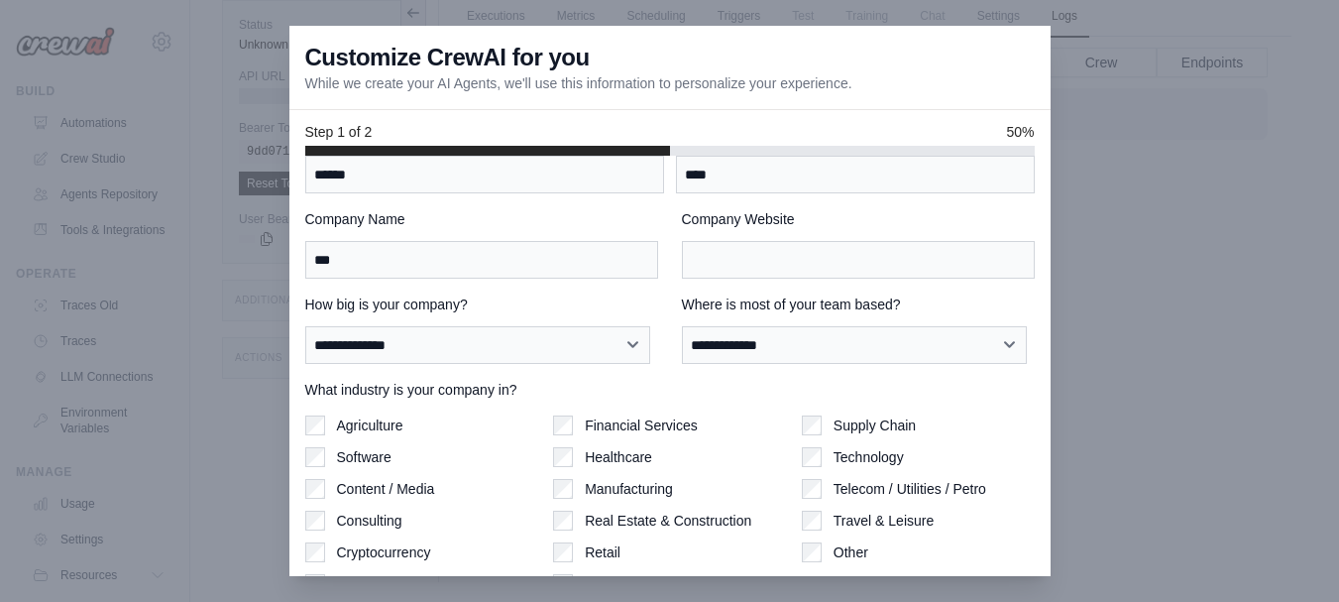
scroll to position [0, 0]
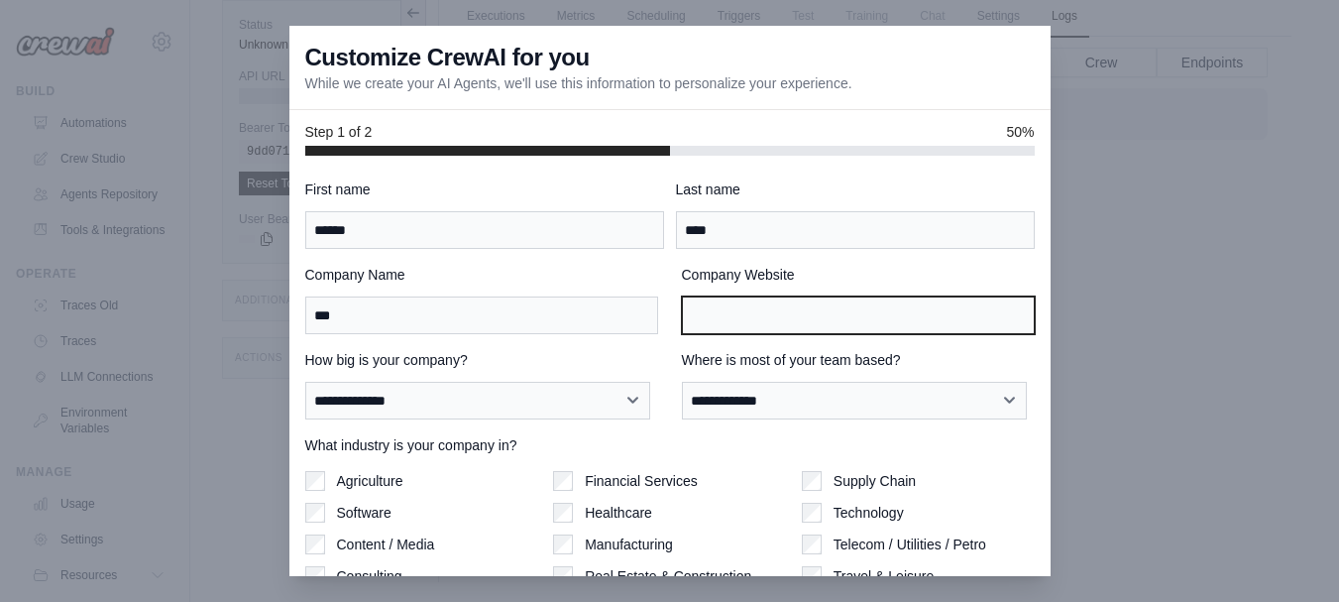
click at [769, 325] on input "Company Website" at bounding box center [858, 315] width 353 height 38
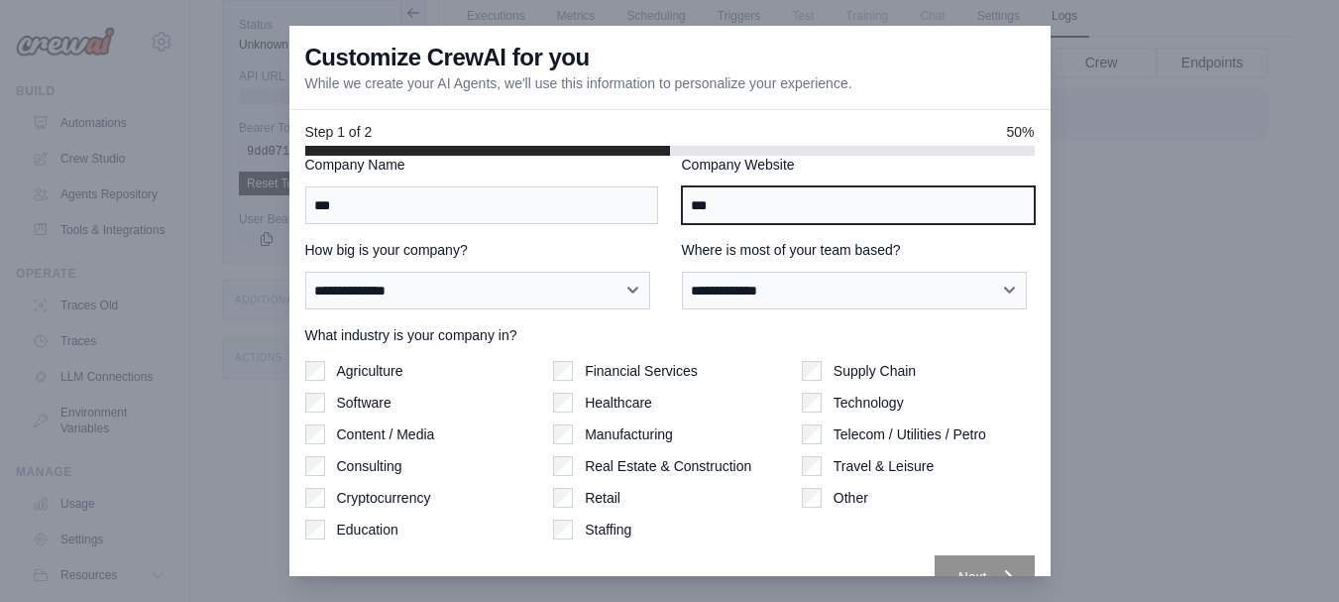
scroll to position [148, 0]
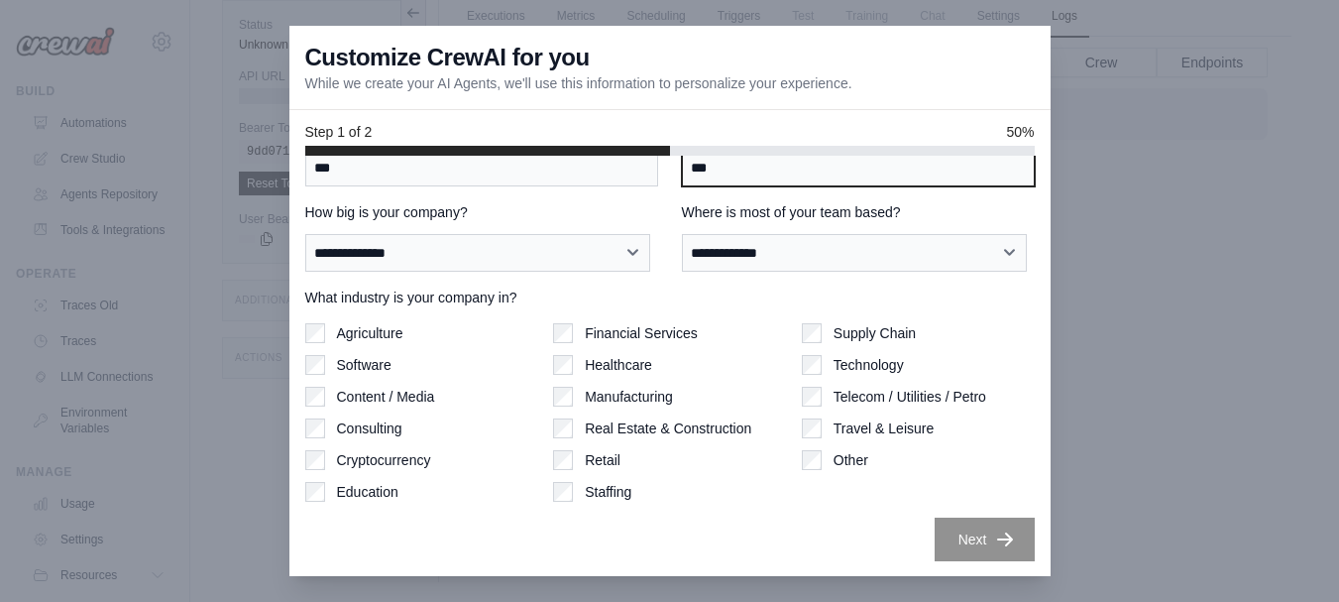
type input "***"
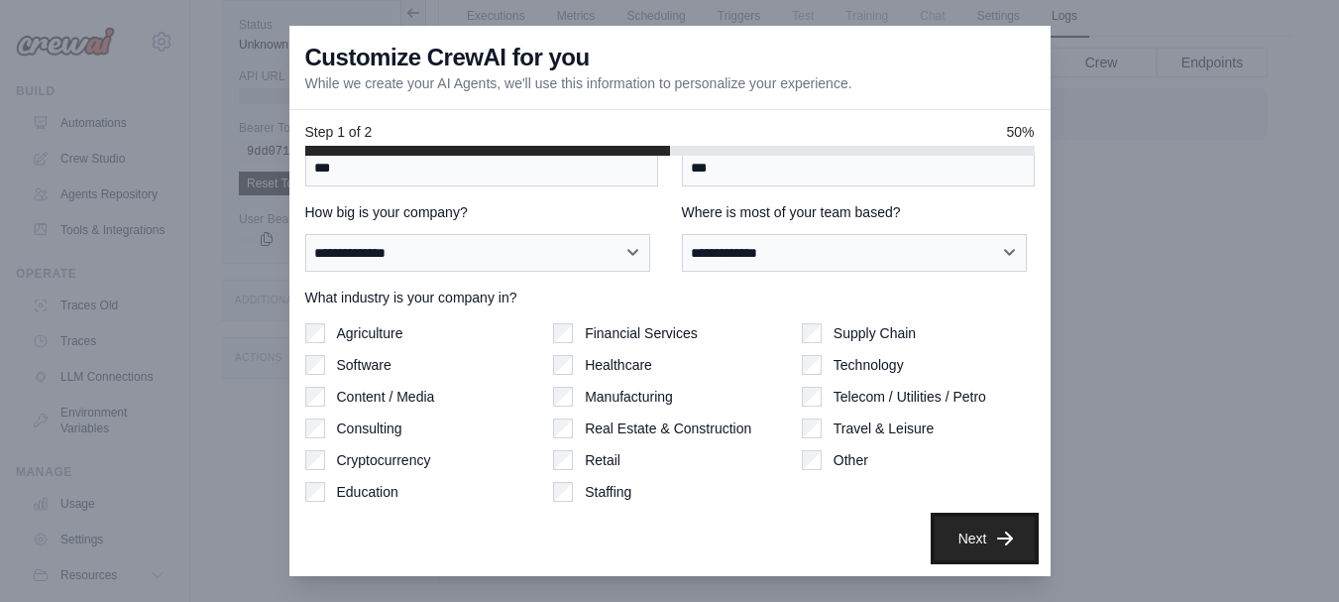
click at [995, 535] on icon "button" at bounding box center [1005, 538] width 20 height 20
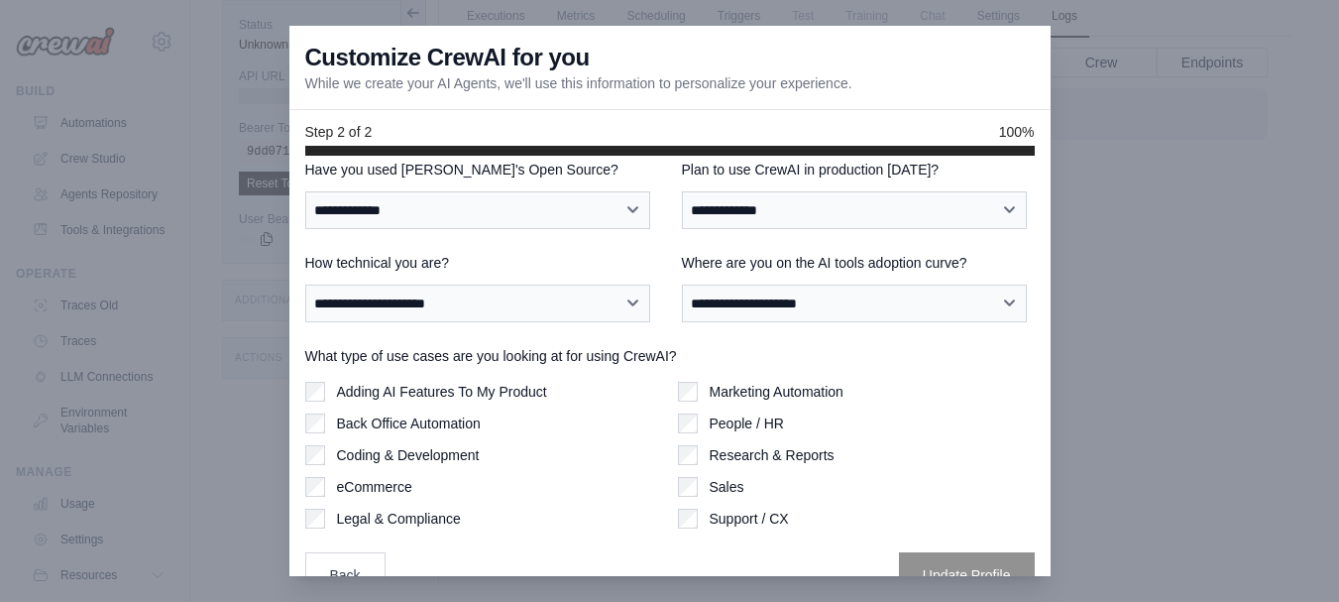
scroll to position [0, 0]
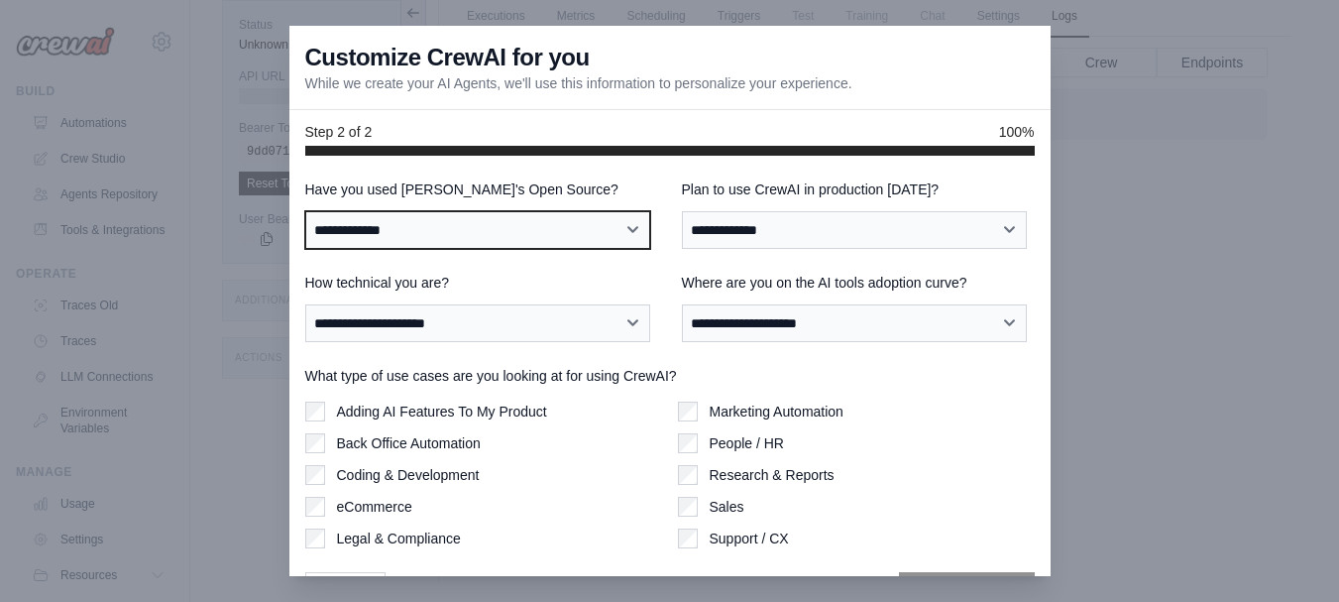
click at [429, 232] on select "**********" at bounding box center [478, 230] width 346 height 38
select select "**"
click at [305, 211] on select "**********" at bounding box center [478, 230] width 346 height 38
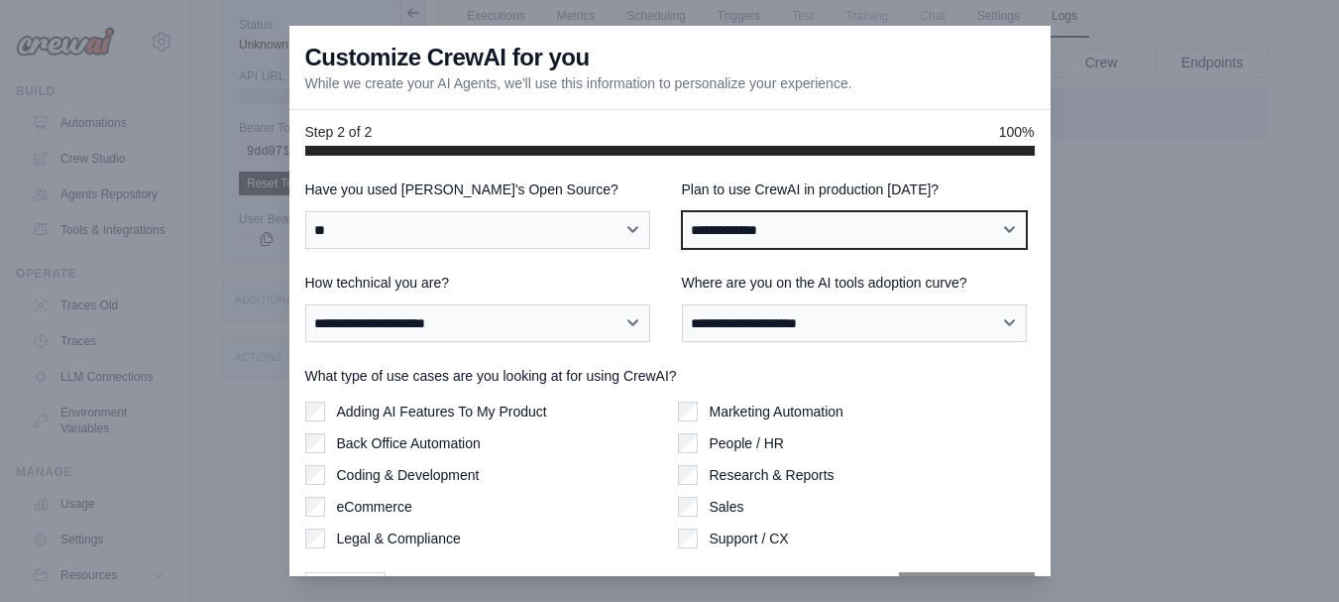
click at [825, 242] on select "**********" at bounding box center [855, 230] width 346 height 38
select select "****"
click at [682, 211] on select "**********" at bounding box center [855, 230] width 346 height 38
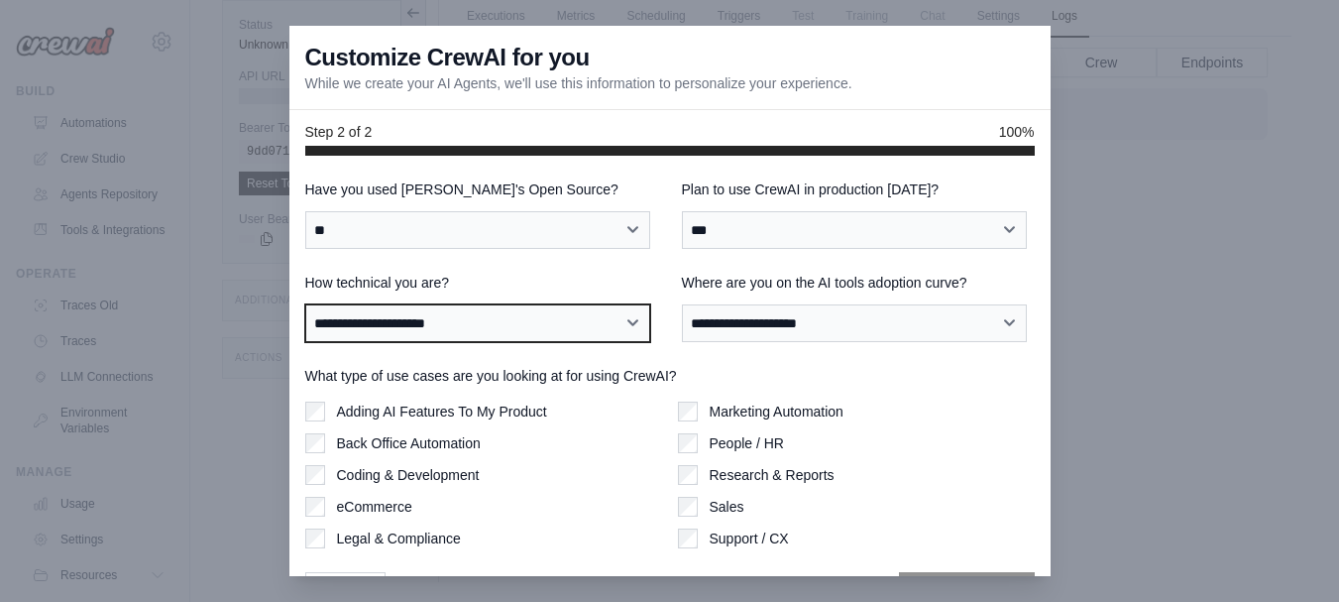
click at [509, 331] on select "**********" at bounding box center [478, 323] width 346 height 38
select select "**********"
click at [305, 304] on select "**********" at bounding box center [478, 323] width 346 height 38
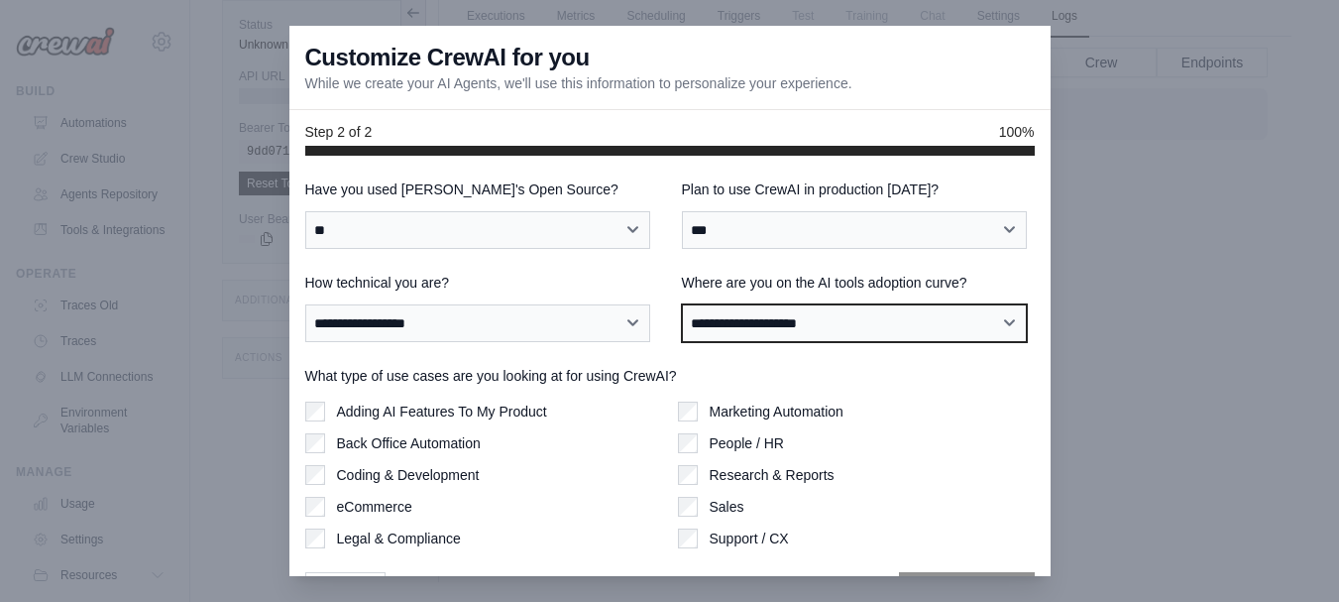
click at [790, 333] on select "**********" at bounding box center [855, 323] width 346 height 38
select select "**********"
click at [682, 304] on select "**********" at bounding box center [855, 323] width 346 height 38
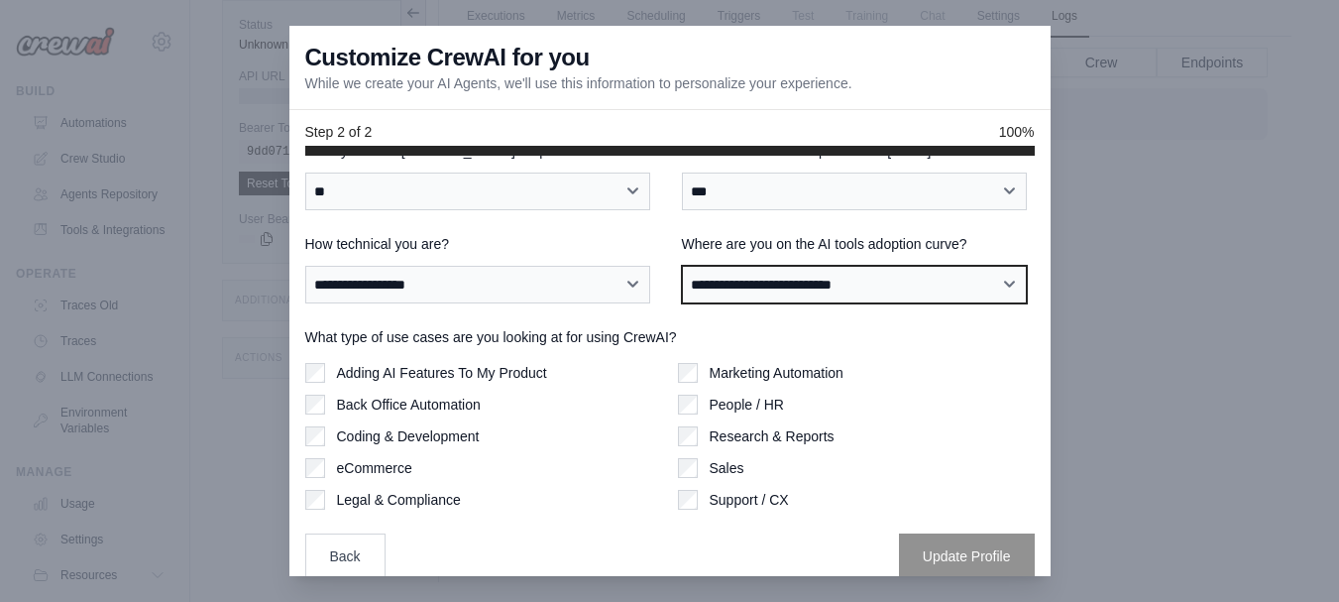
scroll to position [56, 0]
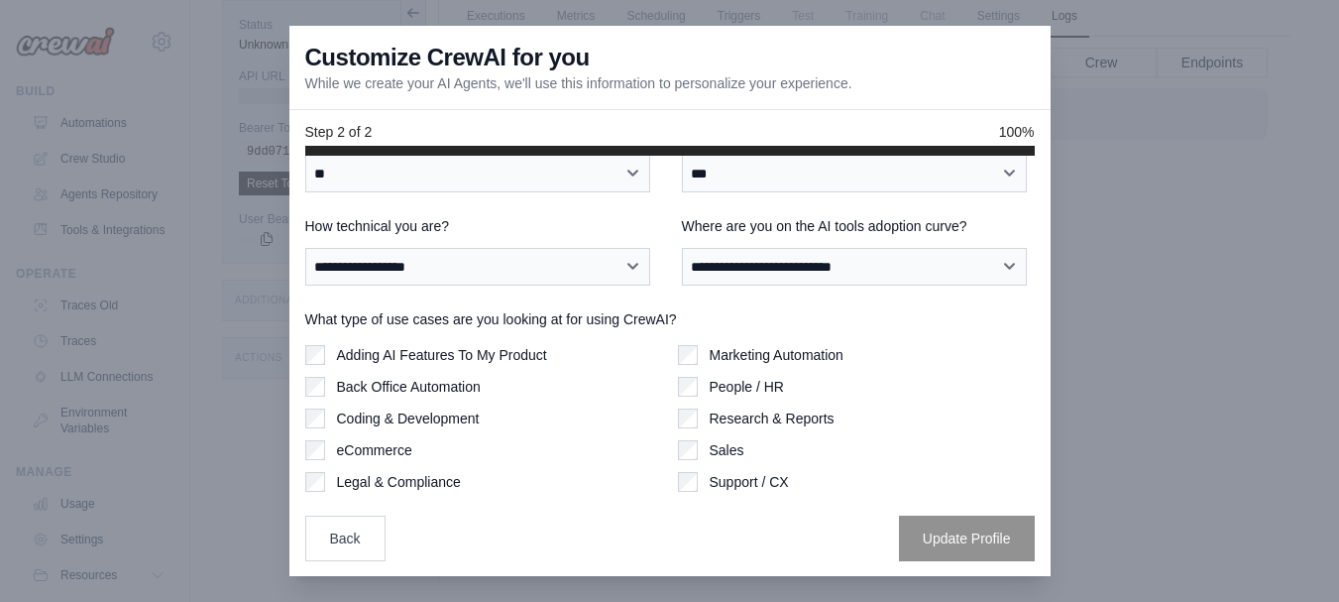
click at [769, 390] on label "People / HR" at bounding box center [747, 387] width 74 height 20
click at [939, 533] on button "Update Profile" at bounding box center [967, 537] width 136 height 46
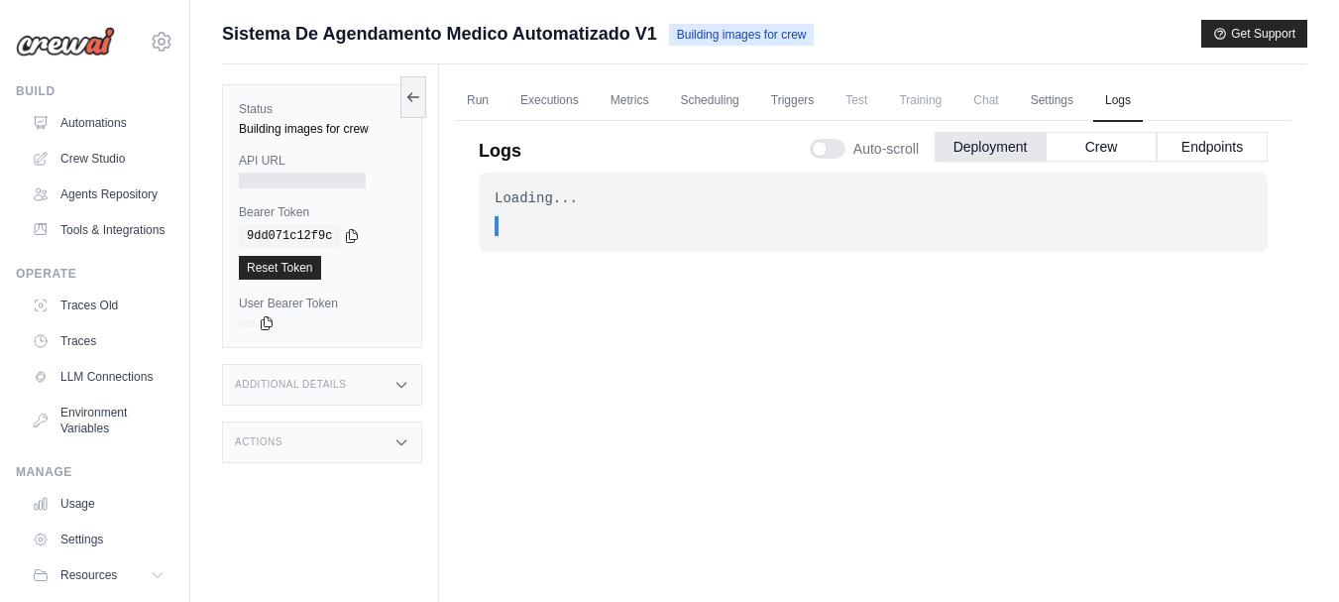
click at [636, 218] on div ". . ." at bounding box center [878, 226] width 745 height 20
click at [543, 98] on link "Executions" at bounding box center [549, 101] width 82 height 42
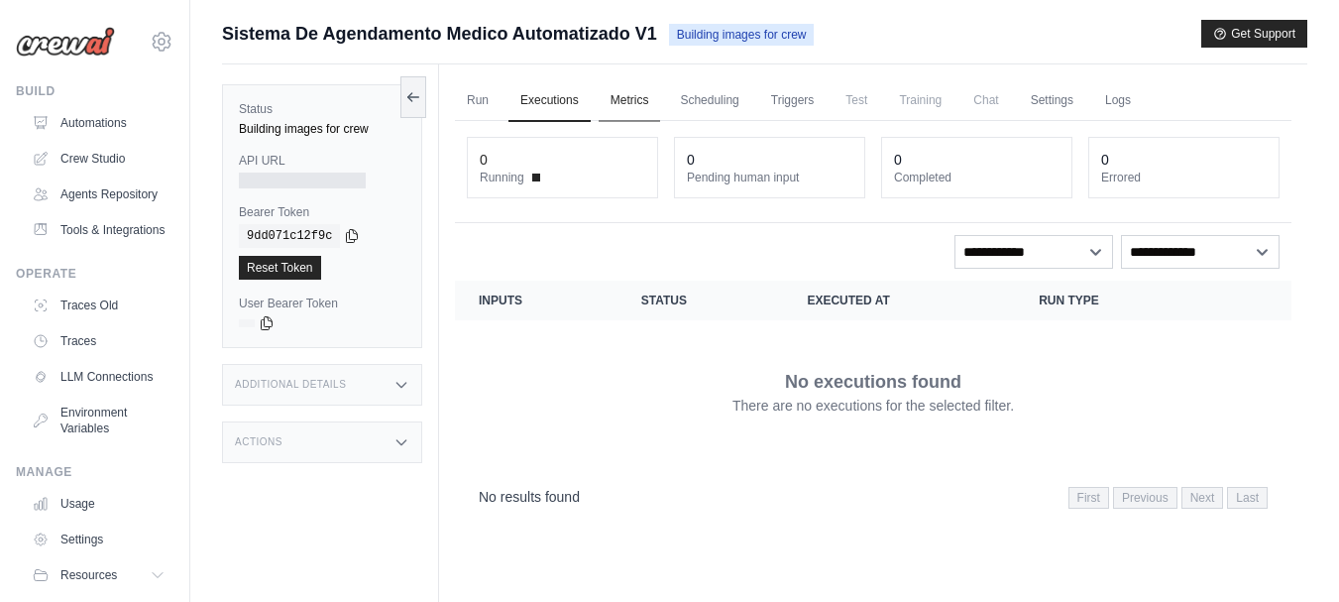
click at [624, 100] on link "Metrics" at bounding box center [630, 101] width 62 height 42
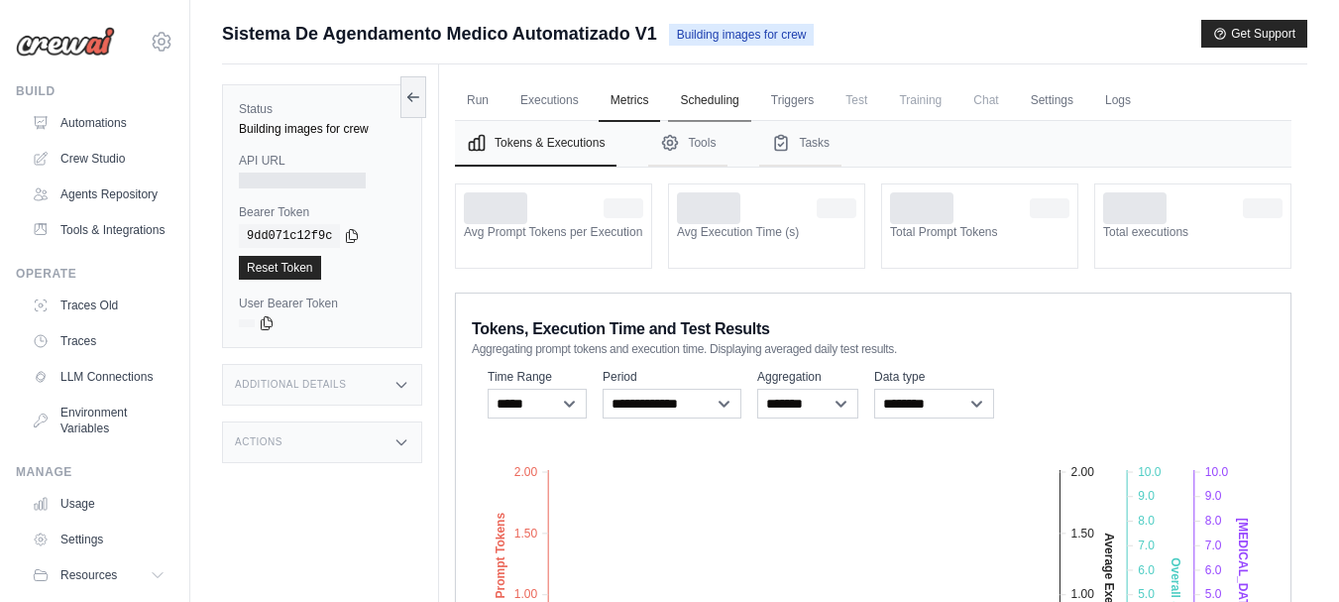
click at [714, 101] on link "Scheduling" at bounding box center [709, 101] width 82 height 42
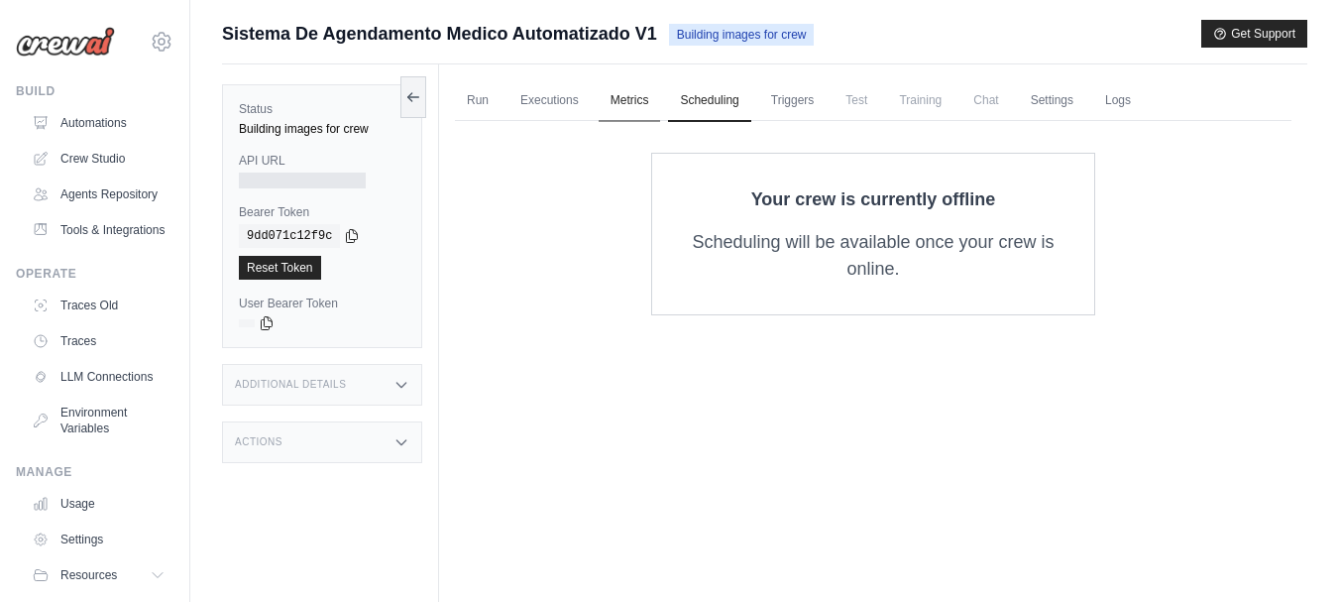
click at [646, 88] on link "Metrics" at bounding box center [630, 101] width 62 height 42
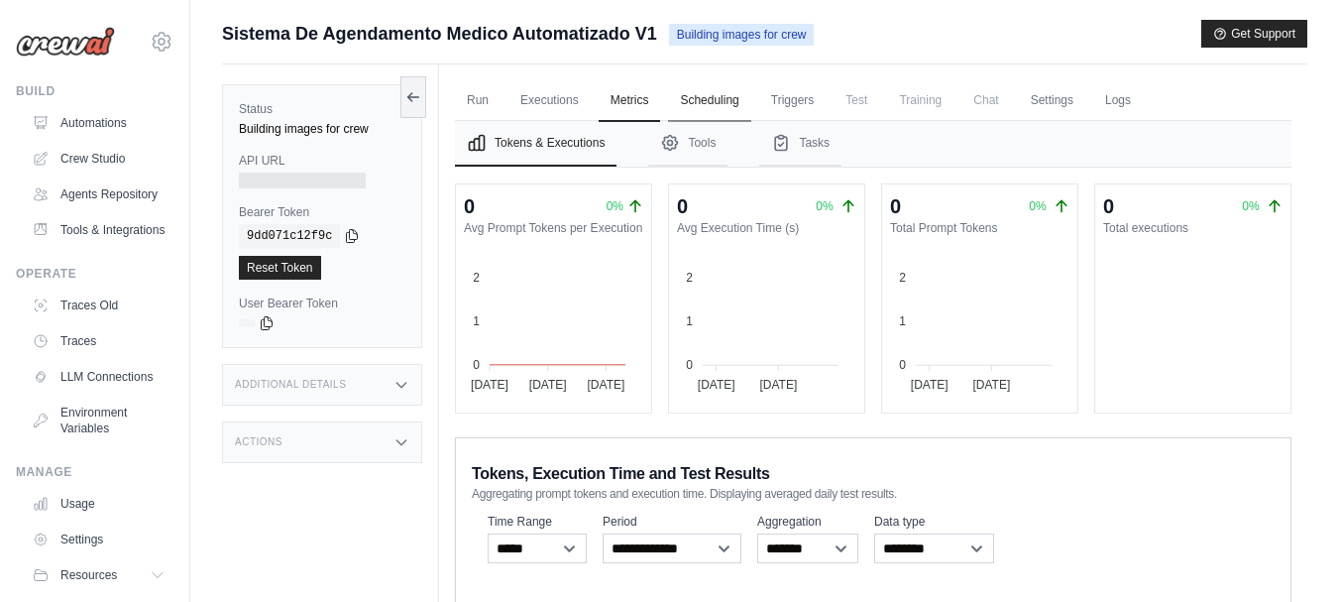
click at [720, 95] on link "Scheduling" at bounding box center [709, 101] width 82 height 42
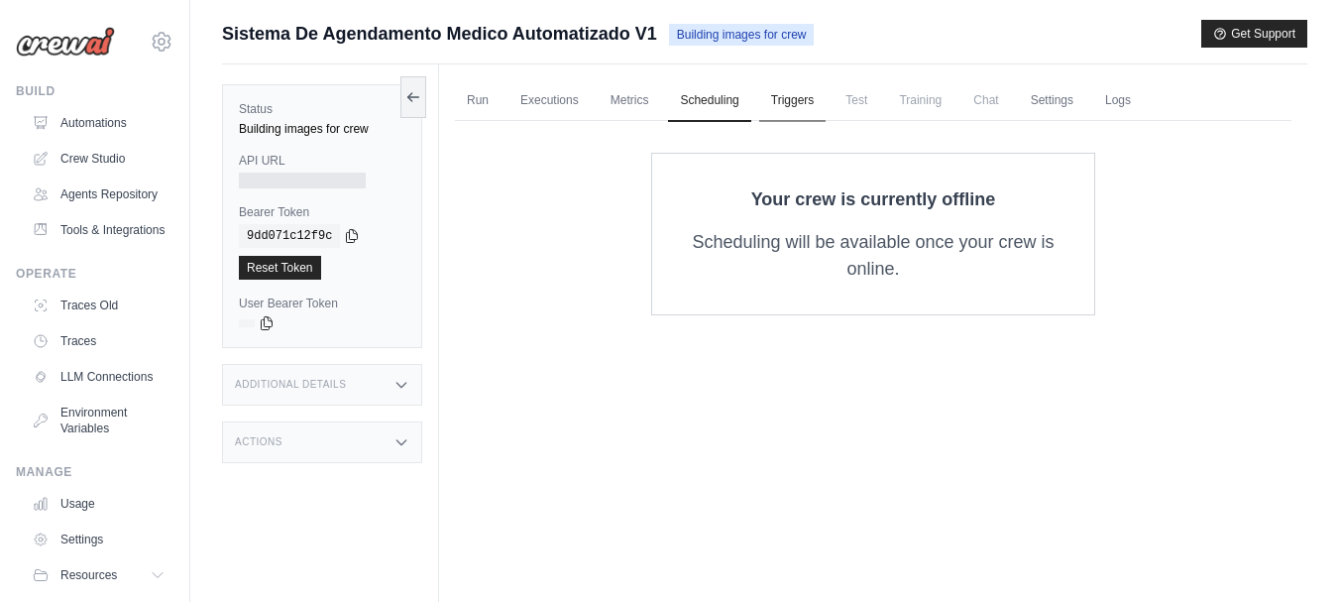
click at [800, 103] on link "Triggers" at bounding box center [792, 101] width 67 height 42
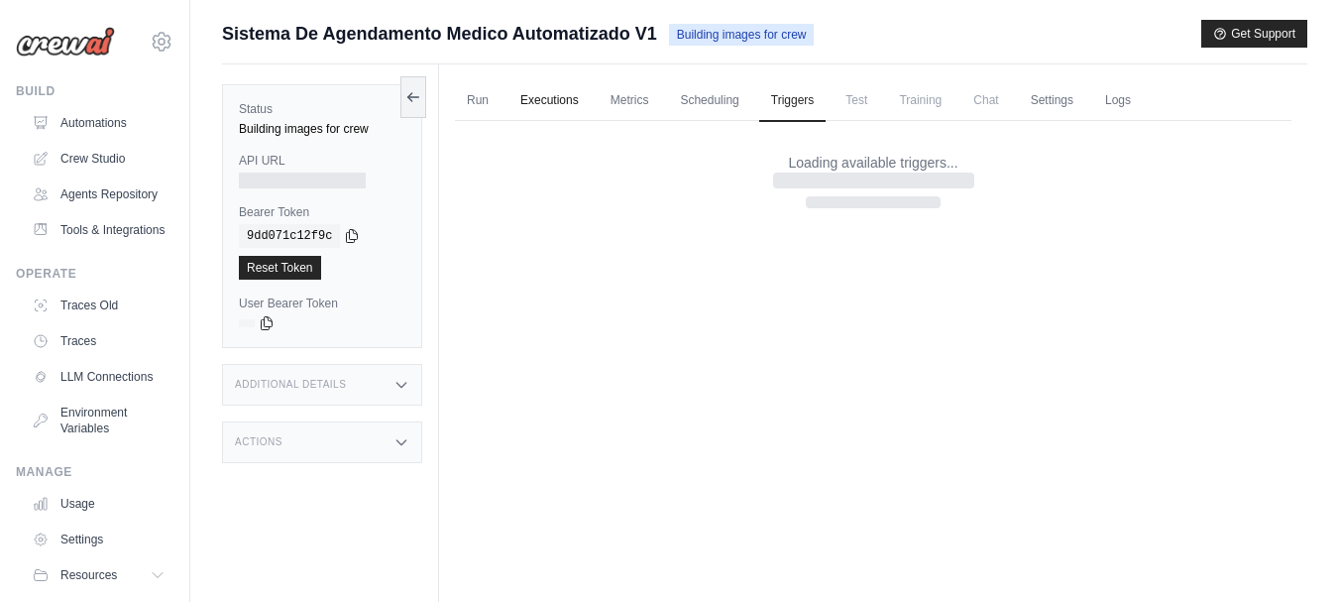
click at [517, 102] on link "Executions" at bounding box center [549, 101] width 82 height 42
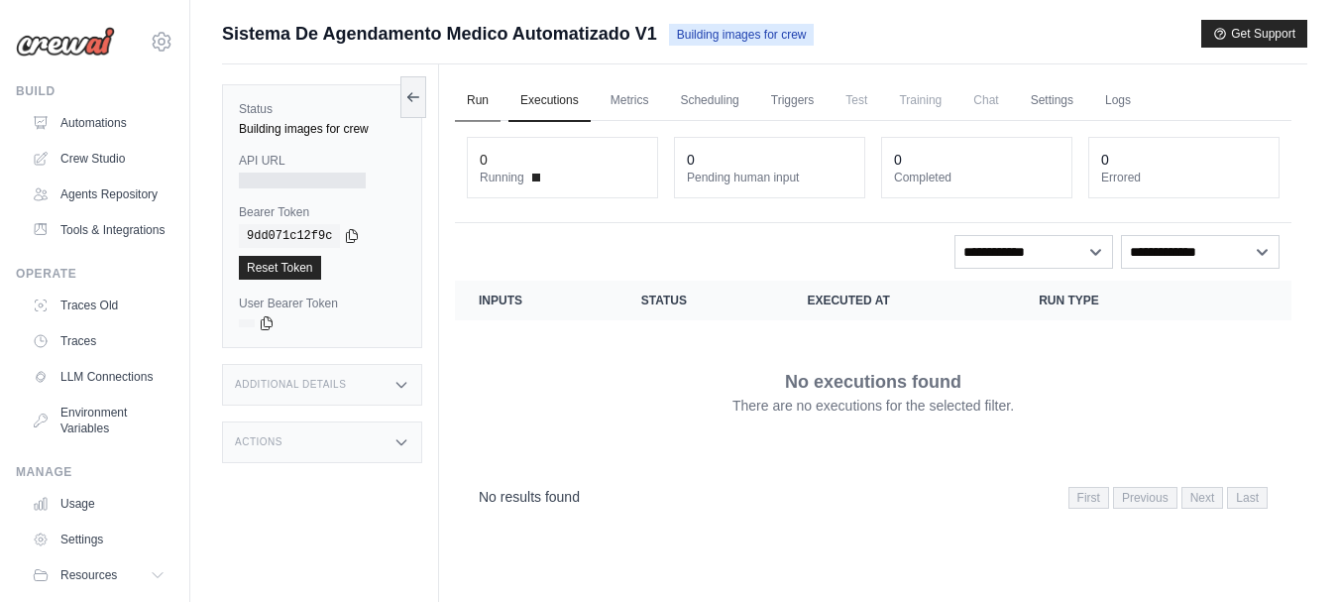
click at [471, 106] on link "Run" at bounding box center [478, 101] width 46 height 42
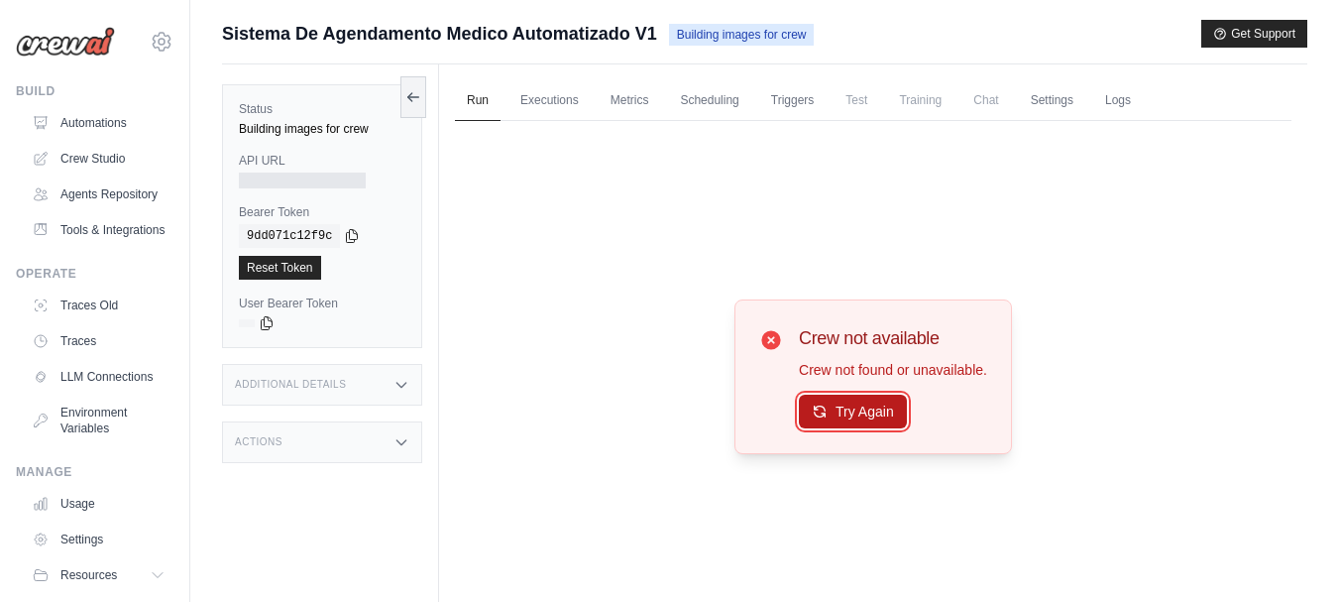
click at [861, 415] on button "Try Again" at bounding box center [853, 411] width 108 height 34
click at [302, 176] on div at bounding box center [302, 180] width 127 height 16
click at [114, 126] on link "Automations" at bounding box center [101, 123] width 150 height 32
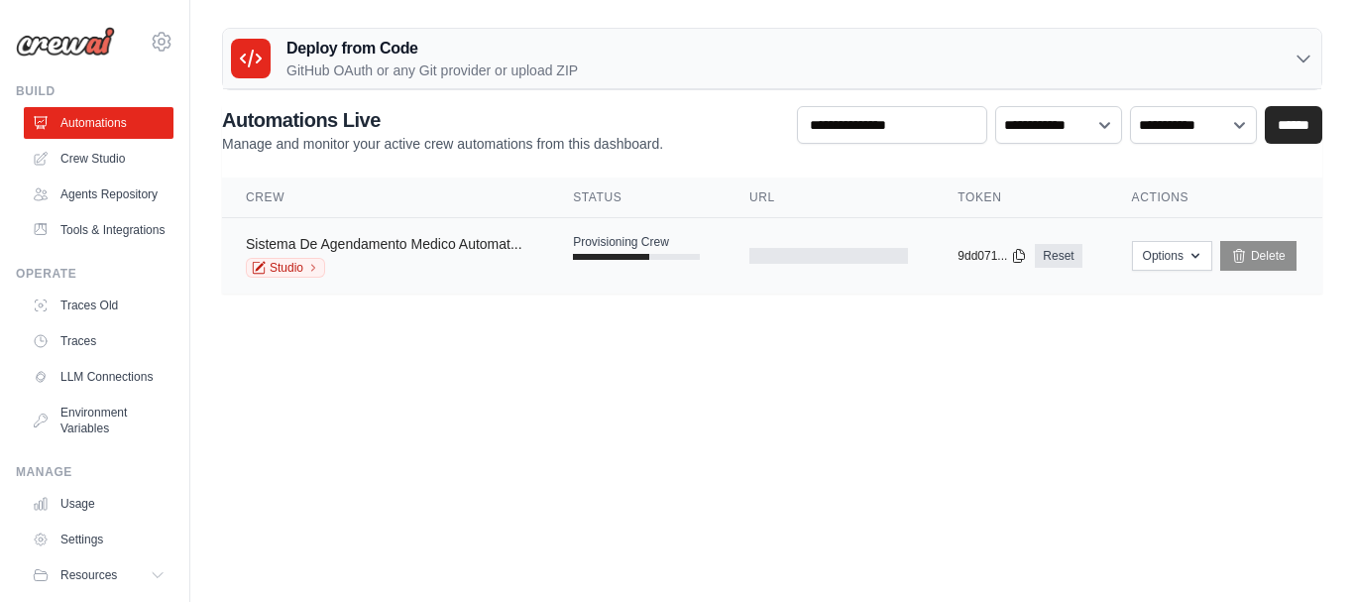
click at [494, 244] on link "Sistema De Agendamento Medico Automat..." at bounding box center [384, 244] width 276 height 16
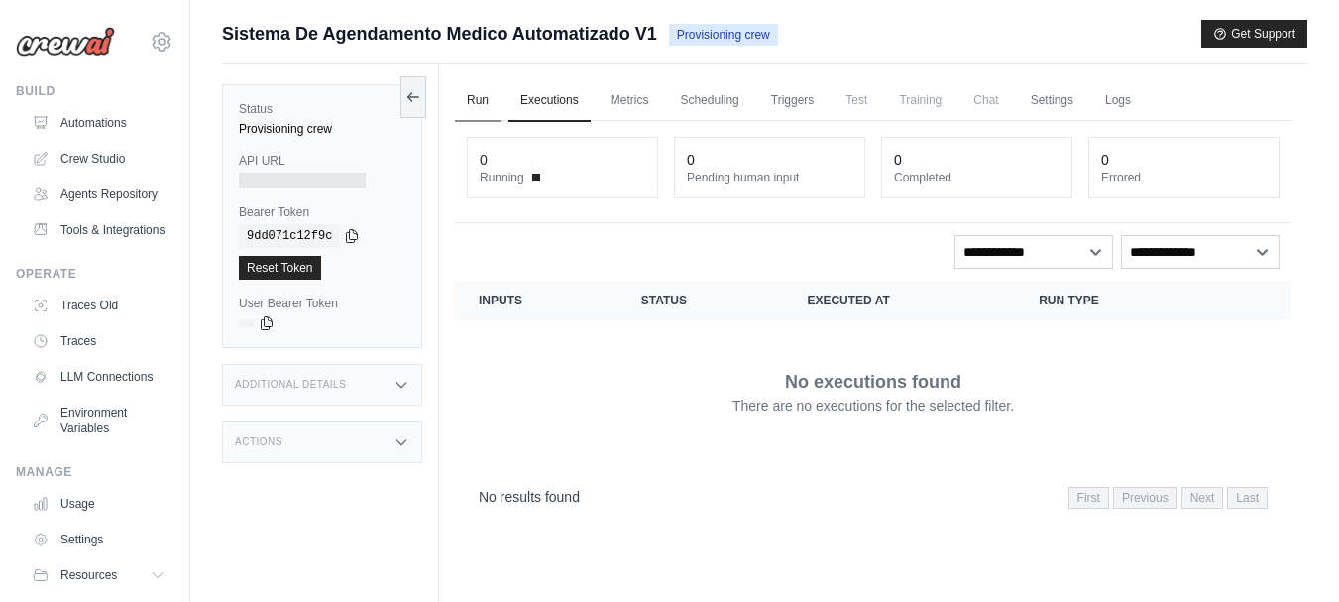
click at [462, 94] on link "Run" at bounding box center [478, 101] width 46 height 42
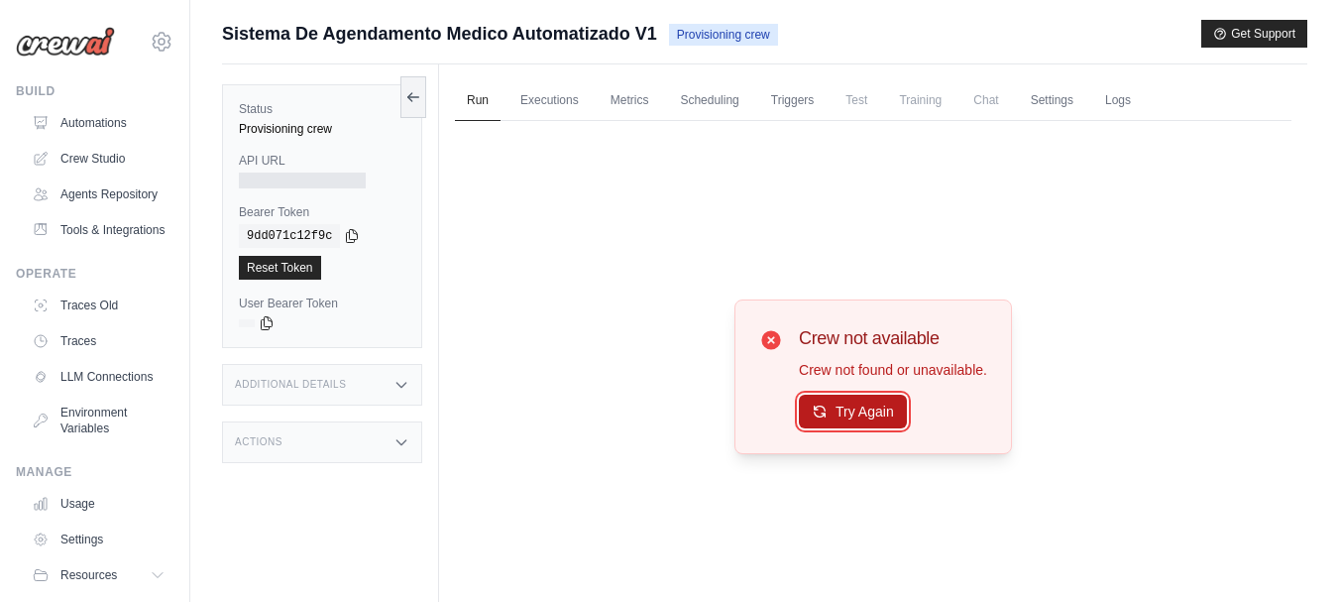
click at [851, 414] on button "Try Again" at bounding box center [853, 411] width 108 height 34
click at [109, 156] on link "Crew Studio" at bounding box center [101, 159] width 150 height 32
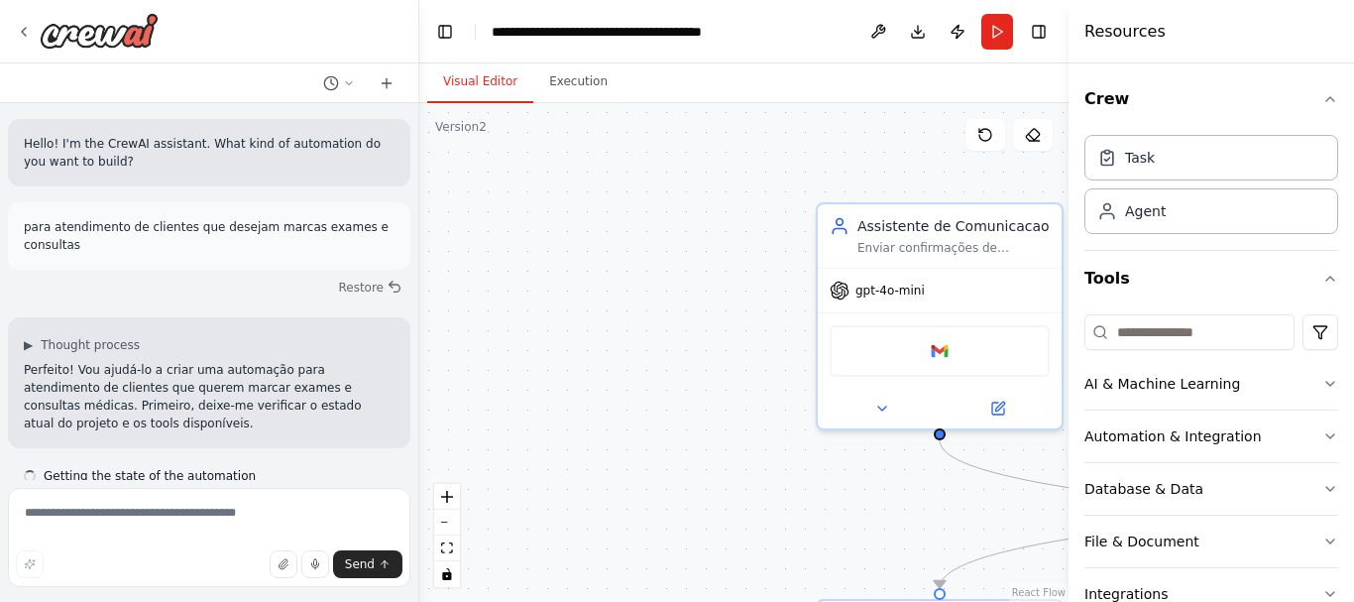
scroll to position [5479, 0]
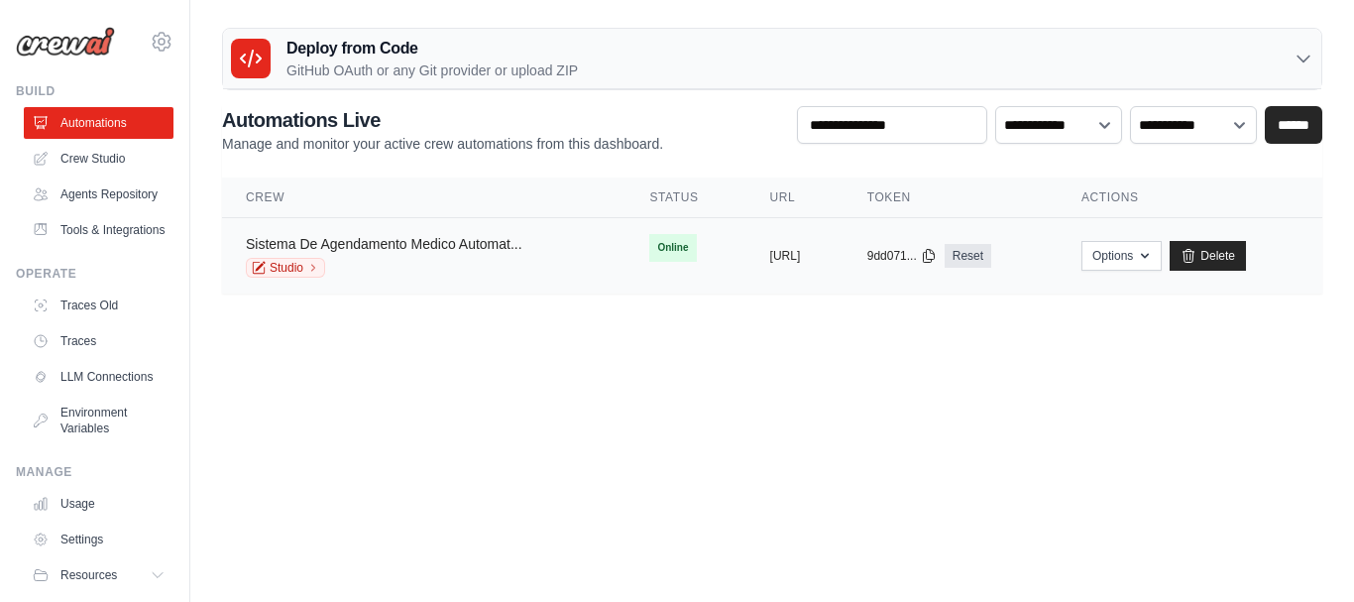
click at [434, 240] on link "Sistema De Agendamento Medico Automat..." at bounding box center [384, 244] width 276 height 16
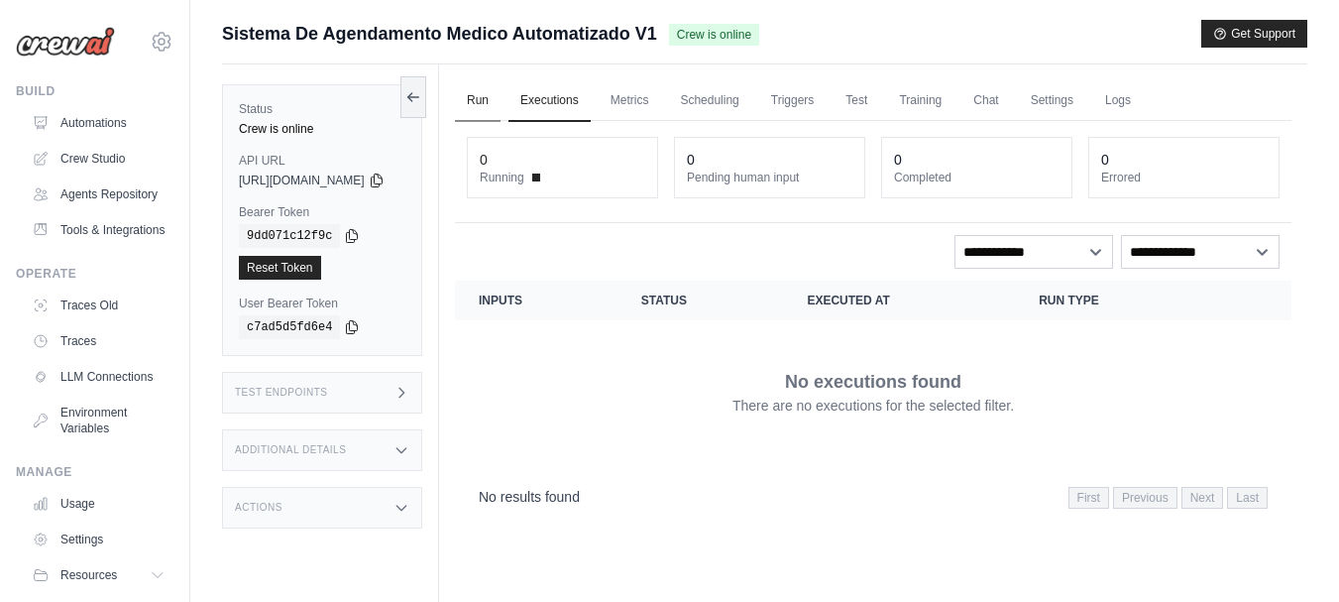
click at [500, 102] on link "Run" at bounding box center [478, 101] width 46 height 42
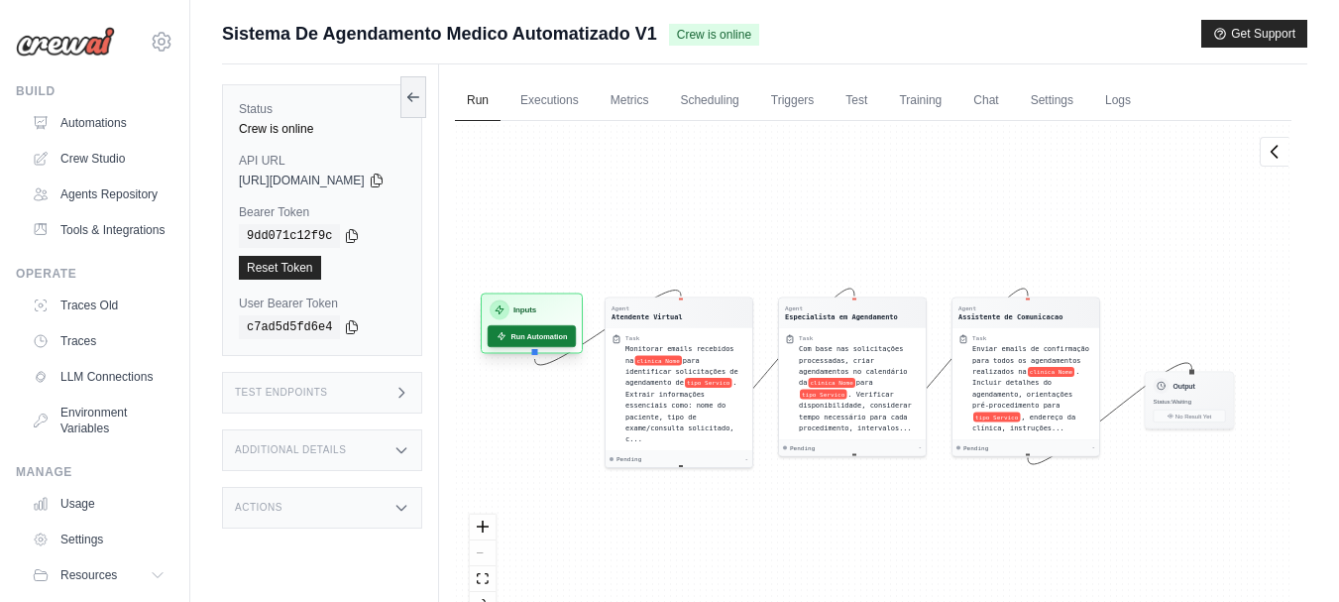
click at [566, 334] on button "Run Automation" at bounding box center [532, 336] width 88 height 22
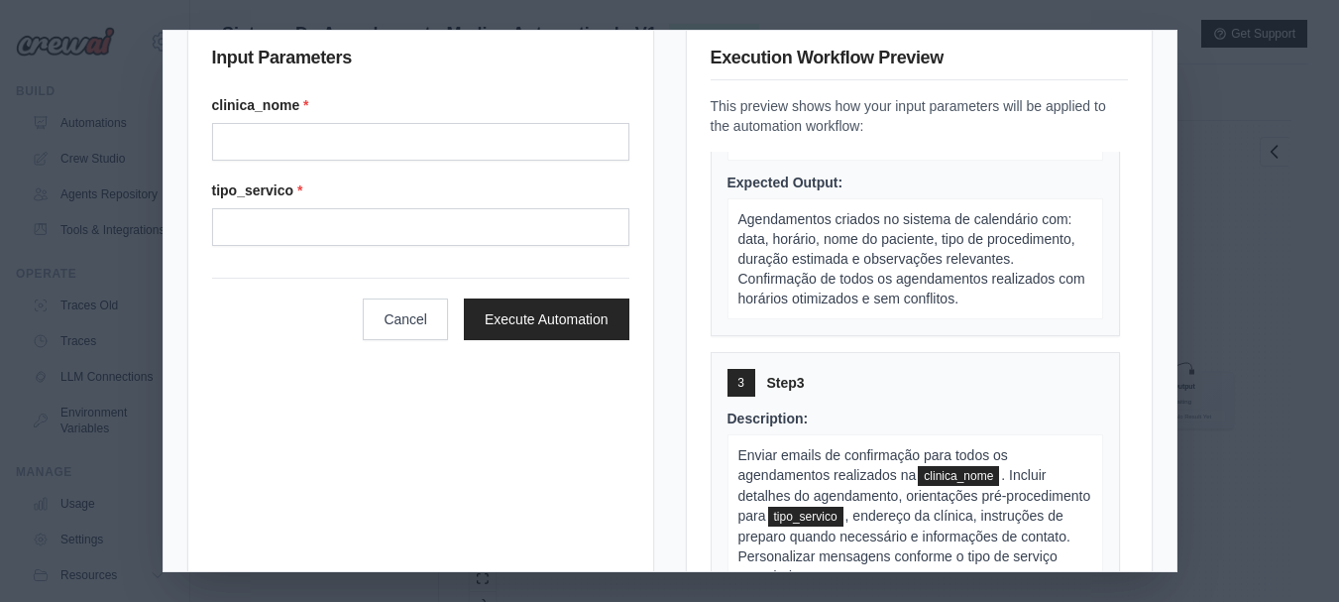
scroll to position [111, 0]
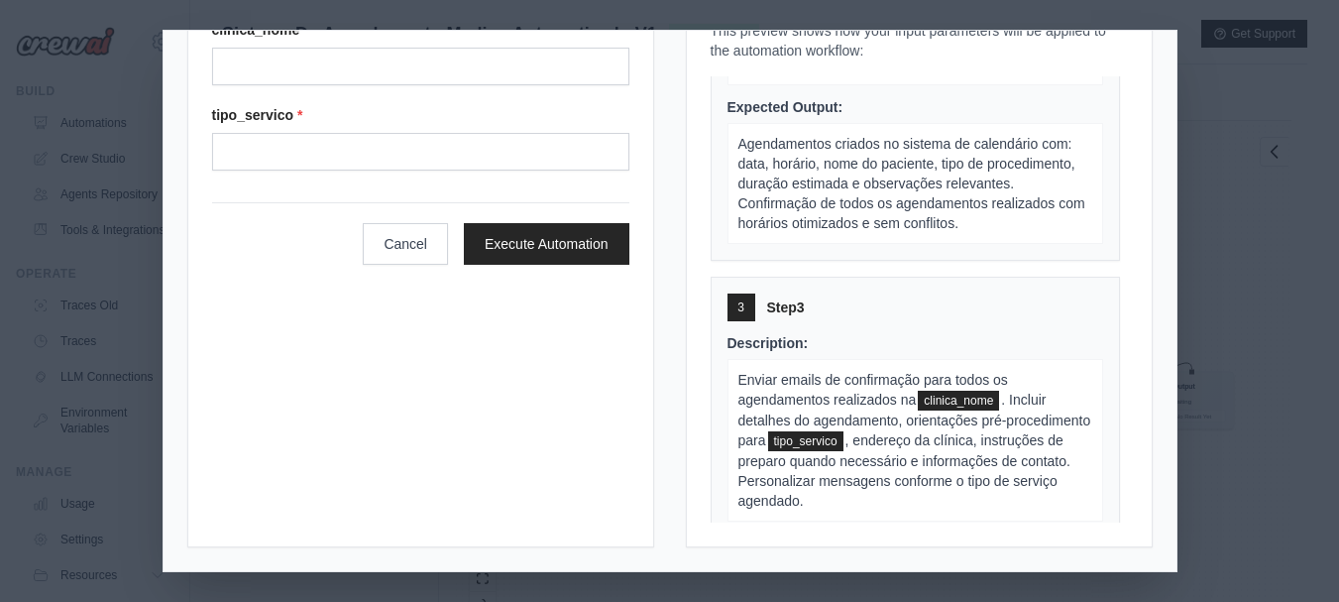
click at [1242, 369] on div "Input Parameters clinica_nome * tipo_servico * Cancel Execute Automation Execut…" at bounding box center [669, 301] width 1339 height 602
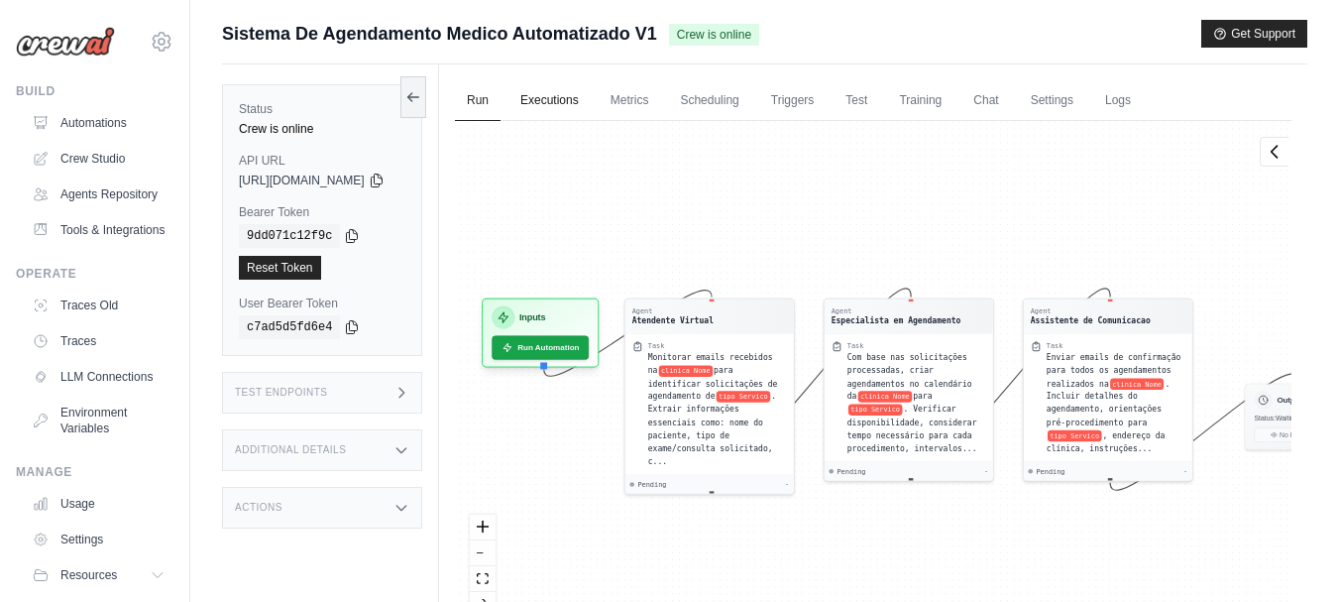
click at [591, 110] on link "Executions" at bounding box center [549, 101] width 82 height 42
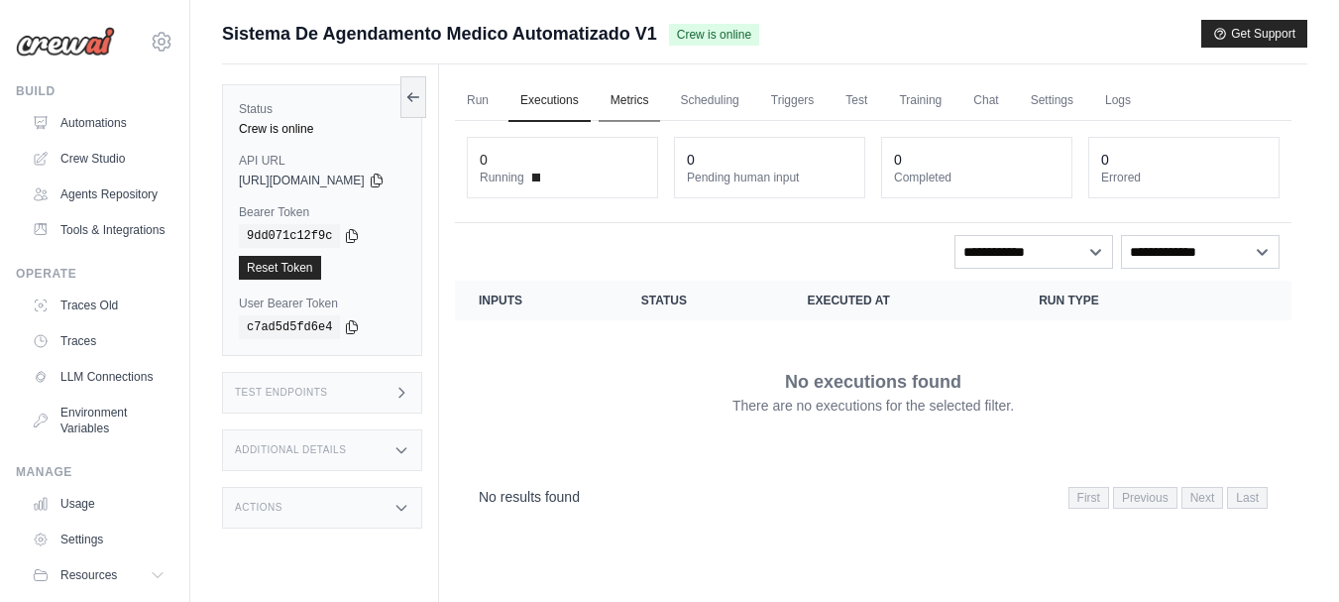
click at [661, 111] on link "Metrics" at bounding box center [630, 101] width 62 height 42
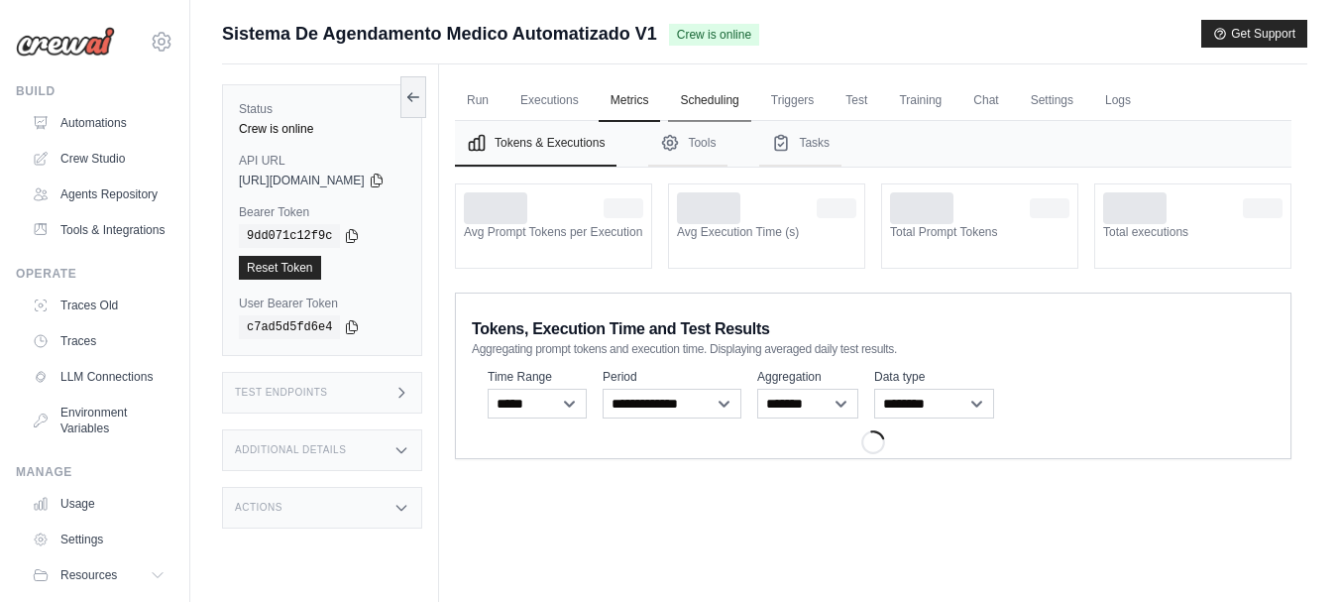
click at [750, 109] on link "Scheduling" at bounding box center [709, 101] width 82 height 42
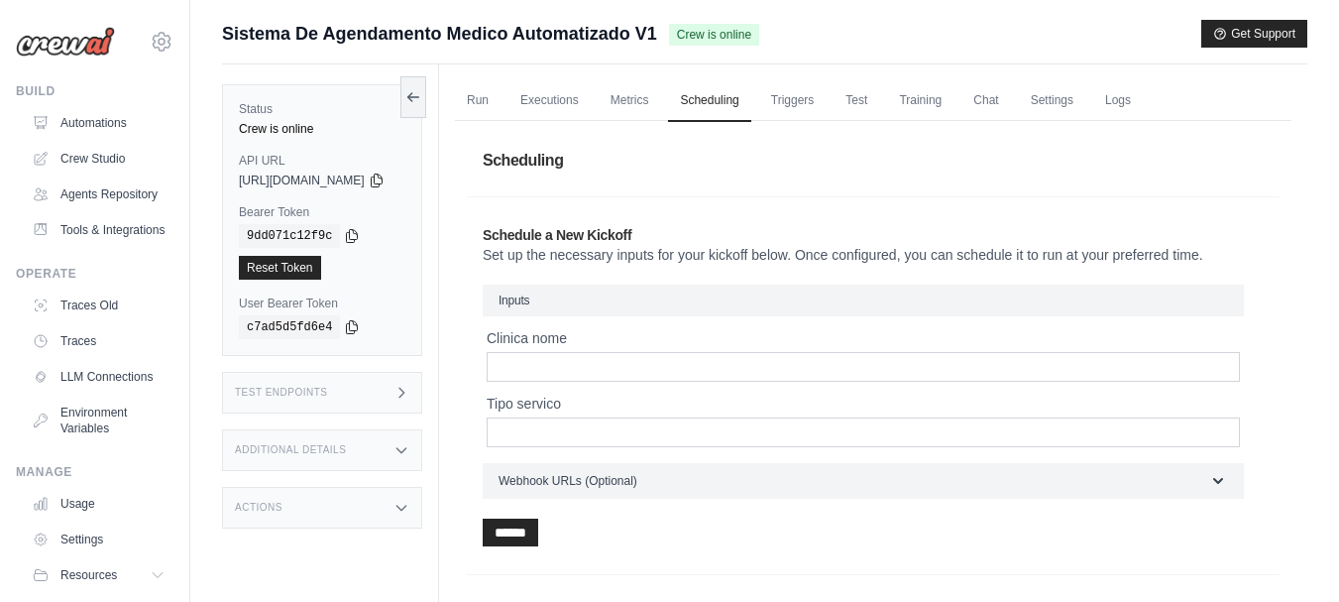
click at [863, 108] on ul "Run Executions Metrics Scheduling Triggers Test Training Chat Settings Logs" at bounding box center [873, 100] width 836 height 41
click at [826, 106] on link "Triggers" at bounding box center [792, 101] width 67 height 42
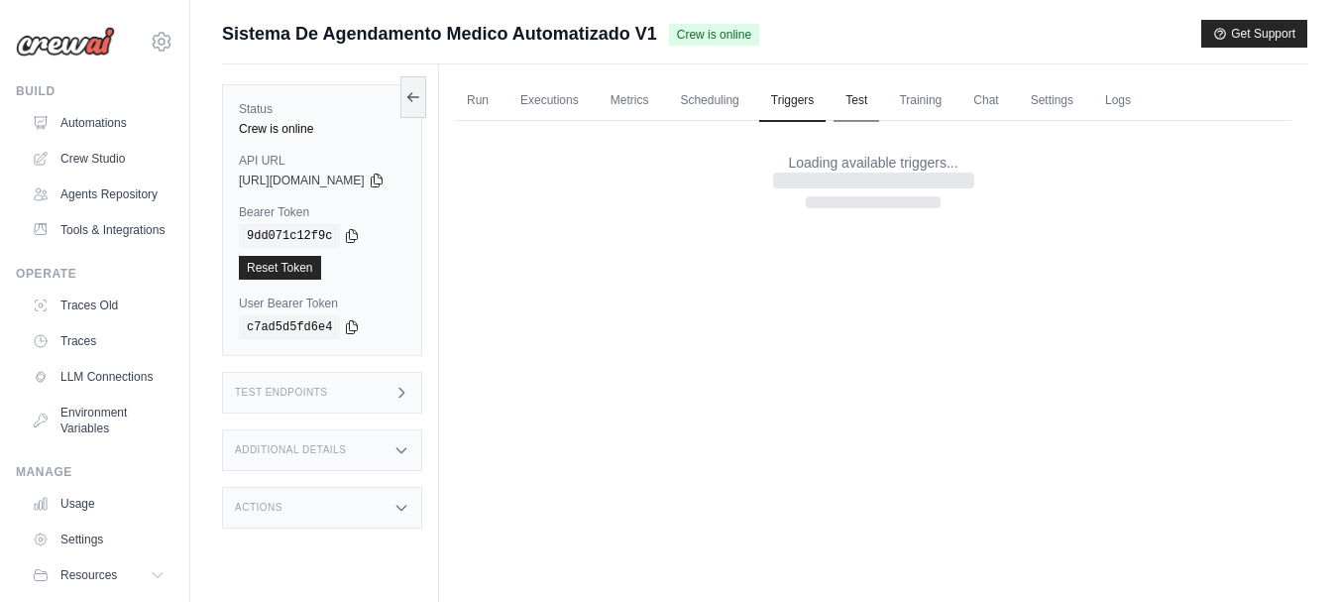
click at [879, 95] on link "Test" at bounding box center [856, 101] width 46 height 42
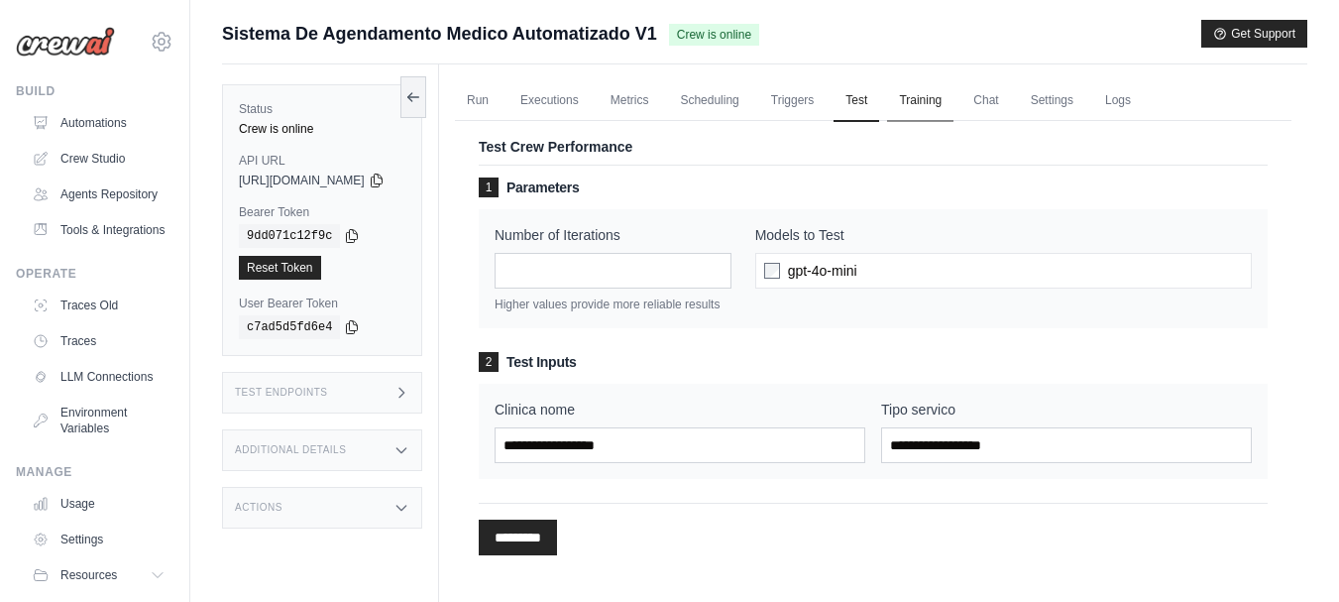
click at [953, 100] on link "Training" at bounding box center [920, 101] width 66 height 42
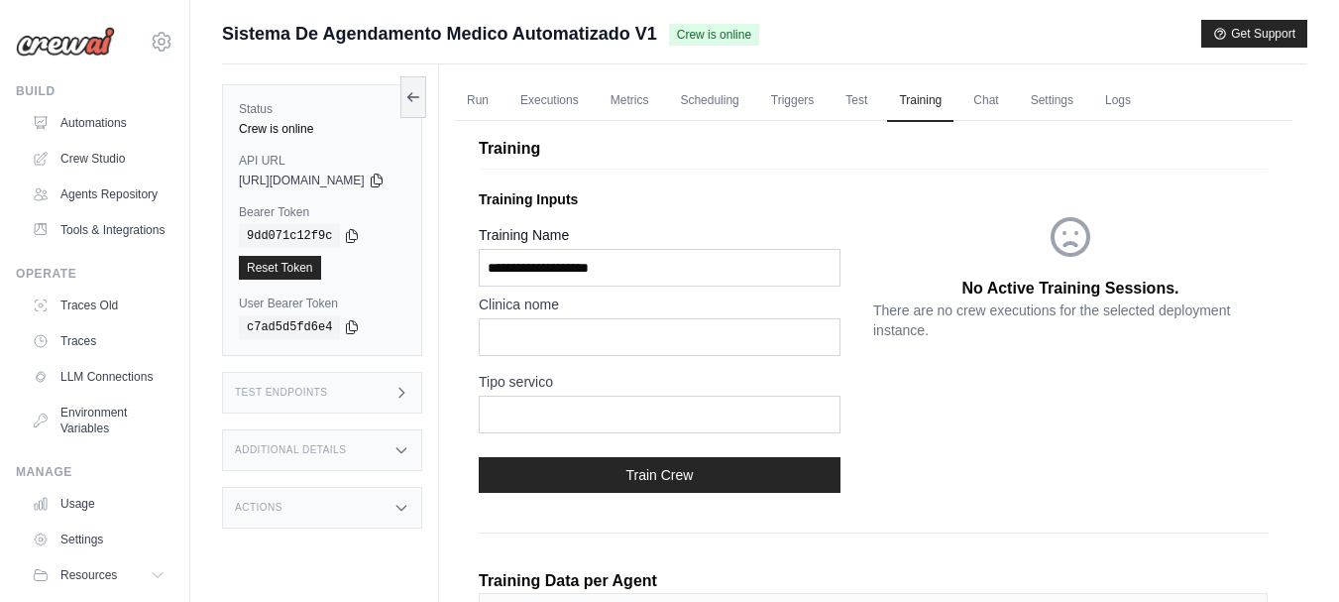
click at [486, 96] on div "Run Executions Metrics Scheduling Triggers Test Training Chat Settings Logs 0 R…" at bounding box center [873, 453] width 868 height 779
click at [500, 95] on link "Run" at bounding box center [478, 101] width 46 height 42
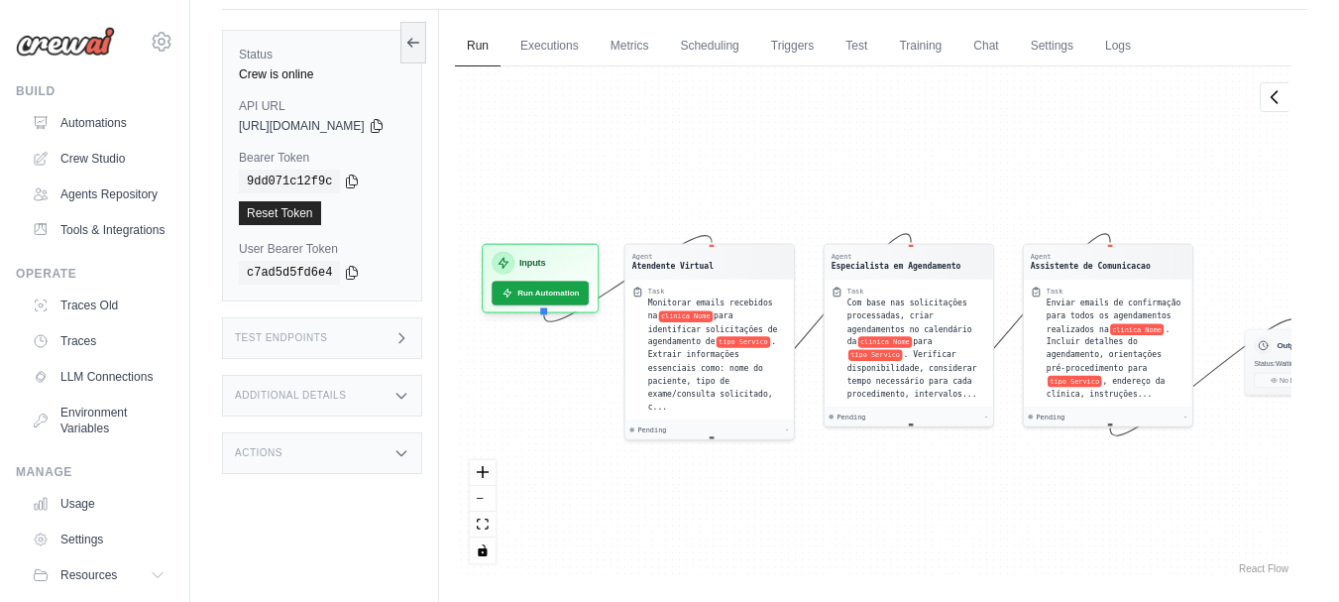
scroll to position [84, 0]
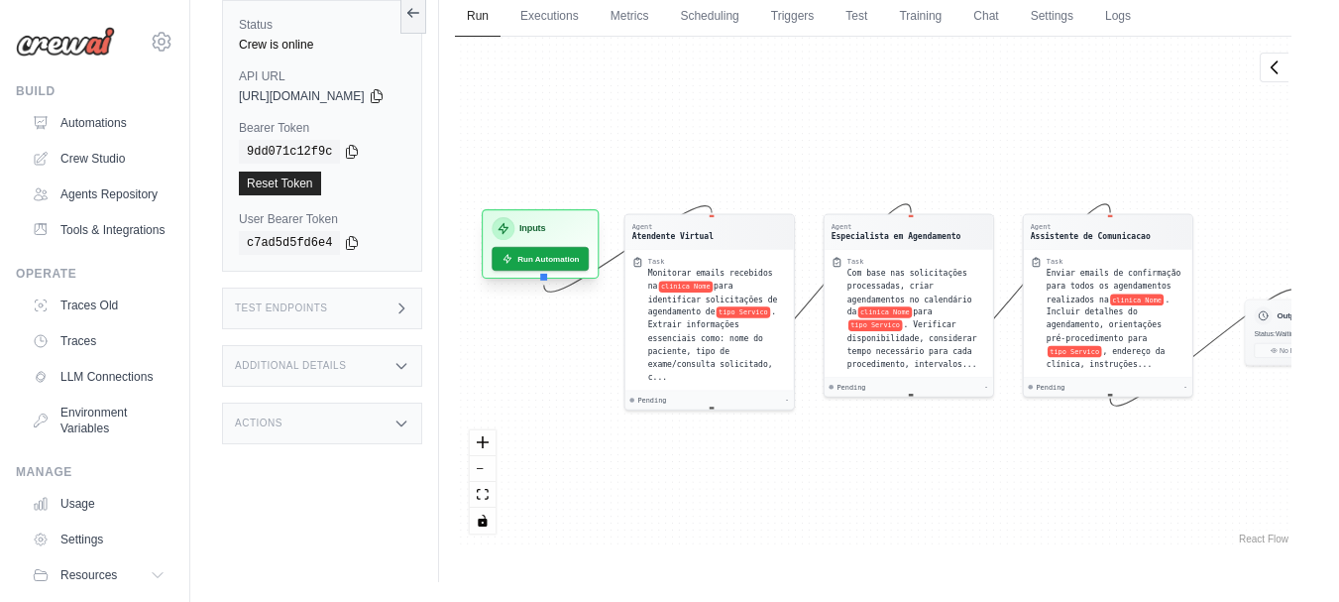
click at [570, 214] on div "Inputs Run Automation" at bounding box center [541, 243] width 118 height 69
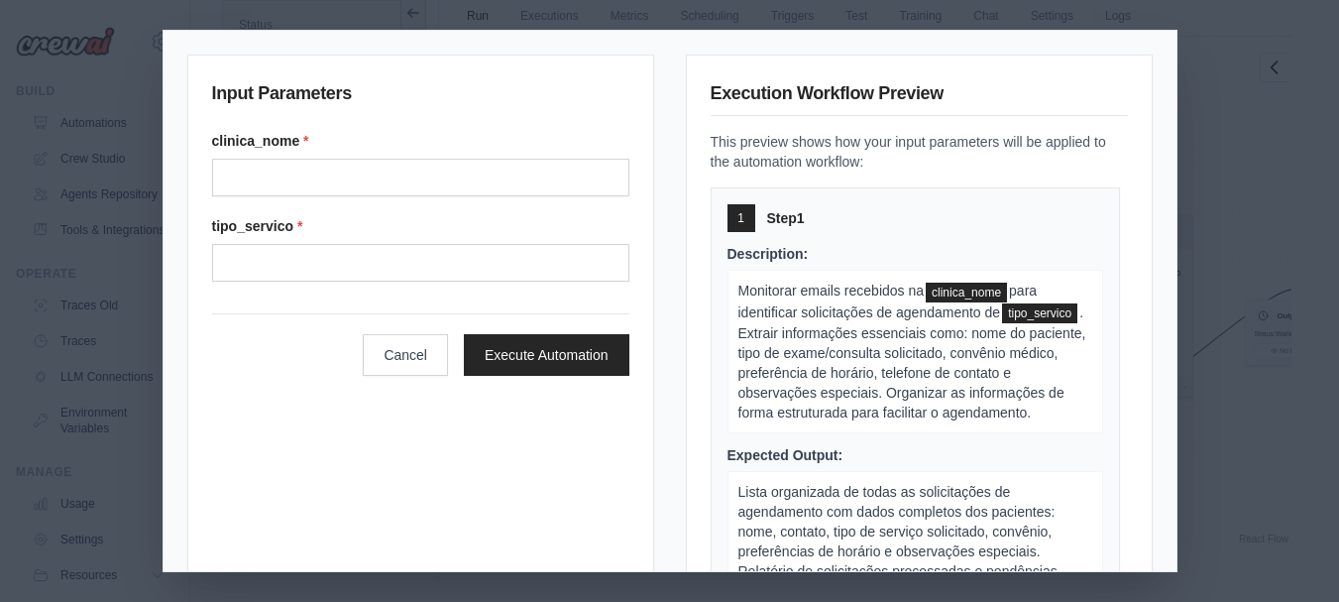
click at [1269, 168] on div "Input Parameters clinica_nome * tipo_servico * Cancel Execute Automation Execut…" at bounding box center [669, 301] width 1339 height 602
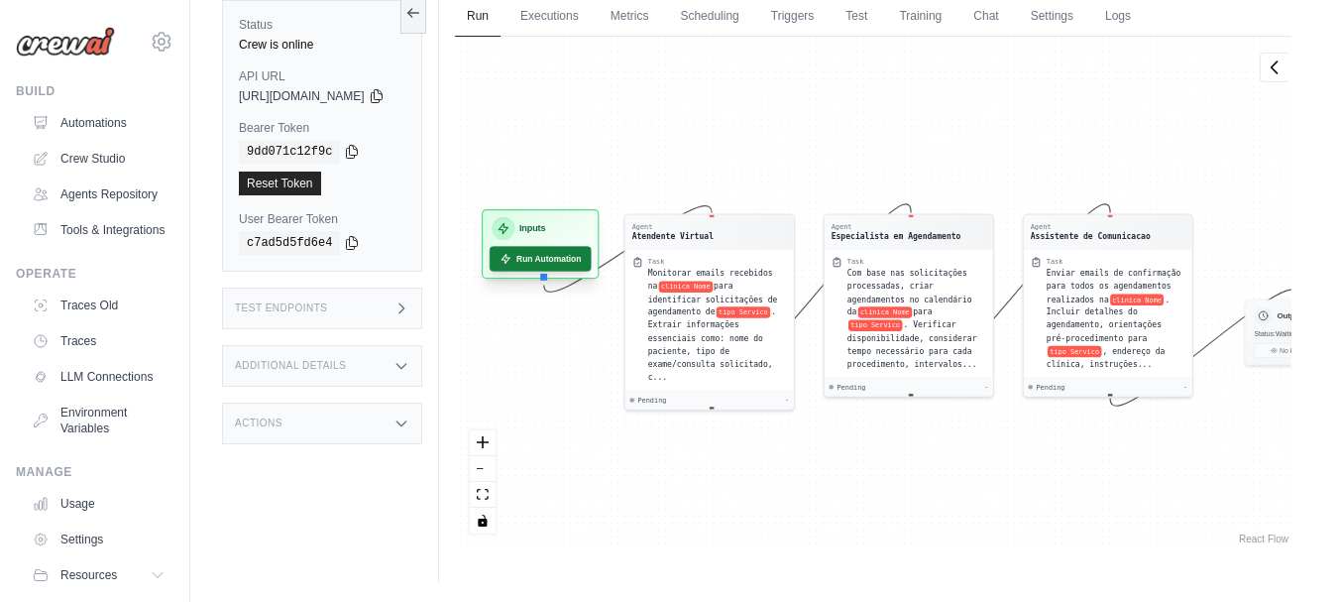
click at [589, 258] on button "Run Automation" at bounding box center [541, 258] width 102 height 25
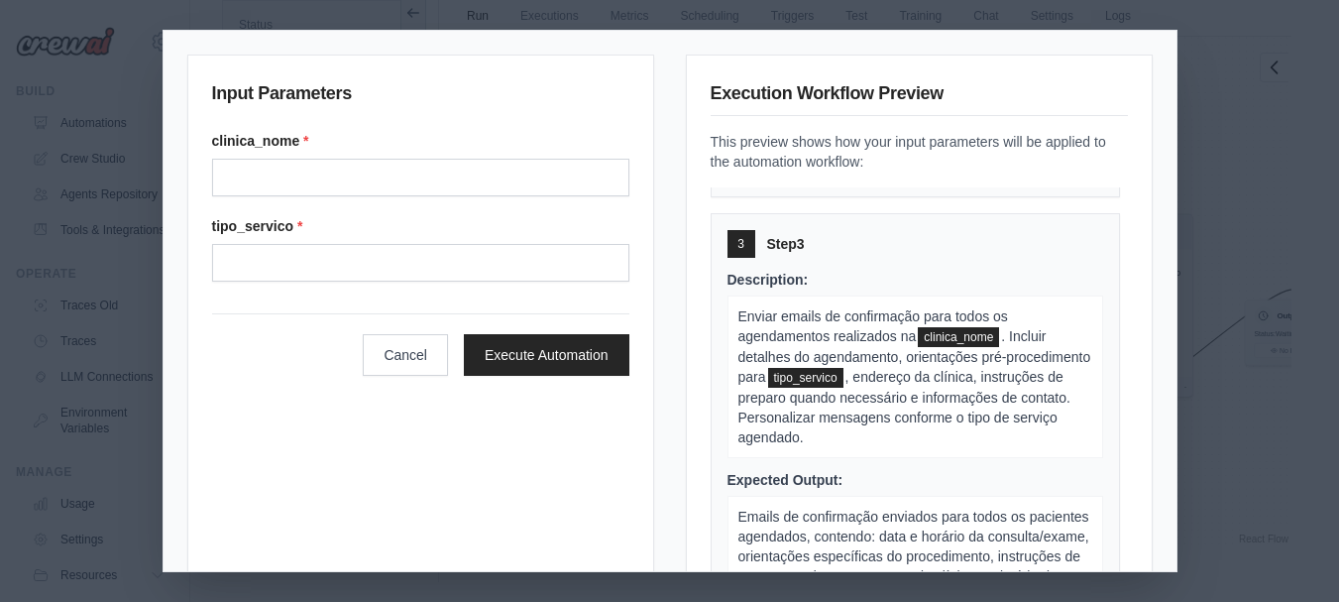
scroll to position [908, 0]
click at [969, 391] on span ", endereço da clínica, instruções de preparo quando necessário e informações de…" at bounding box center [904, 407] width 332 height 76
click at [1237, 392] on div "Input Parameters clinica_nome * tipo_servico * Cancel Execute Automation Execut…" at bounding box center [669, 301] width 1339 height 602
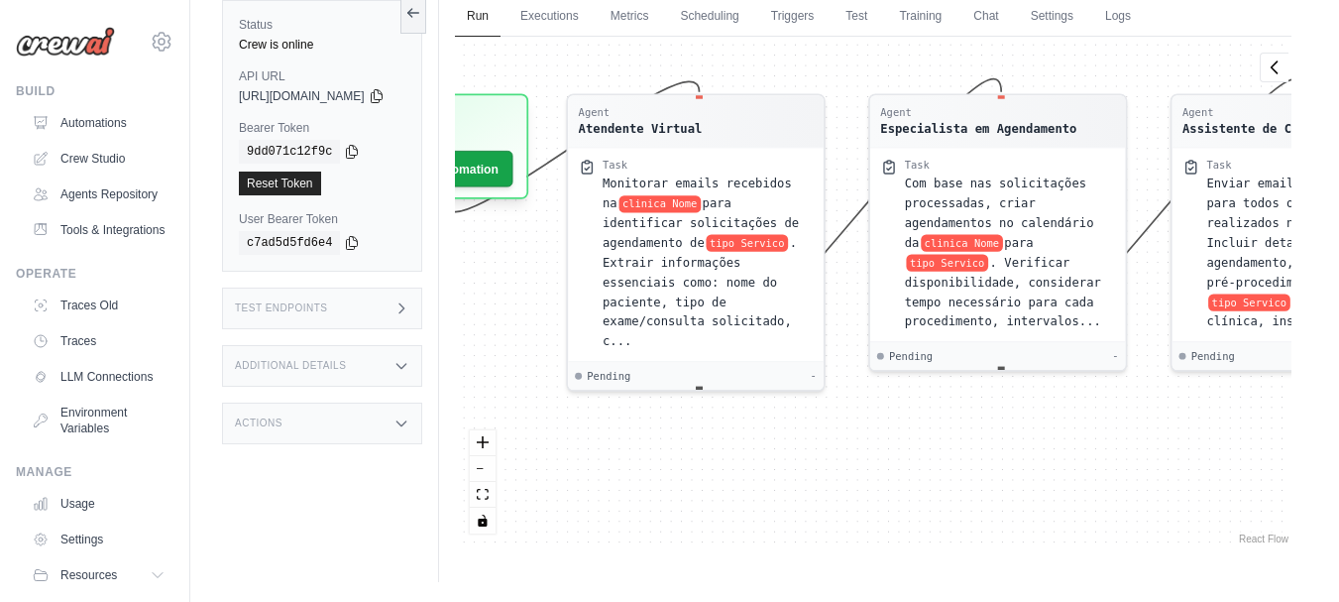
drag, startPoint x: 717, startPoint y: 462, endPoint x: 668, endPoint y: 473, distance: 50.7
click at [647, 476] on div "Agent Atendente Virtual Task Monitorar emails recebidos na clinica Nome para id…" at bounding box center [873, 292] width 836 height 511
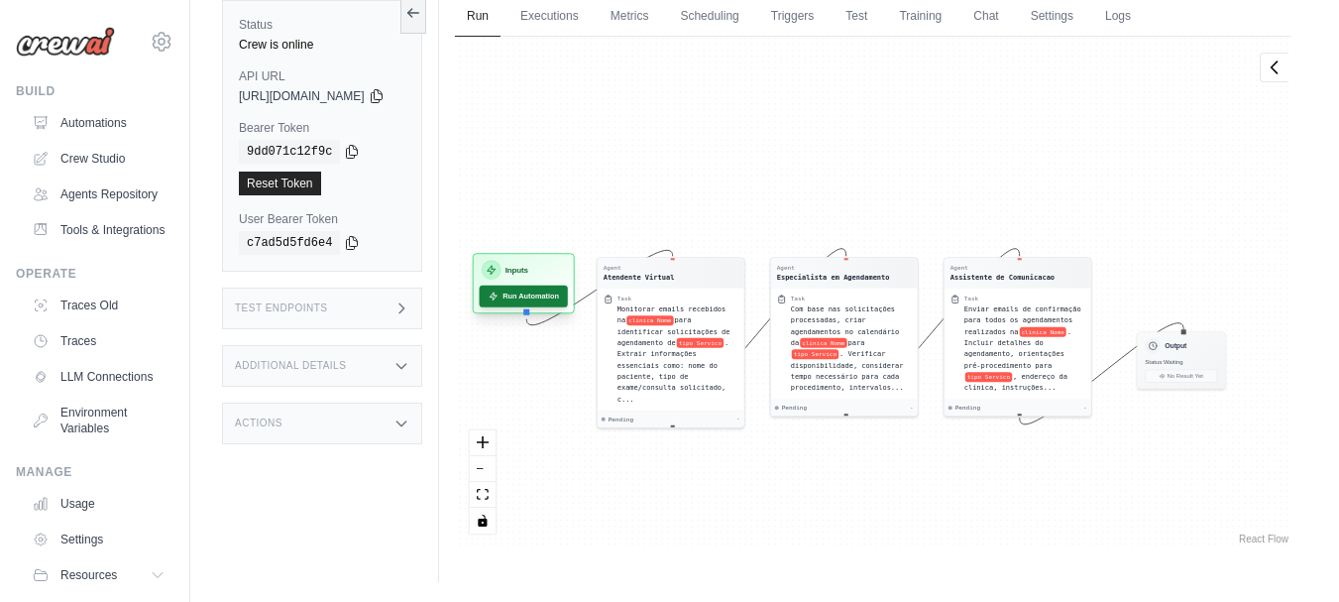
click at [563, 303] on button "Run Automation" at bounding box center [524, 296] width 88 height 22
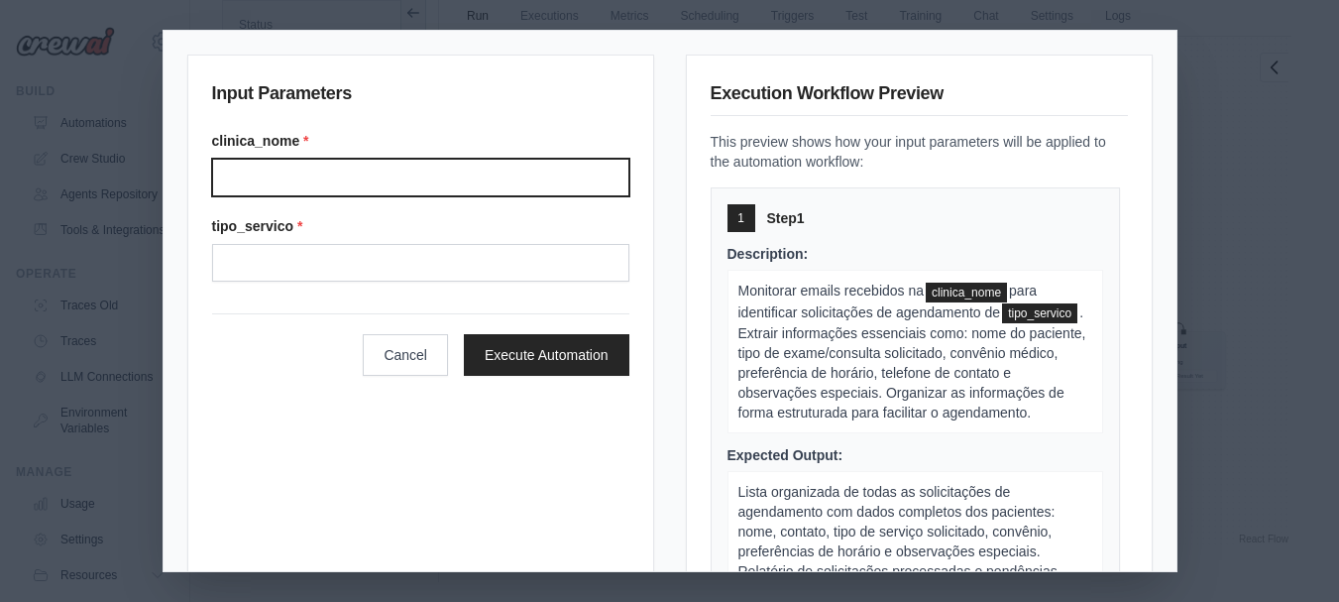
click at [393, 172] on input "Clinica nome" at bounding box center [420, 178] width 417 height 38
type input "**********"
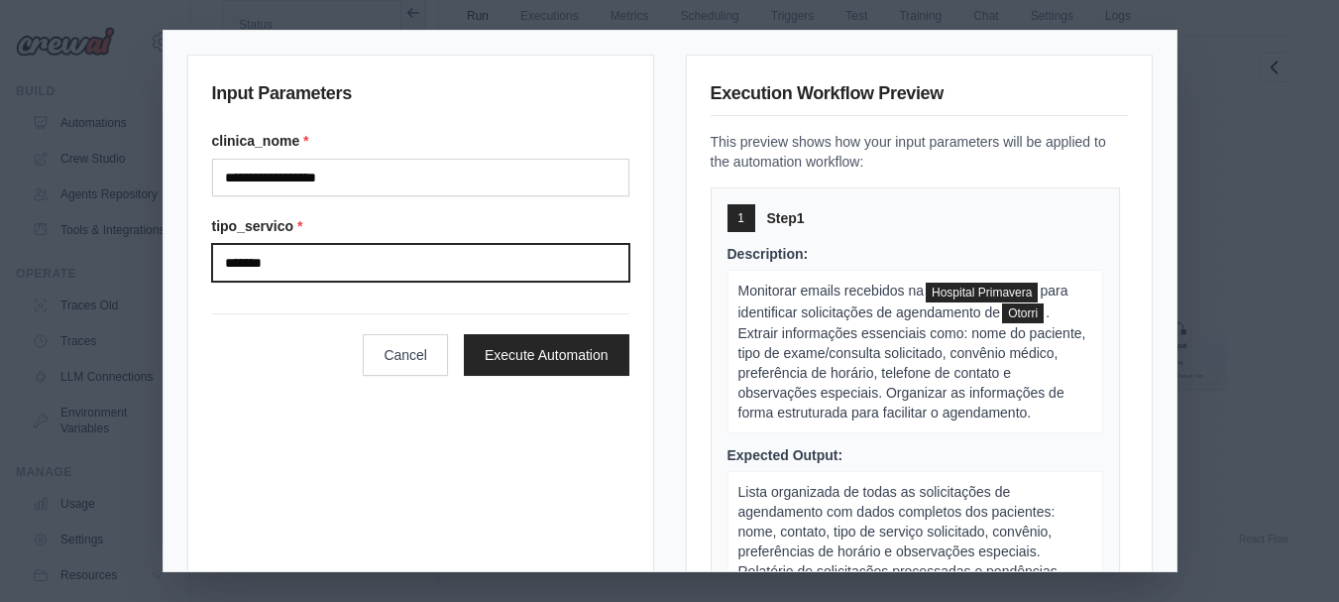
type input "********"
drag, startPoint x: 220, startPoint y: 255, endPoint x: 89, endPoint y: 248, distance: 131.0
click at [89, 248] on div "**********" at bounding box center [669, 301] width 1339 height 602
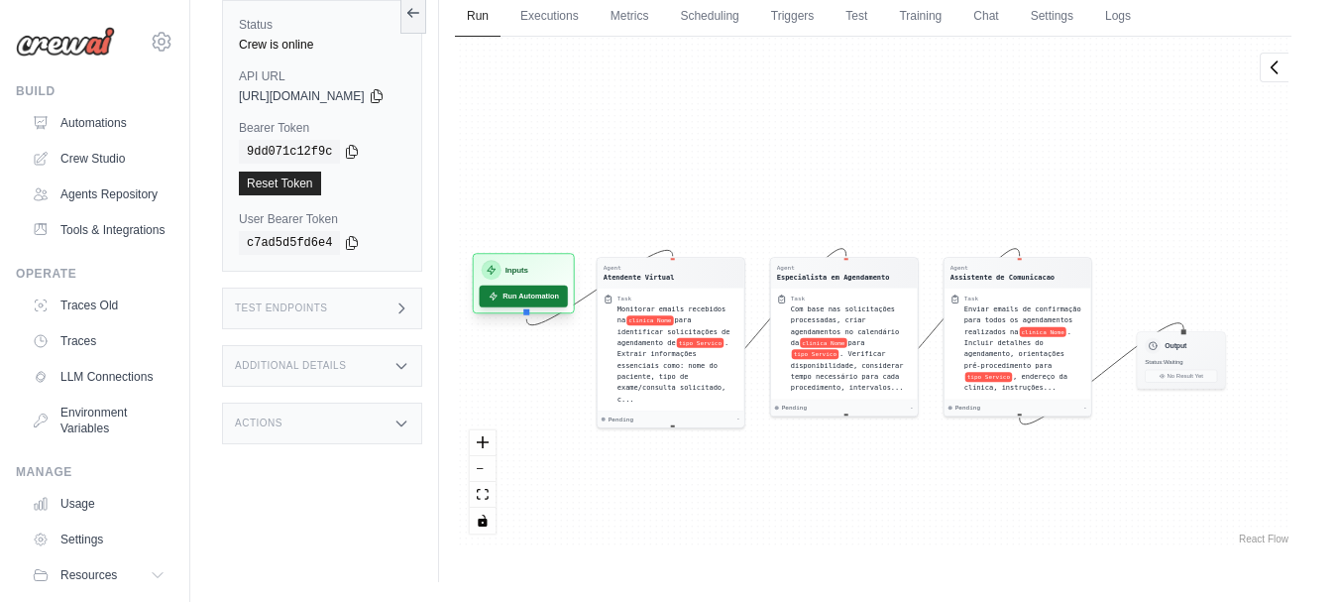
click at [540, 295] on button "Run Automation" at bounding box center [524, 296] width 88 height 22
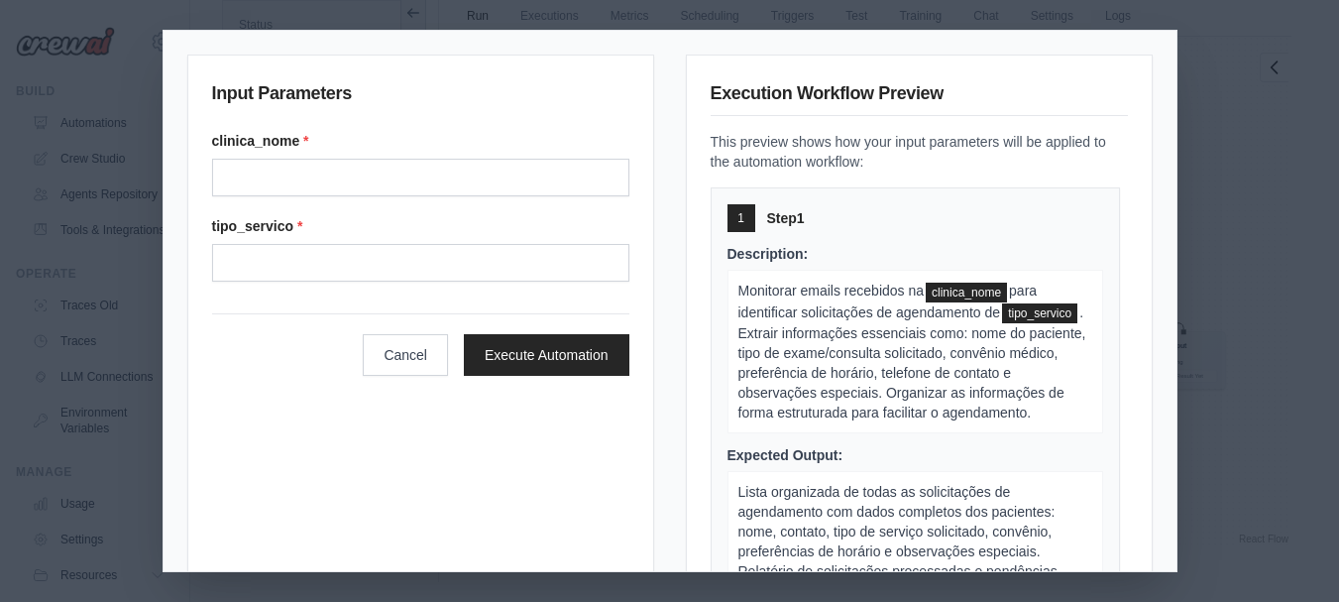
click at [355, 153] on div "clinica_nome *" at bounding box center [420, 163] width 417 height 65
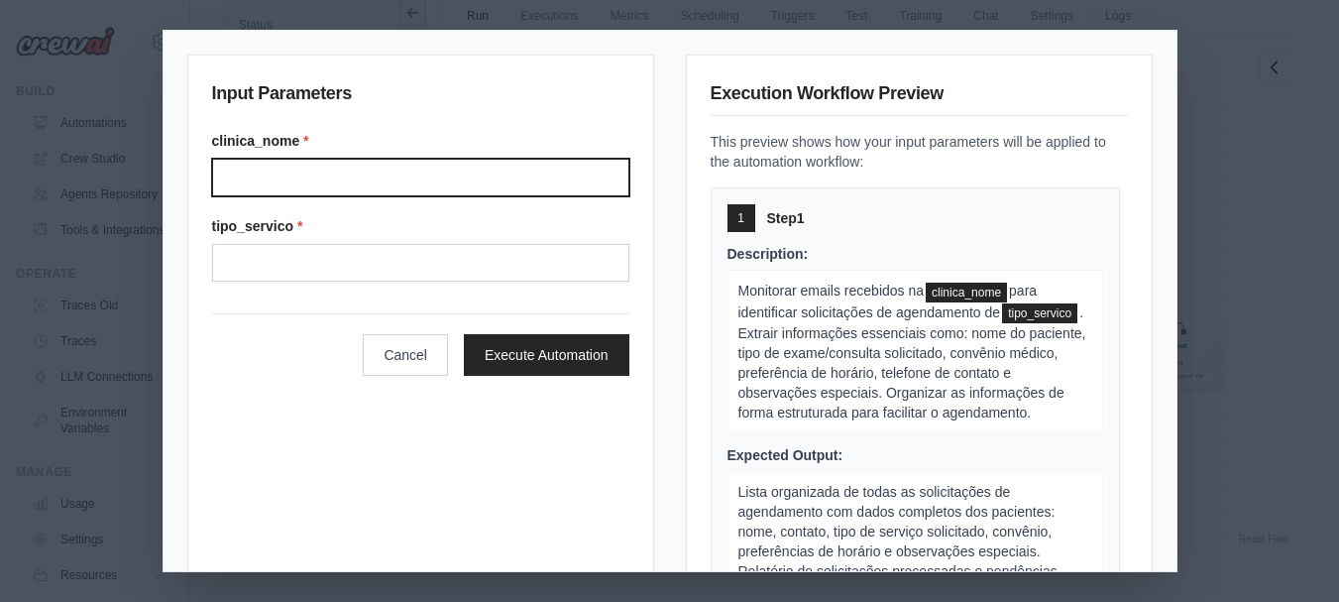
click at [363, 169] on input "Clinica nome" at bounding box center [420, 178] width 417 height 38
type input "**********"
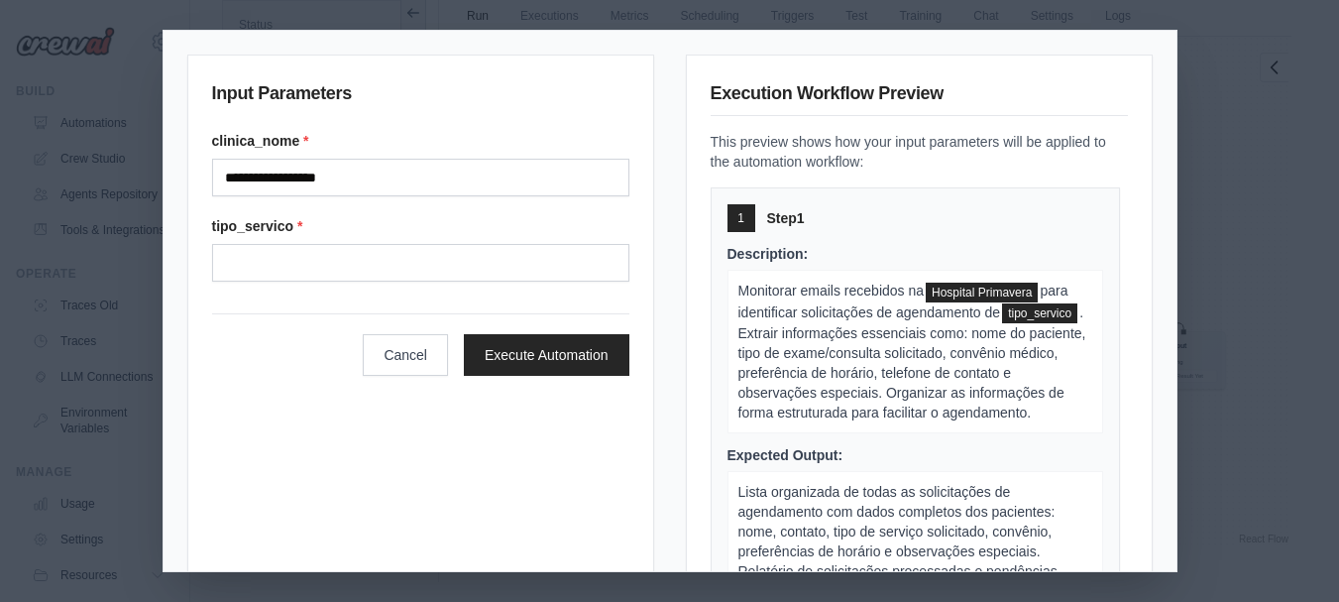
click at [358, 238] on div "tipo_servico *" at bounding box center [420, 248] width 417 height 65
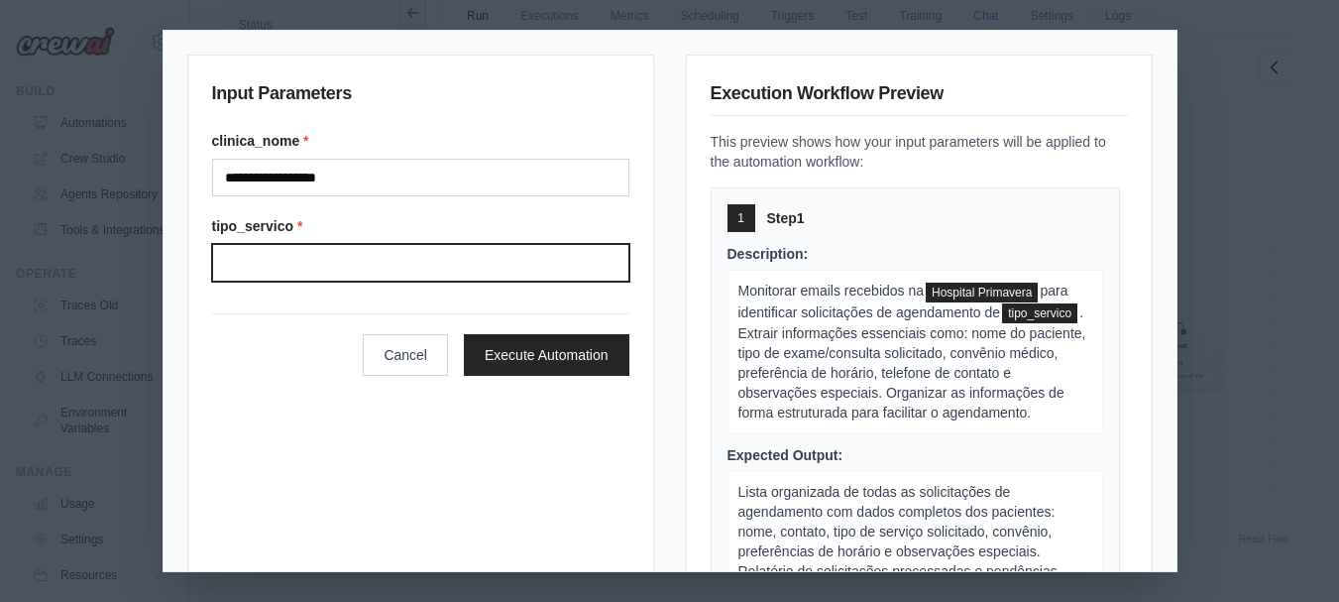
click at [358, 264] on input "Tipo servico" at bounding box center [420, 263] width 417 height 38
type input "********"
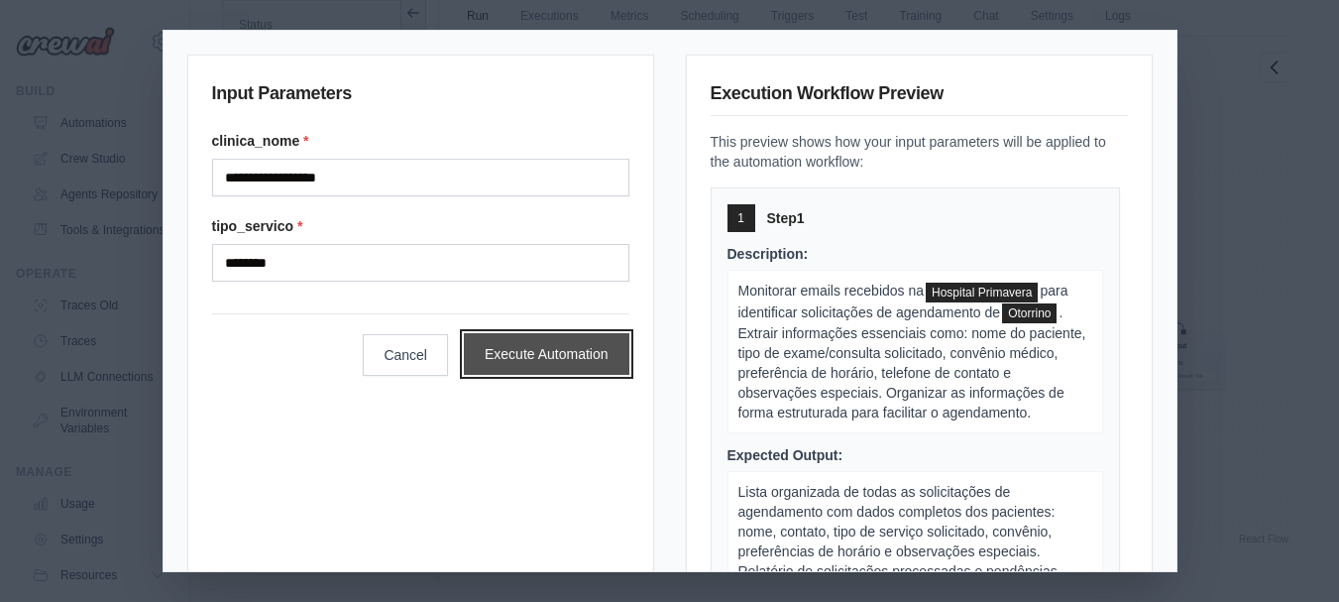
click at [525, 350] on button "Execute Automation" at bounding box center [546, 354] width 165 height 42
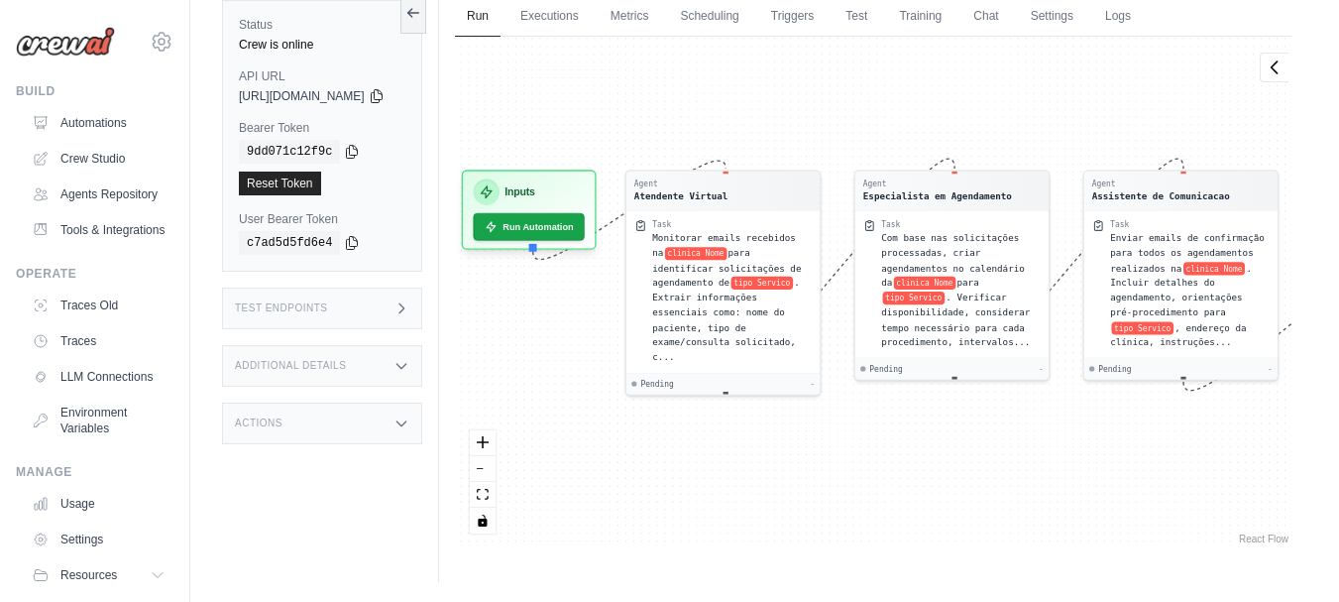
drag, startPoint x: 857, startPoint y: 435, endPoint x: 964, endPoint y: 484, distance: 117.5
click at [964, 484] on div "Agent Atendente Virtual Task Monitorar emails recebidos na clinica Nome para id…" at bounding box center [873, 292] width 836 height 511
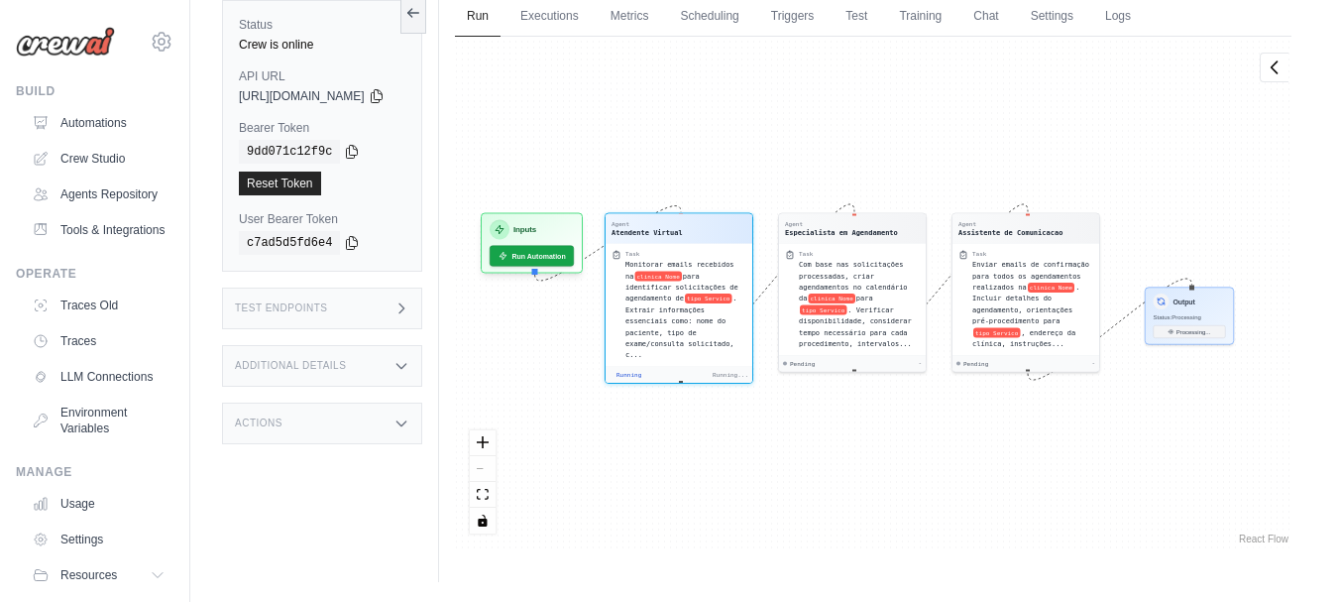
scroll to position [427, 0]
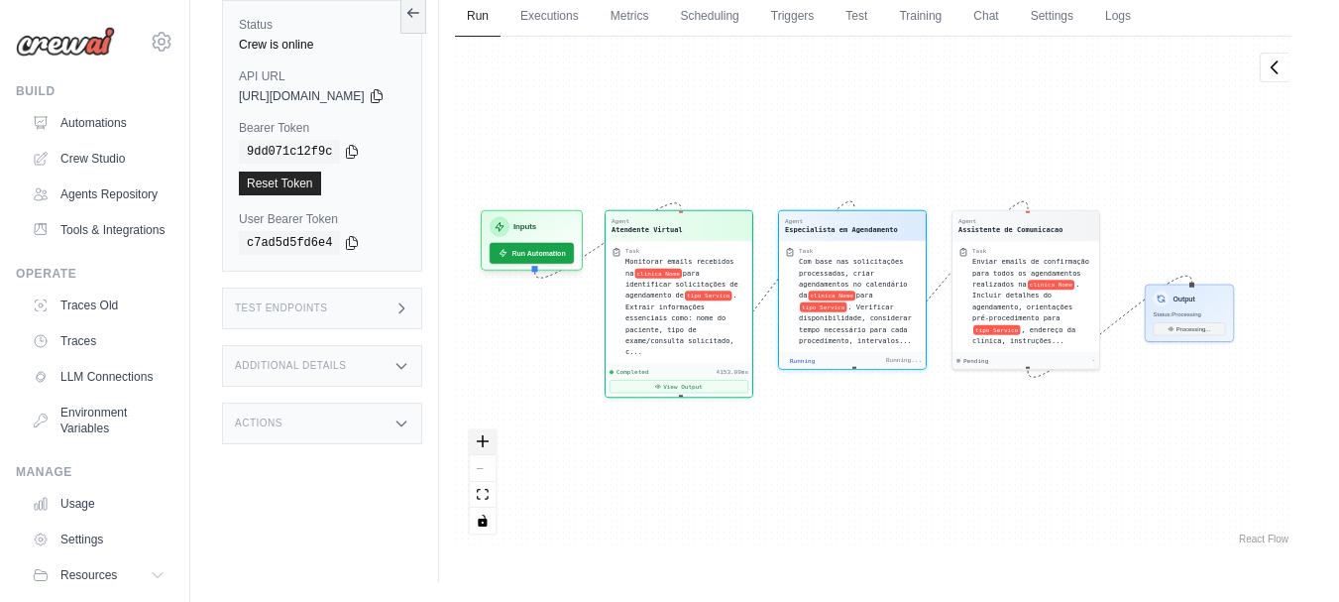
click at [489, 446] on icon "zoom in" at bounding box center [483, 441] width 12 height 12
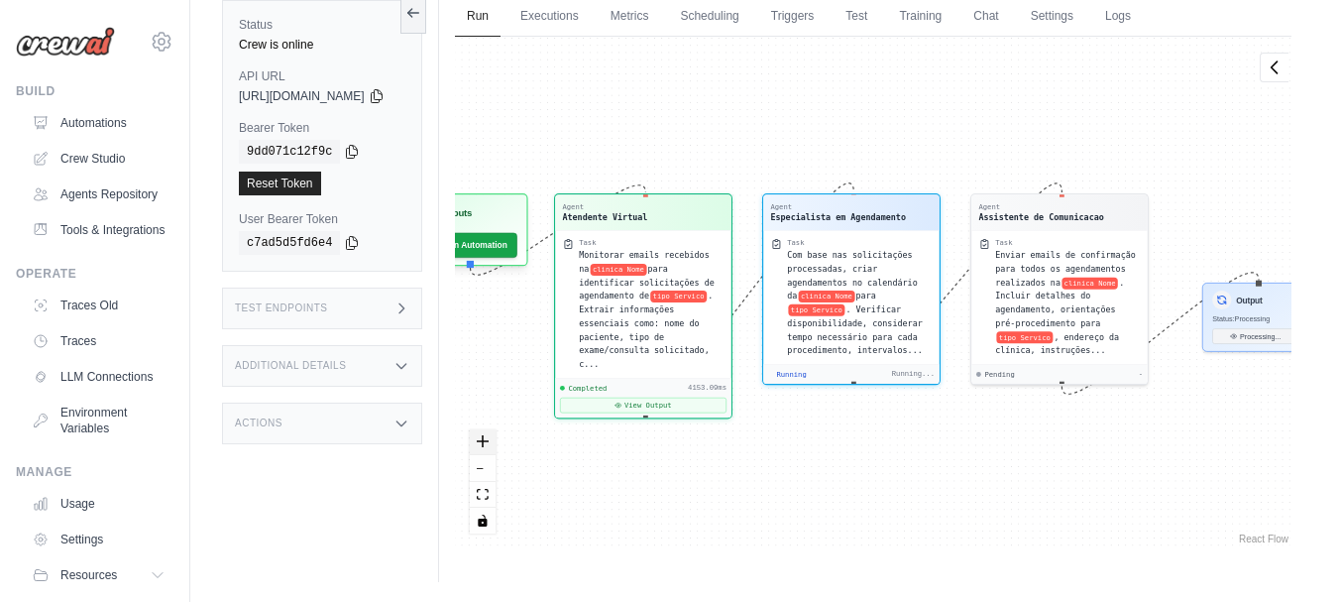
click at [489, 447] on icon "zoom in" at bounding box center [483, 441] width 12 height 12
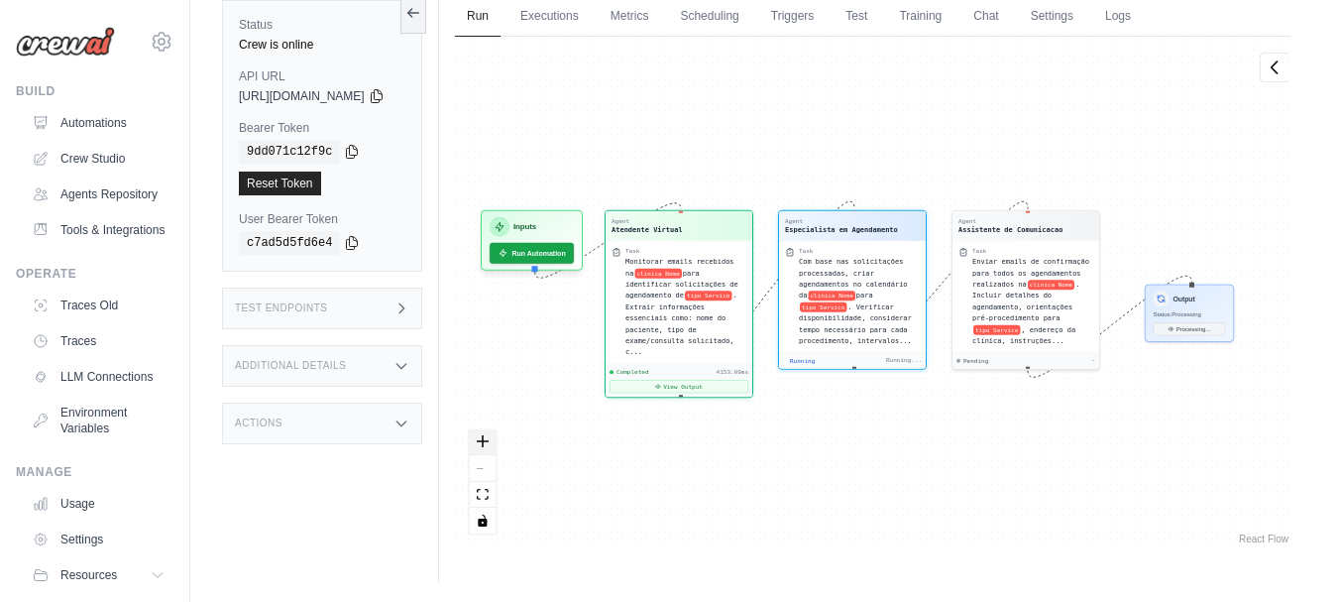
click at [489, 447] on icon "zoom in" at bounding box center [483, 441] width 12 height 12
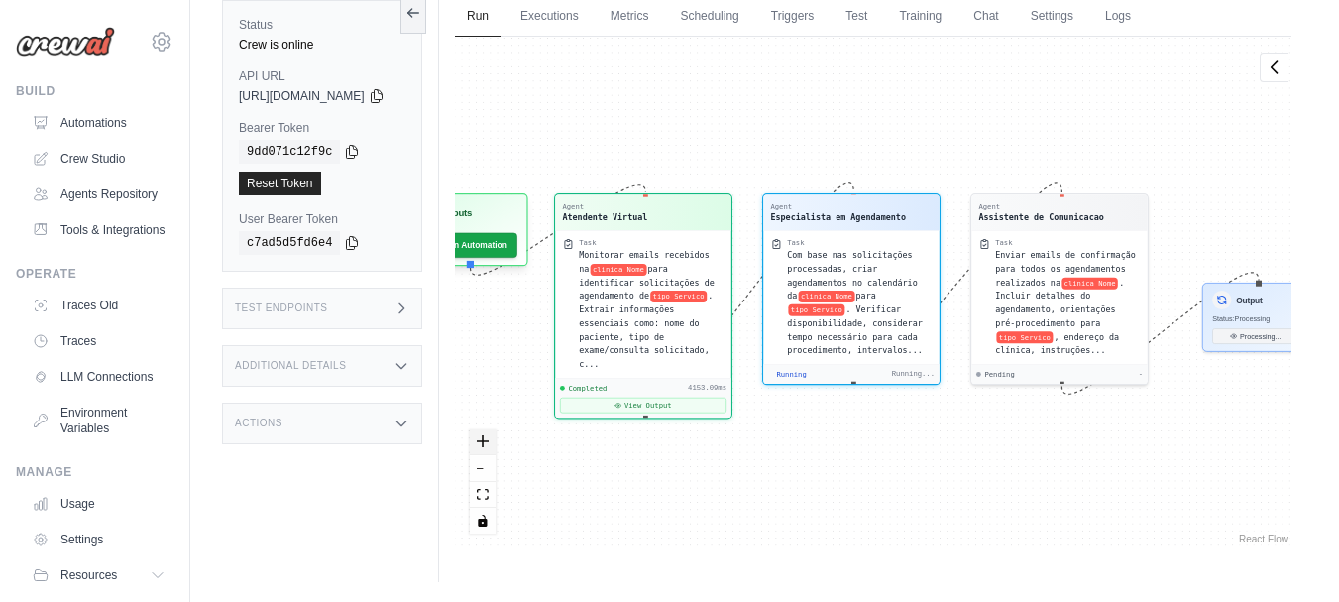
click at [489, 447] on icon "zoom in" at bounding box center [483, 441] width 12 height 12
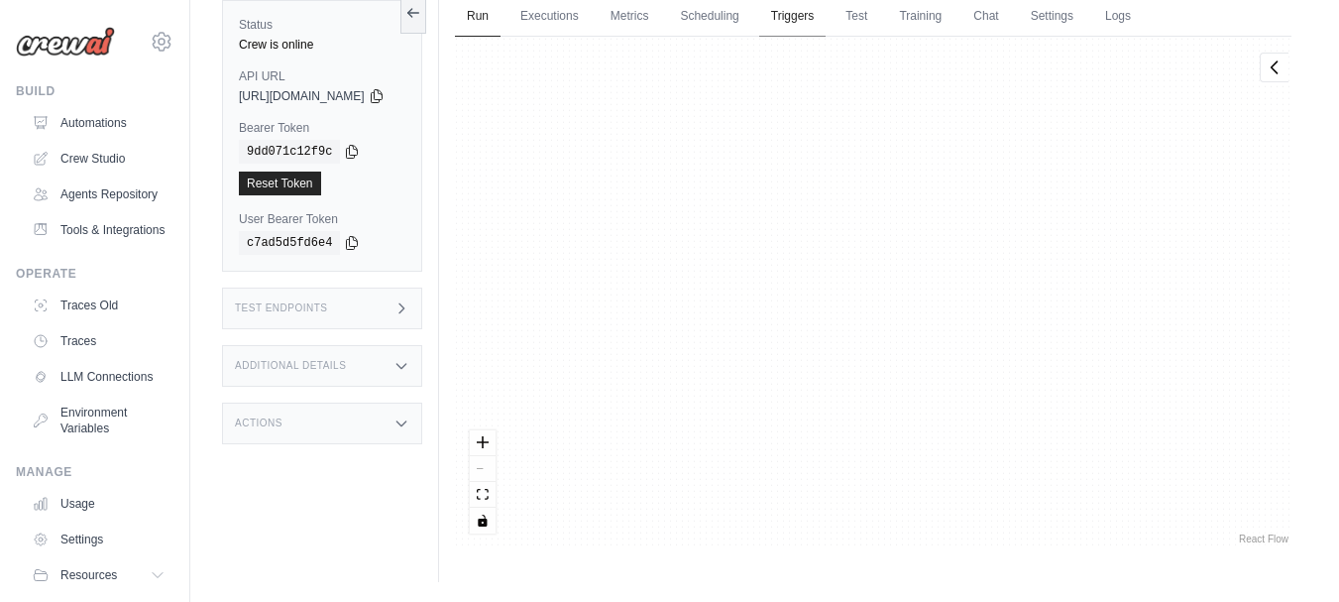
scroll to position [747, 0]
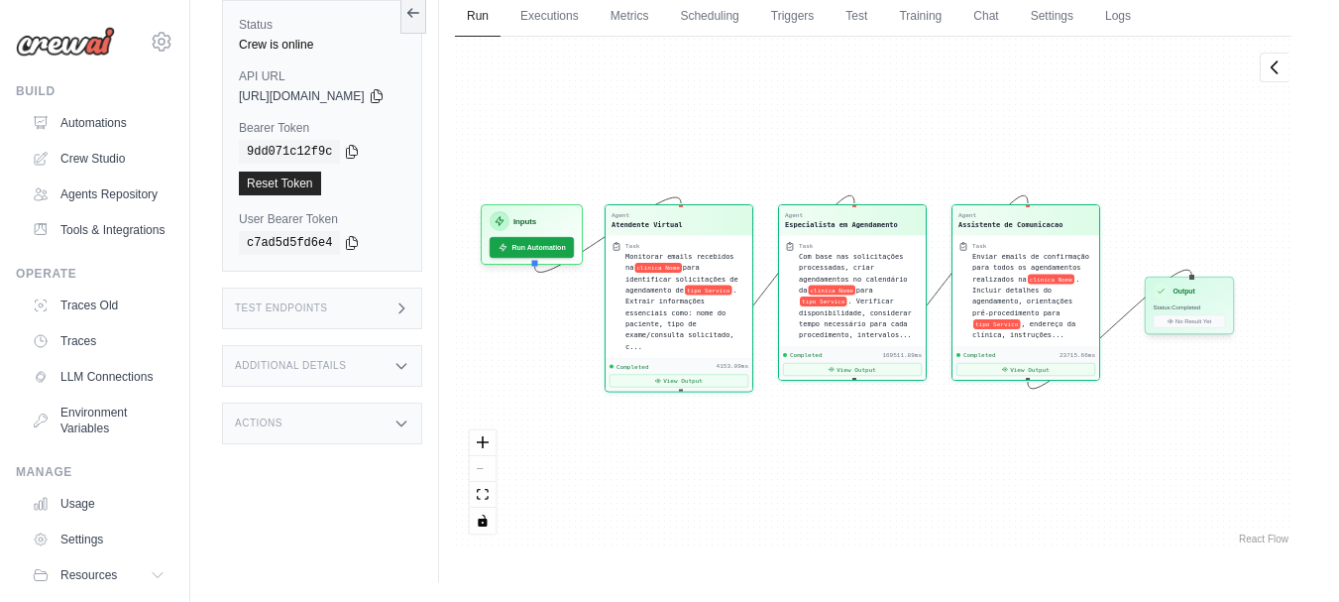
click at [1208, 312] on div "Output Status: Completed No Result Yet" at bounding box center [1189, 304] width 89 height 57
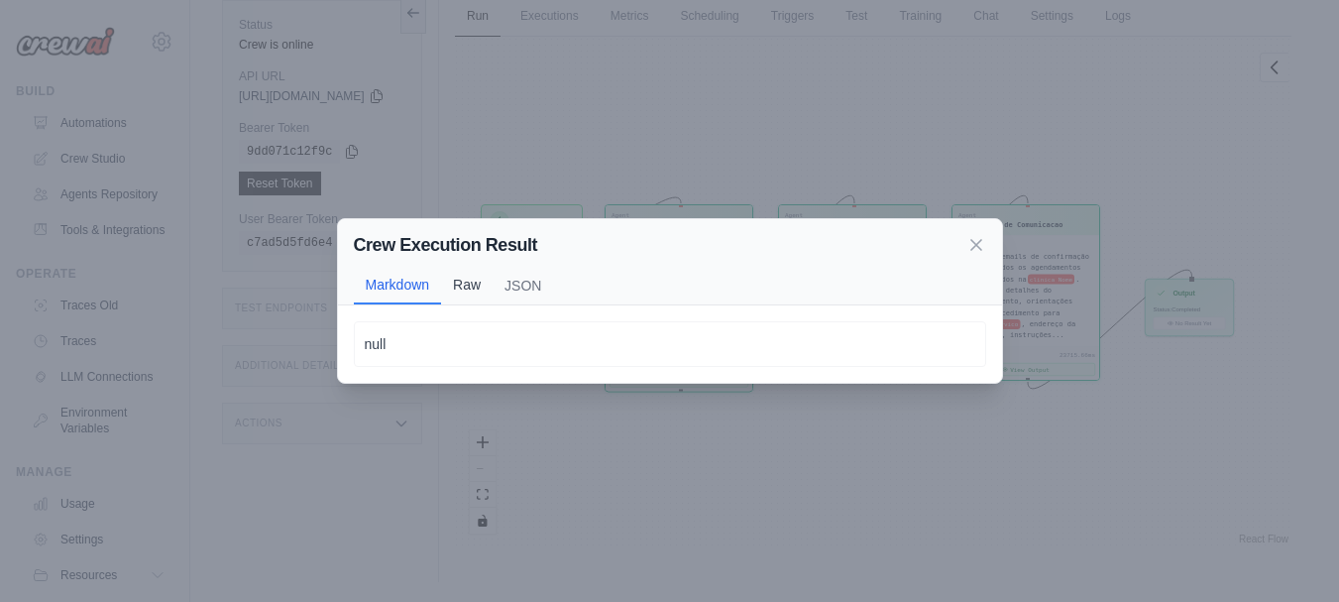
click at [454, 285] on button "Raw" at bounding box center [467, 285] width 52 height 38
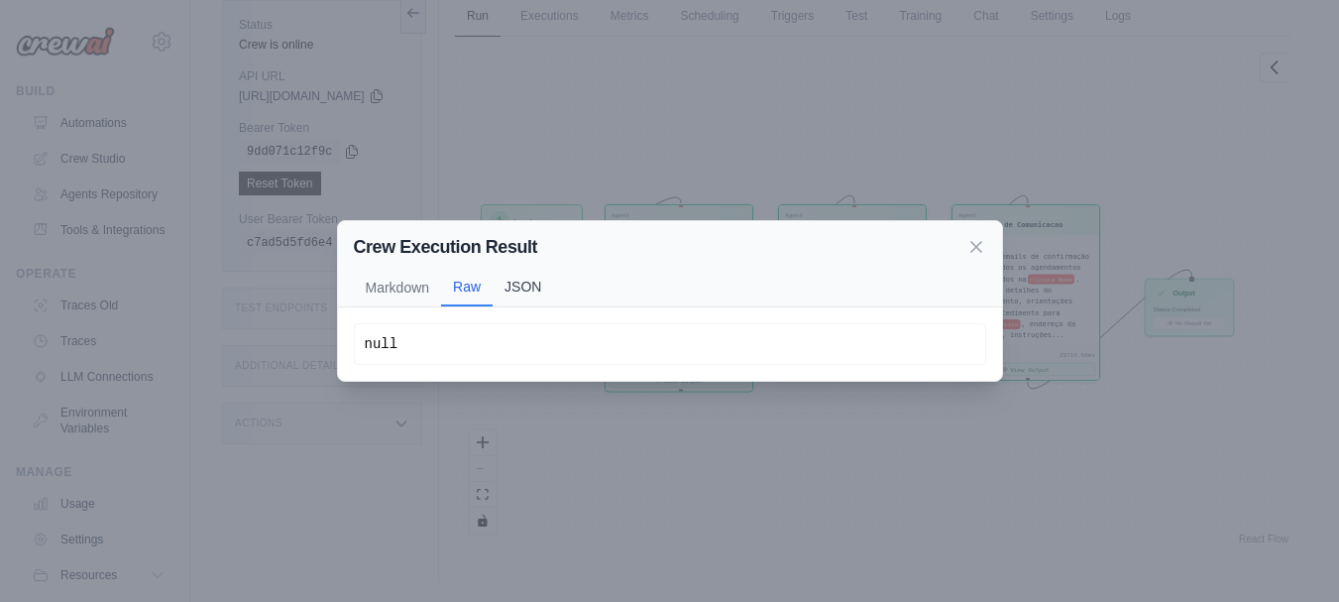
click at [519, 285] on button "JSON" at bounding box center [523, 287] width 60 height 38
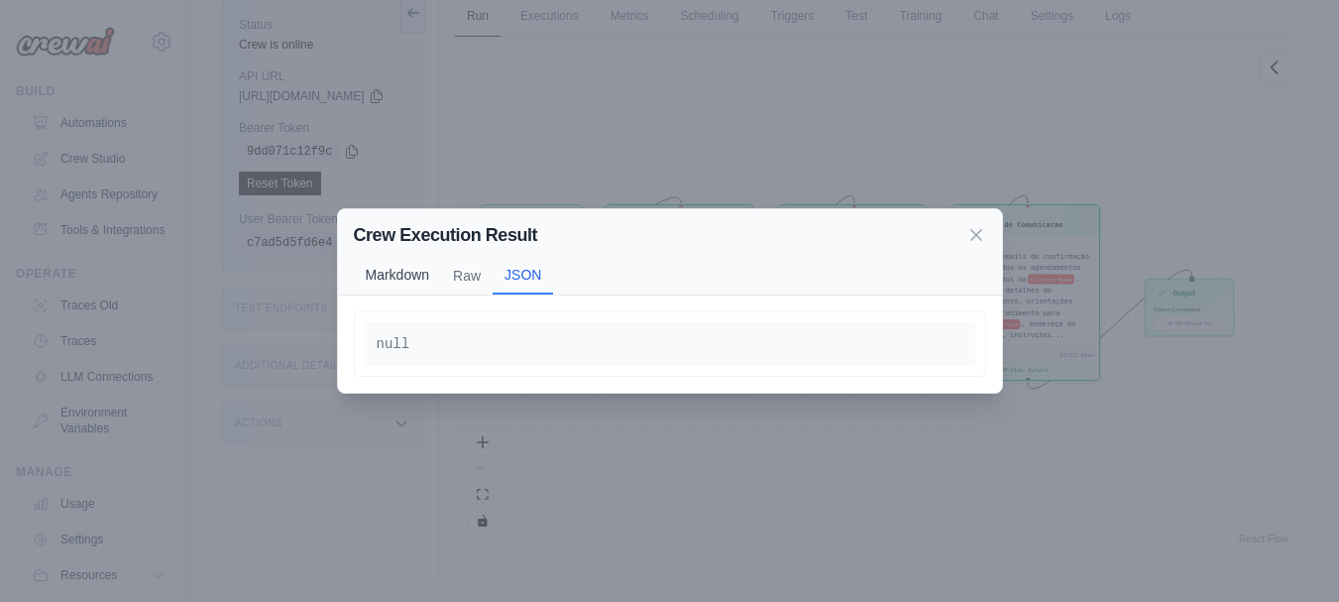
click at [411, 274] on button "Markdown" at bounding box center [398, 275] width 88 height 38
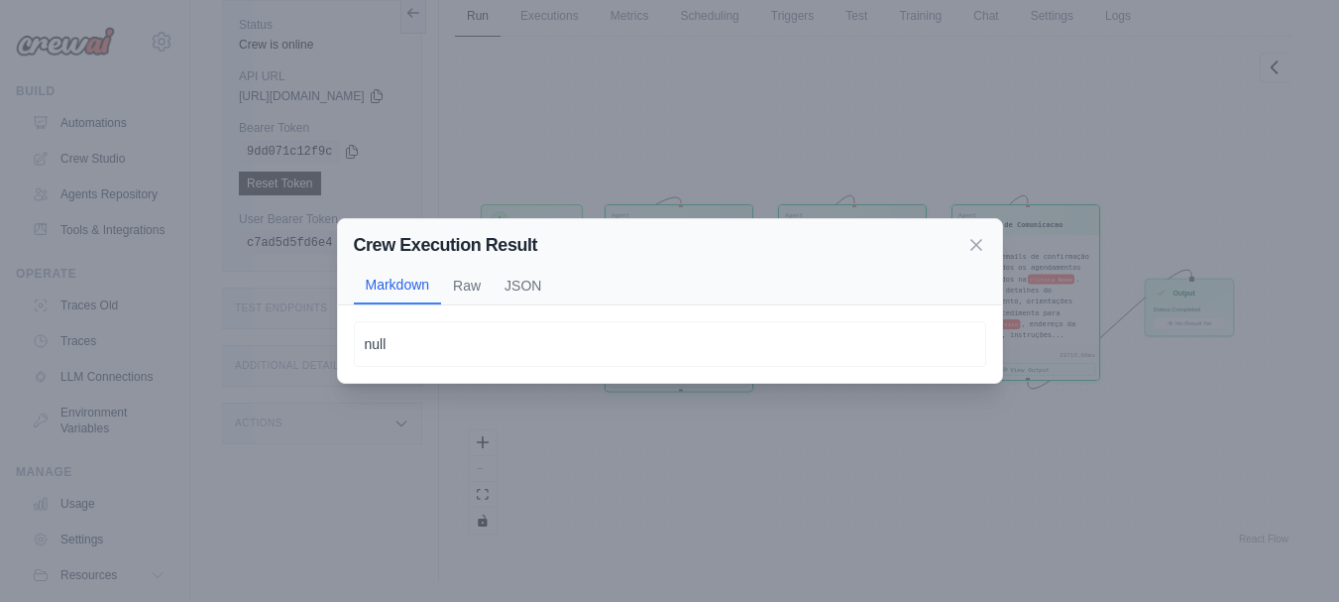
click at [407, 342] on p "null" at bounding box center [670, 344] width 610 height 24
click at [795, 333] on p "null" at bounding box center [670, 344] width 610 height 24
click at [975, 244] on icon at bounding box center [976, 244] width 10 height 10
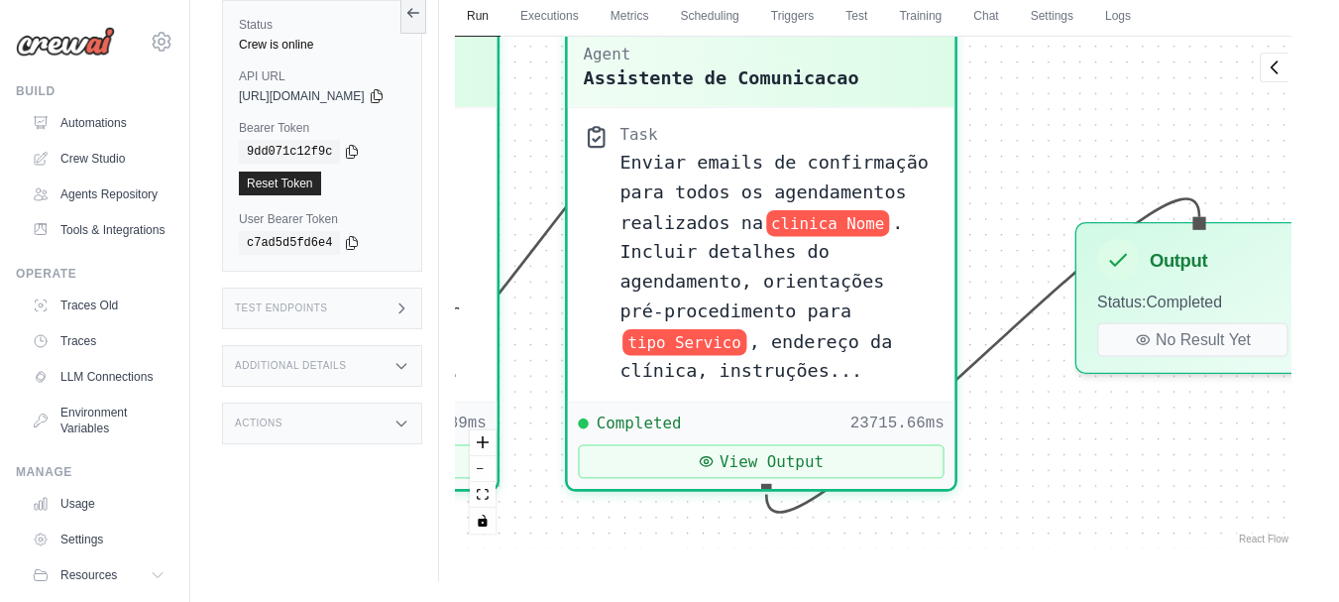
drag, startPoint x: 1171, startPoint y: 349, endPoint x: 1173, endPoint y: 497, distance: 148.7
click at [1173, 497] on div "Agent Atendente Virtual Task Monitorar emails recebidos na clinica Nome para id…" at bounding box center [873, 292] width 836 height 511
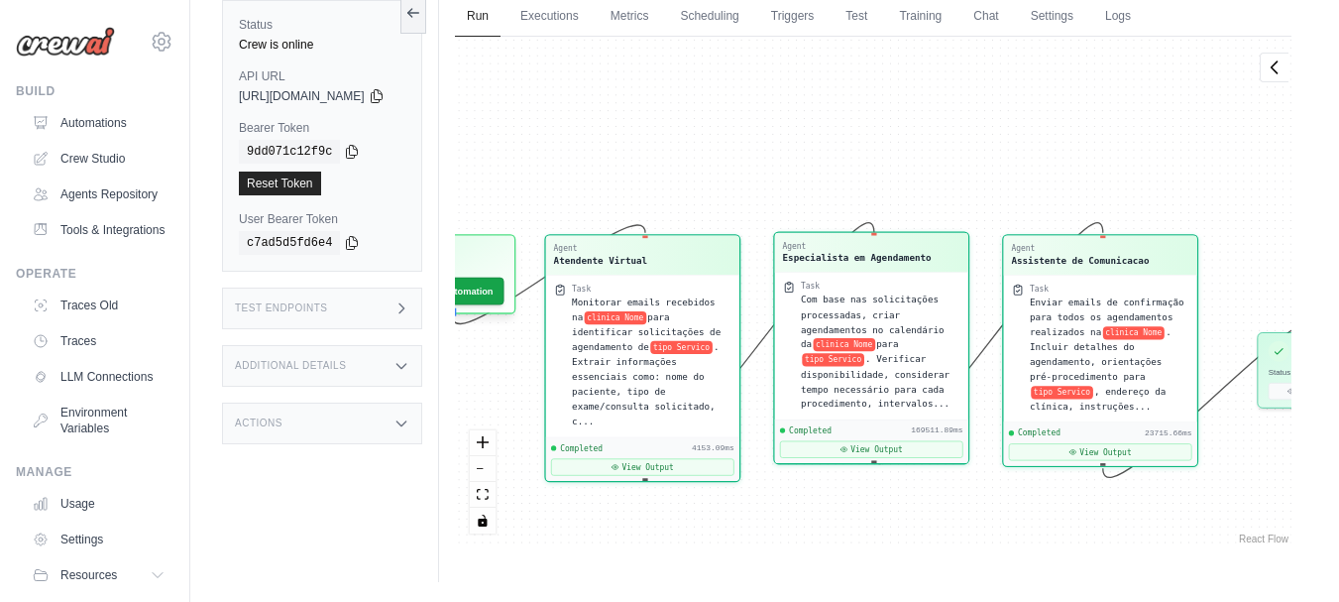
drag, startPoint x: 998, startPoint y: 479, endPoint x: 868, endPoint y: 422, distance: 141.6
click at [934, 531] on div "Agent Atendente Virtual Task Monitorar emails recebidos na clinica Nome para id…" at bounding box center [873, 292] width 836 height 511
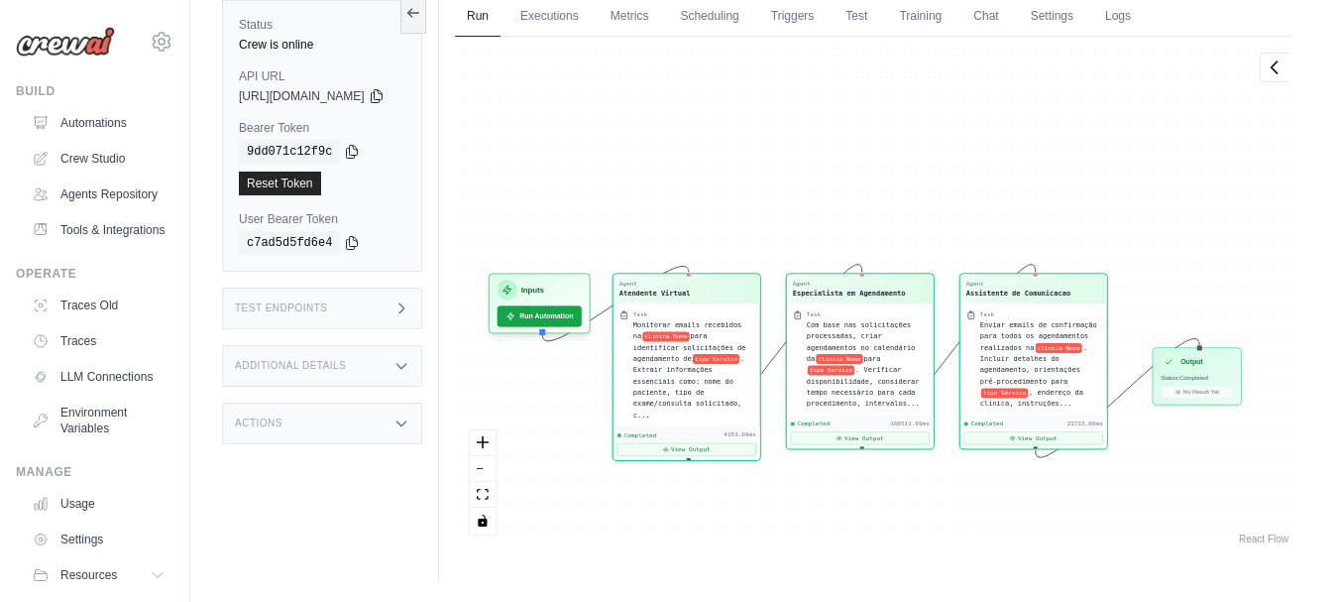
scroll to position [106, 0]
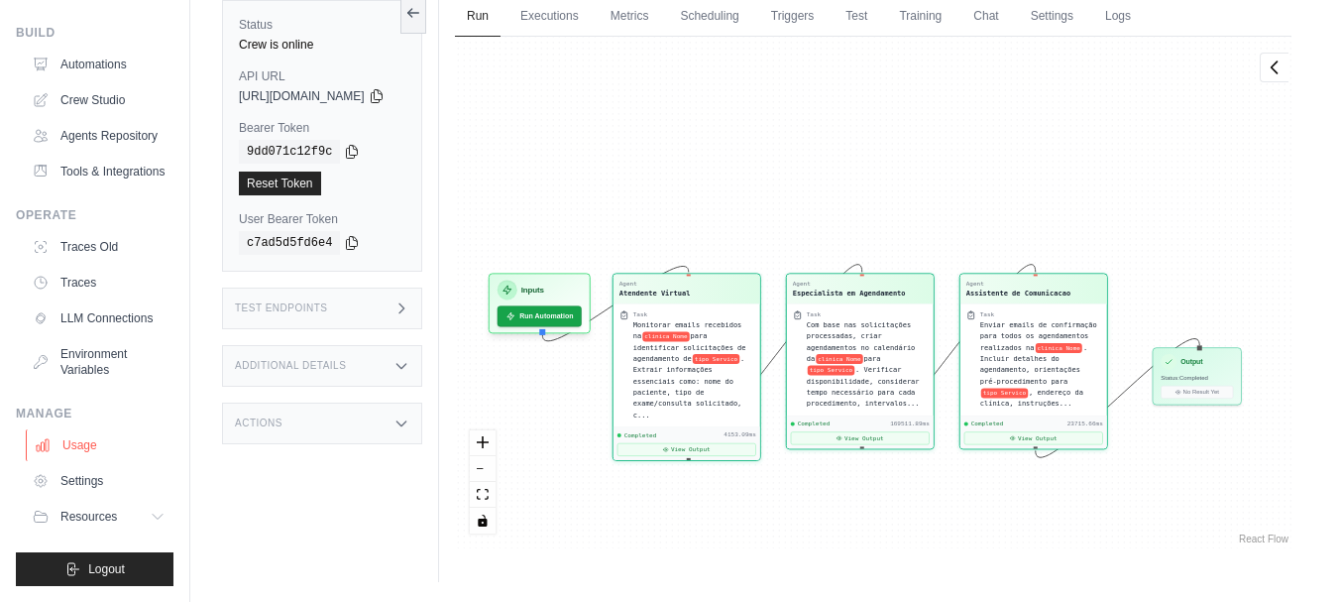
click at [96, 443] on link "Usage" at bounding box center [101, 445] width 150 height 32
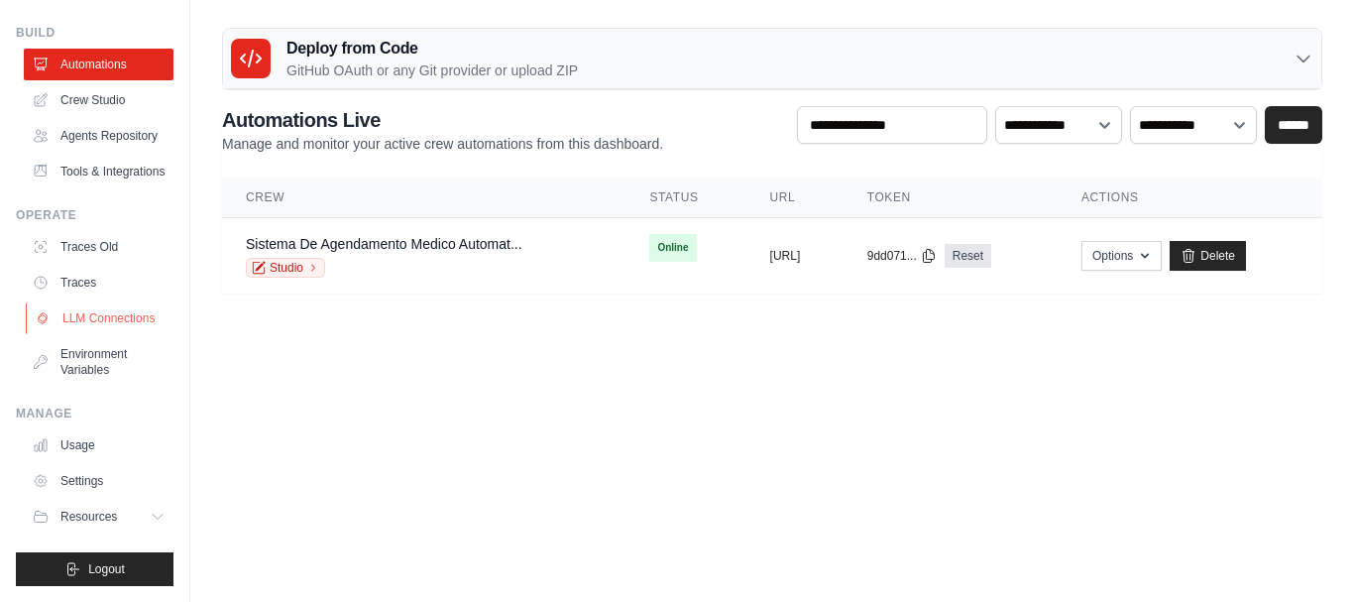
scroll to position [106, 0]
click at [1161, 266] on button "Options" at bounding box center [1121, 255] width 80 height 30
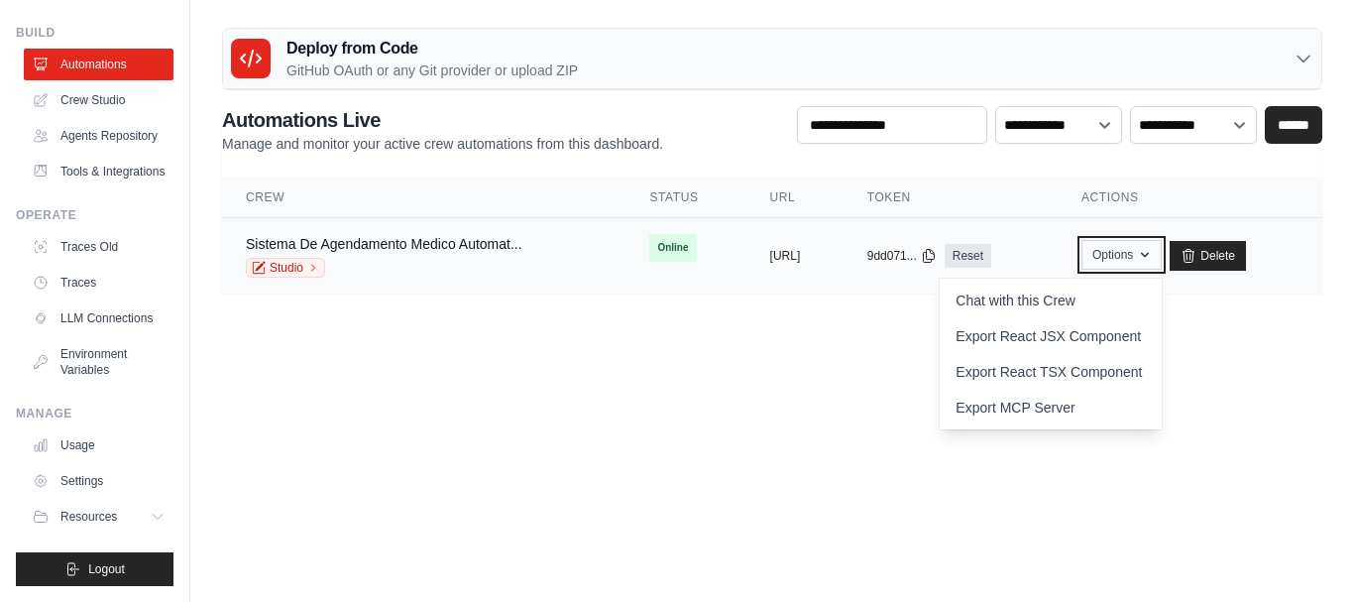
click at [1149, 256] on icon "button" at bounding box center [1145, 255] width 8 height 5
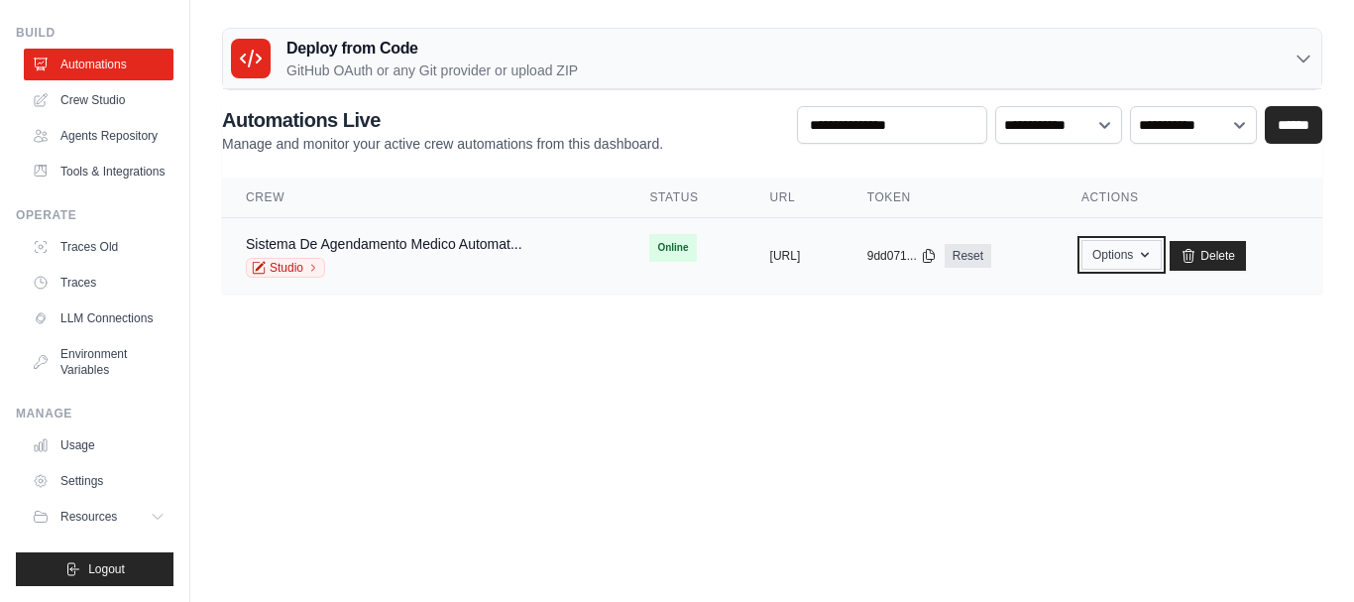
click at [1161, 260] on button "Options" at bounding box center [1121, 255] width 80 height 30
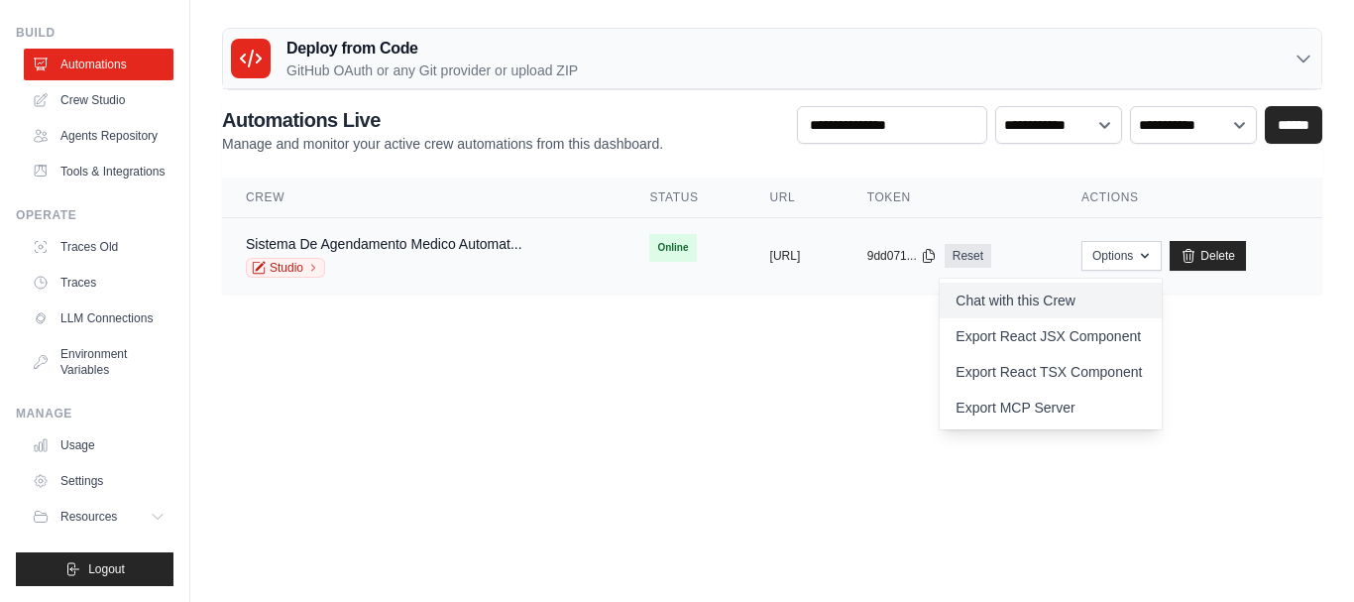
click at [1066, 296] on link "Chat with this Crew" at bounding box center [1050, 300] width 222 height 36
click at [882, 350] on body "[EMAIL_ADDRESS][DOMAIN_NAME] Settings Build Automations" at bounding box center [677, 301] width 1354 height 602
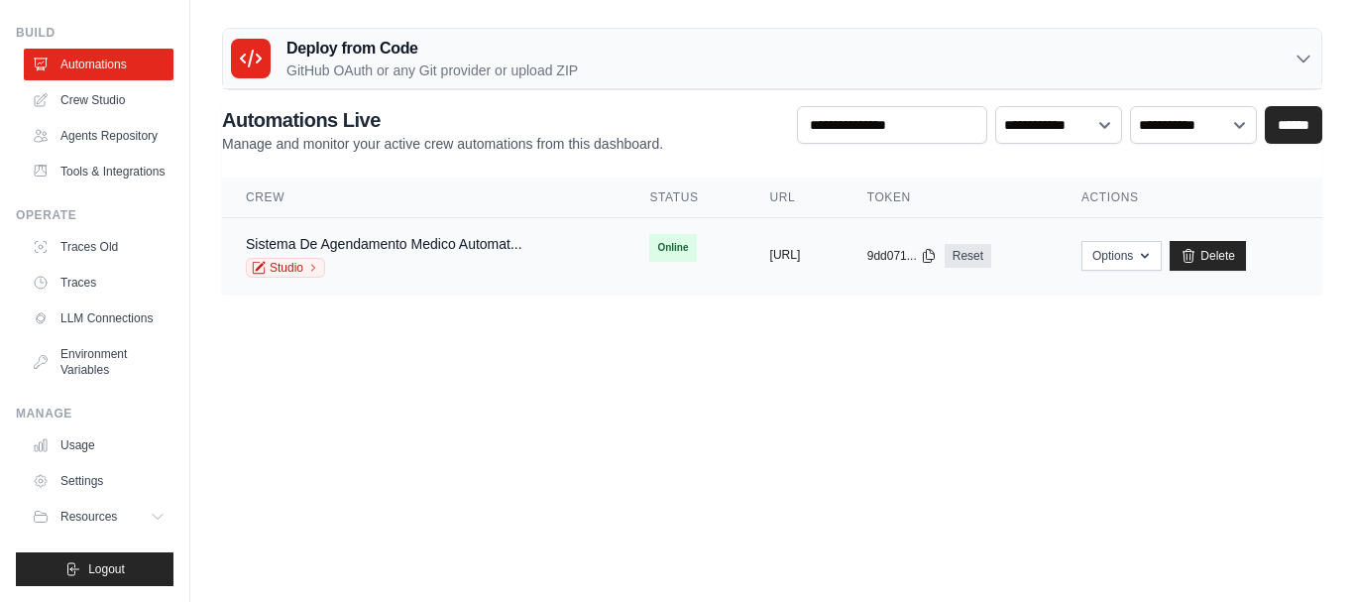
click at [801, 256] on button "[URL]" at bounding box center [785, 255] width 31 height 16
click at [396, 254] on div "Sistema De Agendamento Medico Automat... Studio" at bounding box center [384, 256] width 276 height 44
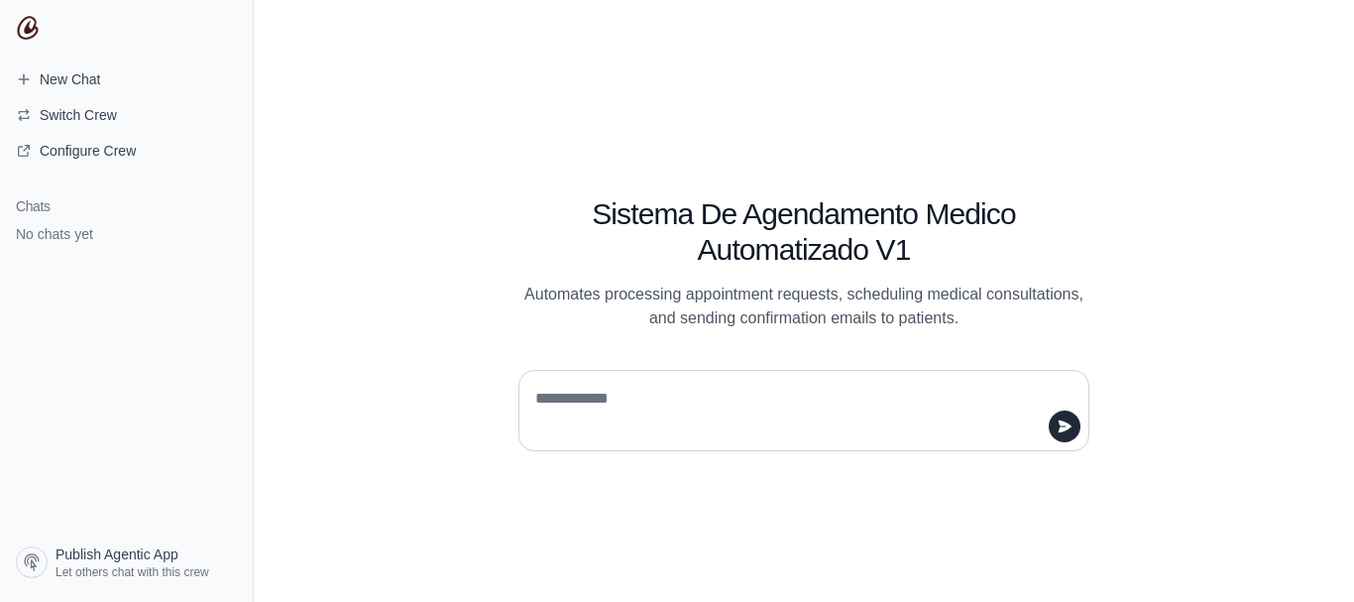
click at [665, 395] on textarea at bounding box center [797, 410] width 533 height 55
click at [681, 401] on textarea at bounding box center [797, 410] width 533 height 55
click at [688, 401] on textarea at bounding box center [797, 410] width 533 height 55
type textarea "**********"
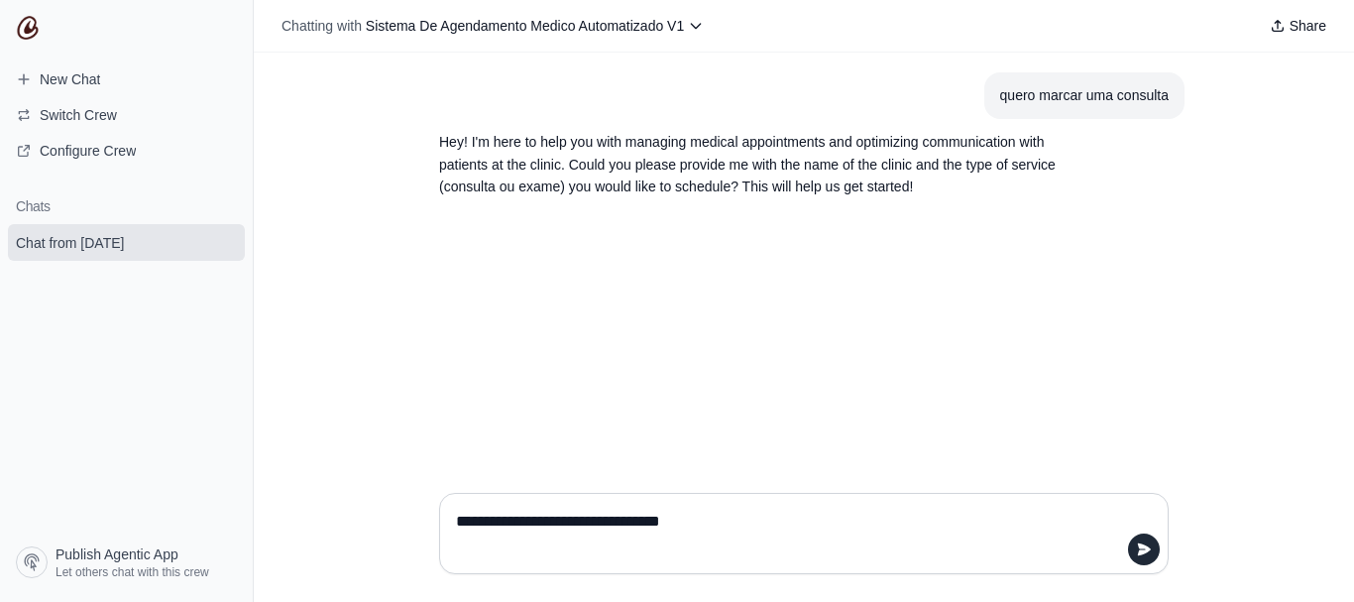
click at [596, 530] on textarea "**********" at bounding box center [798, 532] width 692 height 55
type textarea "**********"
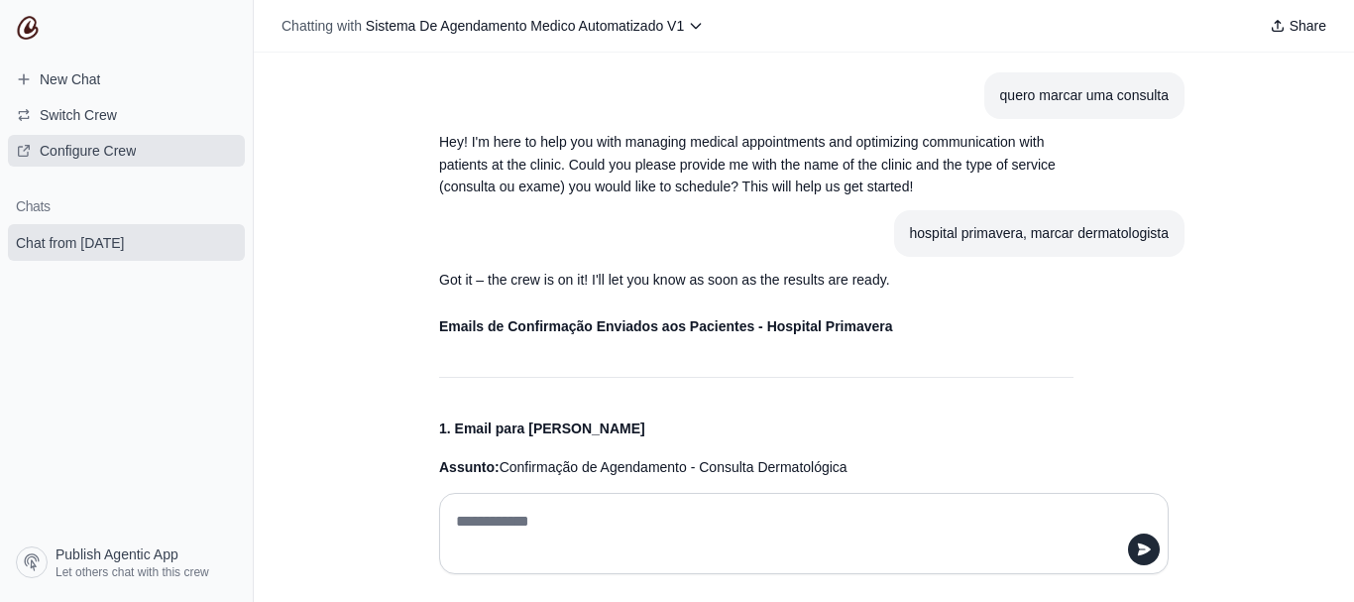
click at [85, 146] on span "Configure Crew" at bounding box center [88, 151] width 96 height 20
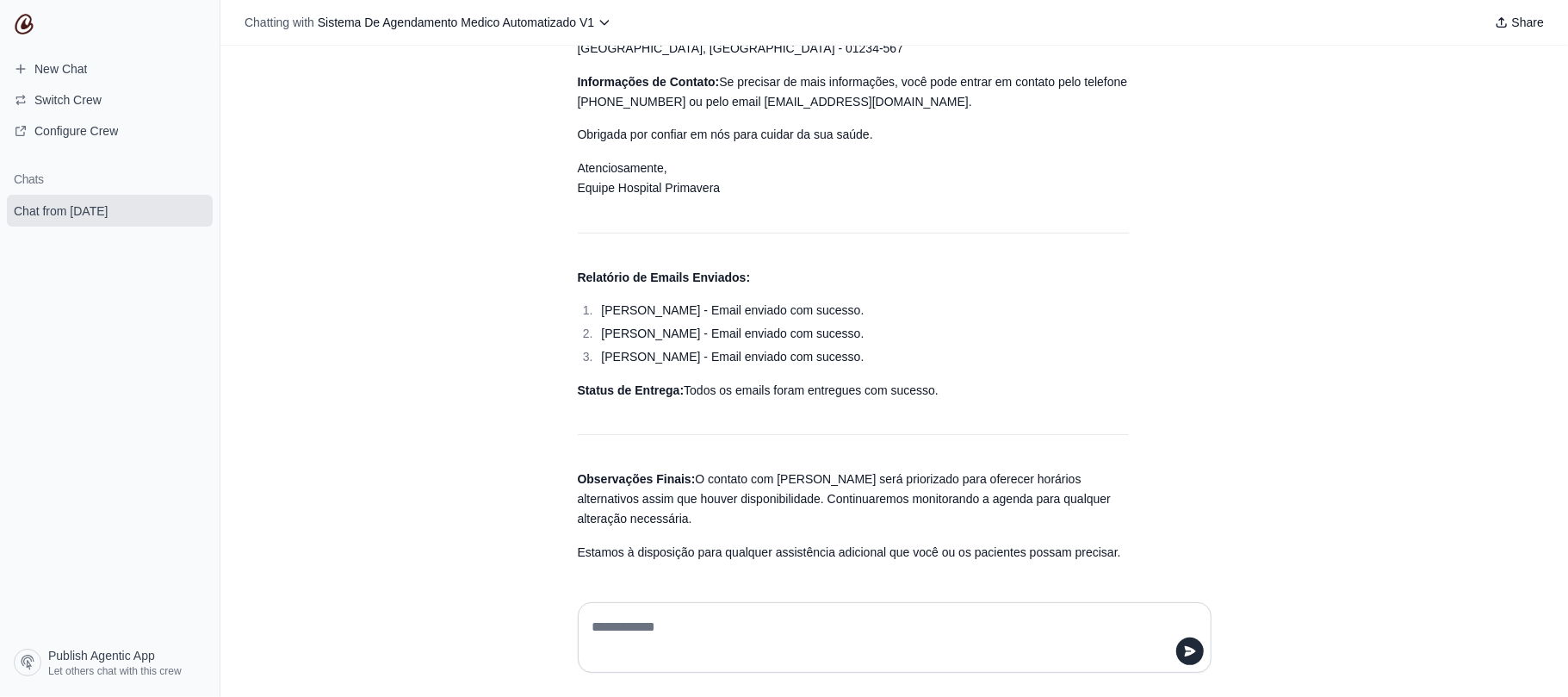
scroll to position [2099, 0]
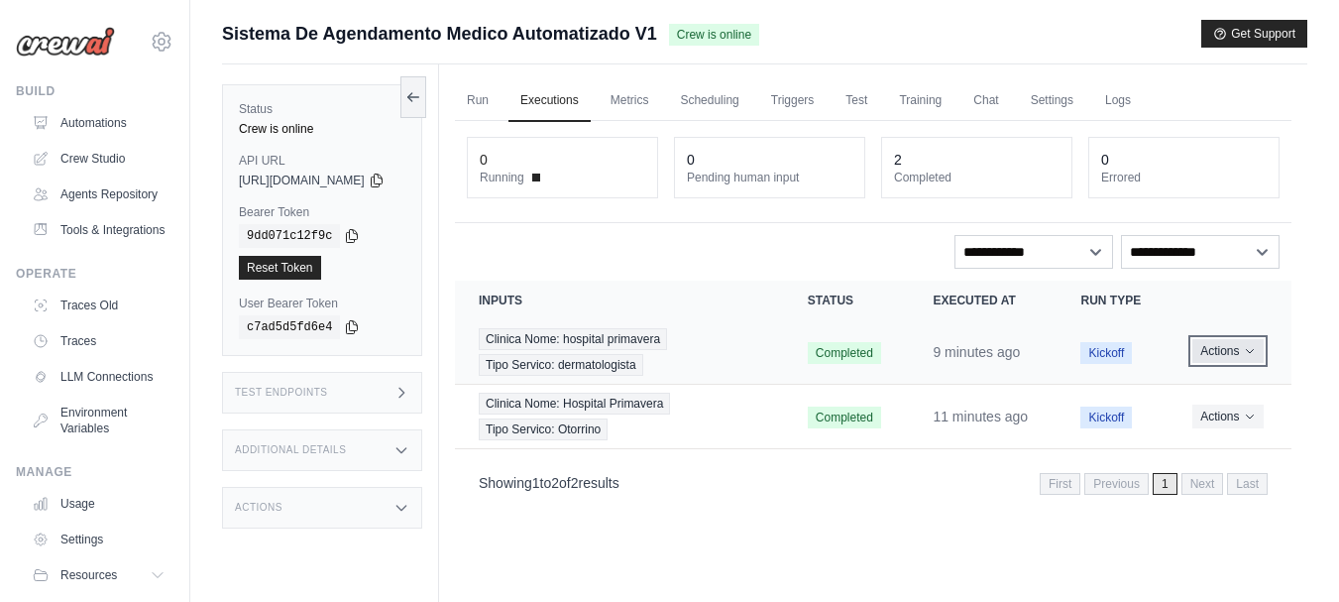
click at [1252, 357] on icon "Actions for execution" at bounding box center [1250, 351] width 12 height 12
click at [1200, 403] on link "View Details" at bounding box center [1204, 388] width 127 height 32
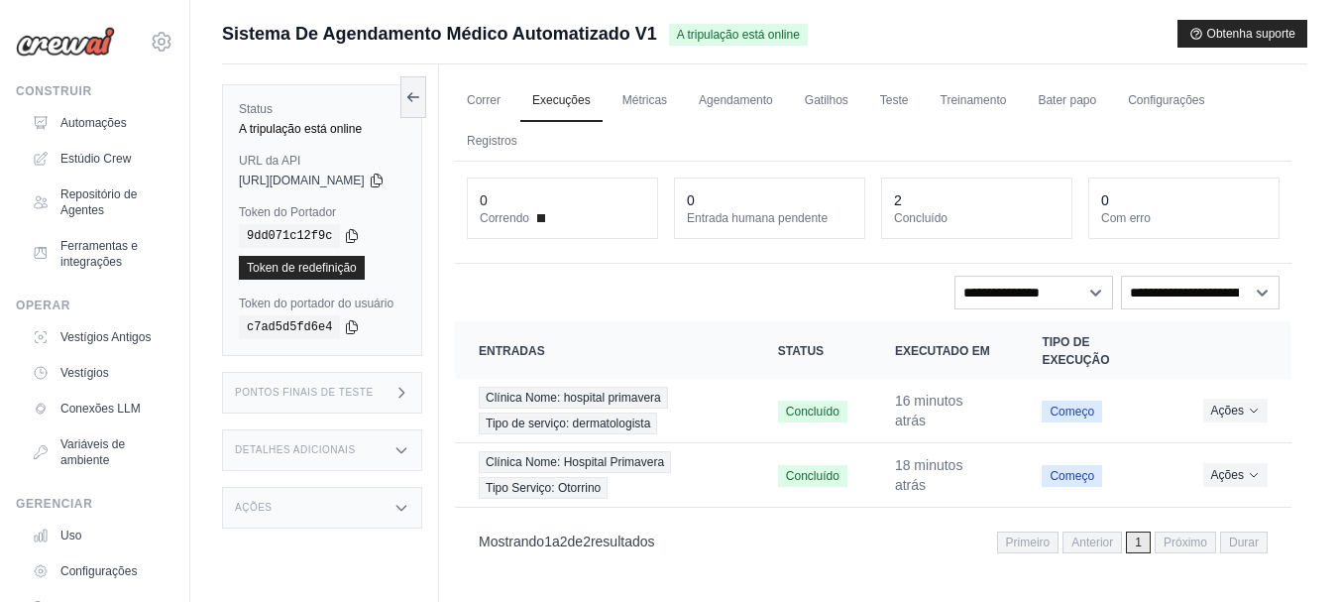
click at [645, 133] on ul "Correr Execuções Métricas Agendamento Gatilhos Teste Treinamento Bater papo Con…" at bounding box center [873, 120] width 836 height 81
click at [658, 103] on font "Métricas" at bounding box center [644, 100] width 45 height 14
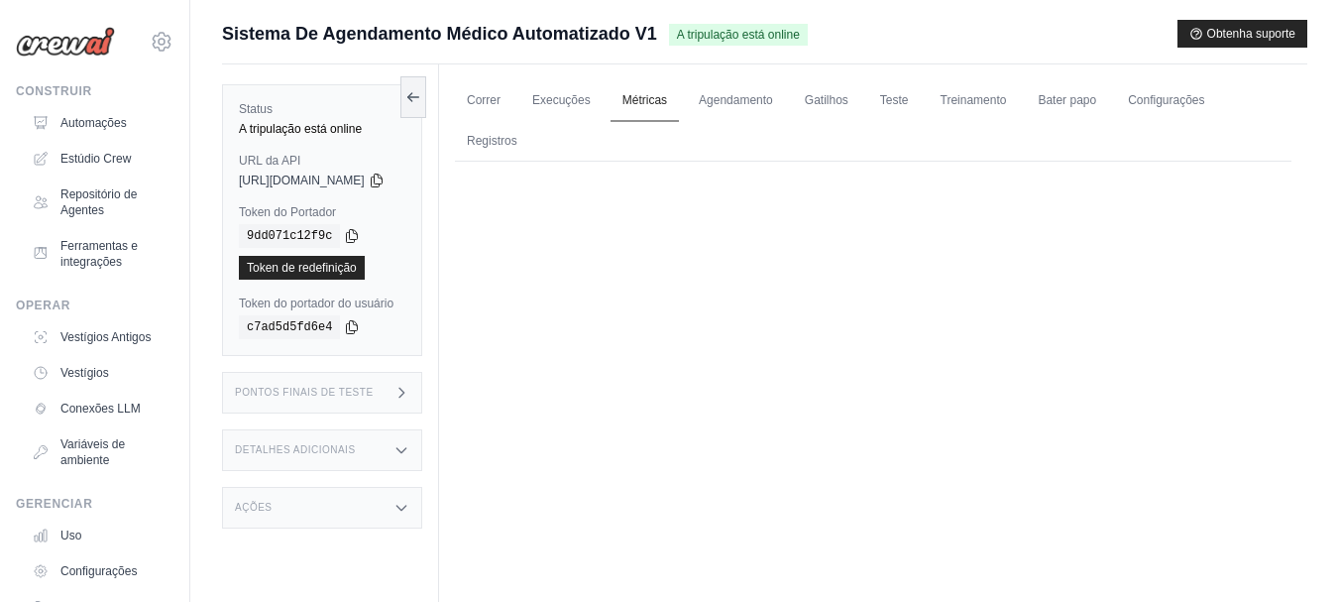
click at [650, 102] on link "Métricas" at bounding box center [644, 101] width 68 height 42
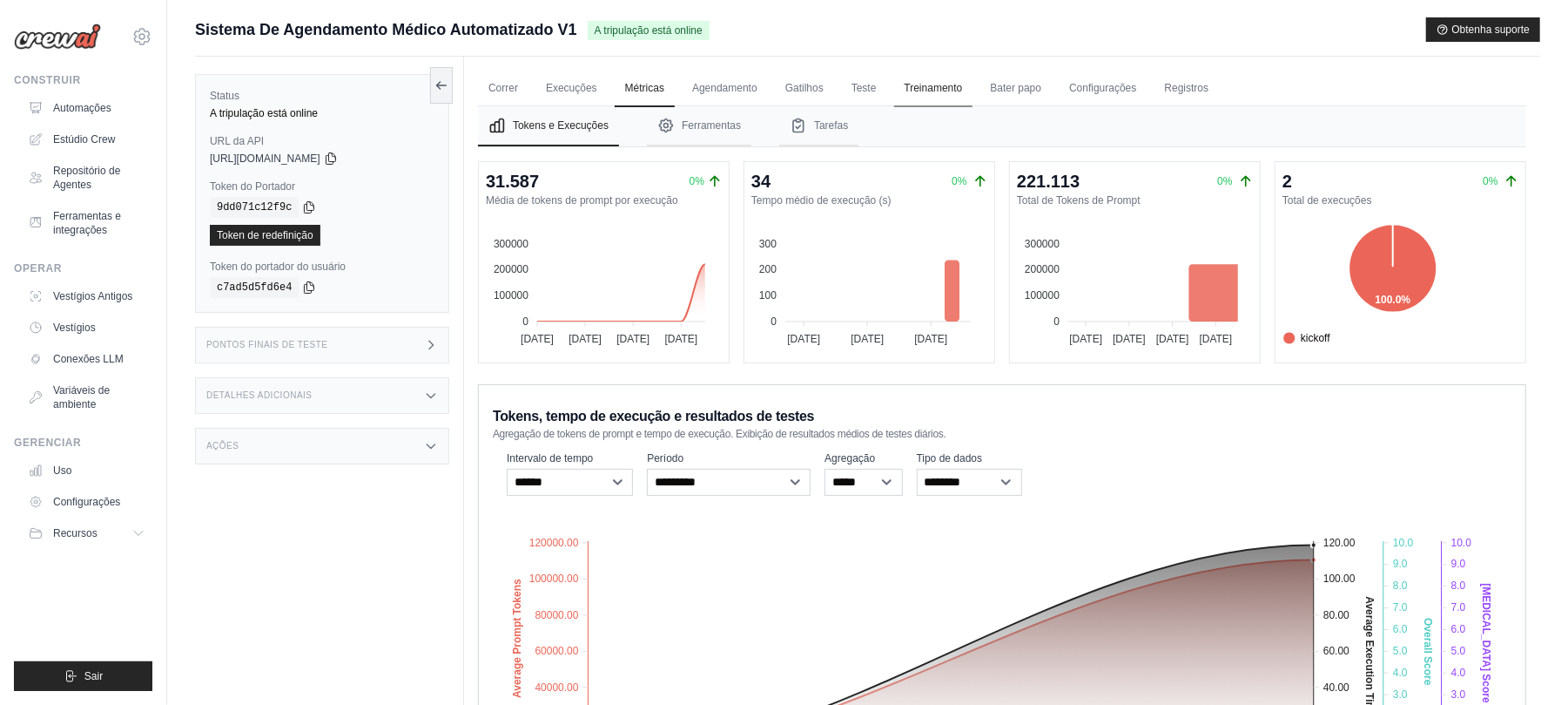
click at [966, 96] on link "Treinamento" at bounding box center [934, 89] width 79 height 37
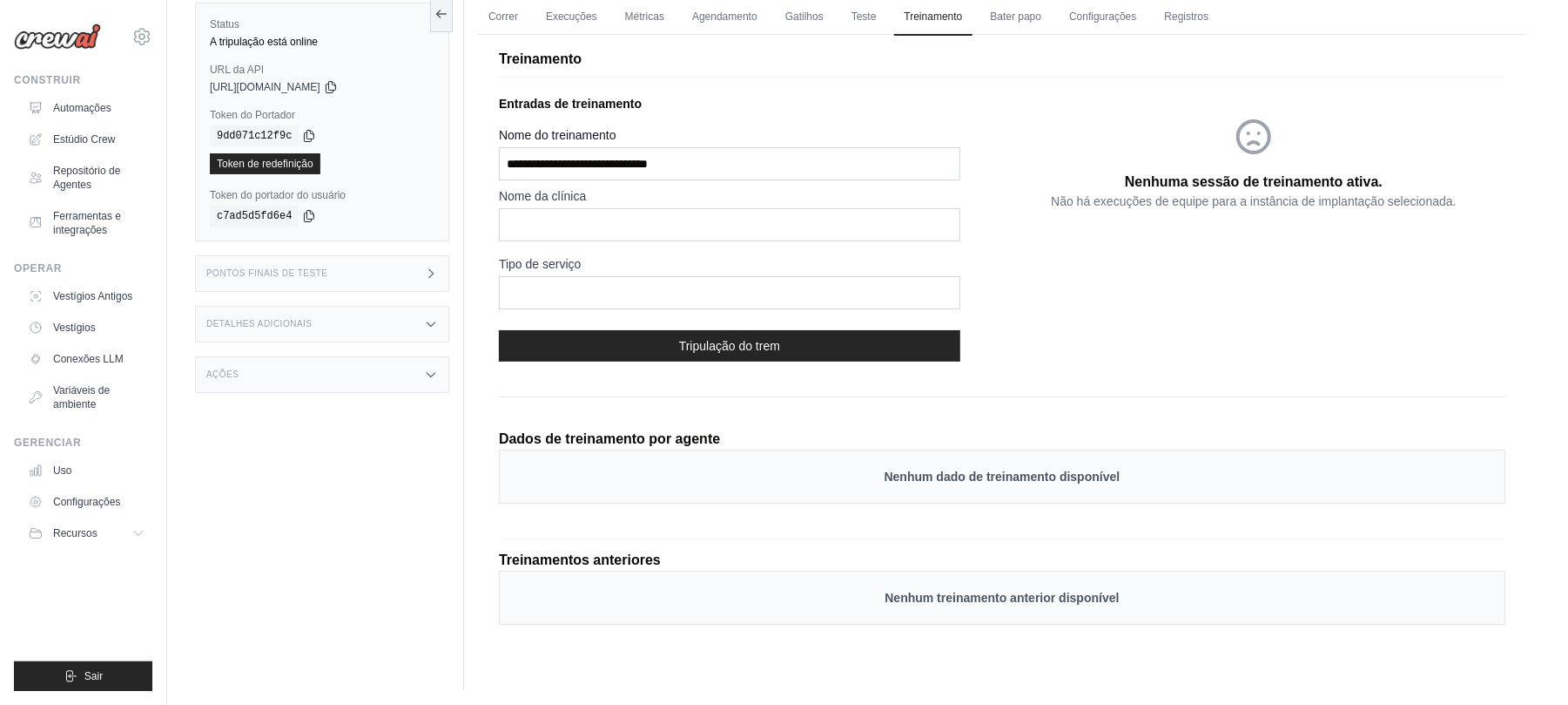
scroll to position [74, 0]
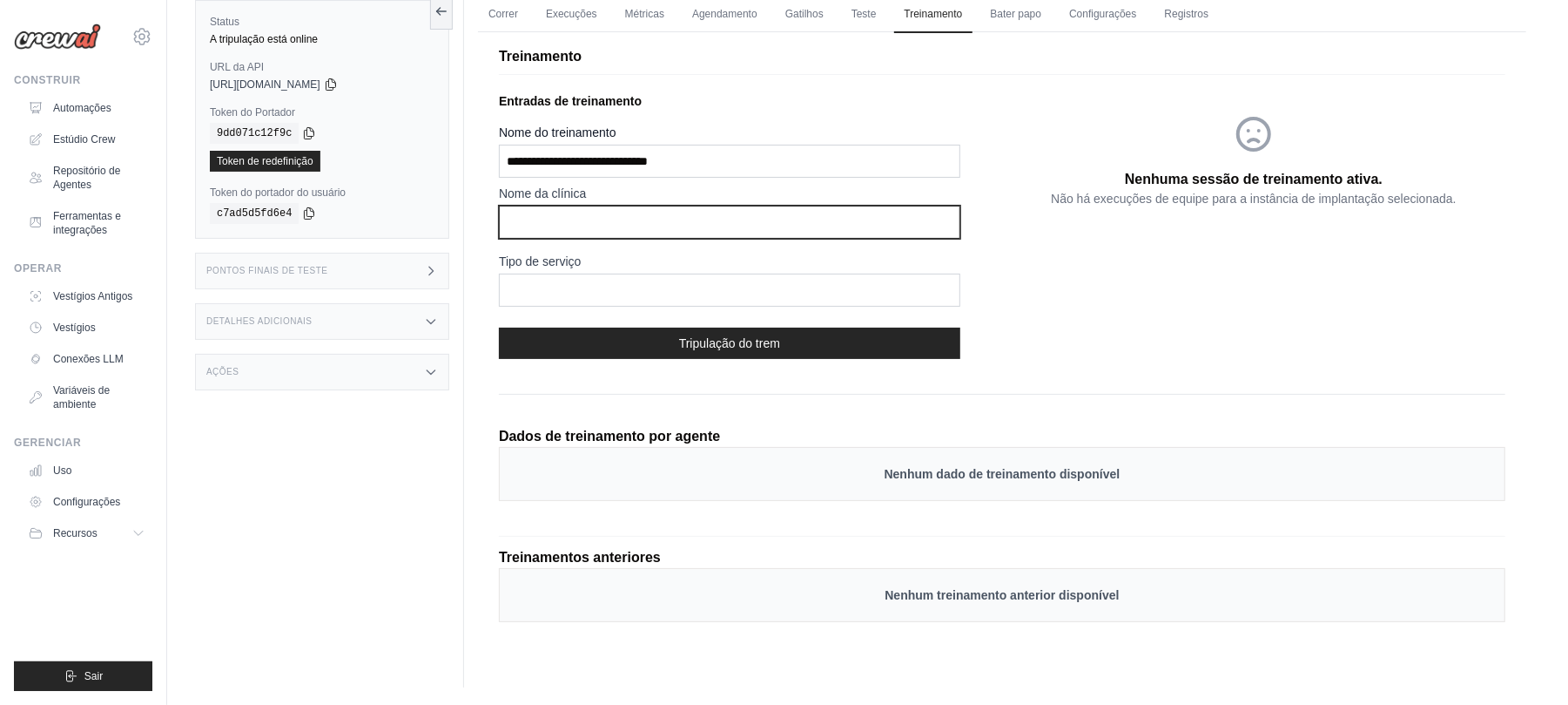
click at [603, 220] on input "text" at bounding box center [729, 222] width 461 height 33
type input "**********"
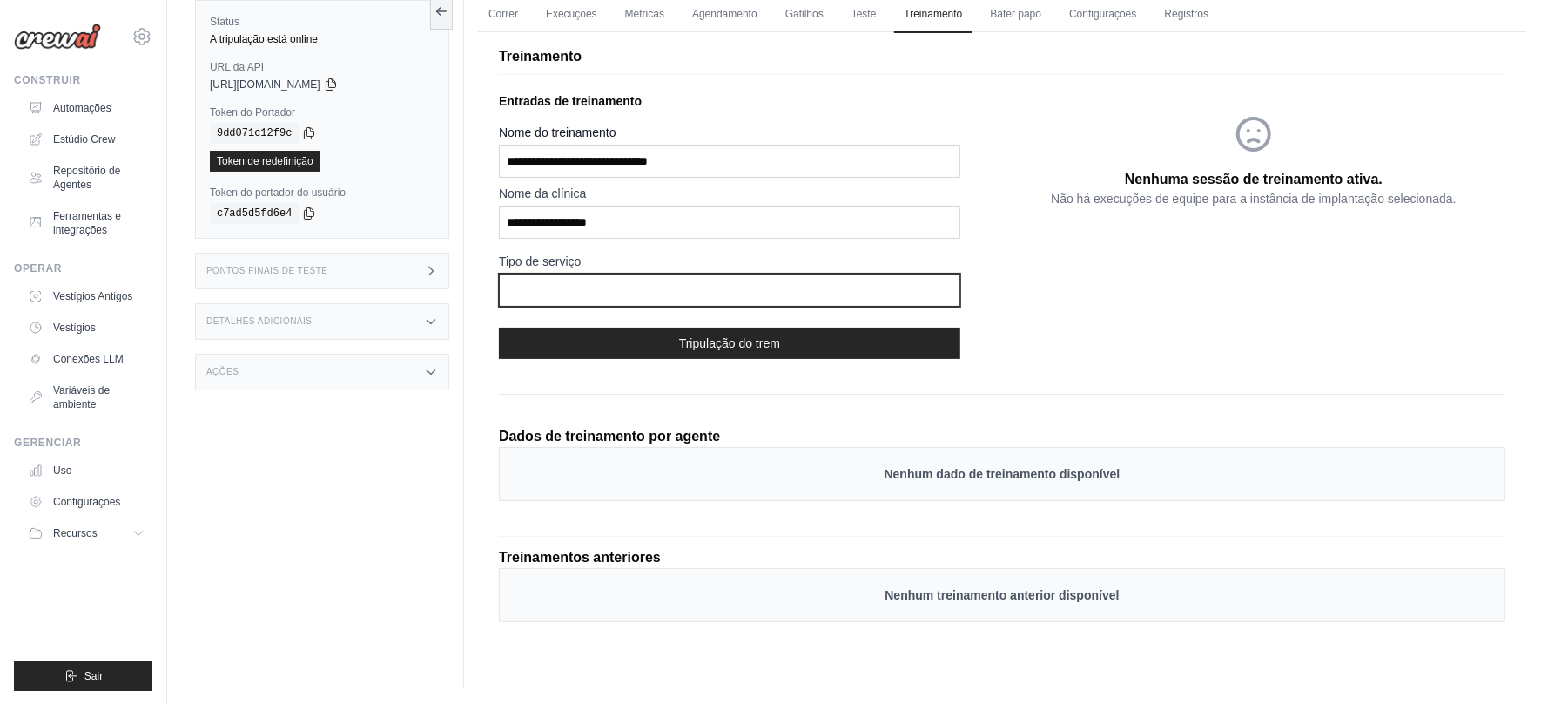
click at [705, 286] on input "text" at bounding box center [729, 290] width 461 height 33
drag, startPoint x: 626, startPoint y: 286, endPoint x: 458, endPoint y: 286, distance: 168.0
click at [458, 286] on div "Status A tripulação está online URL da API copiado https://sistema-de-agendamen…" at bounding box center [867, 335] width 1345 height 705
type input "**********"
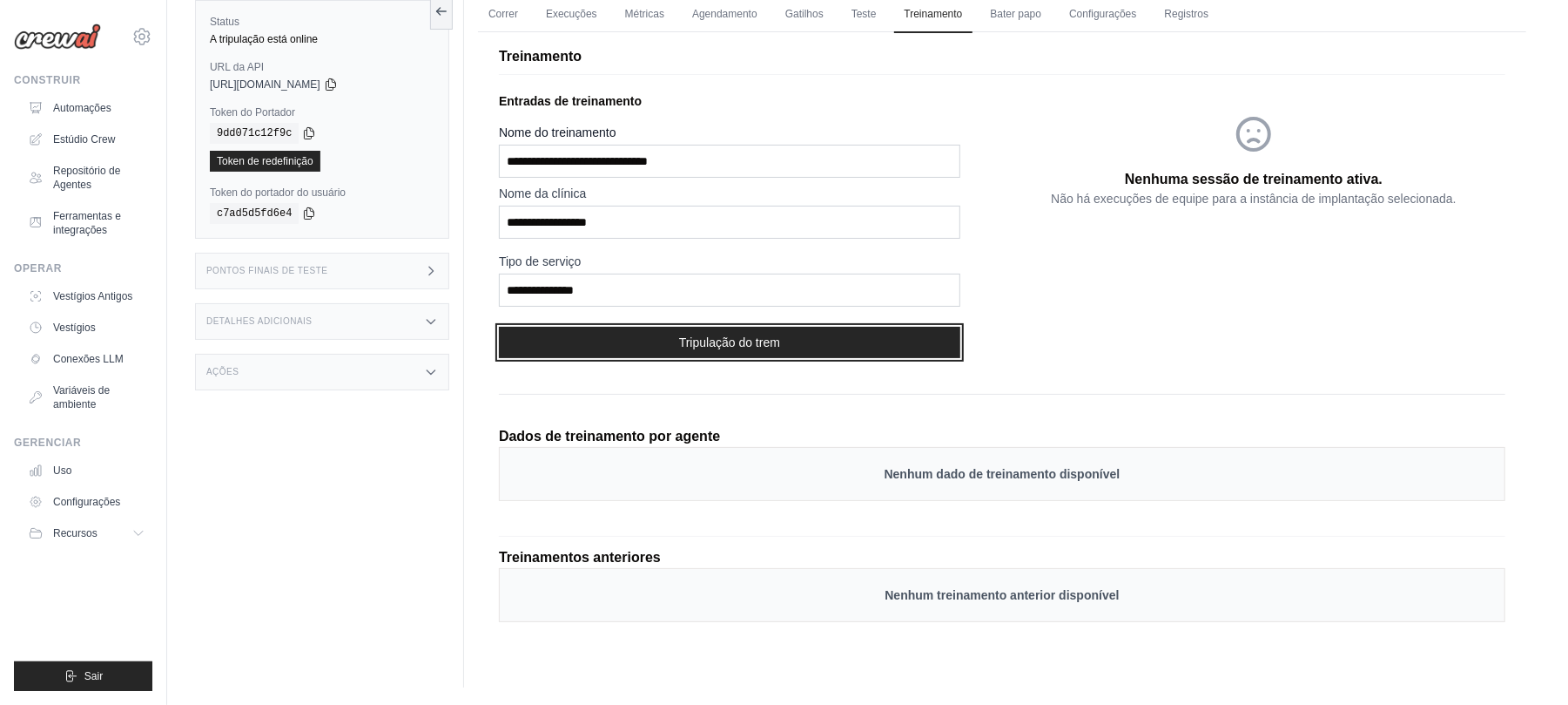
click at [690, 356] on button "Tripulação do trem" at bounding box center [729, 343] width 461 height 32
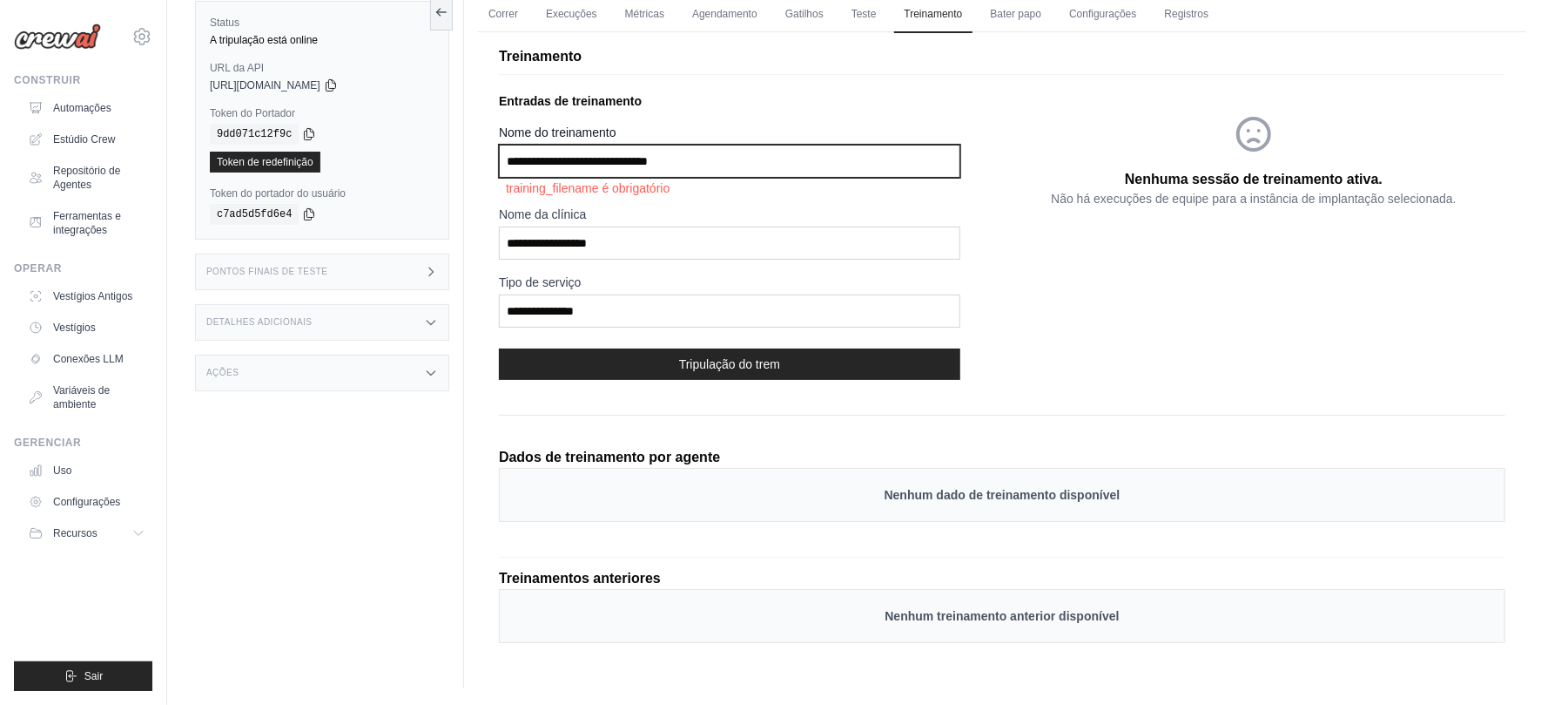
click at [688, 158] on input "Nome do treinamento" at bounding box center [729, 161] width 461 height 33
click at [734, 160] on input "Nome do treinamento" at bounding box center [729, 161] width 461 height 33
click at [734, 165] on input "Nome do treinamento" at bounding box center [729, 161] width 461 height 33
click at [712, 162] on input "Nome do treinamento" at bounding box center [729, 161] width 461 height 33
click at [693, 158] on input "Nome do treinamento" at bounding box center [729, 161] width 461 height 33
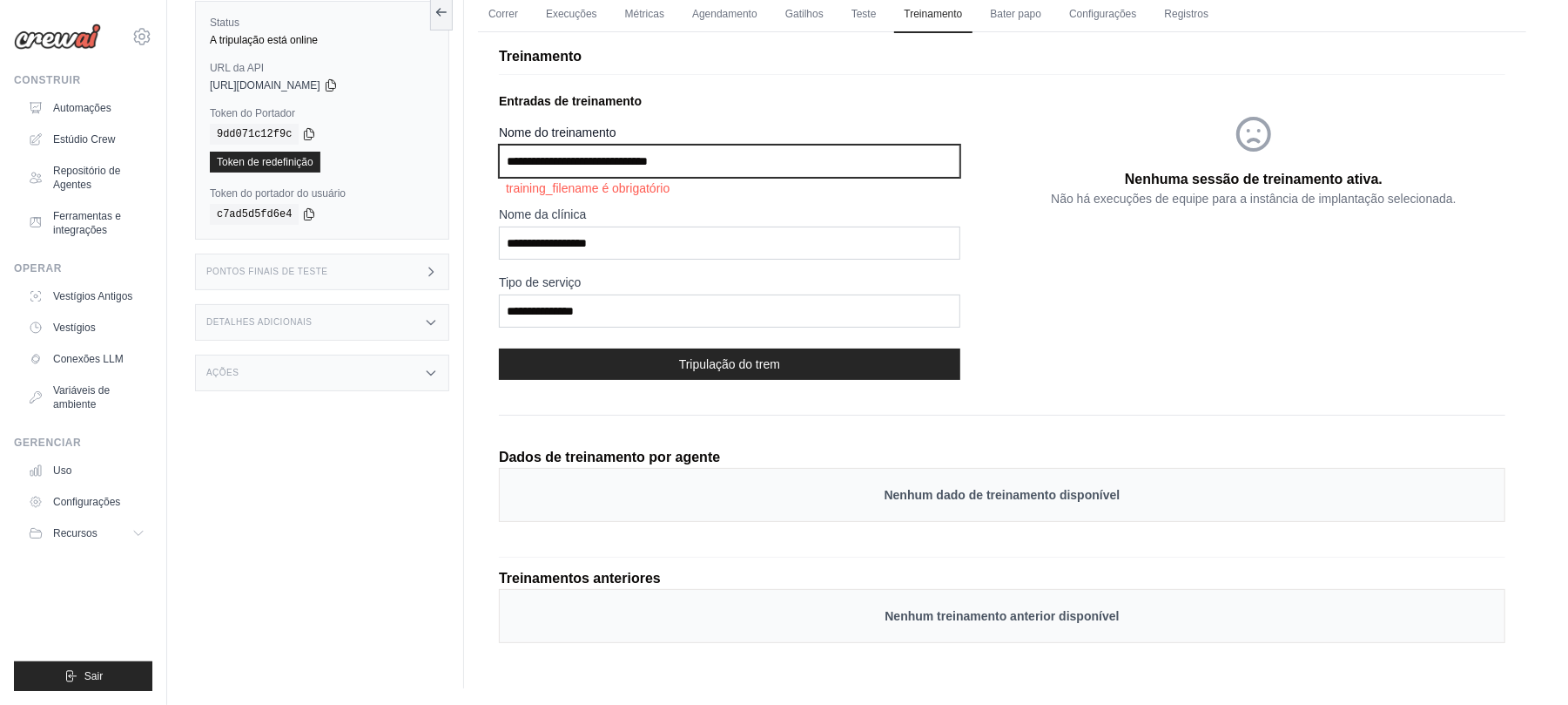
drag, startPoint x: 576, startPoint y: 161, endPoint x: 712, endPoint y: 156, distance: 136.1
click at [712, 156] on input "Nome do treinamento" at bounding box center [729, 161] width 461 height 33
drag, startPoint x: 551, startPoint y: 160, endPoint x: 385, endPoint y: 142, distance: 167.0
click at [385, 142] on div "Status A tripulação está online URL da API copiado https://sistema-de-agendamen…" at bounding box center [867, 335] width 1345 height 706
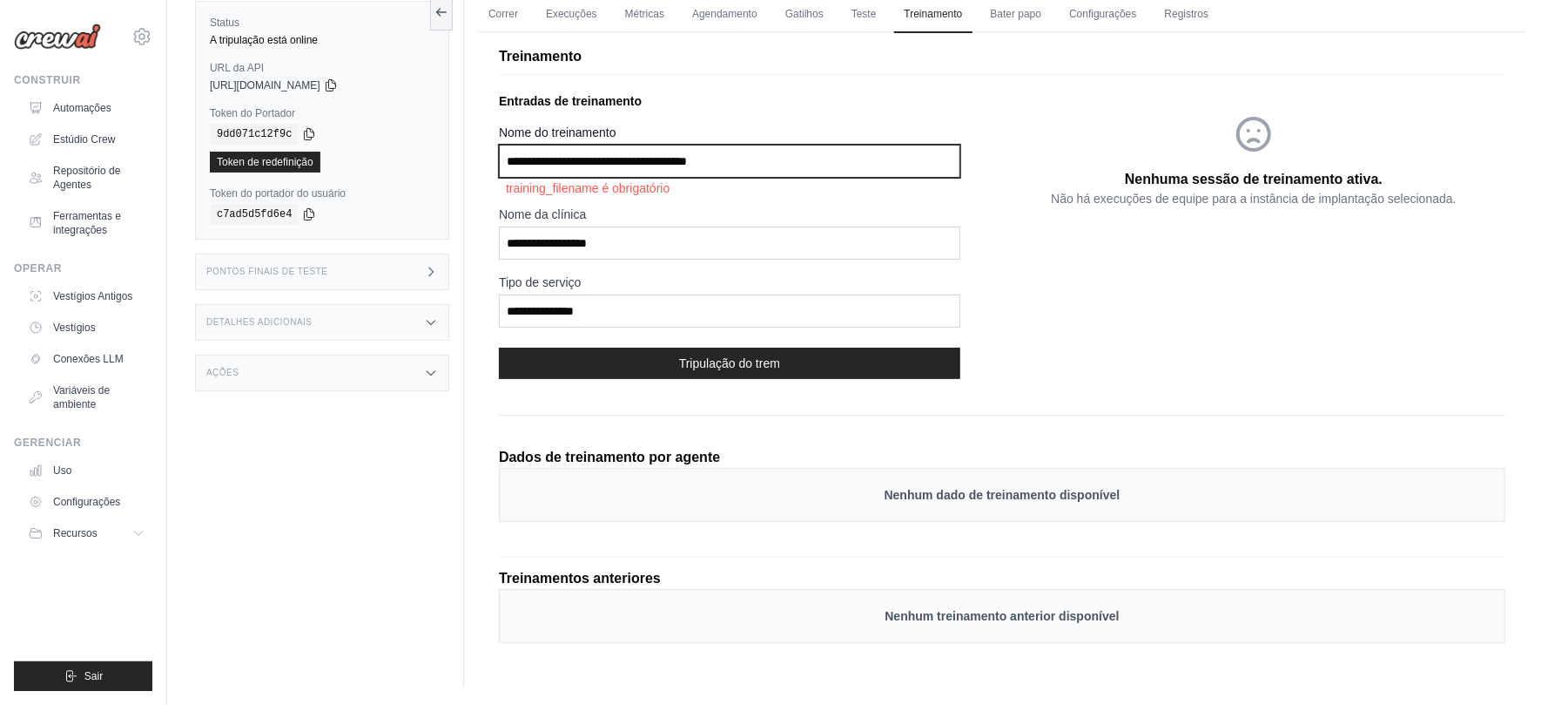
type input "**********"
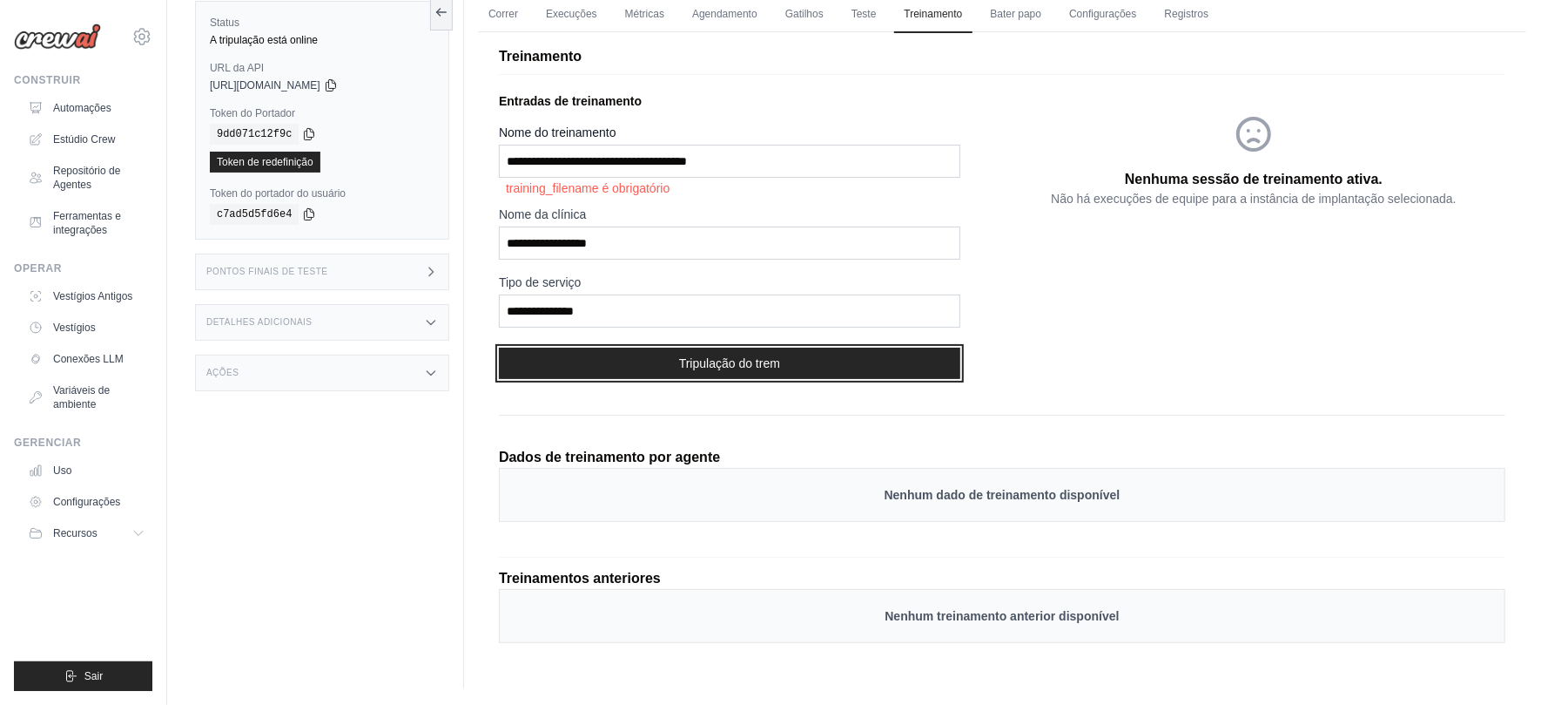
click at [731, 377] on button "Tripulação do trem" at bounding box center [729, 363] width 461 height 32
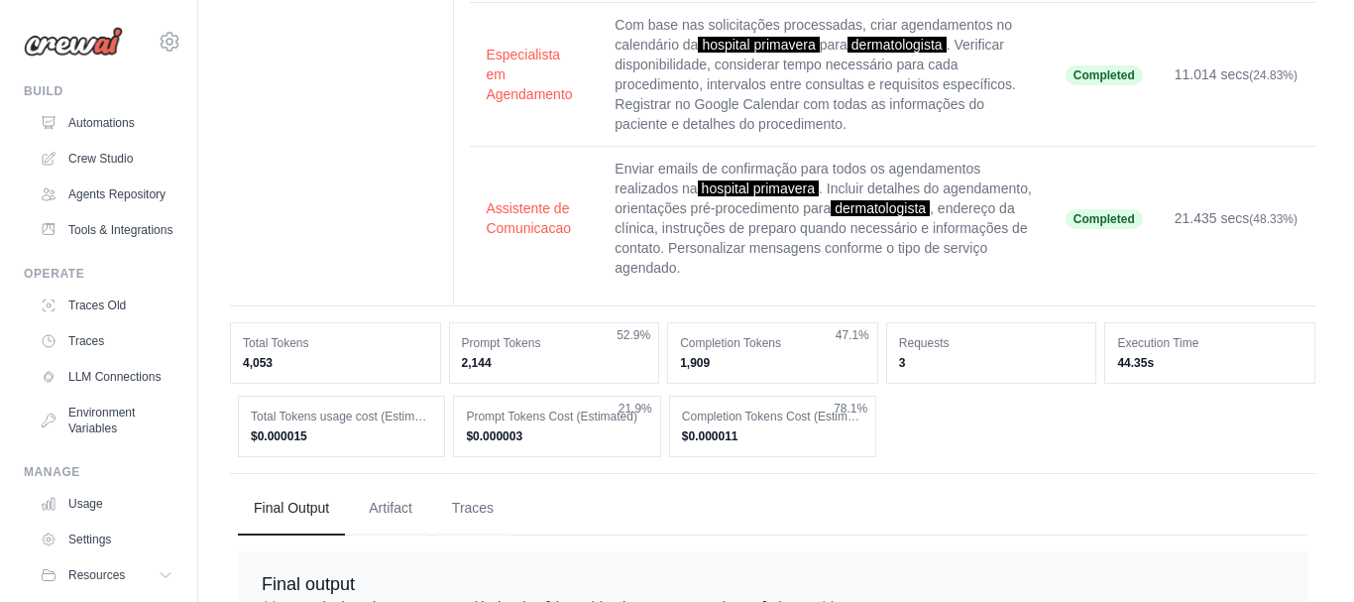
scroll to position [99, 0]
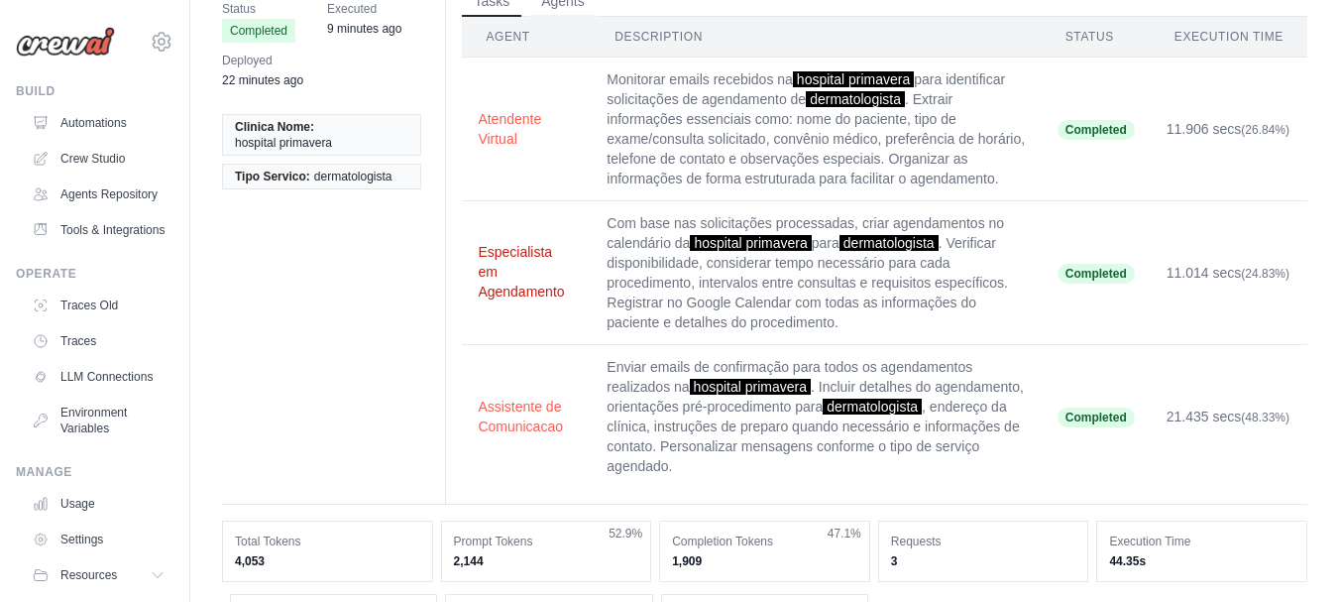
click at [488, 265] on button "Especialista em Agendamento" at bounding box center [526, 271] width 97 height 59
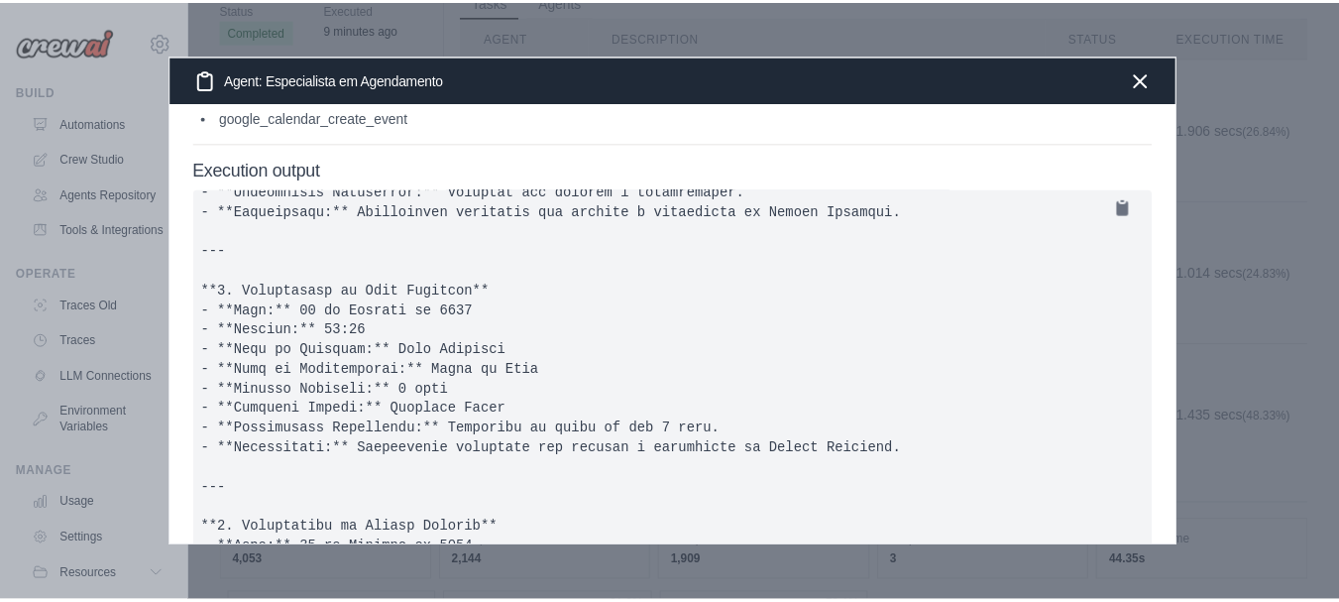
scroll to position [297, 0]
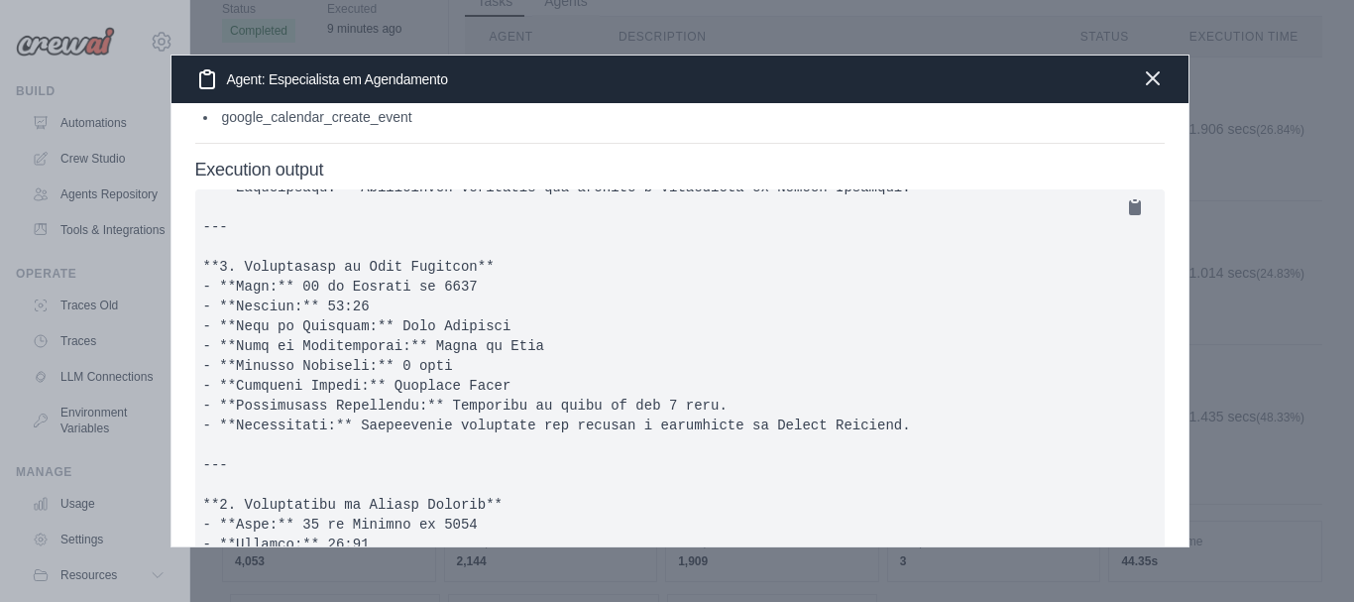
click at [1157, 69] on icon "button" at bounding box center [1153, 78] width 24 height 24
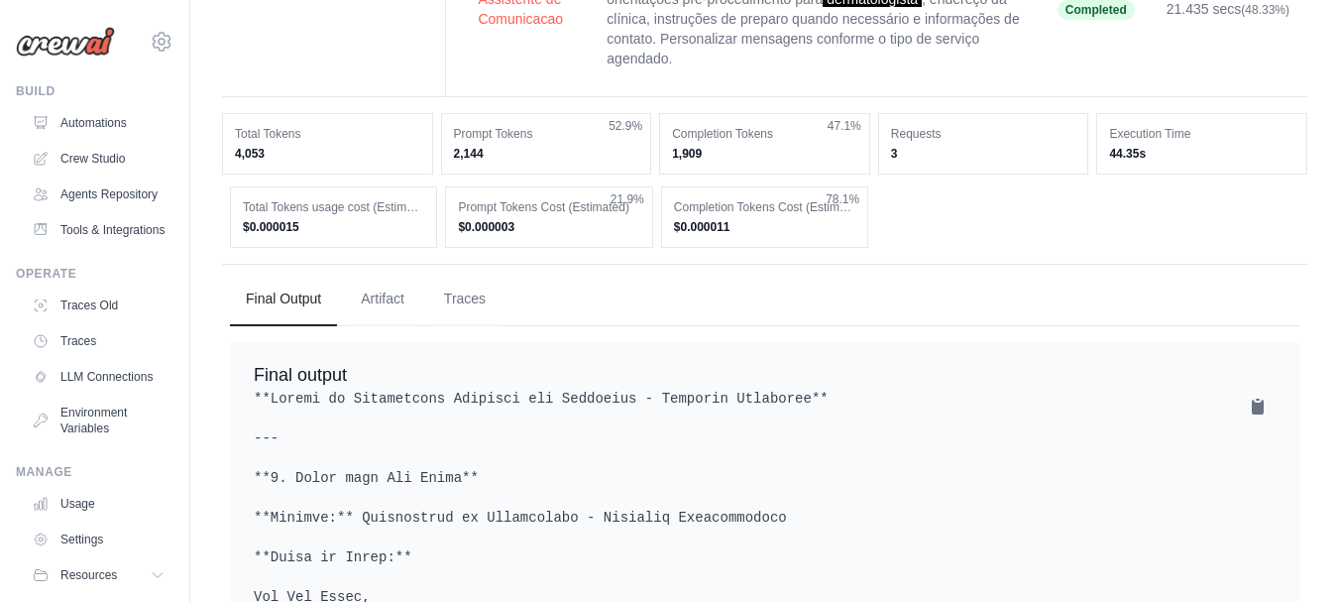
scroll to position [499, 0]
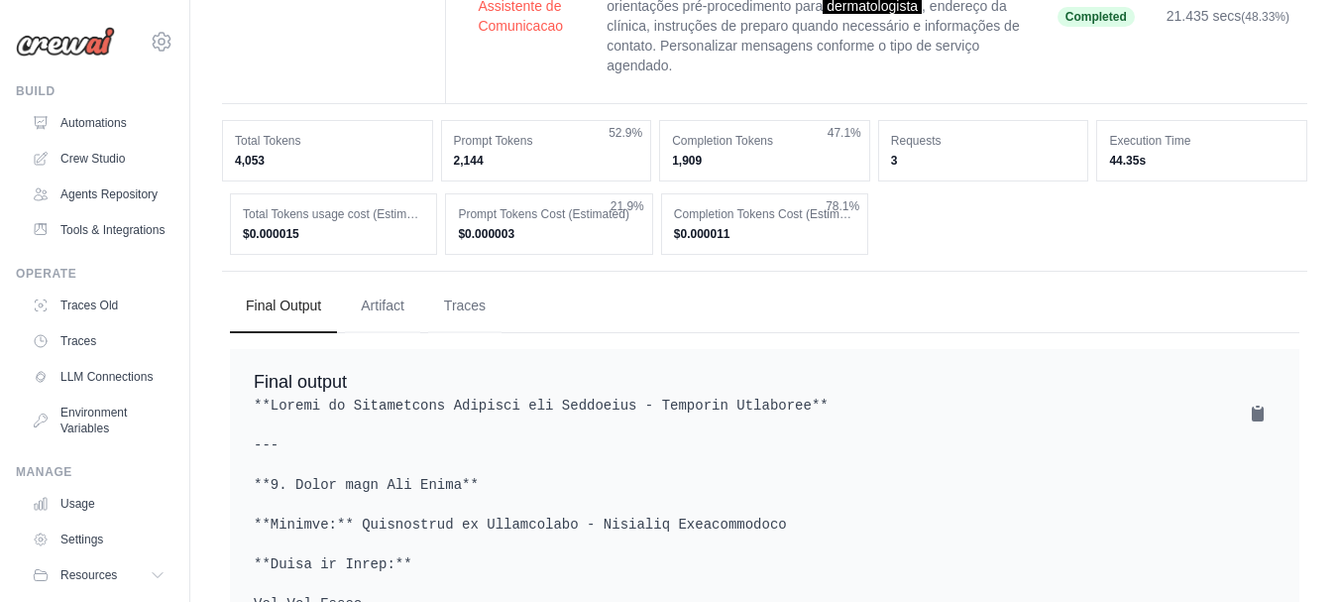
drag, startPoint x: 734, startPoint y: 235, endPoint x: 714, endPoint y: 236, distance: 19.8
click at [714, 236] on dd "$0.000011" at bounding box center [764, 234] width 181 height 16
drag, startPoint x: 311, startPoint y: 233, endPoint x: 239, endPoint y: 236, distance: 72.4
click at [239, 236] on div "Total Tokens usage cost (Estimated) $0.000015" at bounding box center [333, 223] width 207 height 61
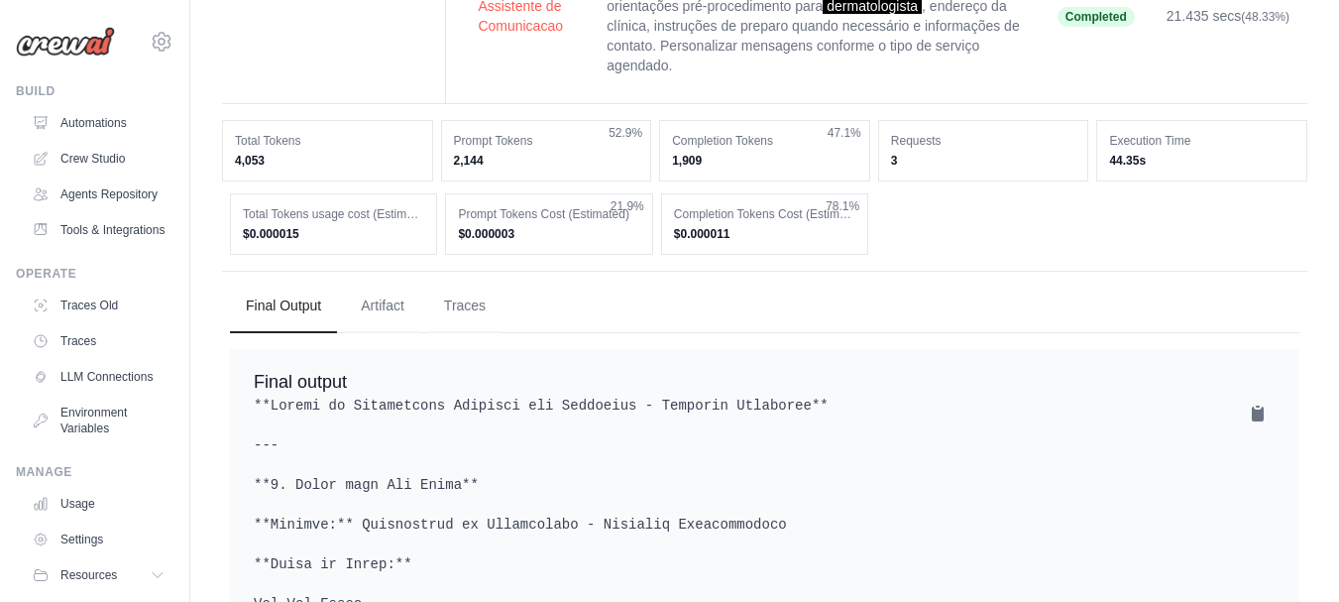
copy dd "$0.000015"
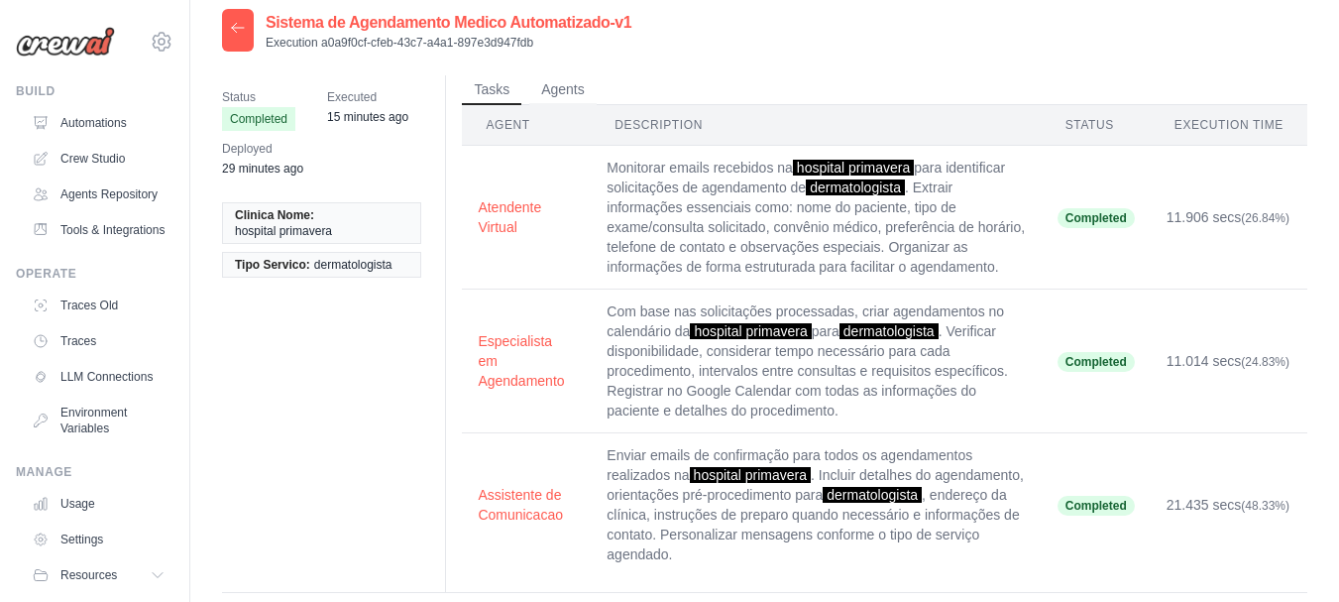
scroll to position [0, 0]
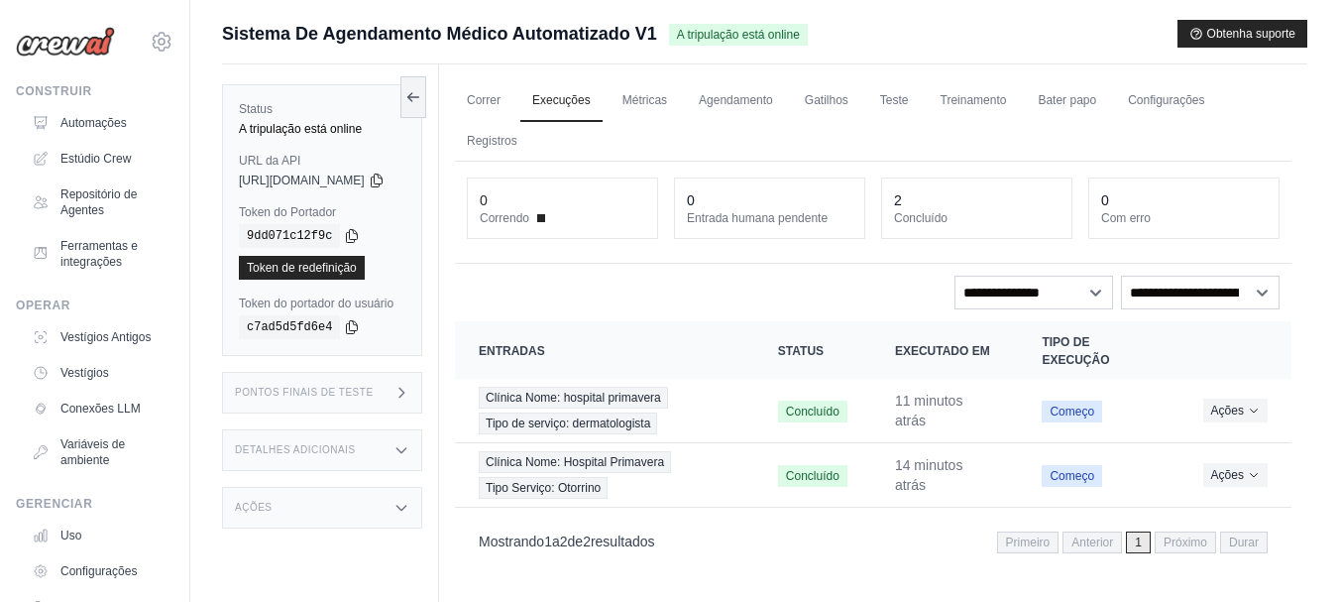
click at [843, 571] on div "Correr Execuções Métricas Agendamento Gatilhos Teste Treinamento Bater papo Con…" at bounding box center [873, 365] width 868 height 602
click at [500, 98] on font "Correr" at bounding box center [484, 100] width 34 height 14
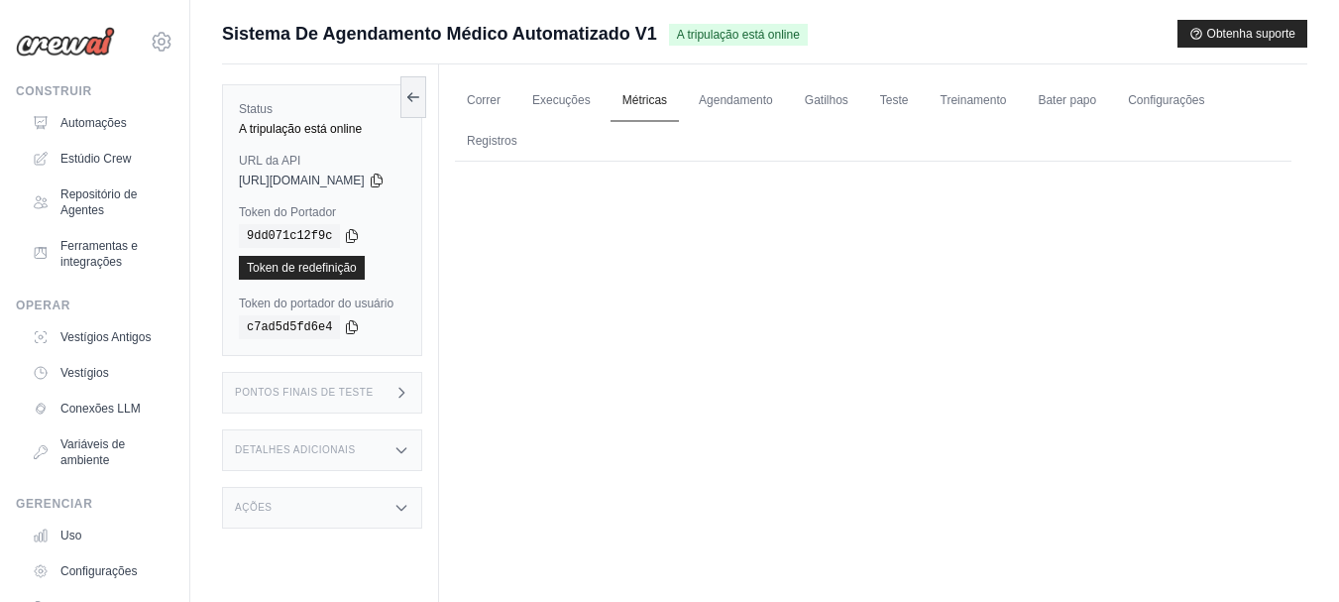
click at [667, 100] on font "Métricas" at bounding box center [644, 100] width 45 height 14
click at [655, 101] on font "Métricas" at bounding box center [644, 100] width 45 height 14
click at [586, 103] on font "Execuções" at bounding box center [561, 100] width 58 height 14
click at [591, 101] on font "Execuções" at bounding box center [561, 100] width 58 height 14
click at [589, 103] on font "Execuções" at bounding box center [561, 100] width 58 height 14
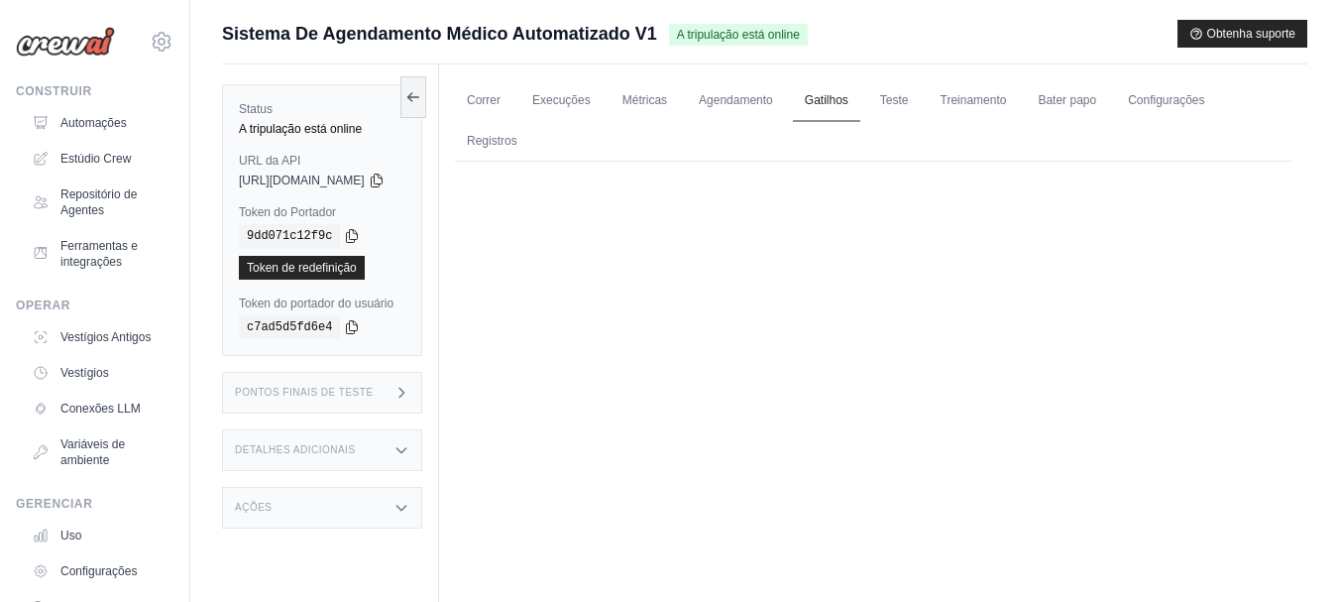
click at [848, 93] on font "Gatilhos" at bounding box center [827, 100] width 44 height 14
click at [961, 100] on ul "Correr Execuções Métricas Agendamento Gatilhos Teste Treinamento Bater papo Con…" at bounding box center [873, 120] width 836 height 81
click at [1007, 103] on font "Treinamento" at bounding box center [973, 100] width 66 height 14
click at [1095, 103] on font "Bater papo" at bounding box center [1067, 100] width 58 height 14
click at [832, 112] on link "Gatilhos" at bounding box center [826, 101] width 67 height 42
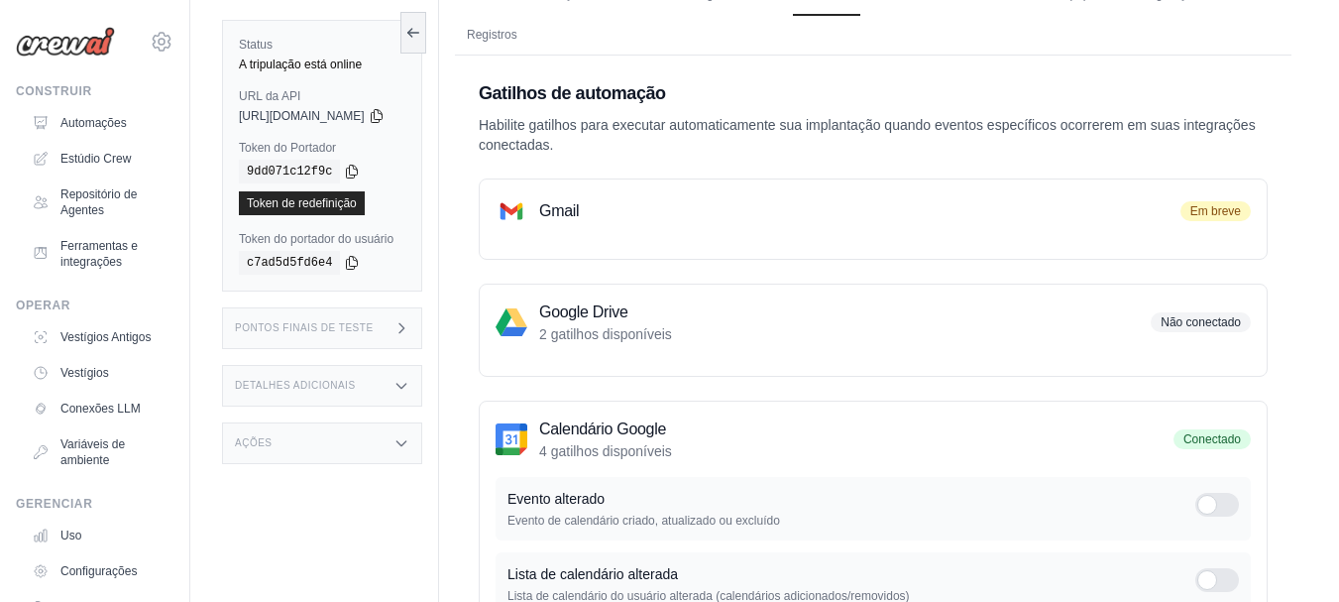
scroll to position [103, 0]
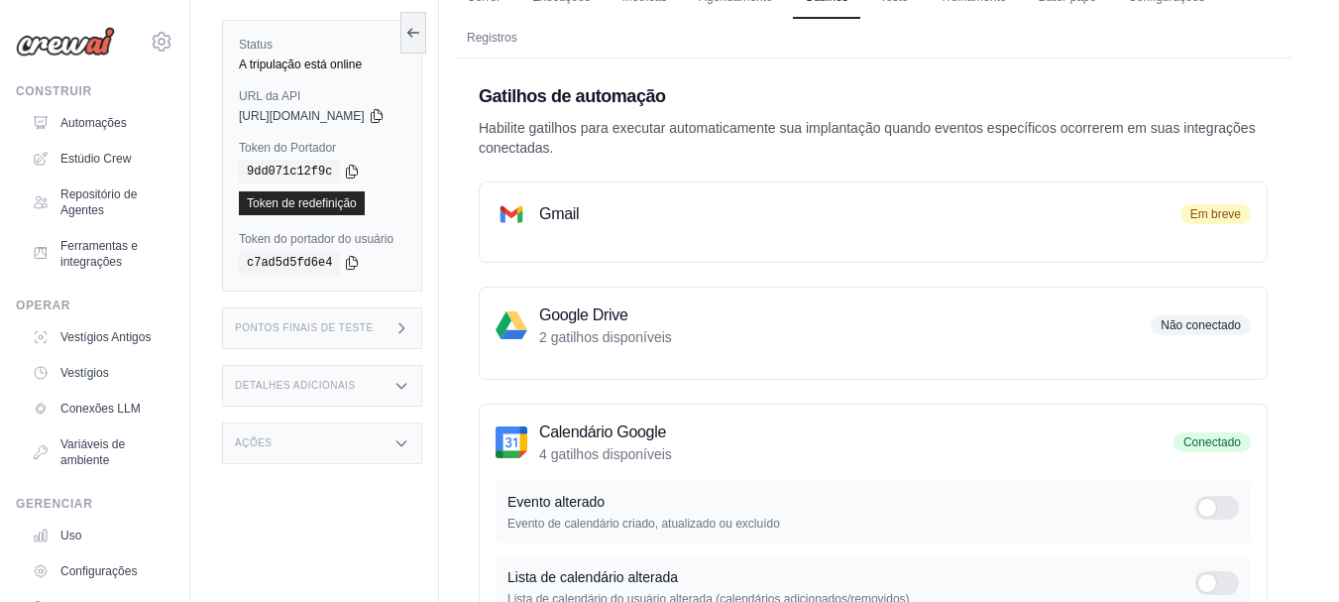
click at [1203, 216] on font "Em breve" at bounding box center [1215, 214] width 51 height 14
click at [798, 336] on div "Google Drive 2 gatilhos disponíveis Não conectado" at bounding box center [872, 325] width 755 height 44
click at [628, 316] on font "Google Drive" at bounding box center [583, 314] width 89 height 17
click at [606, 342] on font "2 gatilhos disponíveis" at bounding box center [605, 337] width 133 height 16
drag, startPoint x: 580, startPoint y: 298, endPoint x: 684, endPoint y: 311, distance: 104.8
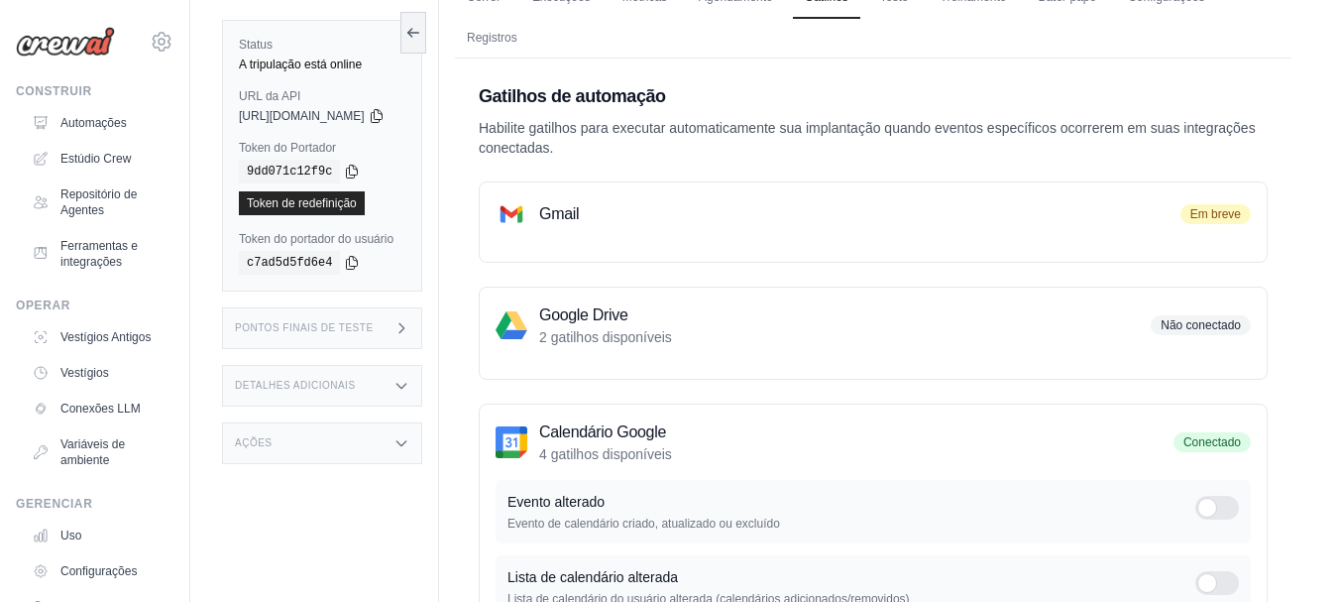
click at [581, 298] on div "Google Drive 2 gatilhos disponíveis Não conectado" at bounding box center [873, 332] width 789 height 93
click at [672, 311] on h3 "Google Drive" at bounding box center [605, 315] width 133 height 24
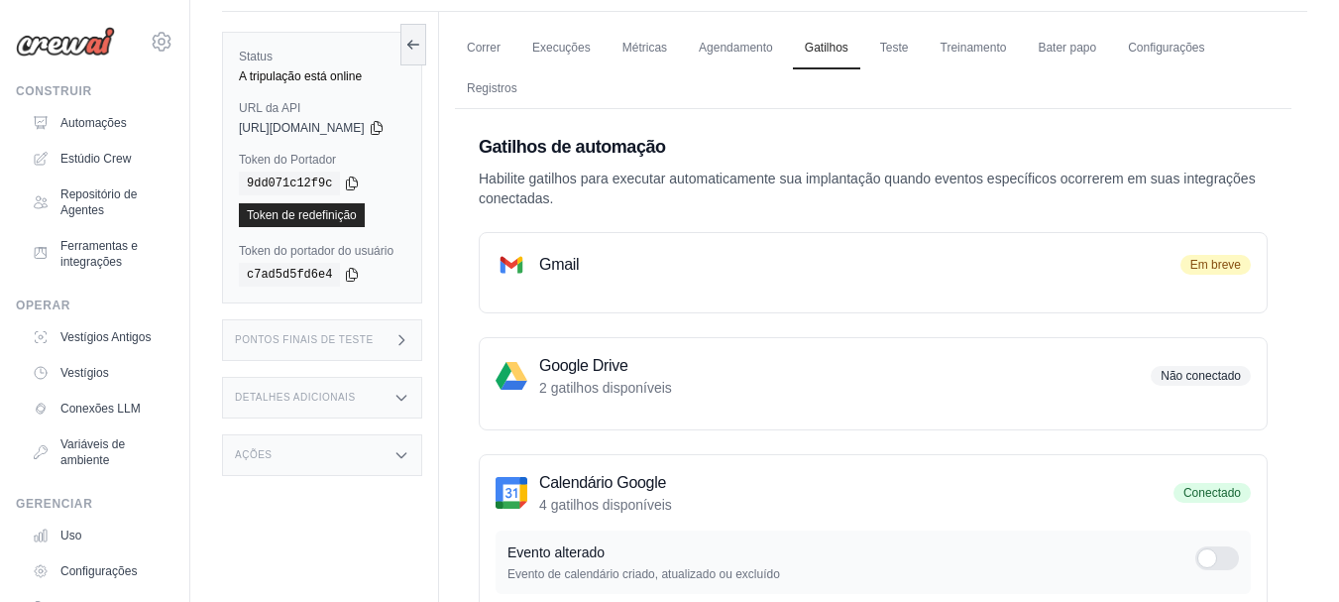
scroll to position [4, 0]
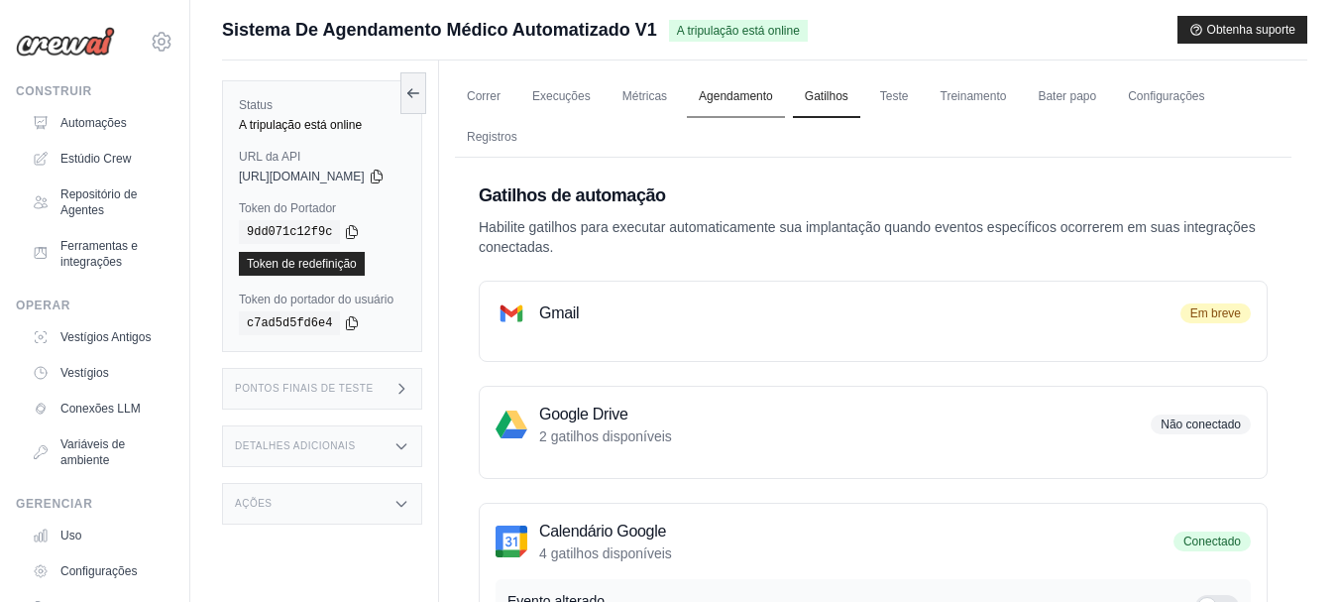
click at [759, 98] on font "Agendamento" at bounding box center [736, 96] width 74 height 14
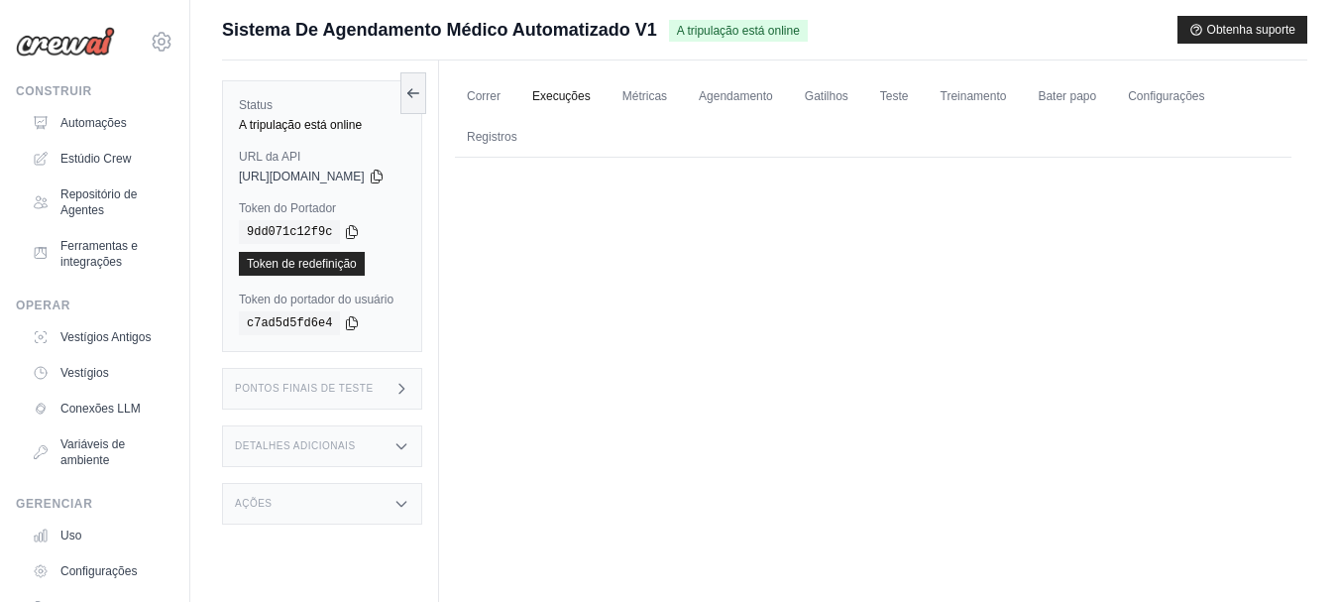
click at [591, 97] on font "Execuções" at bounding box center [561, 96] width 58 height 14
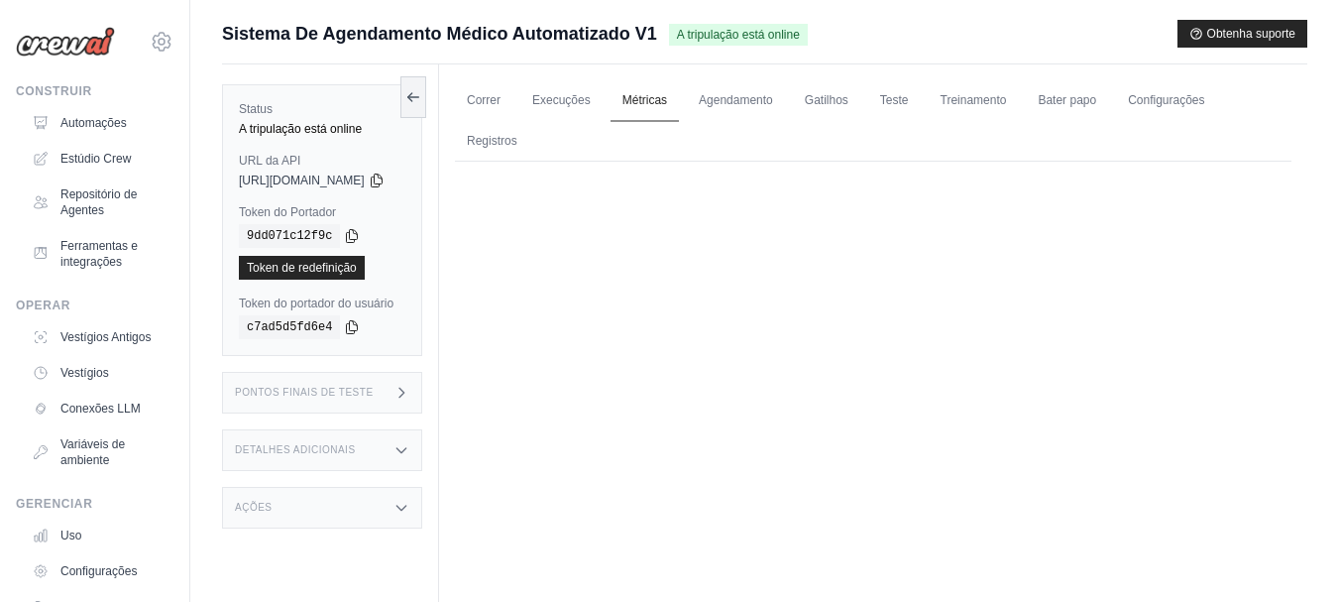
click at [664, 99] on font "Métricas" at bounding box center [644, 100] width 45 height 14
click at [663, 99] on font "Métricas" at bounding box center [644, 100] width 45 height 14
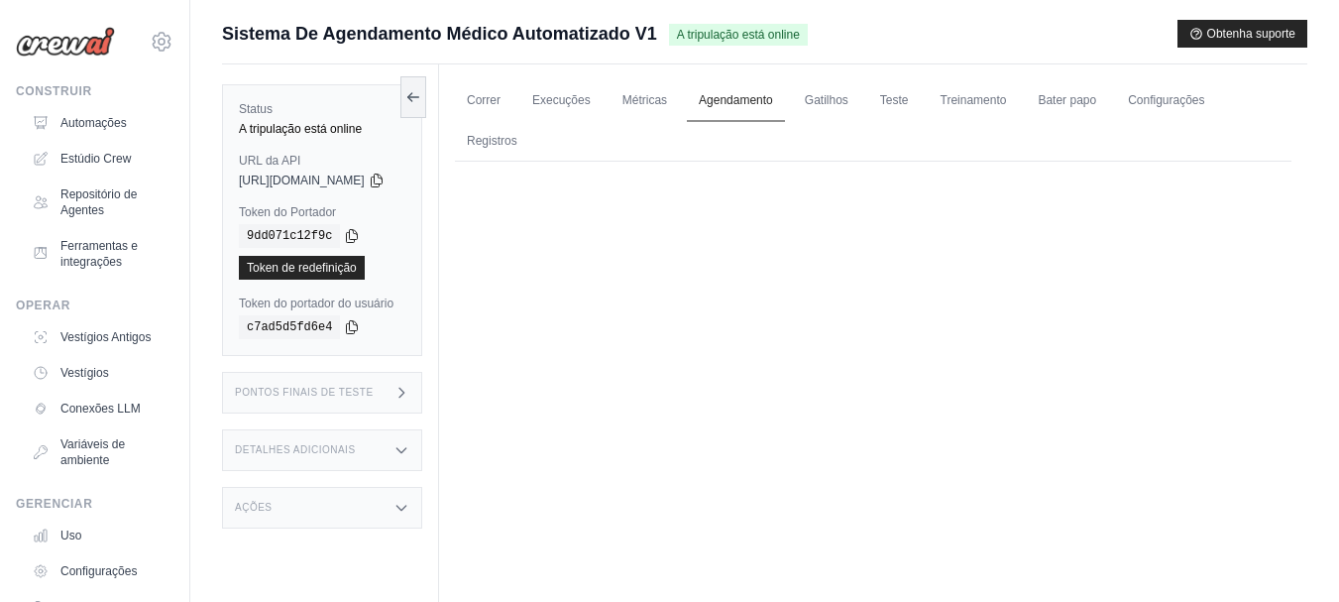
click at [738, 91] on link "Agendamento" at bounding box center [736, 101] width 98 height 42
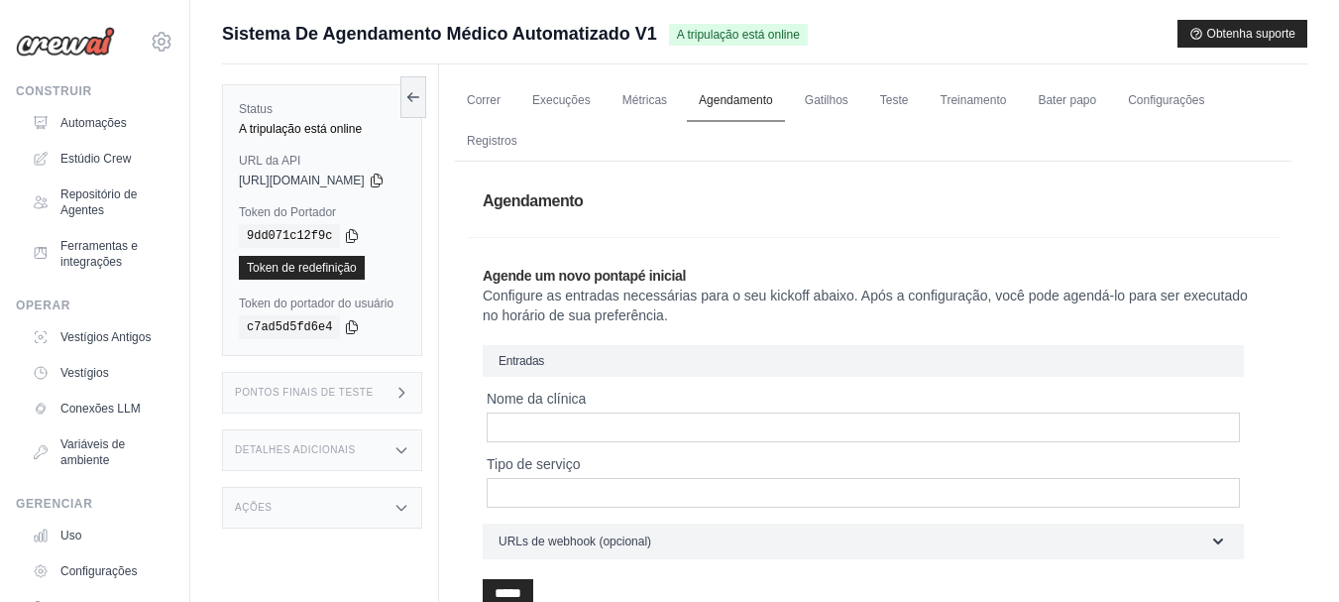
click at [739, 94] on link "Agendamento" at bounding box center [736, 101] width 98 height 42
click at [661, 105] on font "Métricas" at bounding box center [644, 100] width 45 height 14
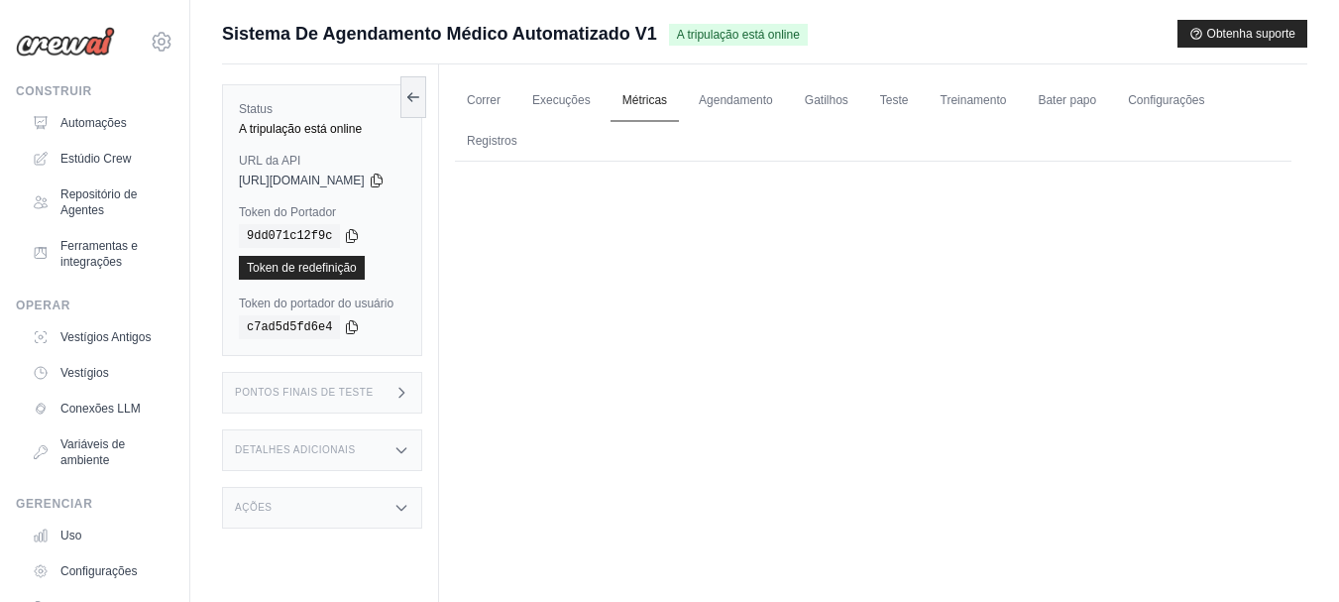
click at [661, 105] on font "Métricas" at bounding box center [644, 100] width 45 height 14
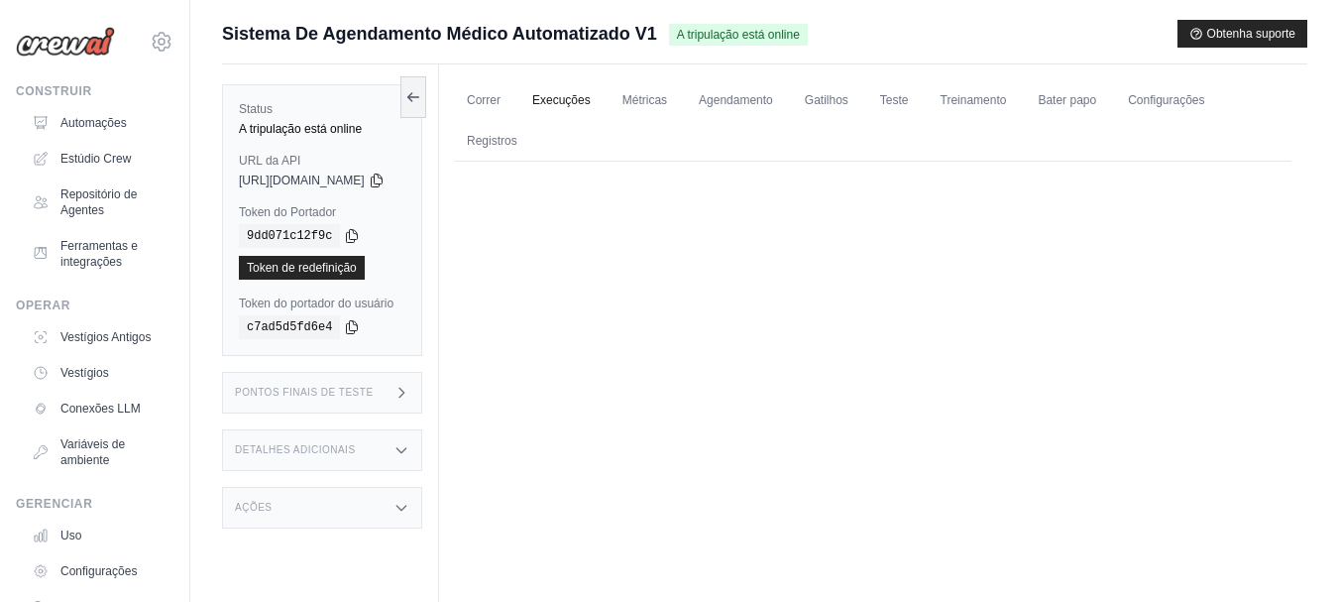
click at [585, 93] on font "Execuções" at bounding box center [561, 100] width 58 height 14
click at [585, 94] on font "Execuções" at bounding box center [561, 100] width 58 height 14
click at [1104, 107] on link "Bater papo" at bounding box center [1067, 101] width 82 height 42
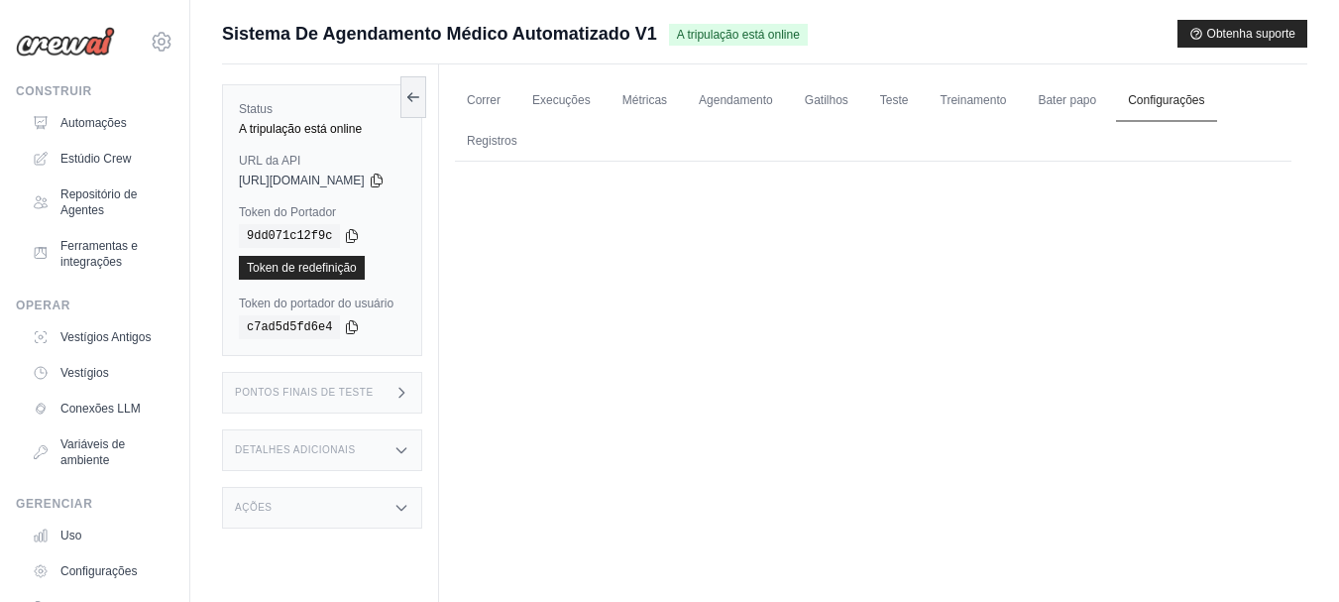
click at [1181, 99] on font "Configurações" at bounding box center [1166, 100] width 76 height 14
click at [517, 147] on font "Registros" at bounding box center [492, 141] width 51 height 14
click at [554, 94] on link "Execuções" at bounding box center [561, 101] width 82 height 42
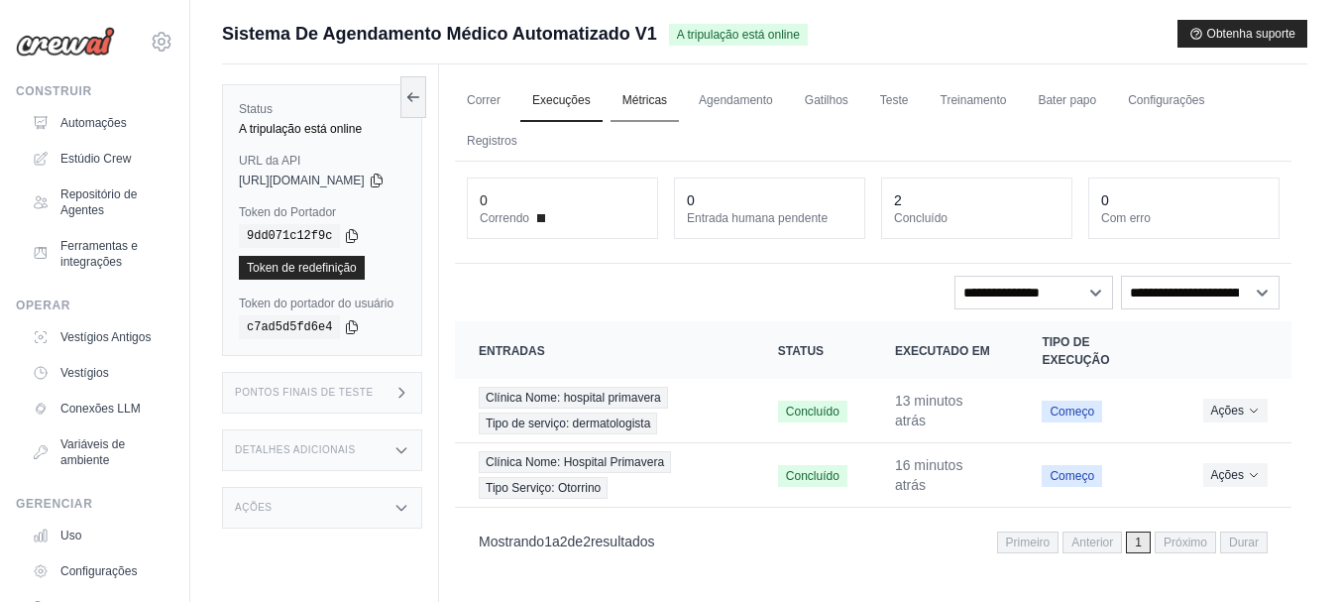
click at [667, 102] on font "Métricas" at bounding box center [644, 100] width 45 height 14
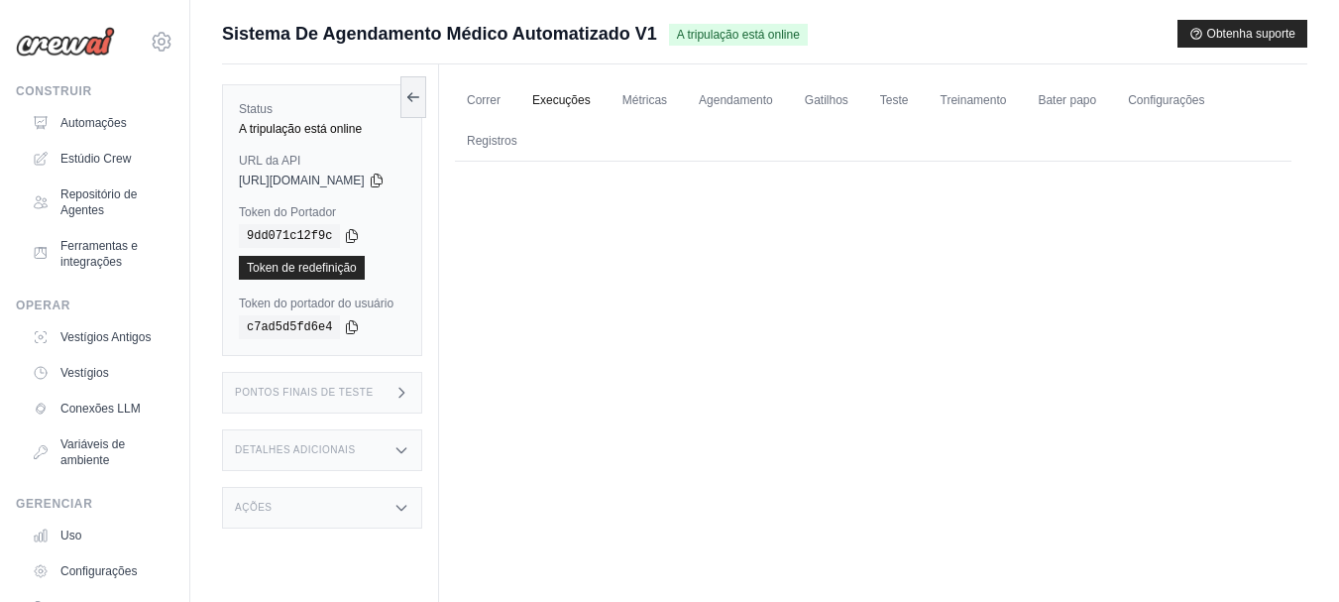
click at [591, 102] on font "Execuções" at bounding box center [561, 100] width 58 height 14
click at [565, 107] on link "Execuções" at bounding box center [561, 101] width 82 height 42
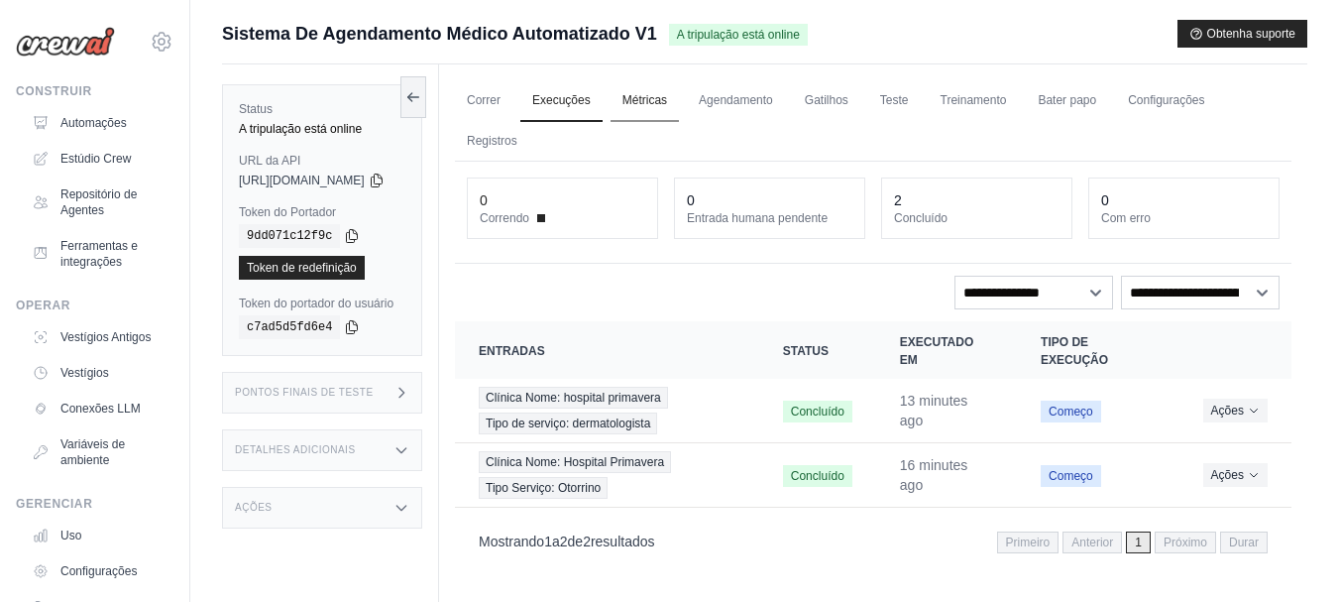
click at [657, 94] on font "Métricas" at bounding box center [644, 100] width 45 height 14
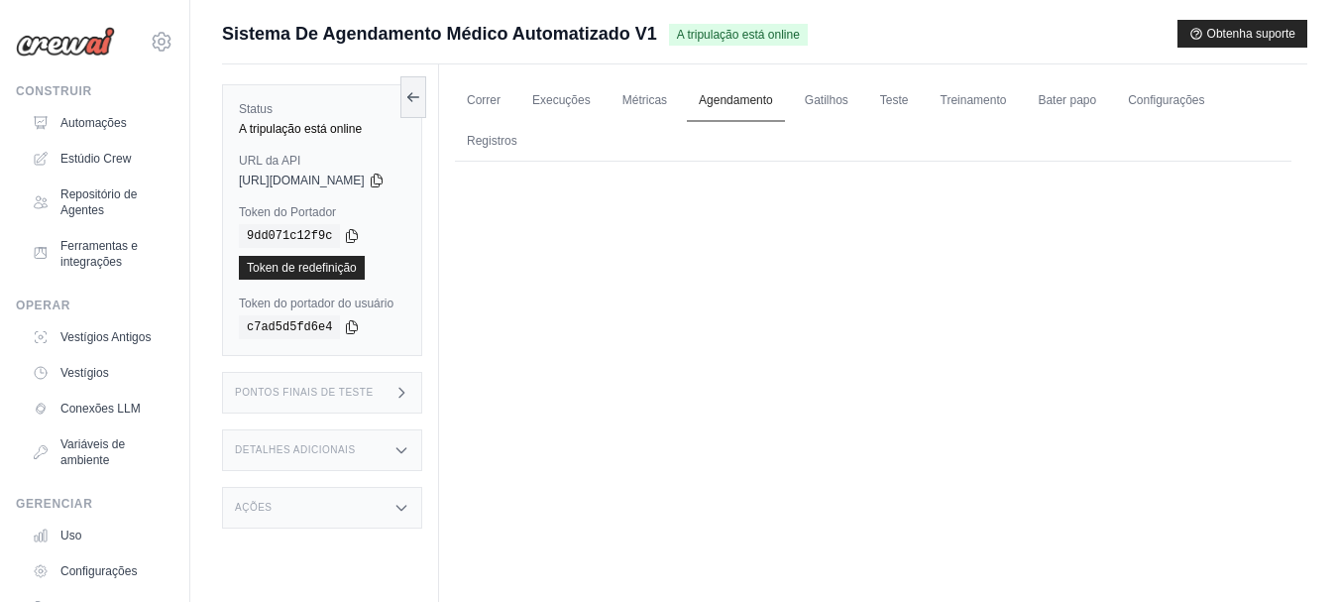
click at [729, 95] on link "Agendamento" at bounding box center [736, 101] width 98 height 42
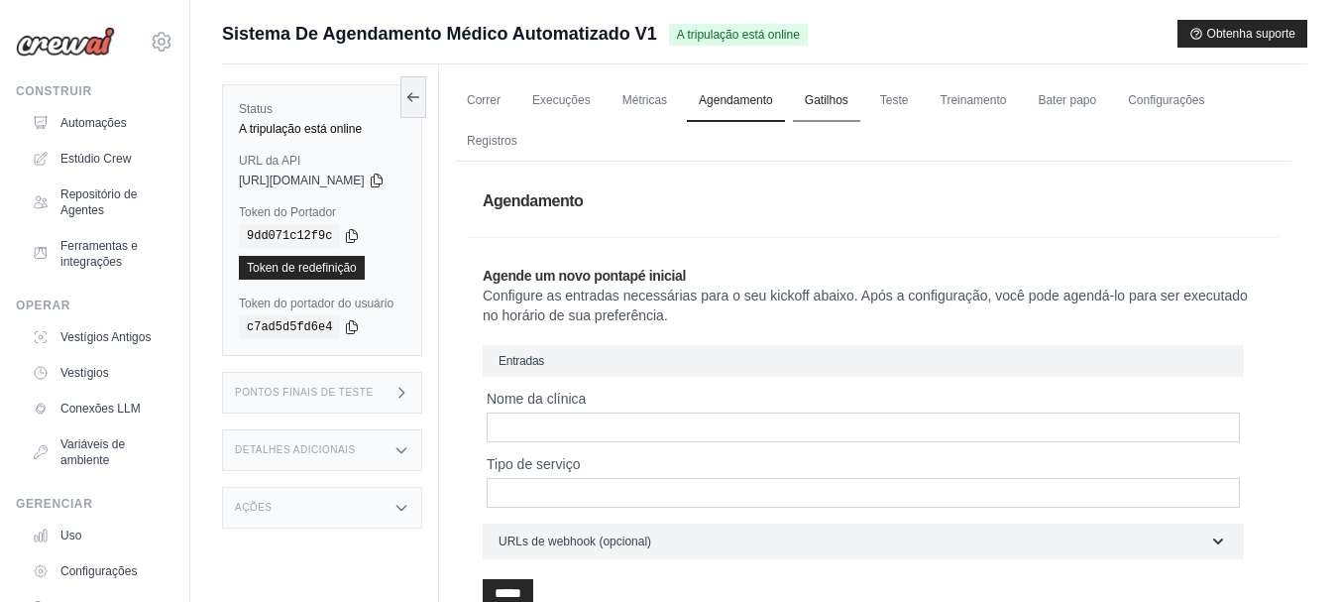
click at [841, 96] on font "Gatilhos" at bounding box center [827, 100] width 44 height 14
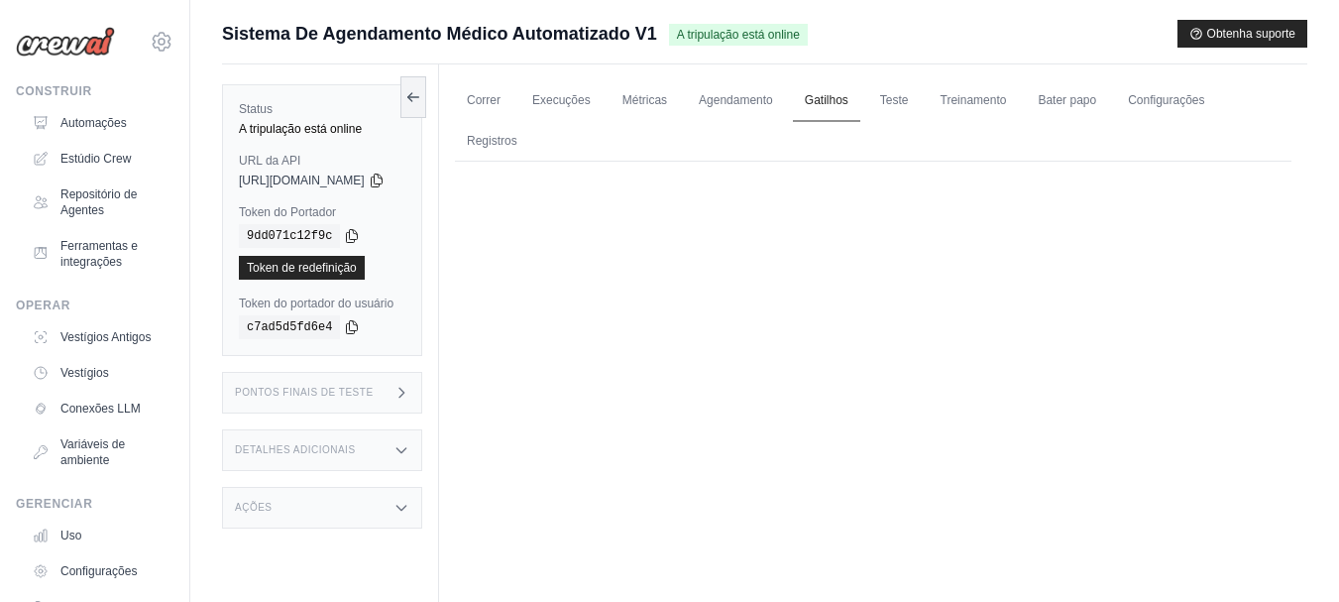
click at [836, 99] on font "Gatilhos" at bounding box center [827, 100] width 44 height 14
click at [909, 93] on font "Teste" at bounding box center [894, 100] width 29 height 14
click at [968, 97] on link "Treinamento" at bounding box center [974, 101] width 90 height 42
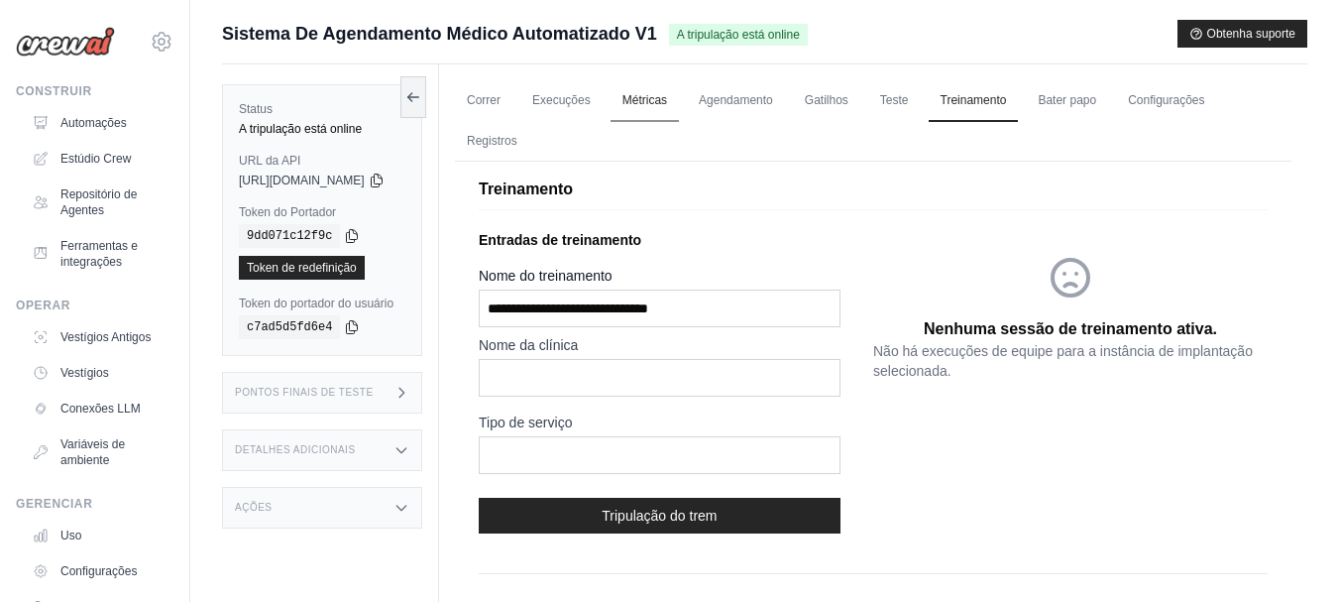
click at [646, 106] on link "Métricas" at bounding box center [644, 101] width 68 height 42
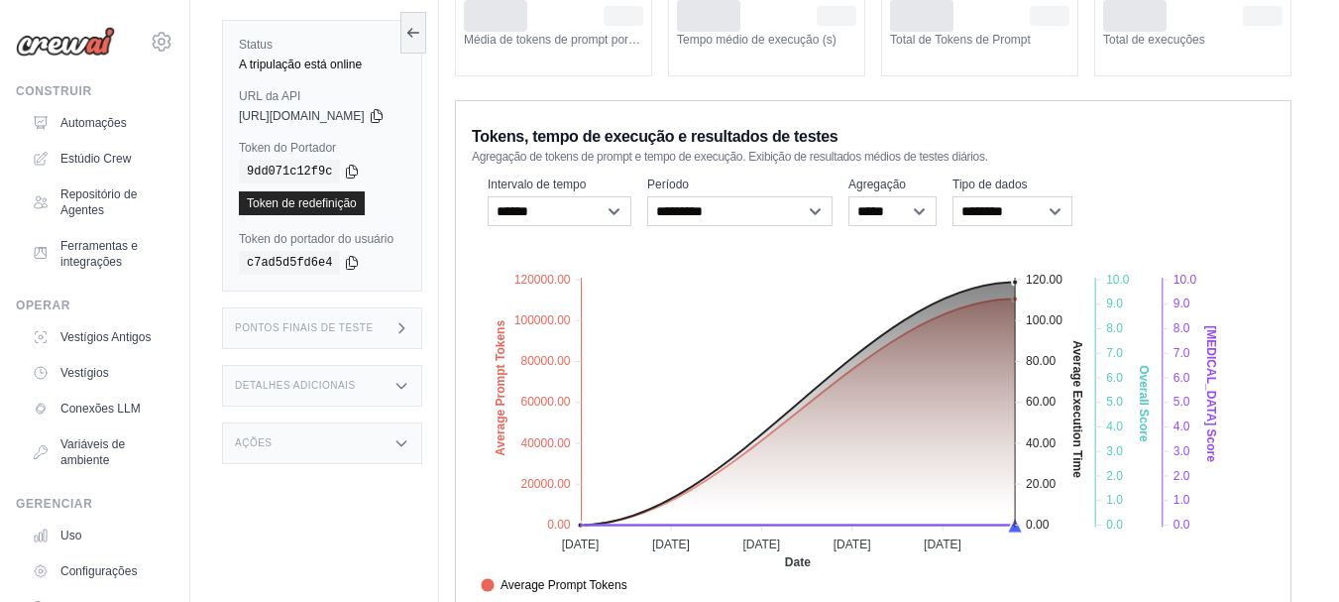
scroll to position [52, 0]
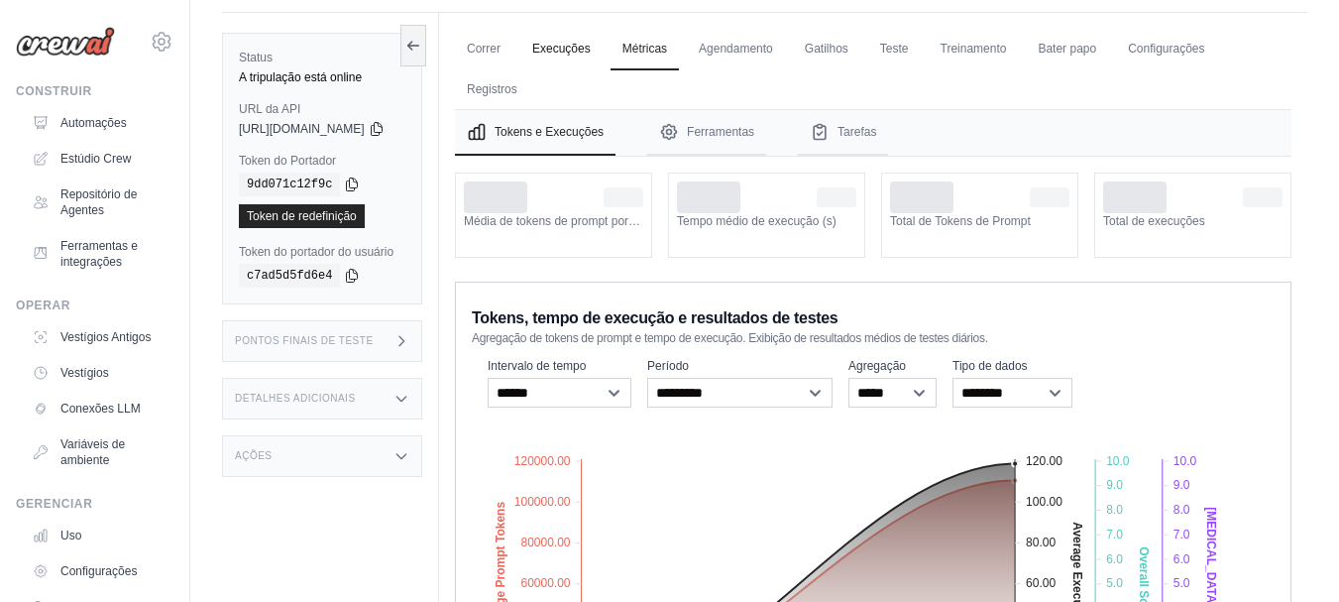
click at [578, 49] on font "Execuções" at bounding box center [561, 49] width 58 height 14
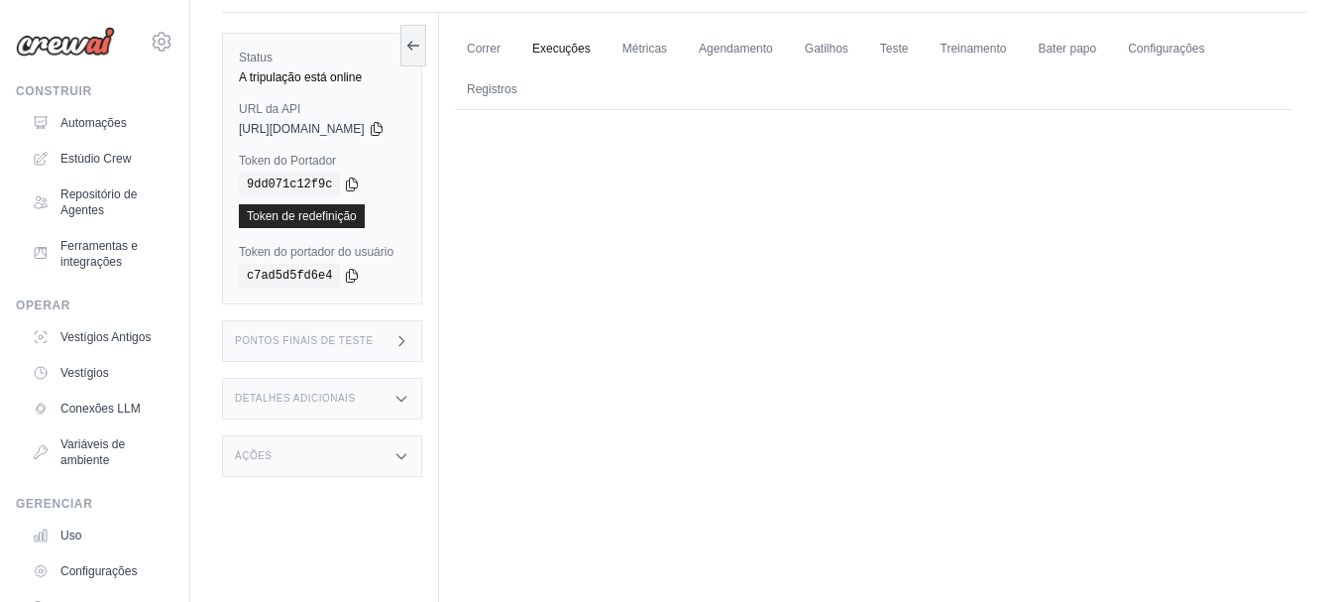
click at [567, 51] on font "Execuções" at bounding box center [561, 49] width 58 height 14
click at [568, 46] on font "Execuções" at bounding box center [561, 49] width 58 height 14
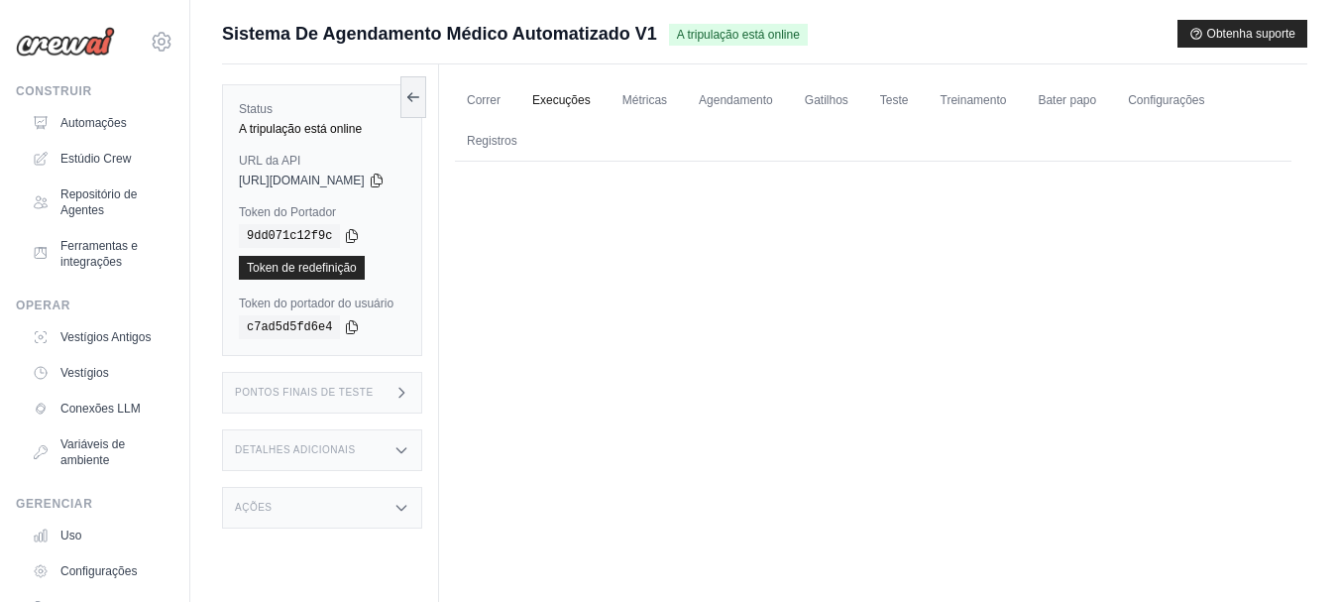
click at [567, 92] on link "Execuções" at bounding box center [561, 101] width 82 height 42
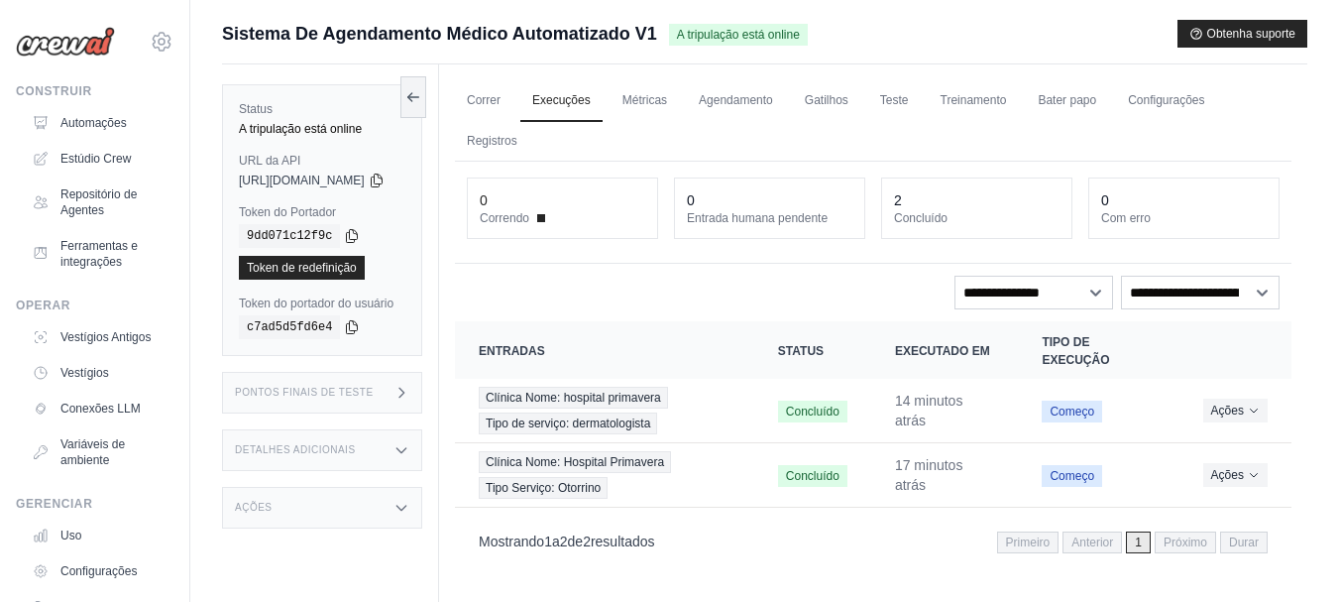
scroll to position [84, 0]
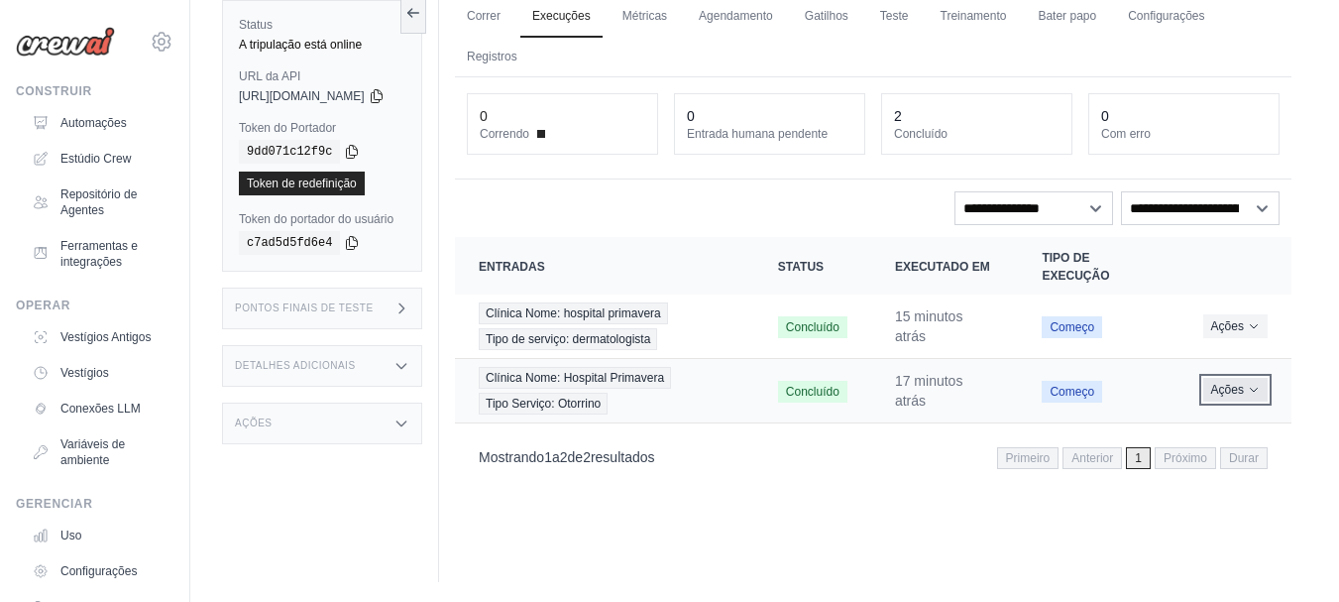
click at [1235, 392] on font "Ações" at bounding box center [1227, 390] width 33 height 14
click at [1172, 428] on font "Ver detalhes" at bounding box center [1189, 426] width 66 height 14
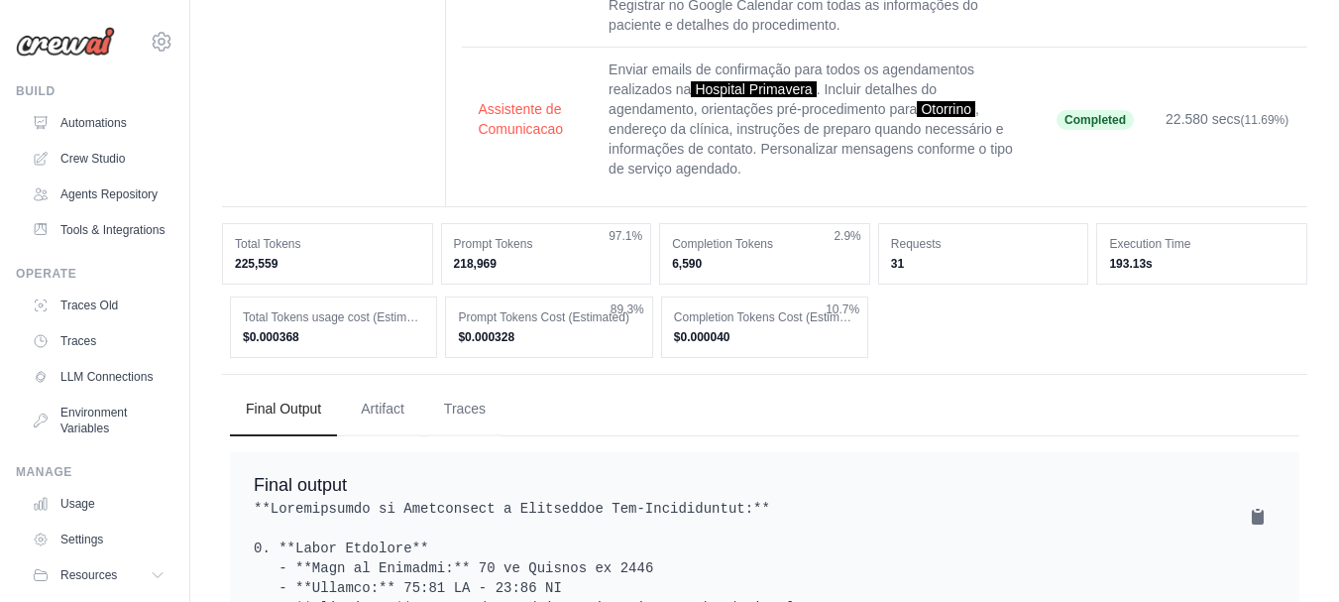
drag, startPoint x: 316, startPoint y: 339, endPoint x: 258, endPoint y: 353, distance: 60.1
click at [246, 339] on dd "$0.000368" at bounding box center [333, 337] width 181 height 16
drag, startPoint x: 249, startPoint y: 343, endPoint x: 329, endPoint y: 332, distance: 81.0
click at [329, 332] on dd "$0.000368" at bounding box center [333, 337] width 181 height 16
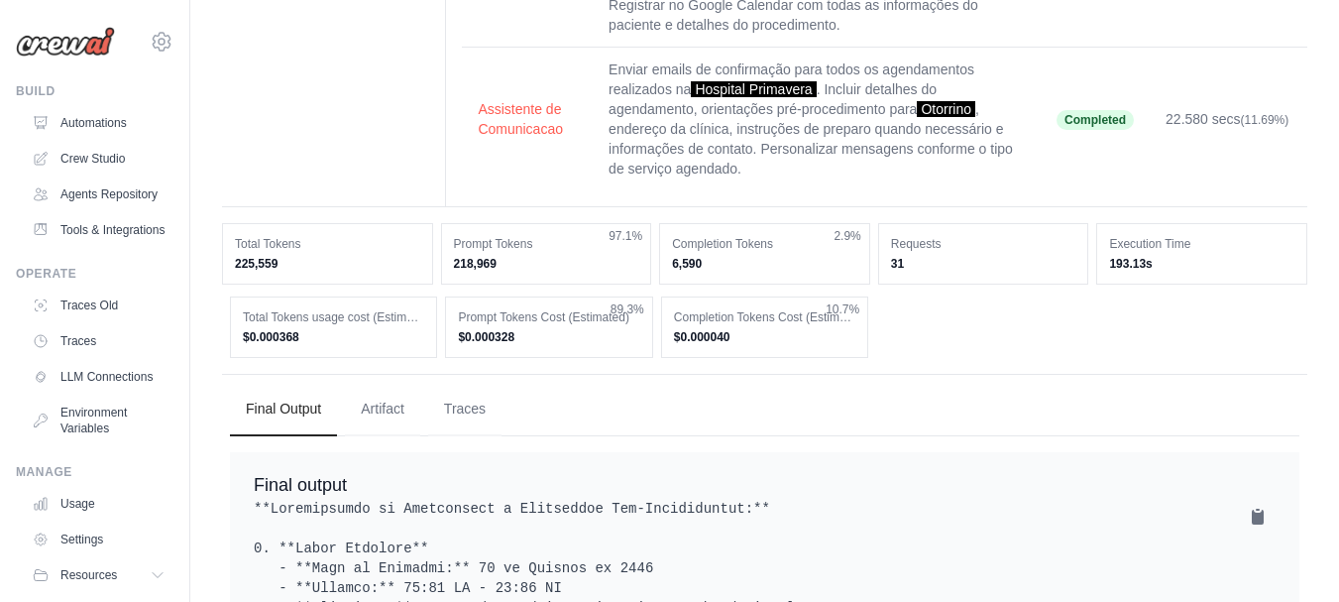
copy dd "0.000368"
click at [1171, 344] on div "Total Tokens usage cost (Estimated) $0.000368 Prompt Tokens Cost (Estimated) $0…" at bounding box center [764, 326] width 1069 height 61
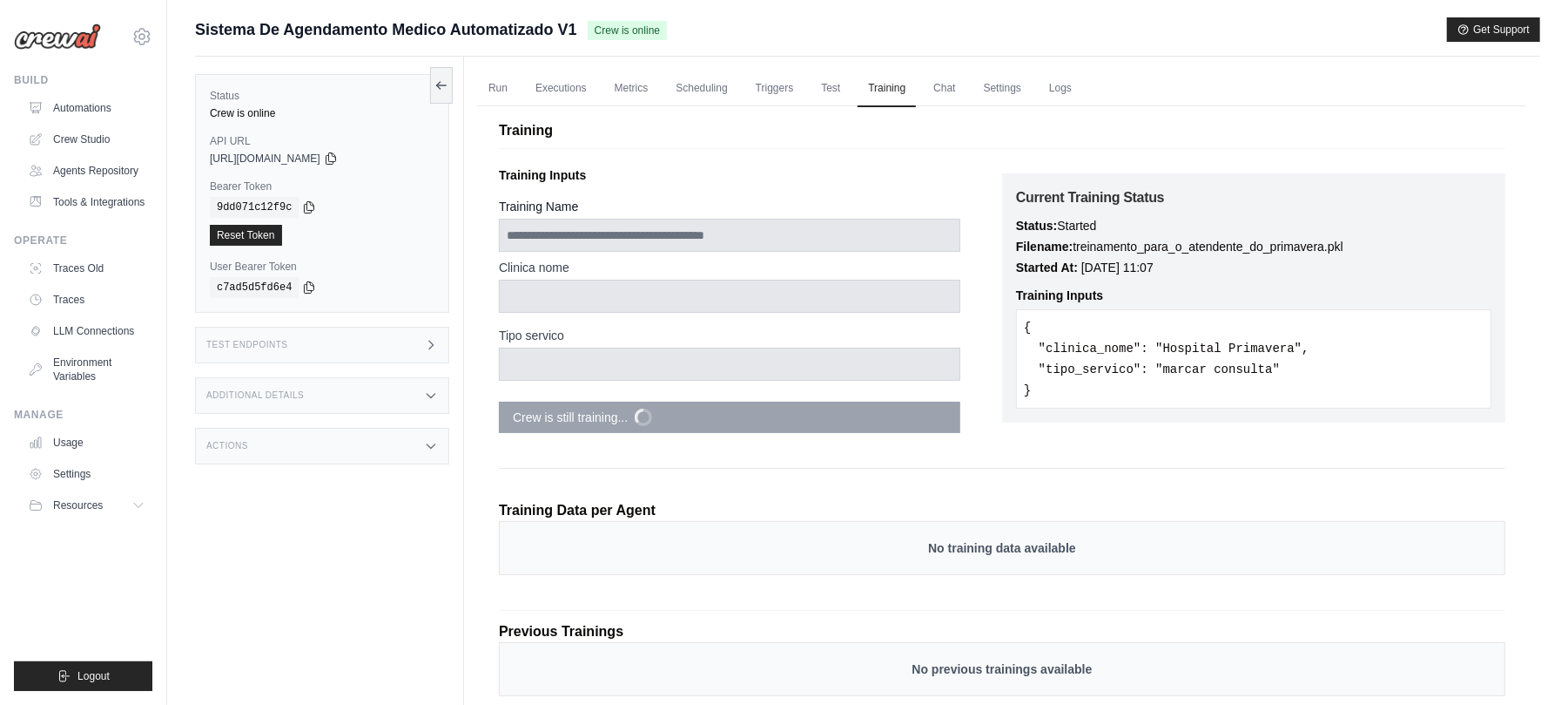
scroll to position [74, 0]
